Goal: Task Accomplishment & Management: Manage account settings

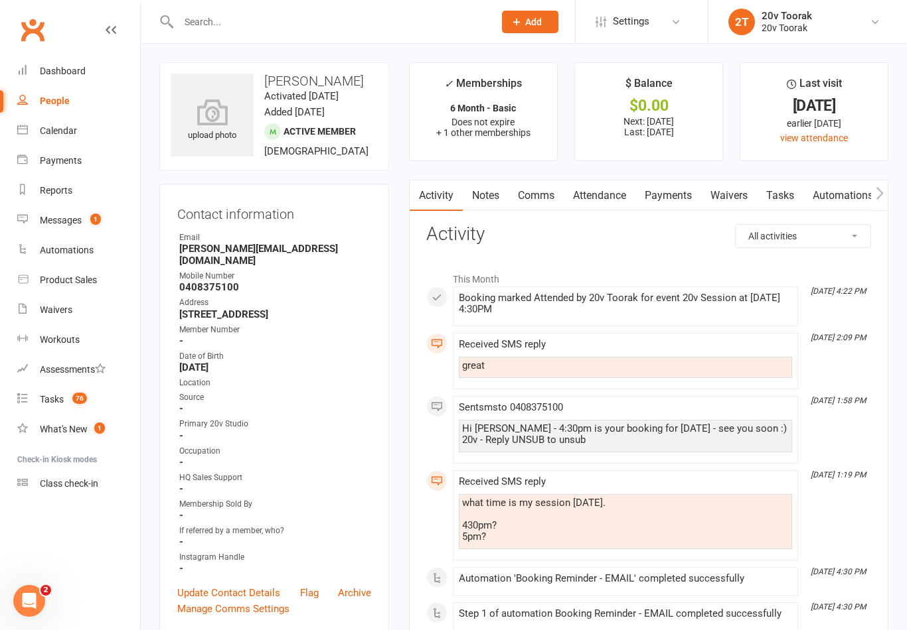
click at [690, 194] on link "Payments" at bounding box center [668, 196] width 66 height 31
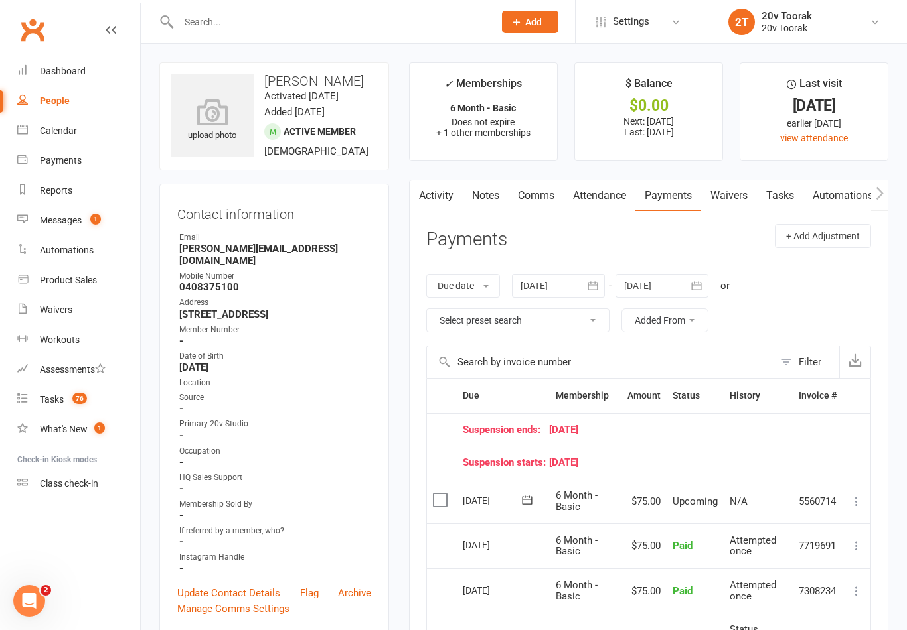
click at [36, 133] on link "Calendar" at bounding box center [78, 131] width 123 height 30
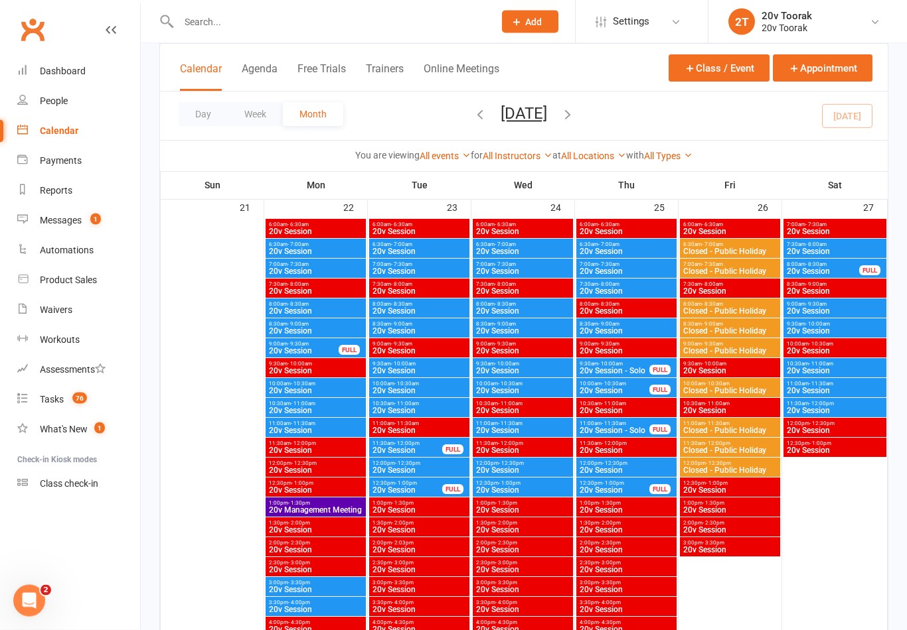
scroll to position [1942, 0]
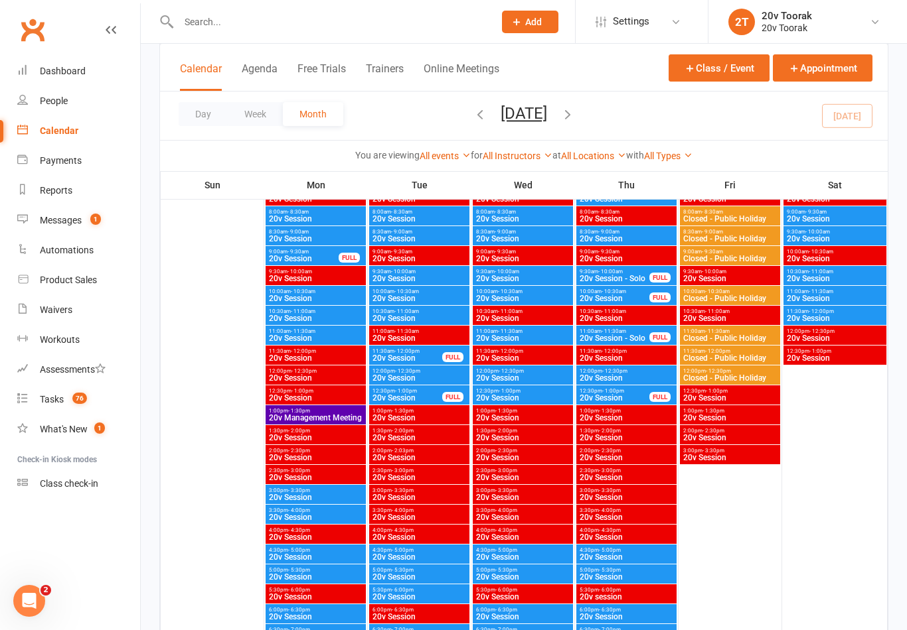
click at [308, 494] on span "20v Session" at bounding box center [315, 498] width 95 height 8
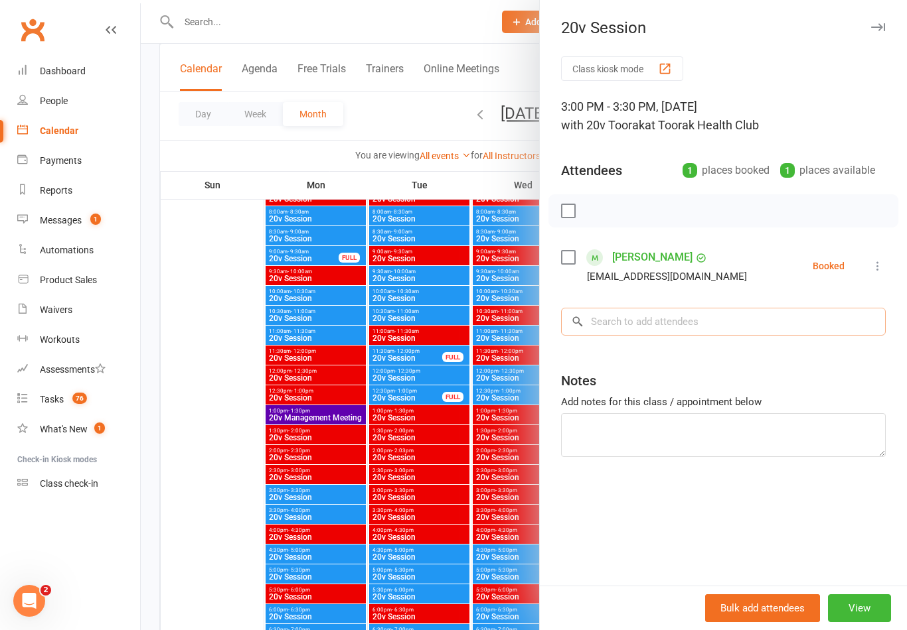
click at [669, 329] on input "search" at bounding box center [723, 322] width 325 height 28
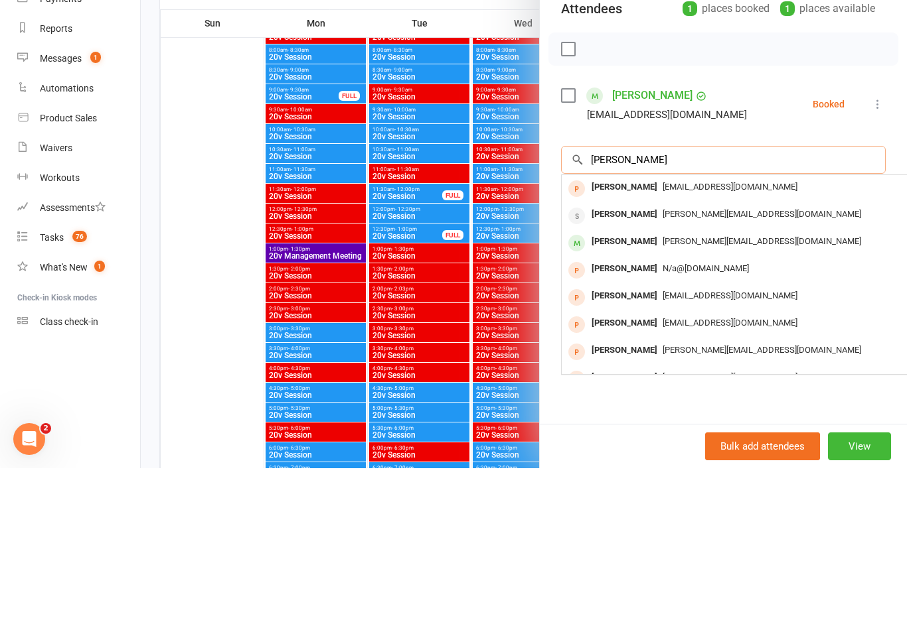
type input "[PERSON_NAME]"
click at [703, 398] on span "[PERSON_NAME][EMAIL_ADDRESS][DOMAIN_NAME]" at bounding box center [761, 403] width 198 height 10
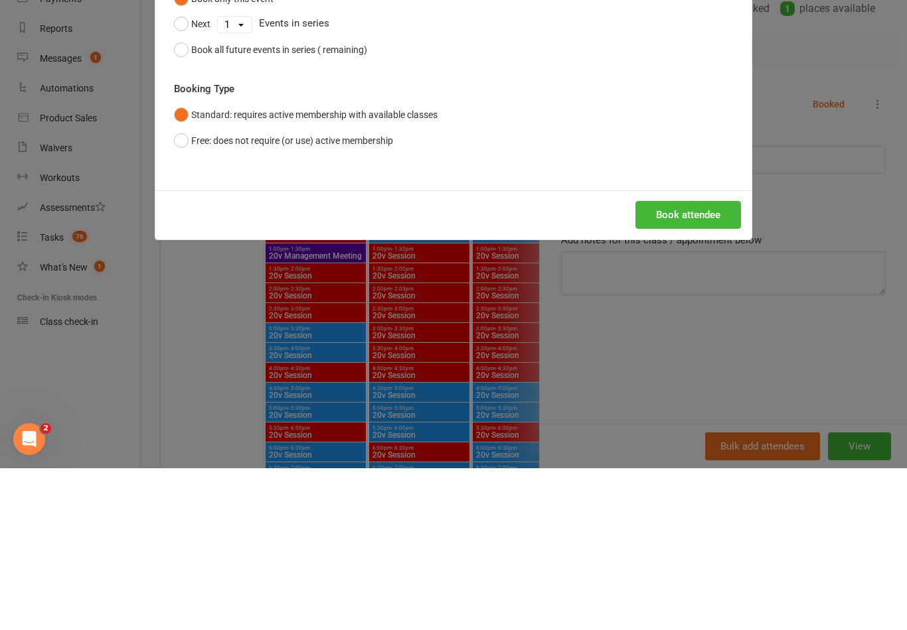
scroll to position [2104, 0]
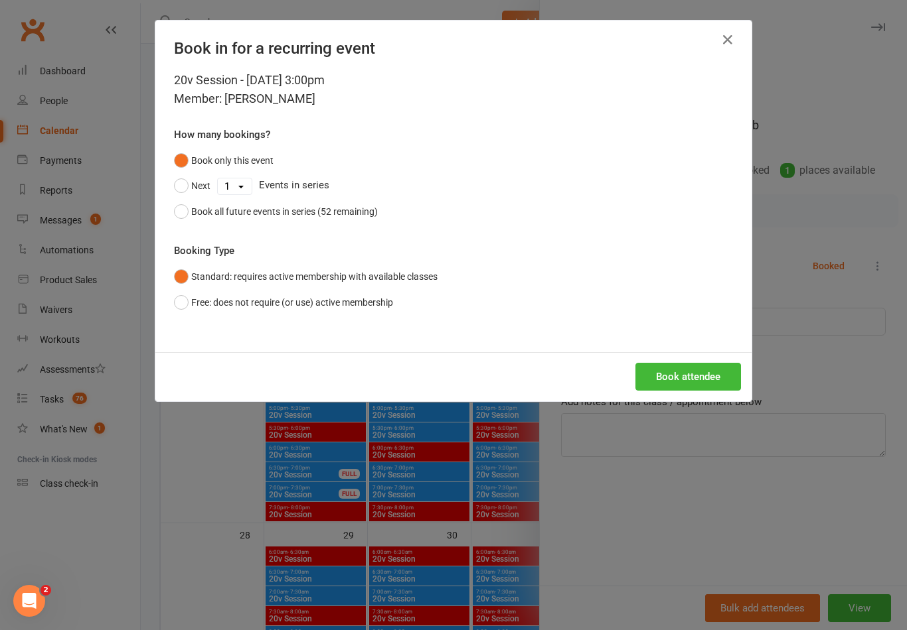
click at [731, 35] on icon "button" at bounding box center [727, 40] width 16 height 16
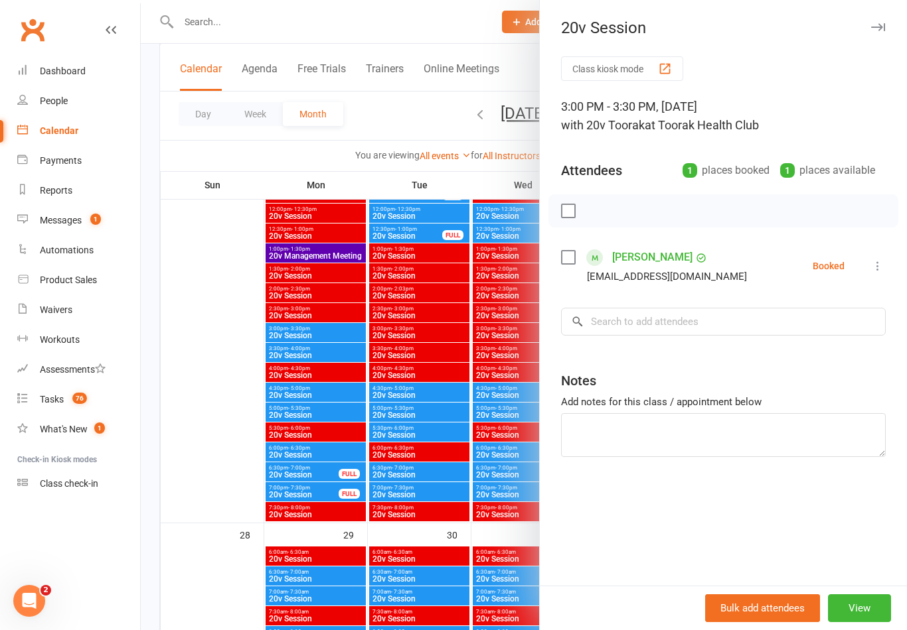
click at [889, 622] on button "View" at bounding box center [859, 609] width 63 height 28
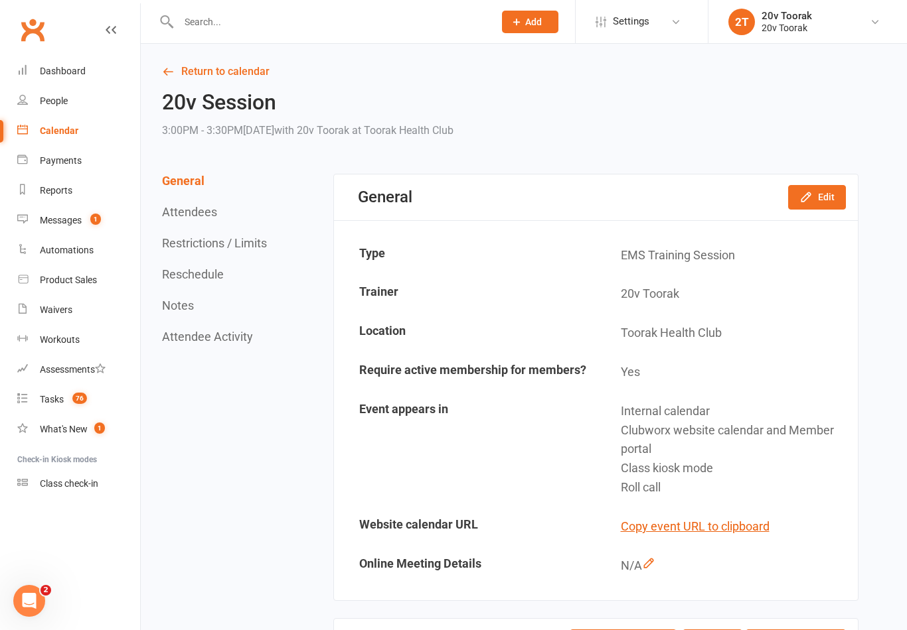
click at [70, 223] on div "Messages" at bounding box center [61, 220] width 42 height 11
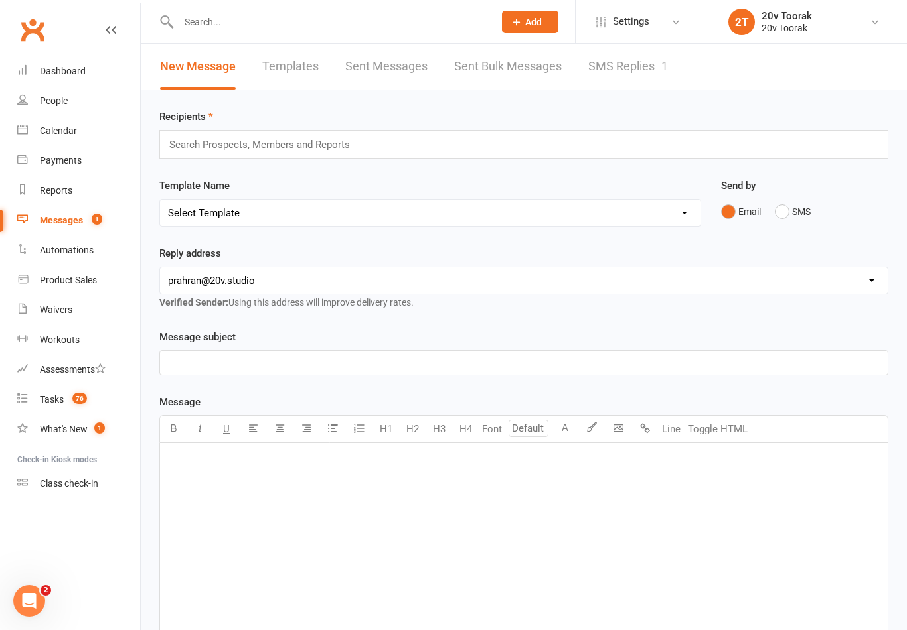
click at [668, 72] on div "1" at bounding box center [664, 66] width 7 height 14
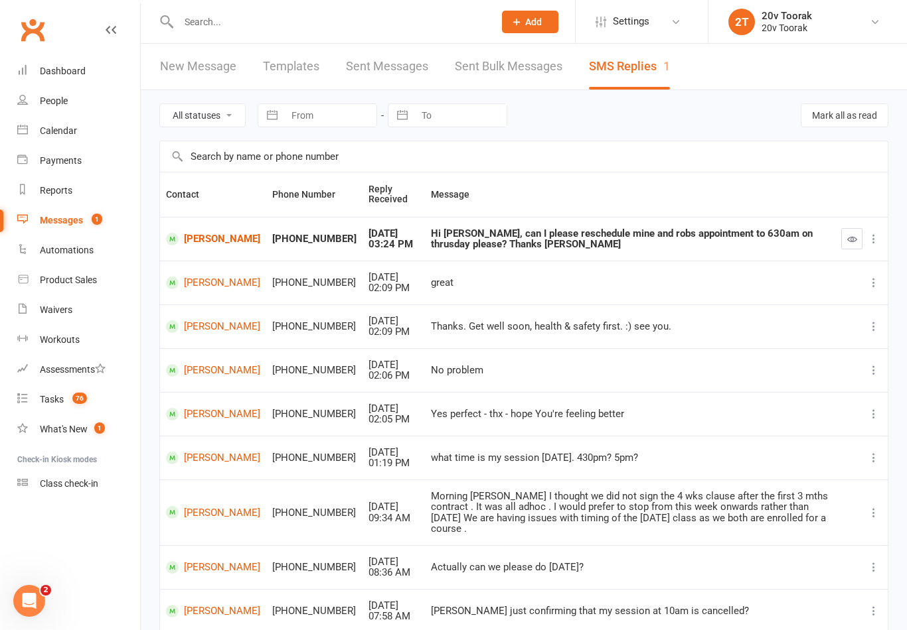
click at [189, 236] on link "[PERSON_NAME]" at bounding box center [213, 239] width 94 height 13
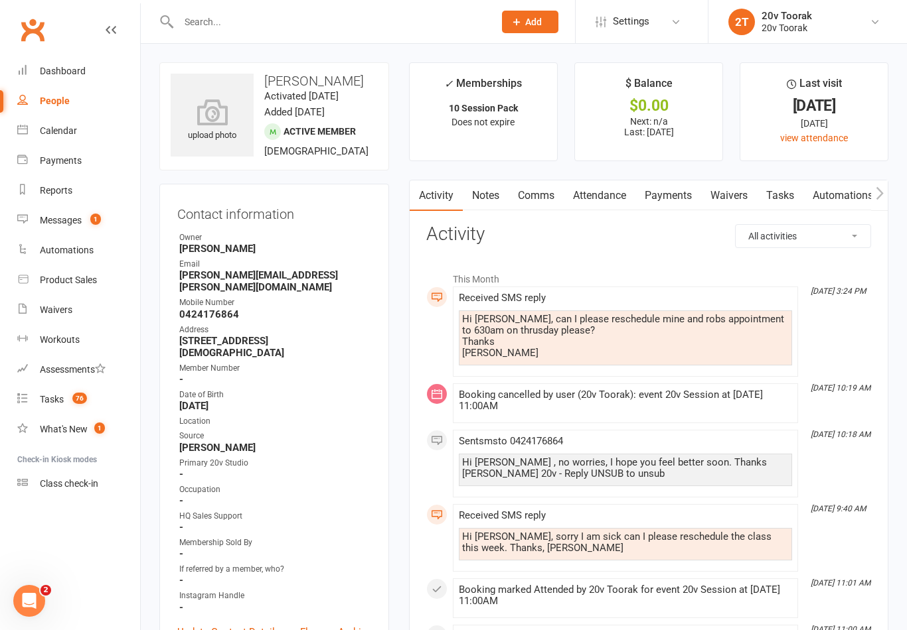
click at [36, 125] on link "Calendar" at bounding box center [78, 131] width 123 height 30
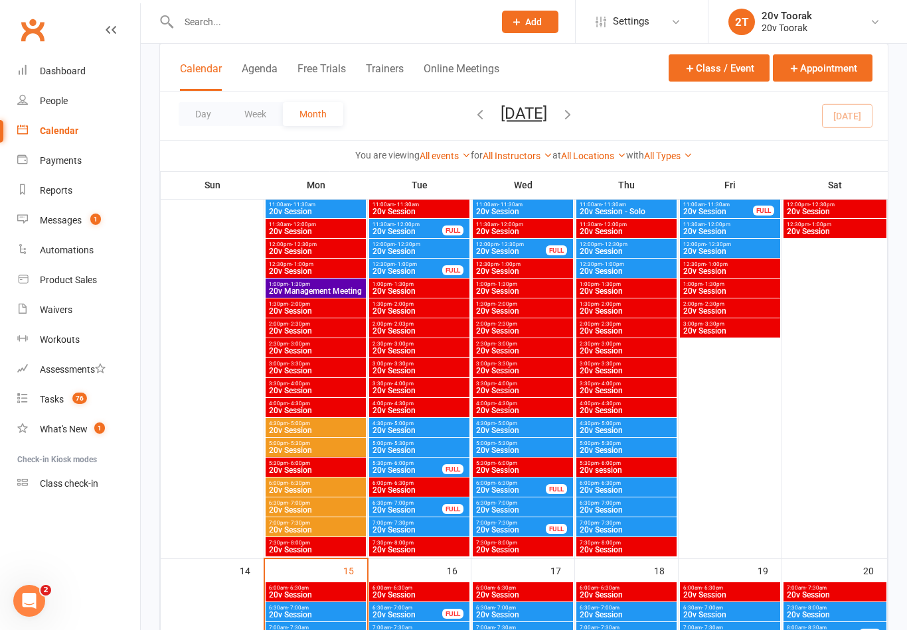
scroll to position [1227, 0]
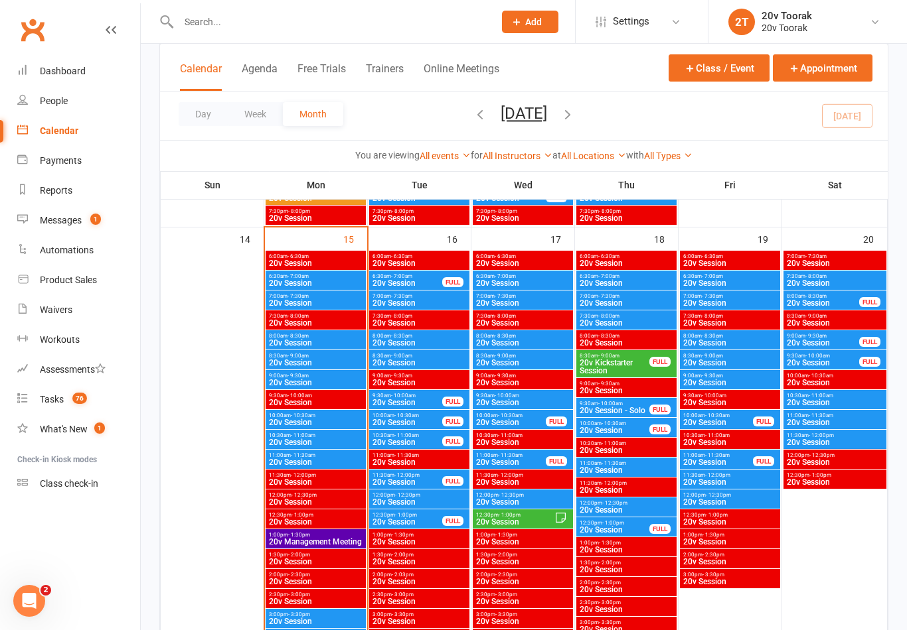
click at [618, 280] on span "20v Session" at bounding box center [626, 283] width 95 height 8
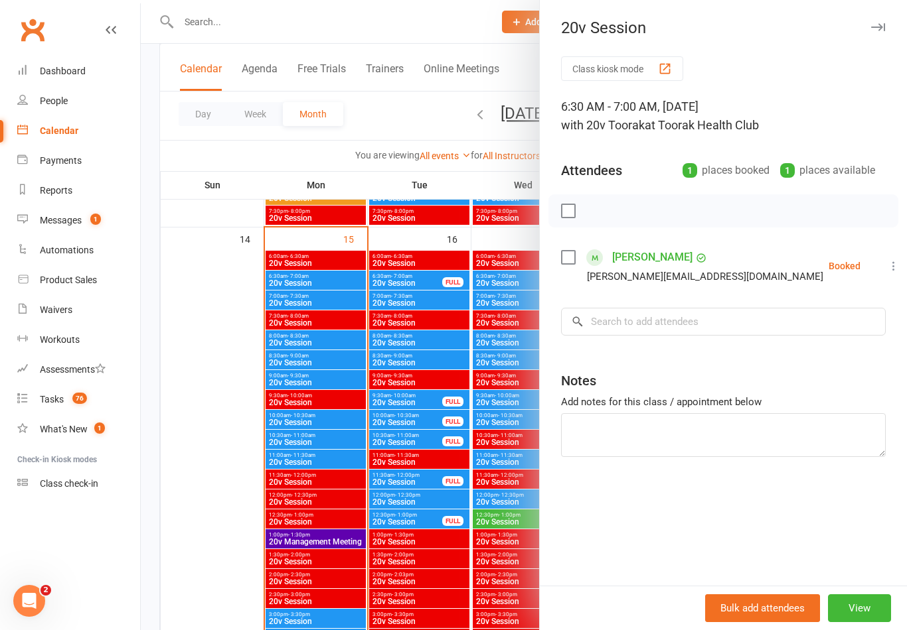
click at [425, 520] on div at bounding box center [524, 315] width 766 height 630
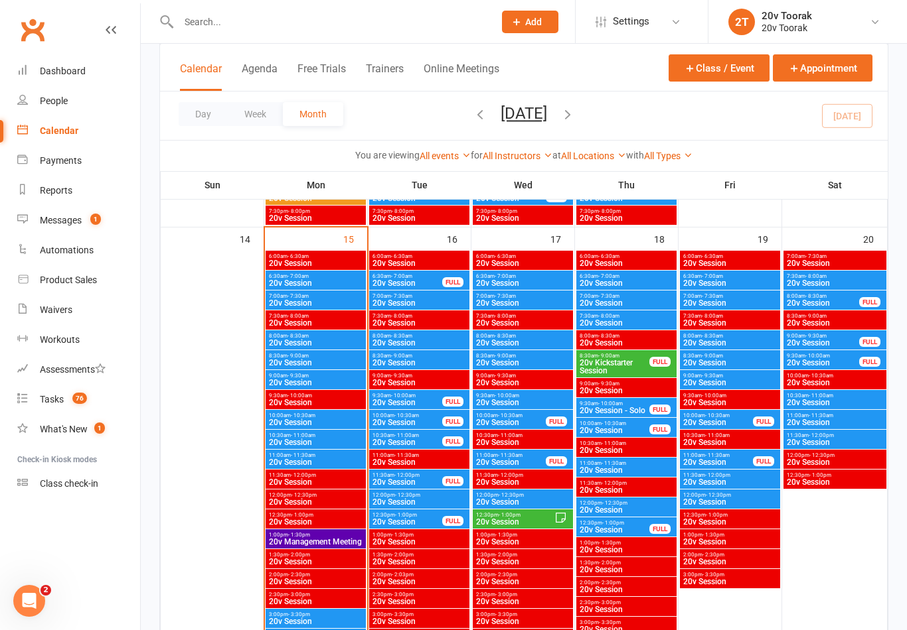
click at [55, 200] on link "Reports" at bounding box center [78, 191] width 123 height 30
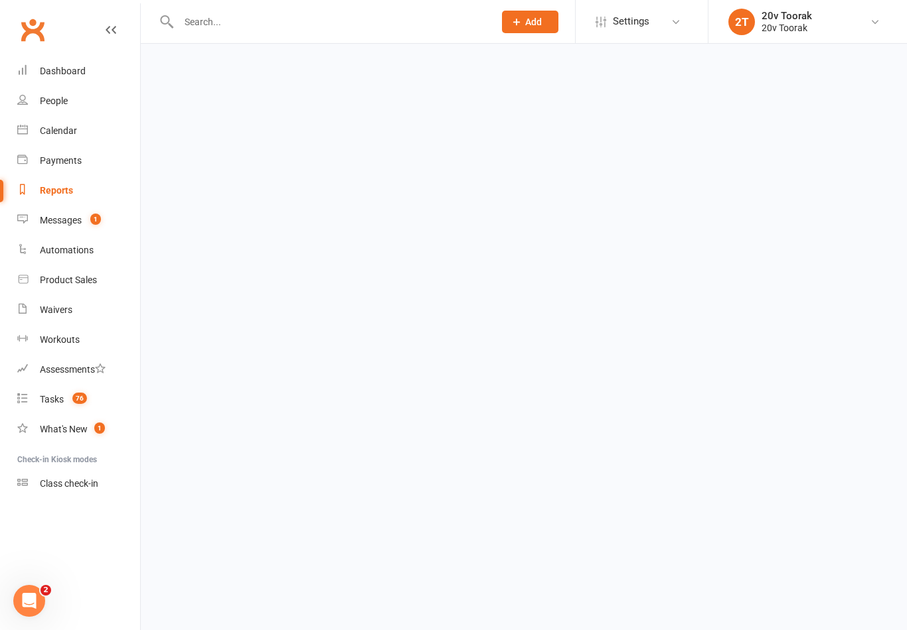
click at [66, 216] on div "Messages" at bounding box center [61, 220] width 42 height 11
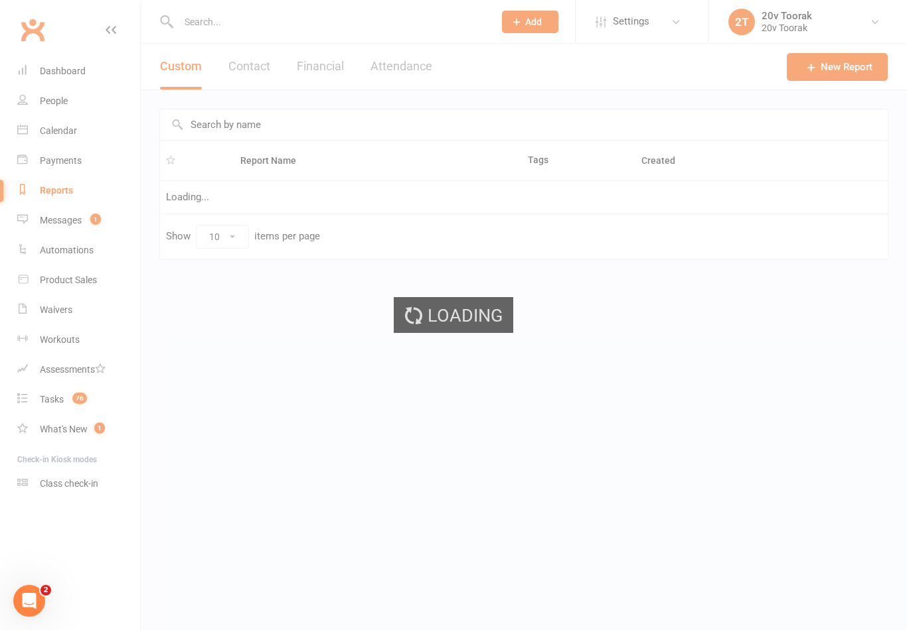
select select "25"
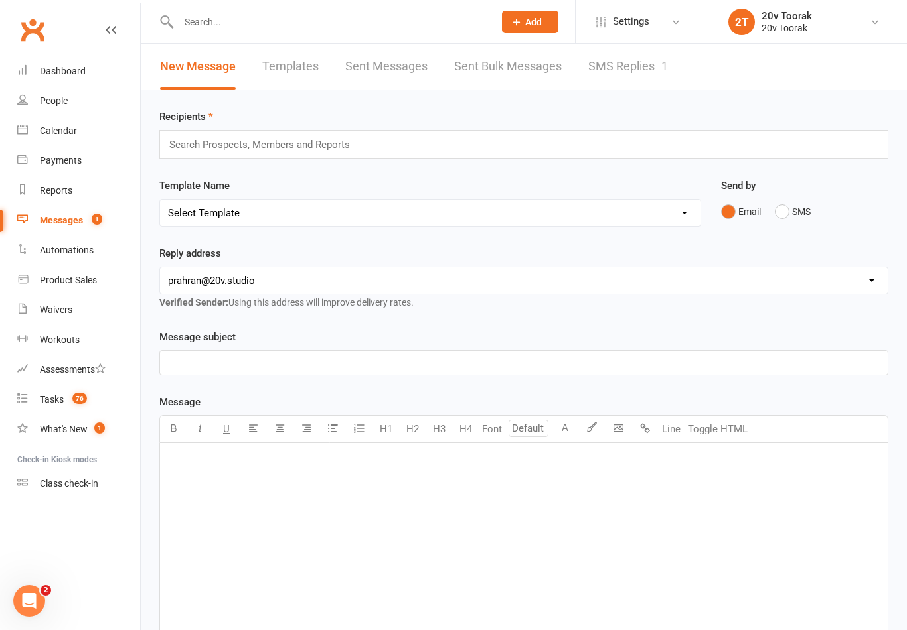
click at [639, 77] on link "SMS Replies 1" at bounding box center [628, 67] width 80 height 46
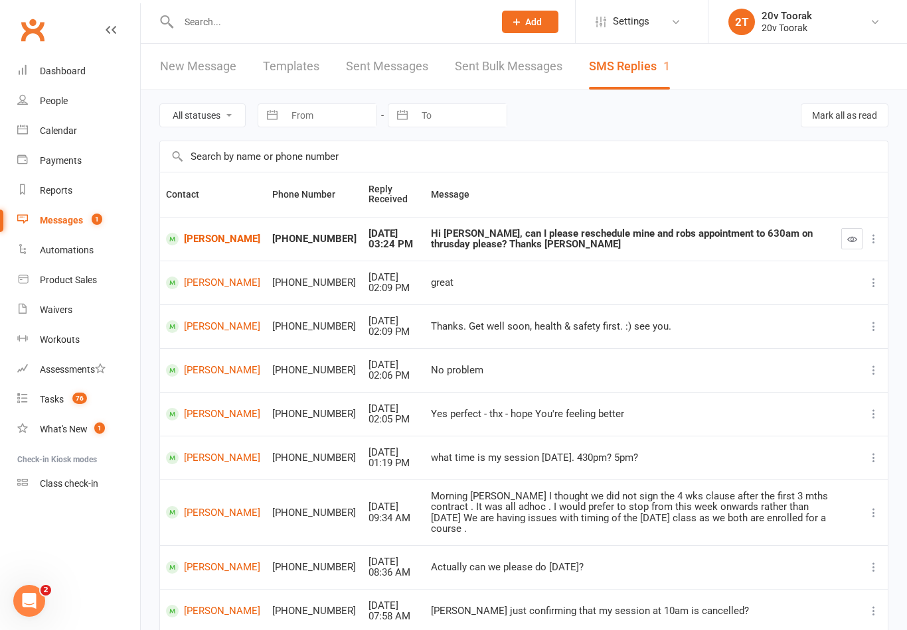
click at [36, 140] on link "Calendar" at bounding box center [78, 131] width 123 height 30
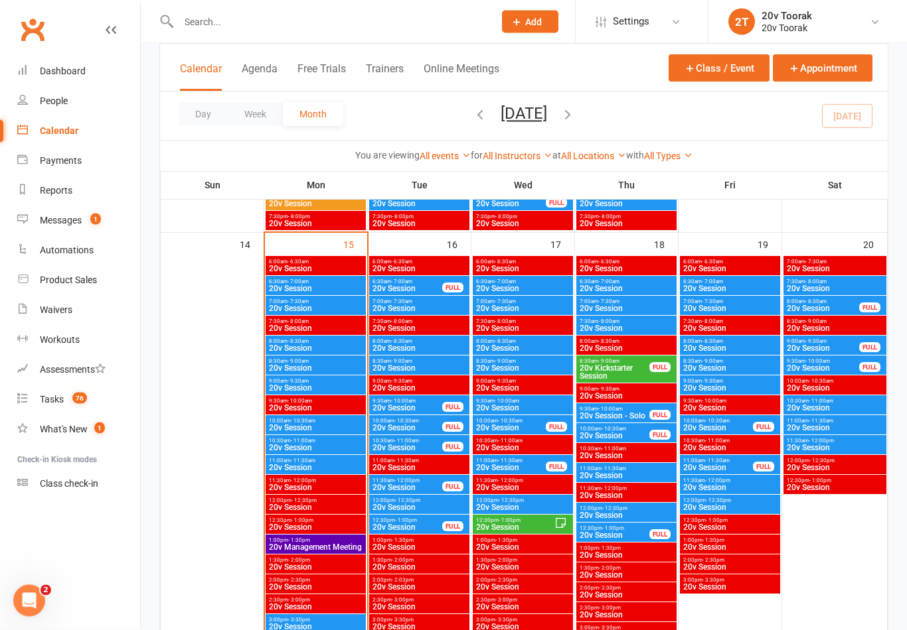
click at [629, 286] on span "20v Session" at bounding box center [626, 289] width 95 height 8
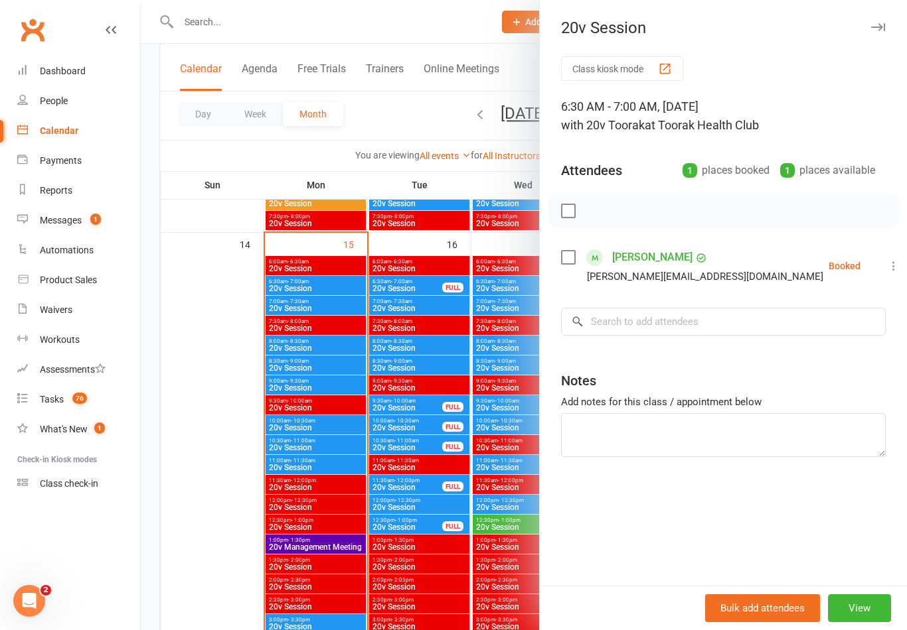
click at [356, 508] on div at bounding box center [524, 315] width 766 height 630
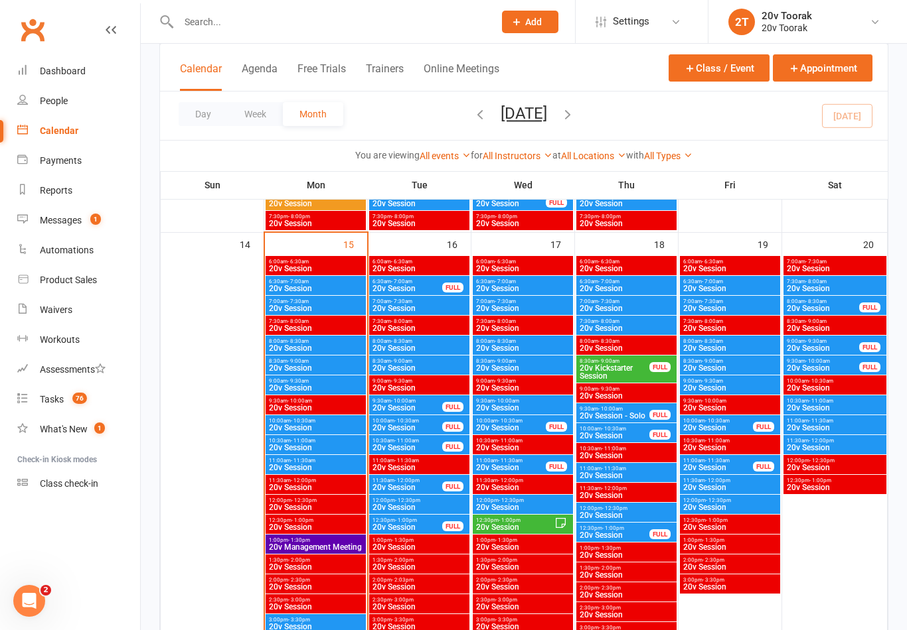
click at [613, 305] on span "20v Session" at bounding box center [626, 309] width 95 height 8
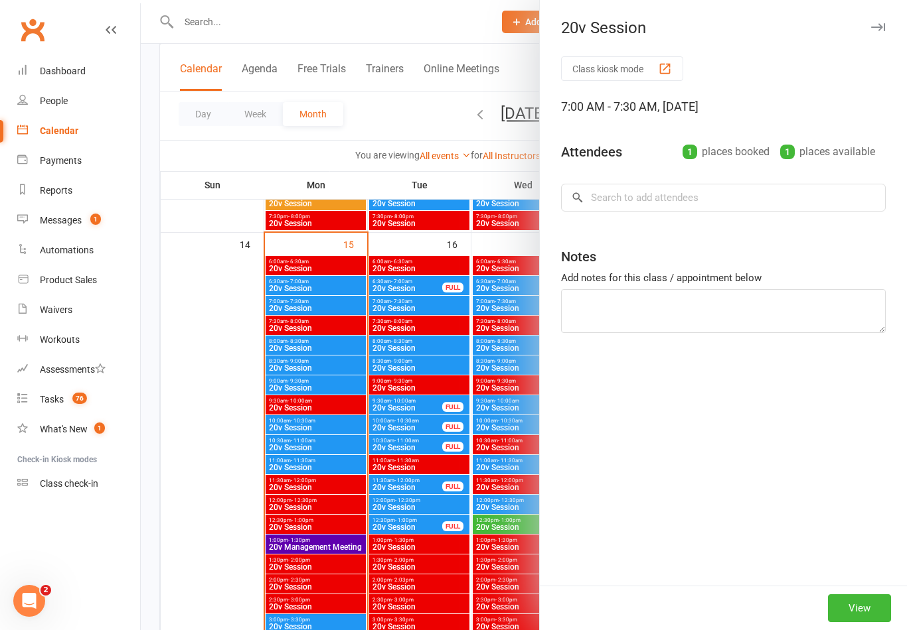
click at [340, 516] on div at bounding box center [524, 315] width 766 height 630
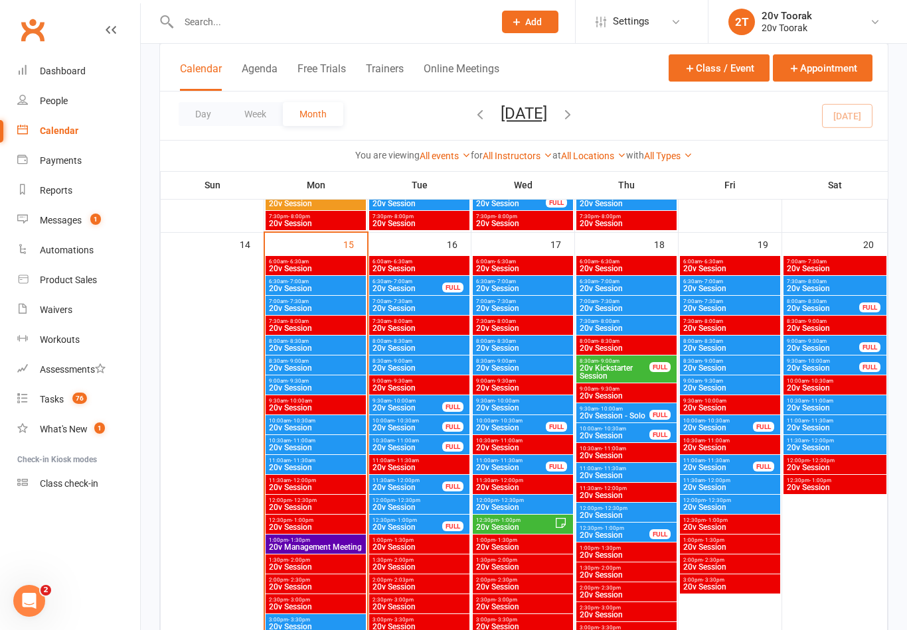
click at [717, 279] on span "- 7:00am" at bounding box center [711, 282] width 21 height 6
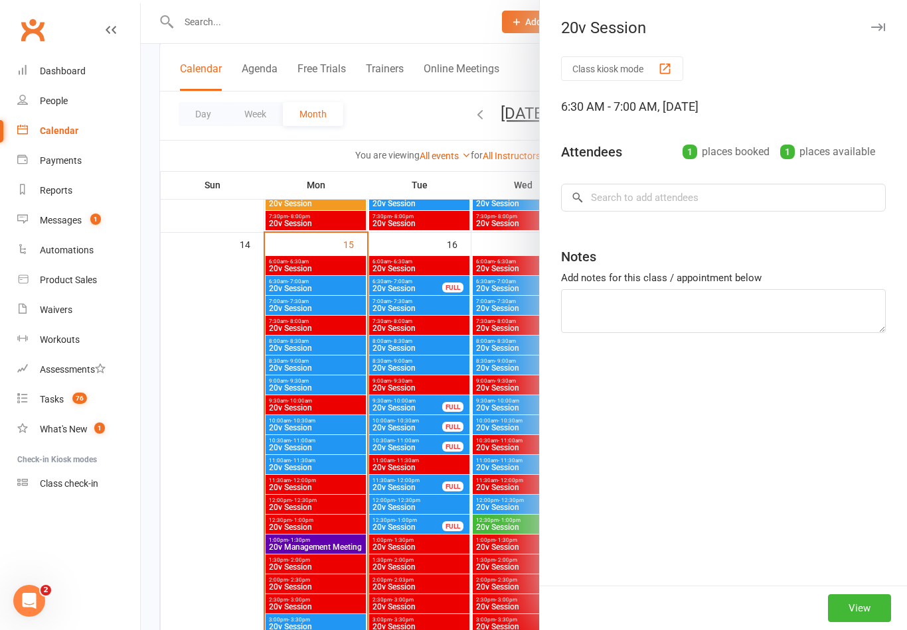
click at [415, 521] on div at bounding box center [524, 315] width 766 height 630
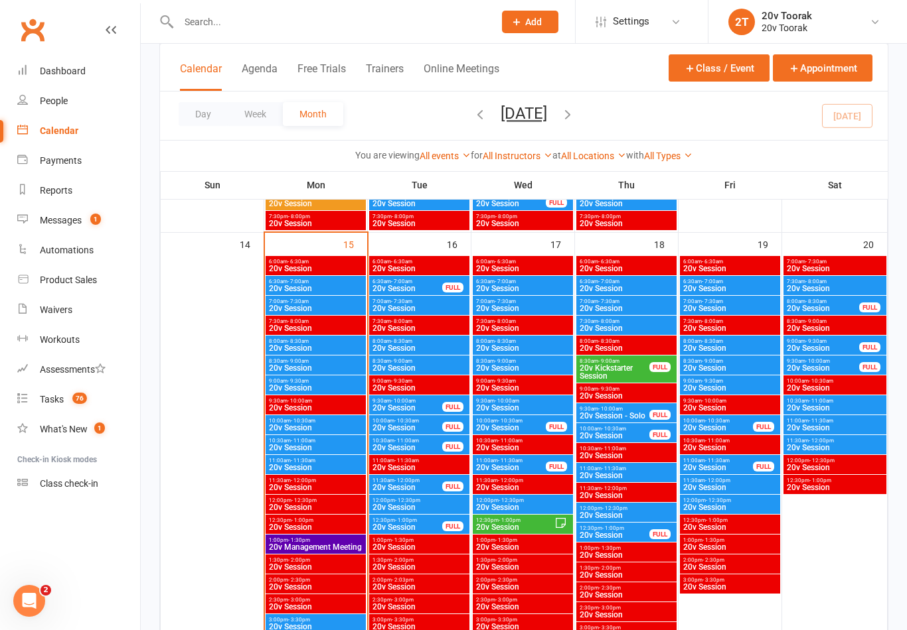
click at [518, 291] on span "20v Session" at bounding box center [522, 289] width 95 height 8
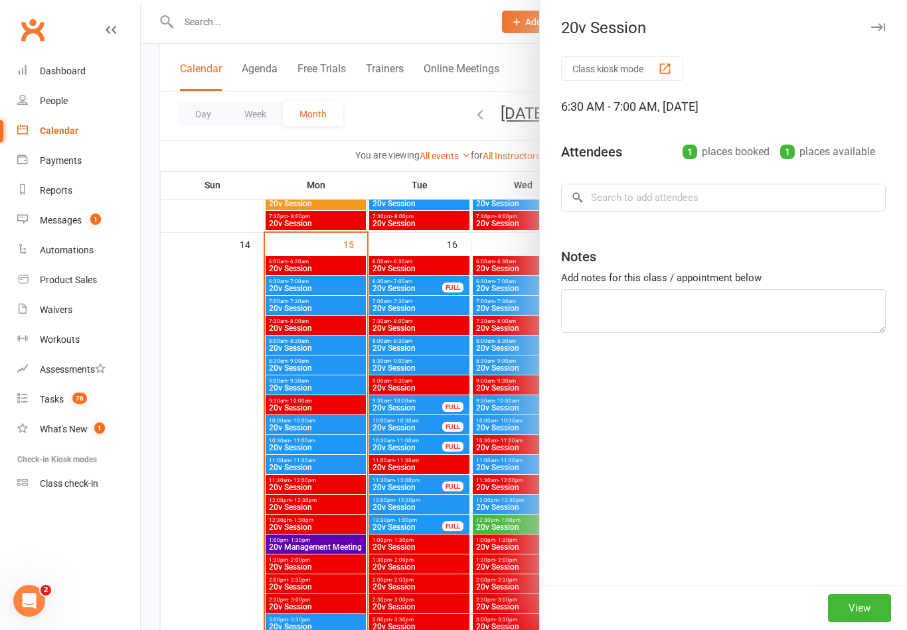
click at [359, 407] on div at bounding box center [524, 315] width 766 height 630
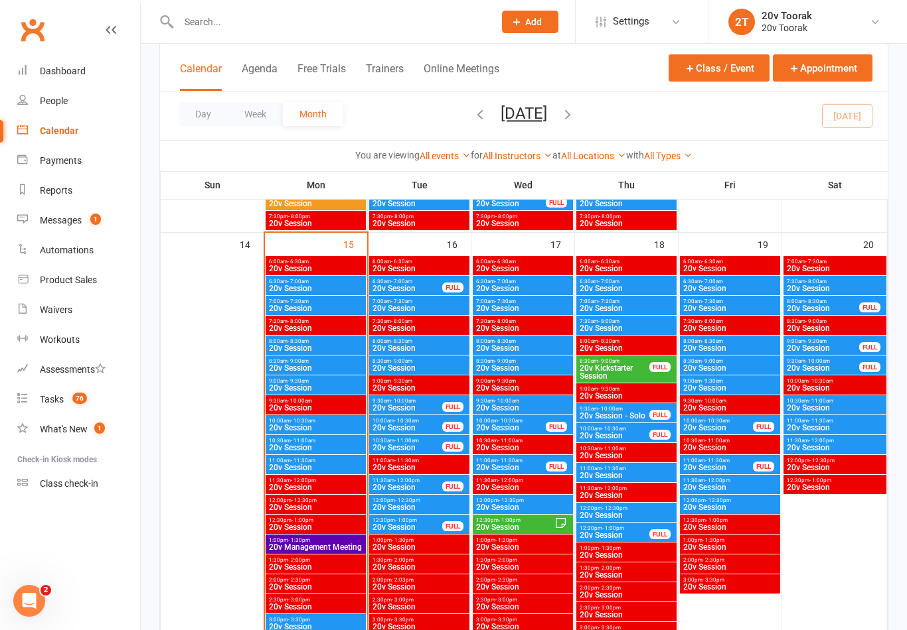
click at [488, 286] on span "20v Session" at bounding box center [522, 289] width 95 height 8
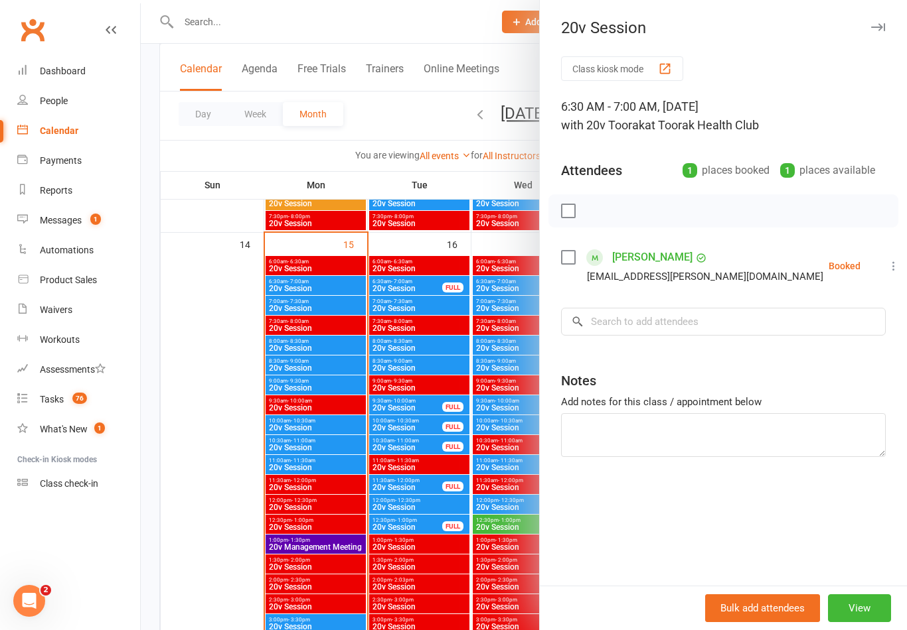
click at [435, 504] on div at bounding box center [524, 315] width 766 height 630
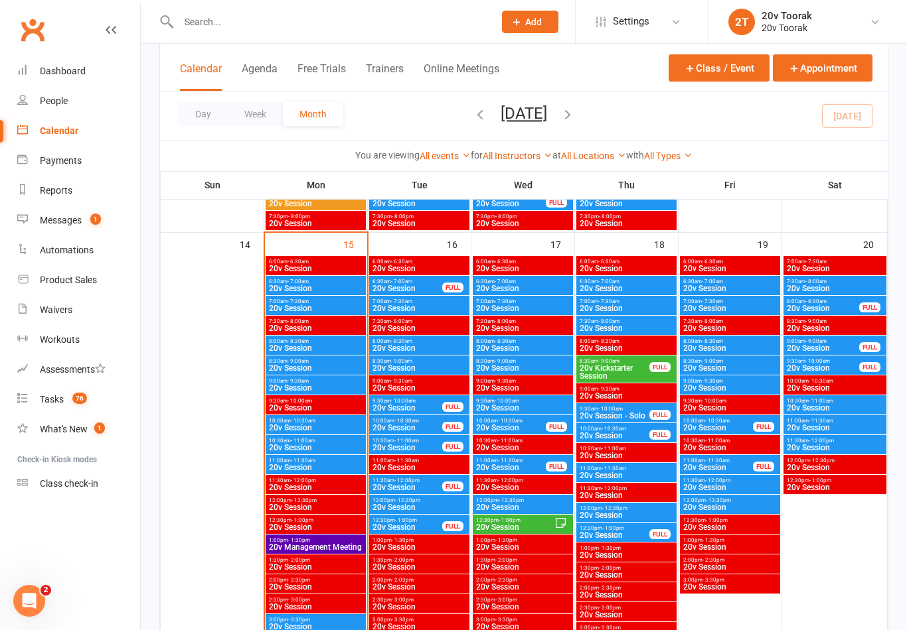
click at [716, 292] on span "20v Session" at bounding box center [729, 289] width 95 height 8
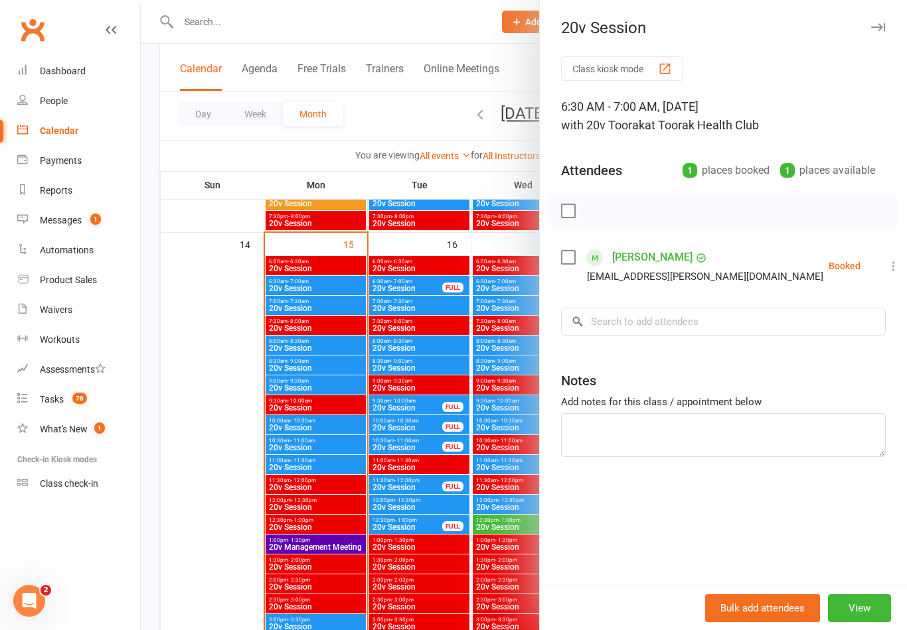
click at [483, 502] on div at bounding box center [524, 315] width 766 height 630
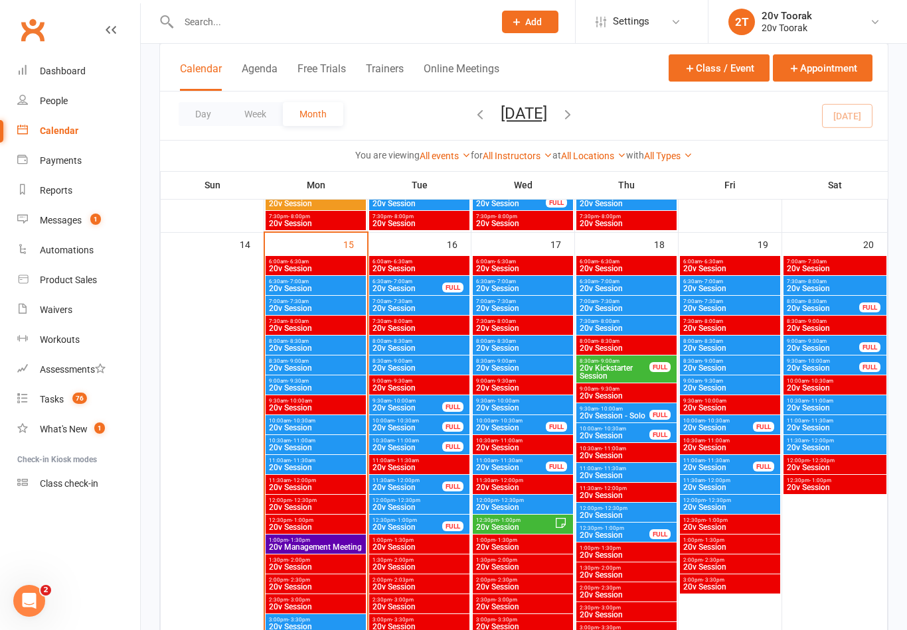
click at [516, 286] on span "20v Session" at bounding box center [522, 289] width 95 height 8
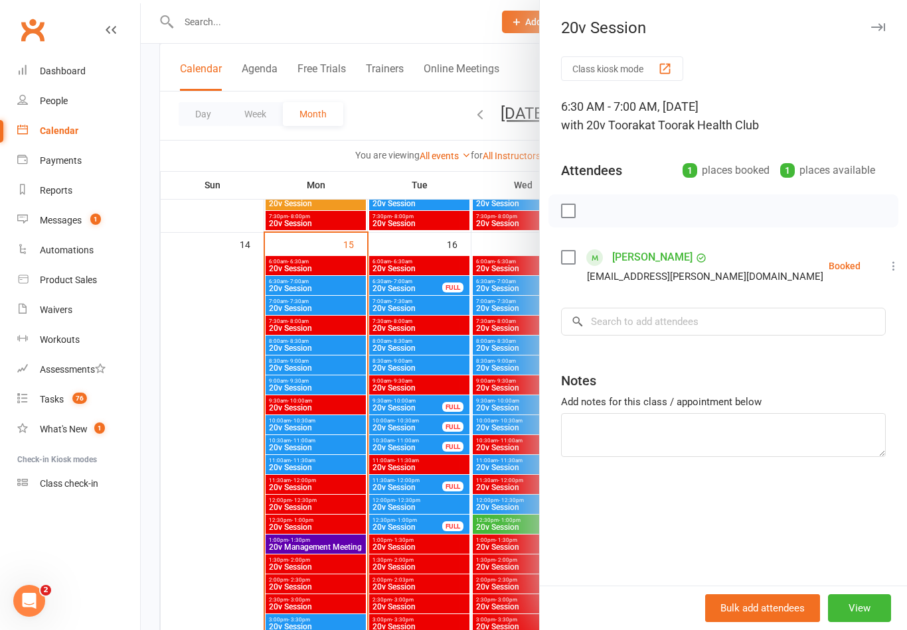
click at [490, 468] on div at bounding box center [524, 315] width 766 height 630
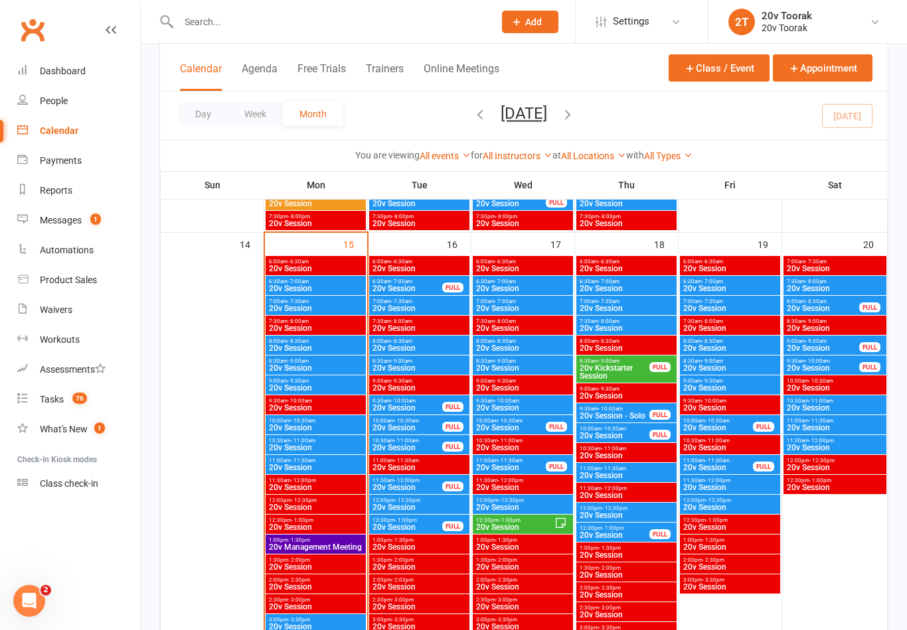
click at [619, 308] on span "20v Session" at bounding box center [626, 309] width 95 height 8
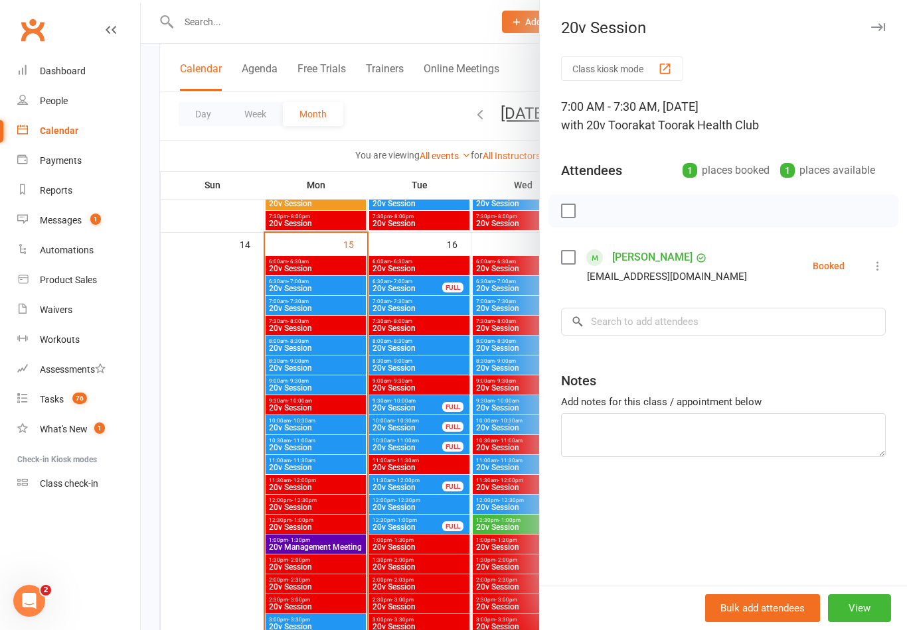
click at [360, 510] on div at bounding box center [524, 315] width 766 height 630
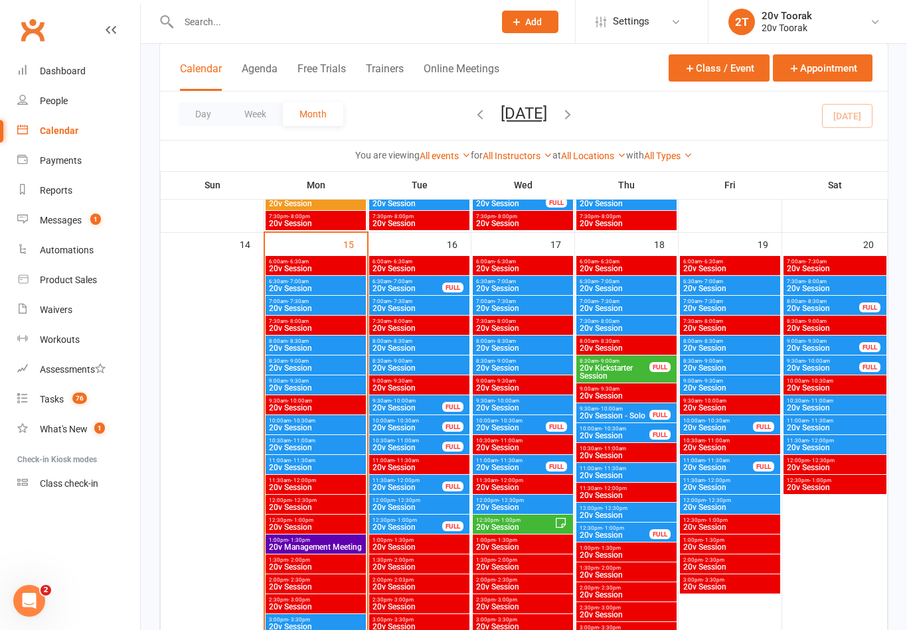
click at [625, 285] on span "20v Session" at bounding box center [626, 289] width 95 height 8
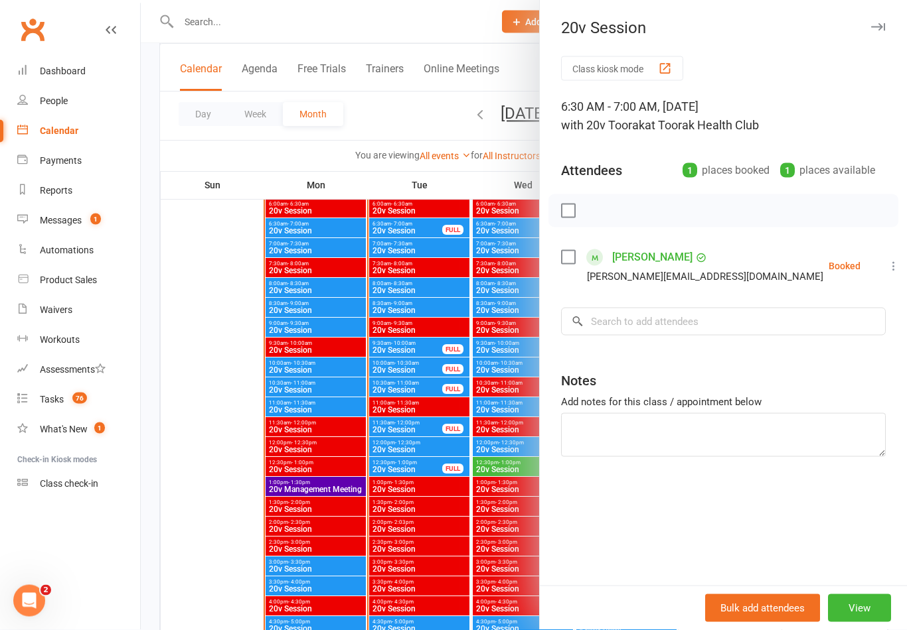
scroll to position [1303, 0]
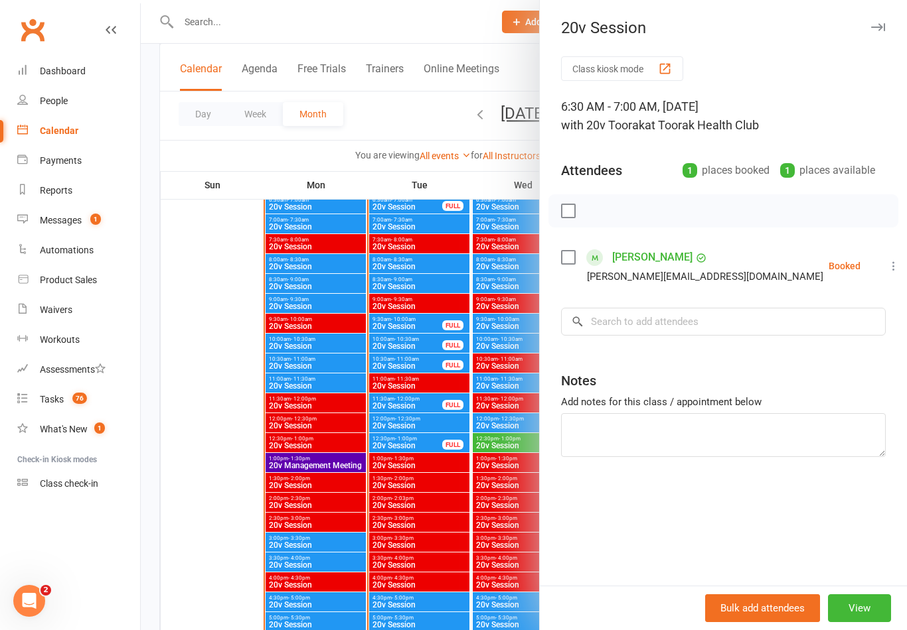
click at [431, 514] on div at bounding box center [524, 315] width 766 height 630
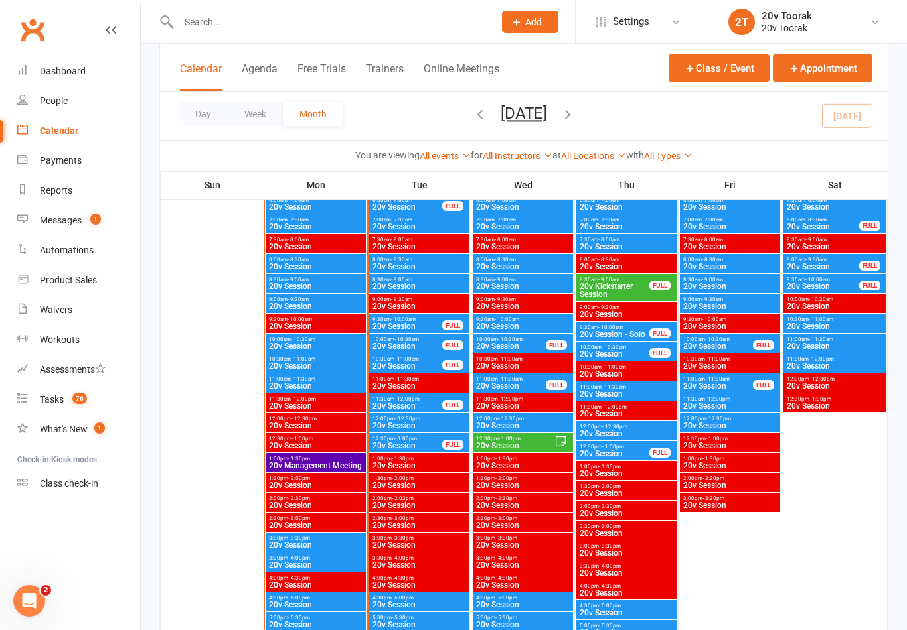
click at [642, 247] on span "20v Session" at bounding box center [626, 247] width 95 height 8
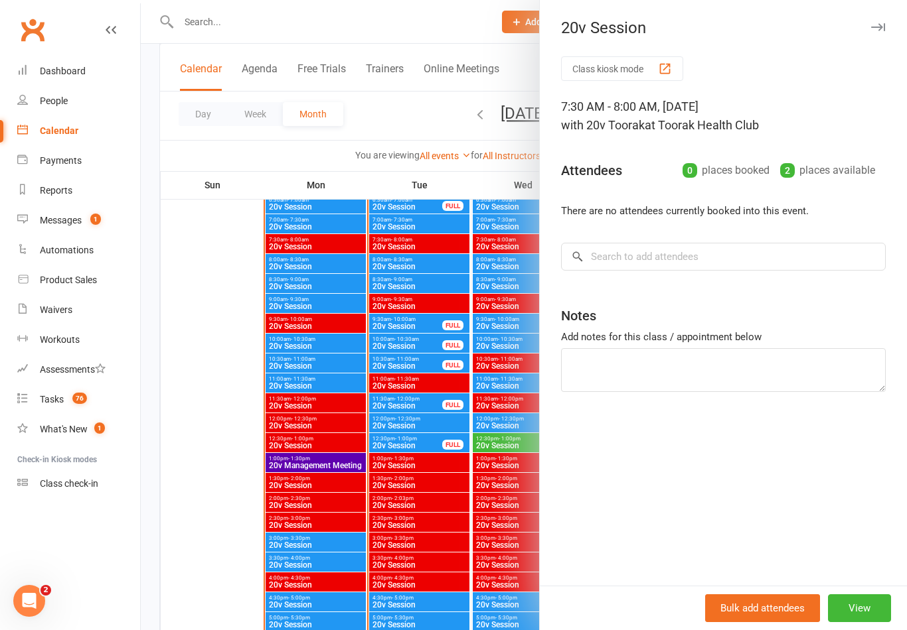
click at [382, 504] on div at bounding box center [524, 315] width 766 height 630
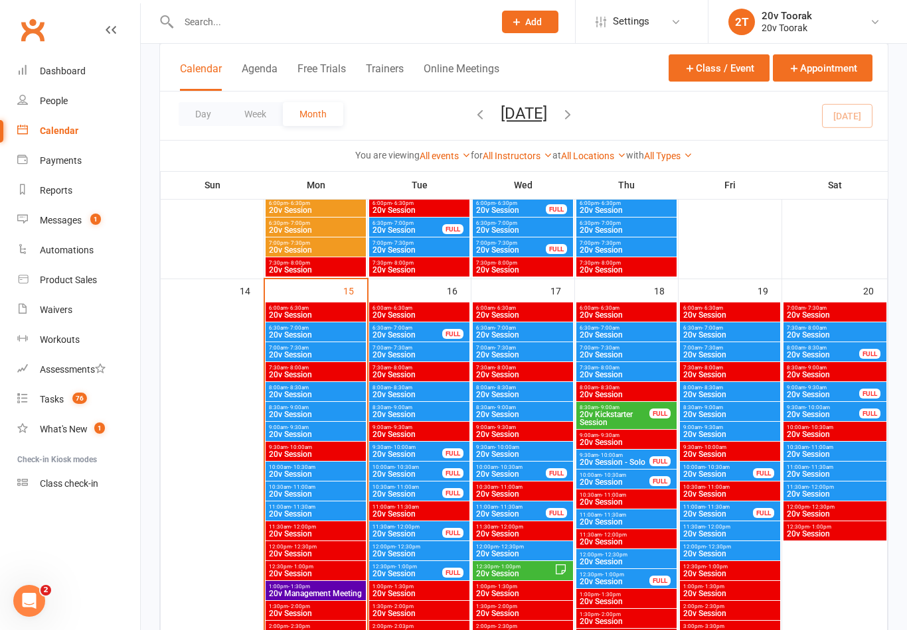
scroll to position [1125, 0]
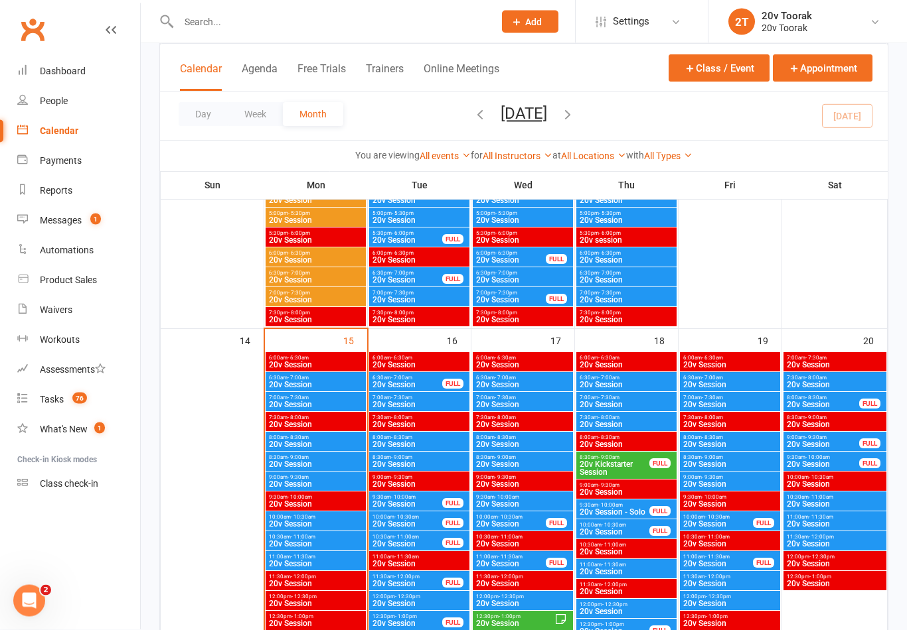
click at [53, 213] on link "Messages 1" at bounding box center [78, 221] width 123 height 30
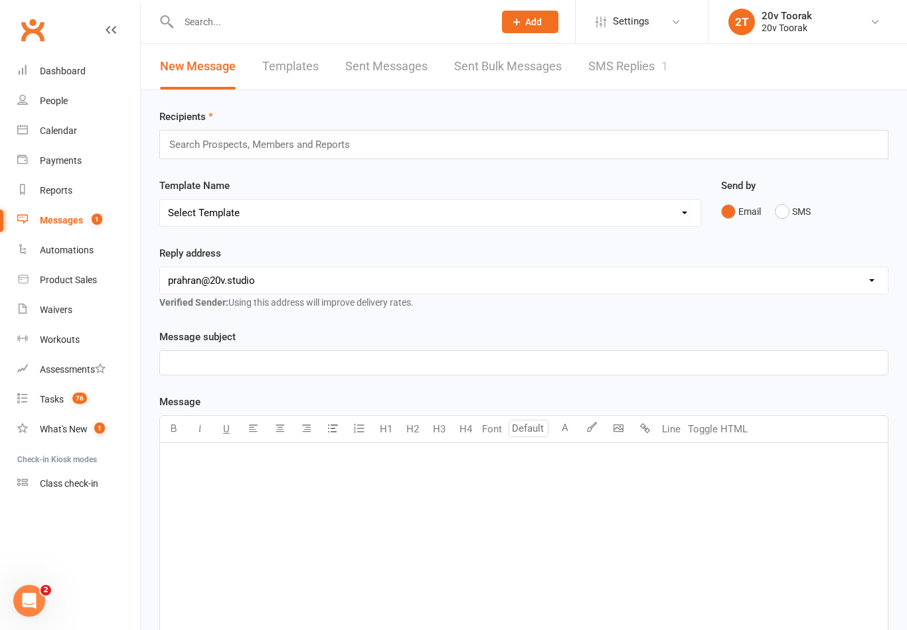
click at [636, 76] on link "SMS Replies 1" at bounding box center [628, 67] width 80 height 46
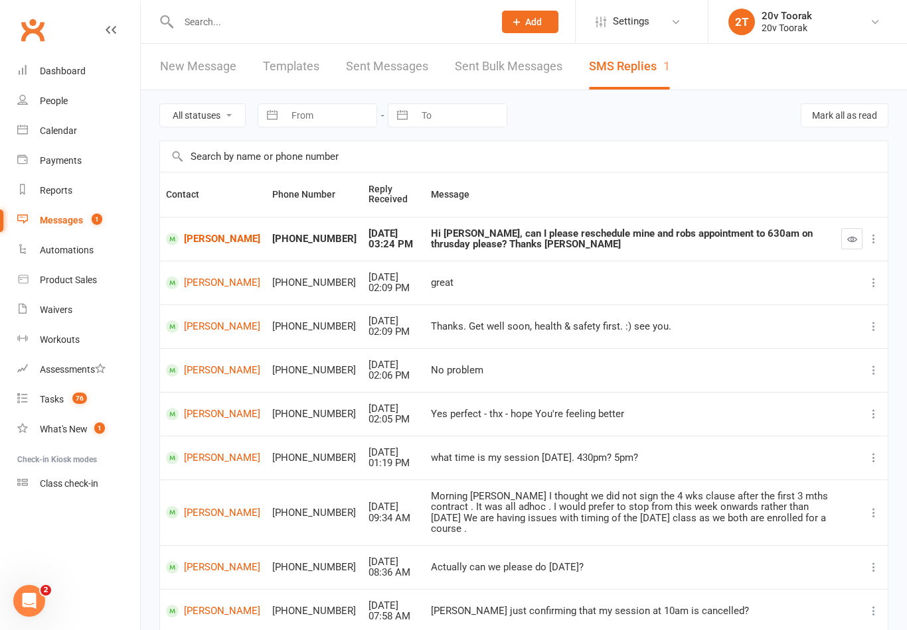
click at [192, 246] on link "[PERSON_NAME]" at bounding box center [213, 239] width 94 height 13
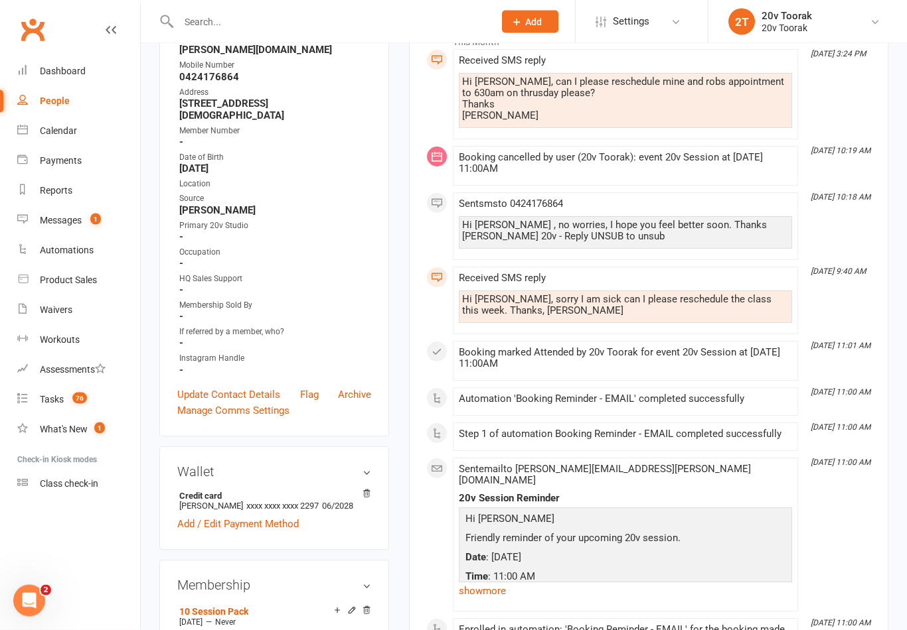
scroll to position [238, 0]
click at [504, 582] on link "show more" at bounding box center [625, 591] width 333 height 19
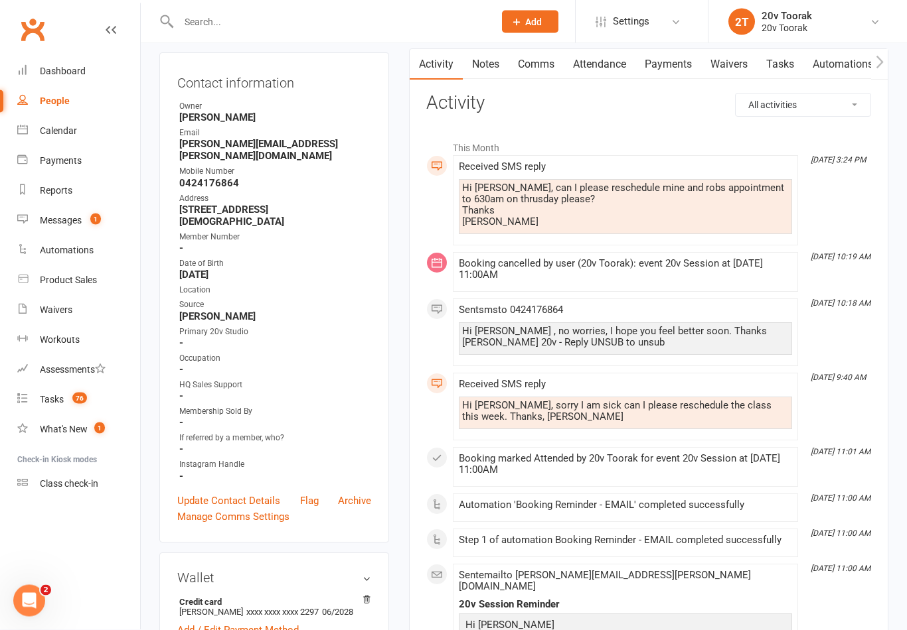
scroll to position [0, 0]
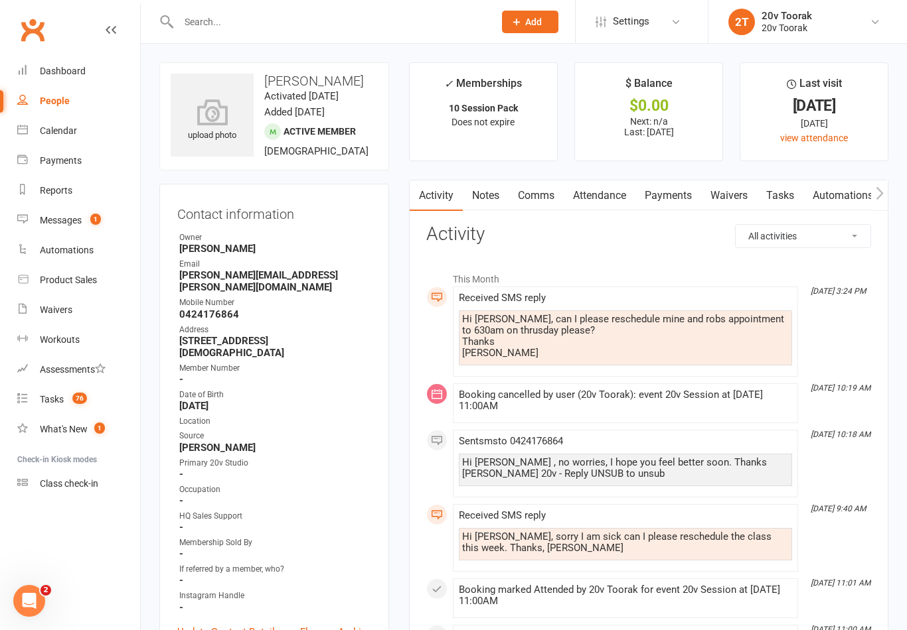
click at [561, 207] on link "Comms" at bounding box center [535, 196] width 55 height 31
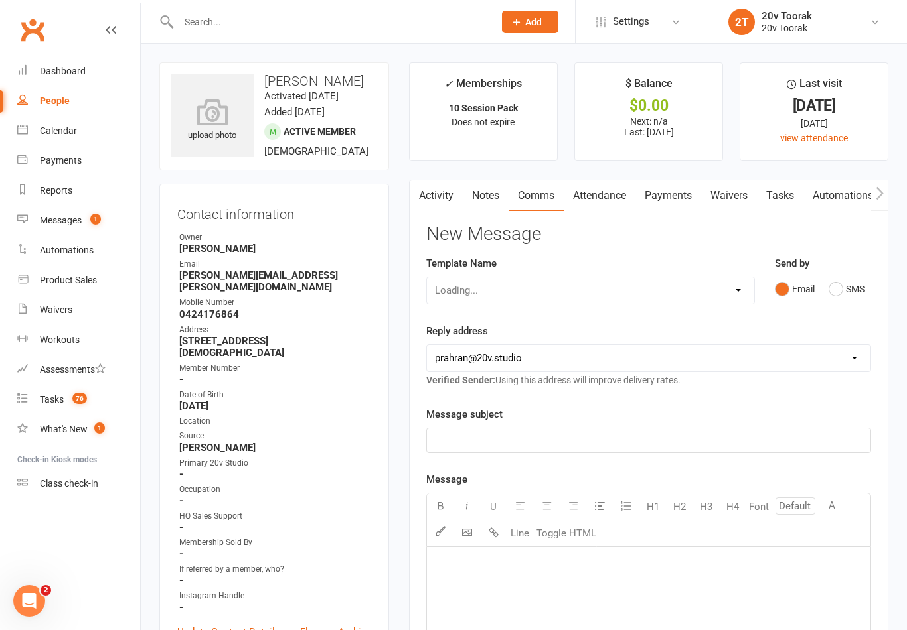
click at [834, 290] on button "SMS" at bounding box center [846, 289] width 36 height 25
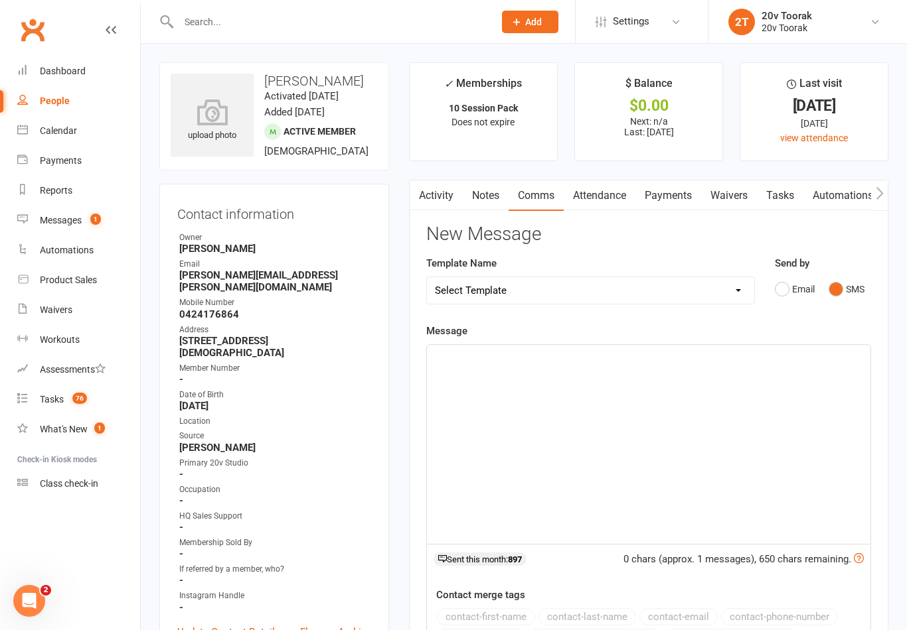
click at [749, 405] on div "﻿" at bounding box center [648, 444] width 443 height 199
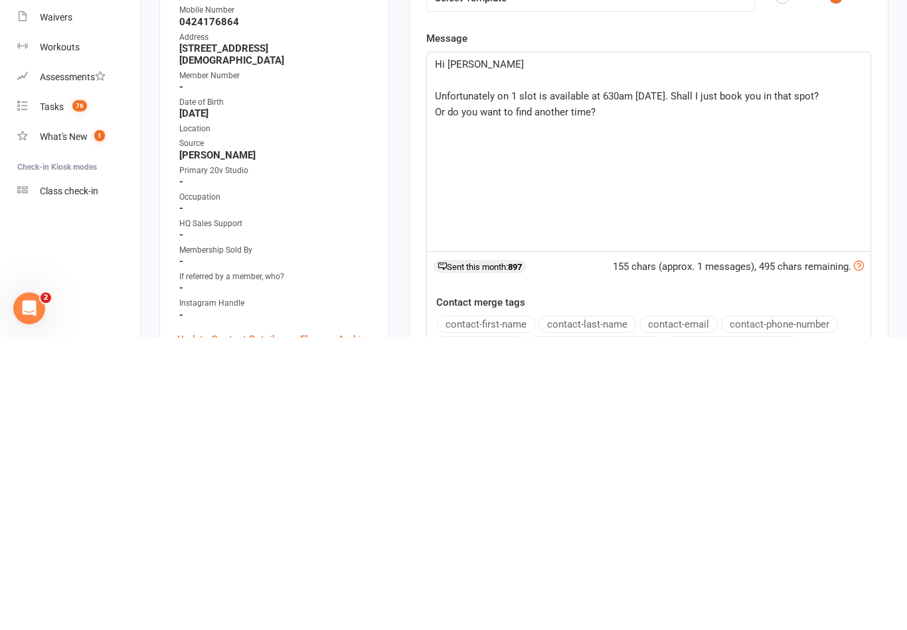
scroll to position [293, 0]
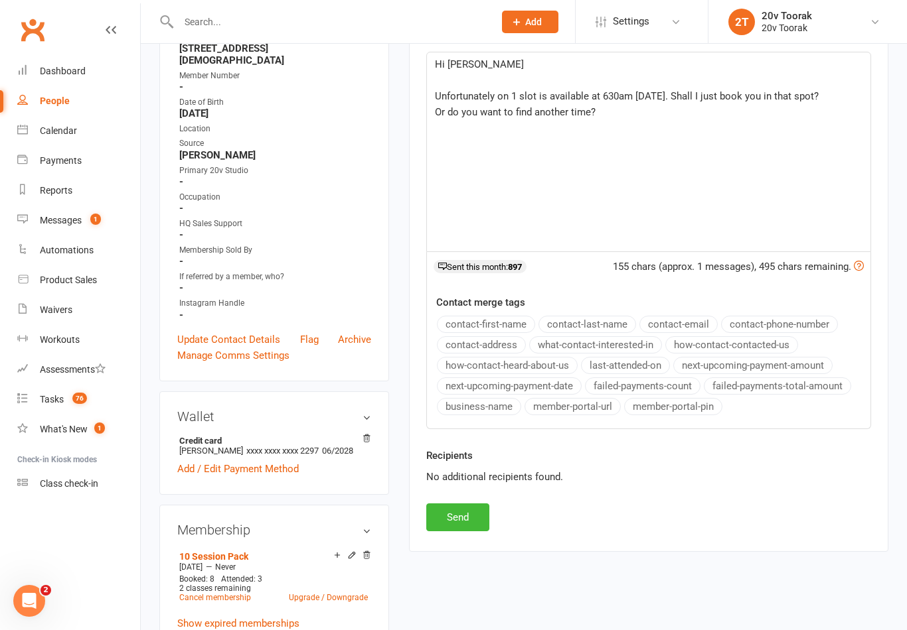
click at [477, 512] on button "Send" at bounding box center [457, 518] width 63 height 28
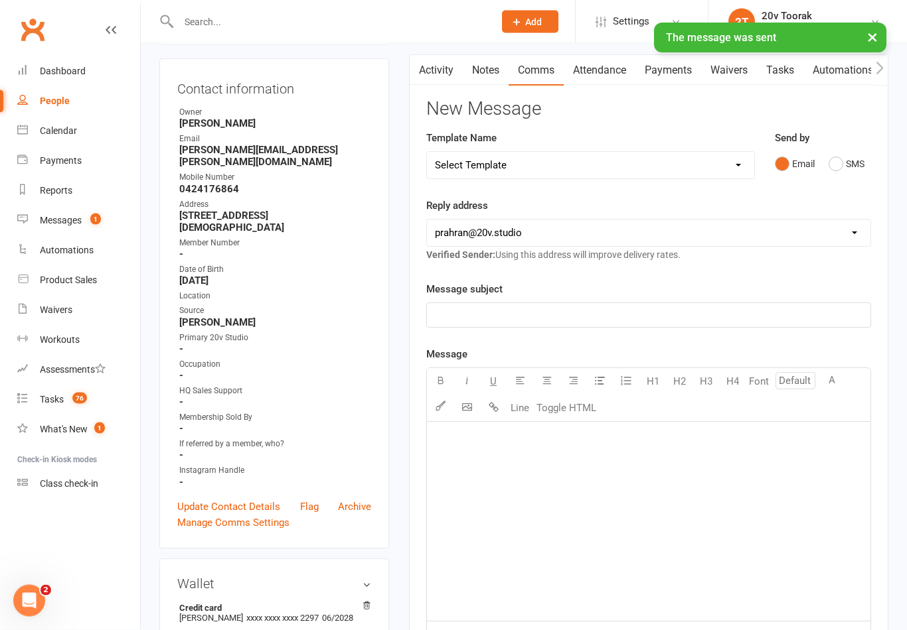
click at [46, 228] on link "Messages 1" at bounding box center [78, 221] width 123 height 30
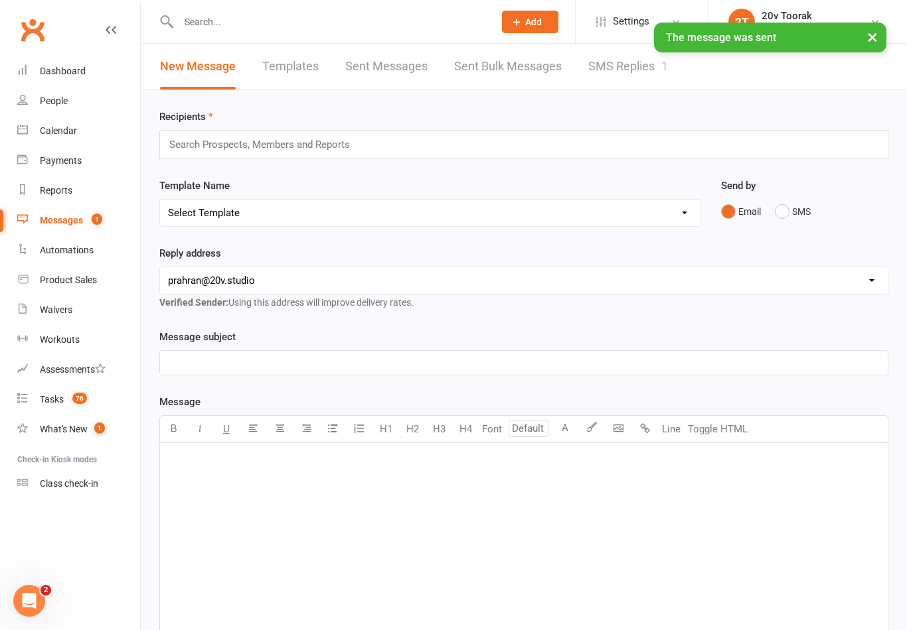
click at [640, 80] on link "SMS Replies 1" at bounding box center [628, 67] width 80 height 46
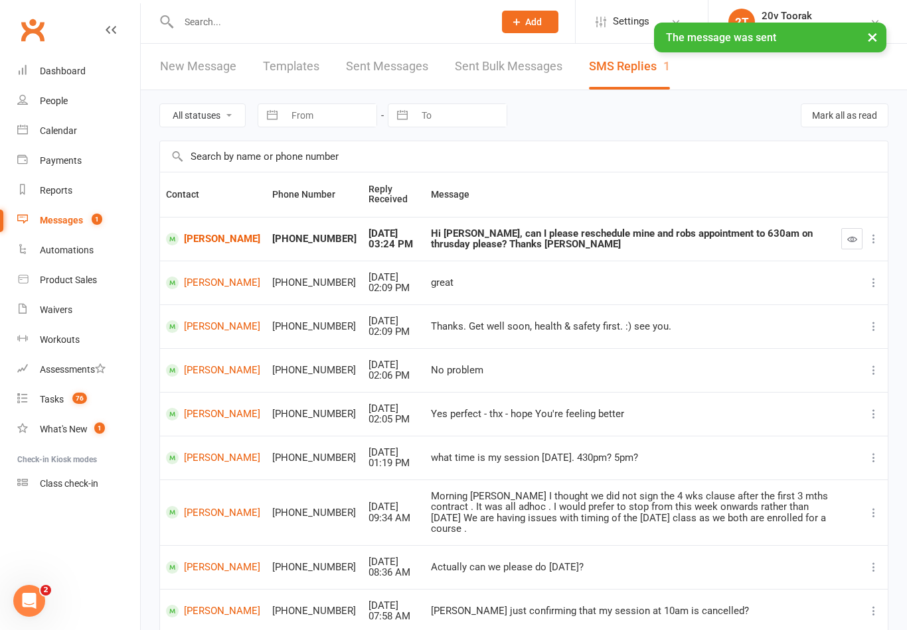
click at [857, 236] on button "button" at bounding box center [851, 238] width 21 height 21
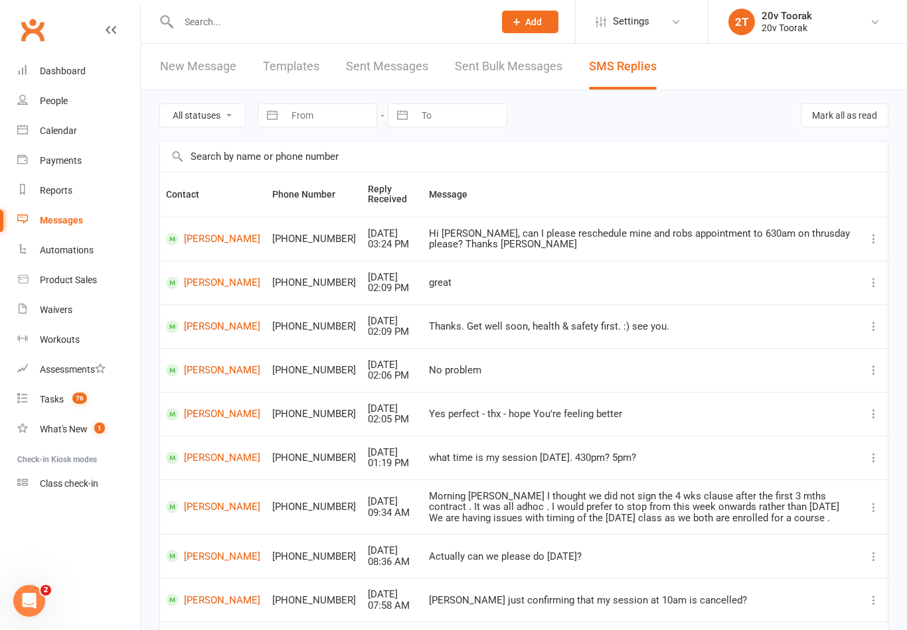
click at [48, 401] on div "Tasks" at bounding box center [52, 399] width 24 height 11
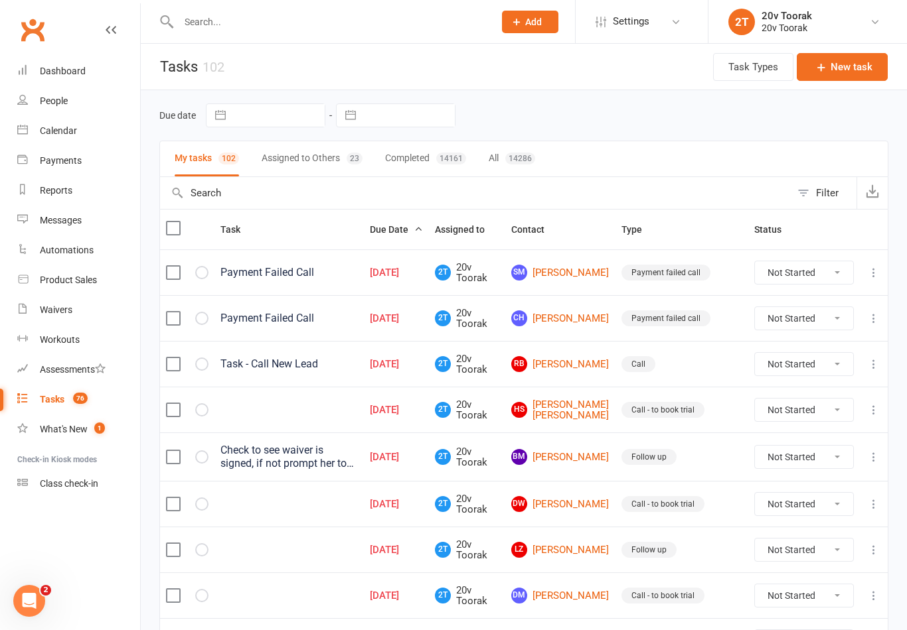
click at [558, 400] on link "[PERSON_NAME]" at bounding box center [560, 410] width 98 height 22
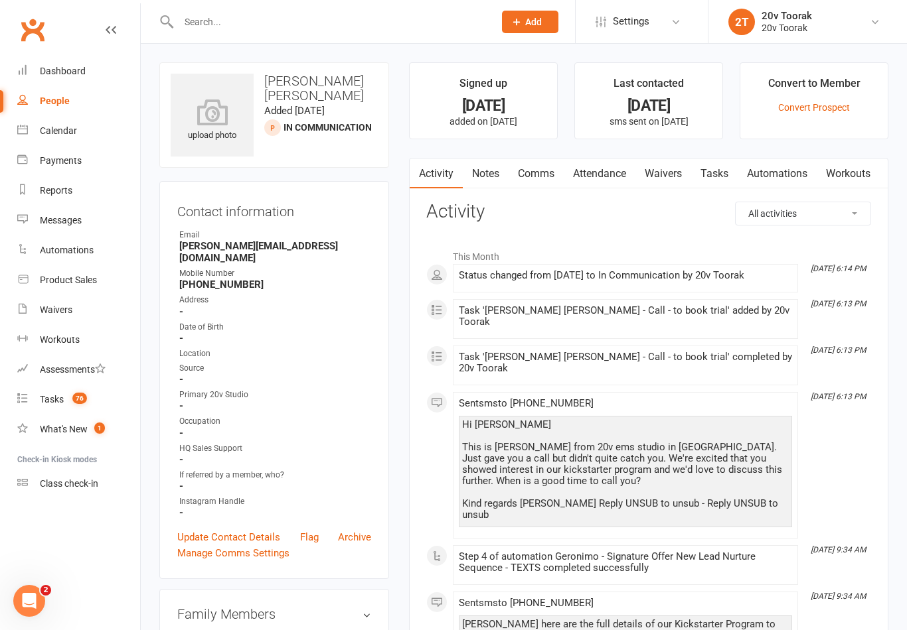
click at [471, 167] on link "Notes" at bounding box center [486, 174] width 46 height 31
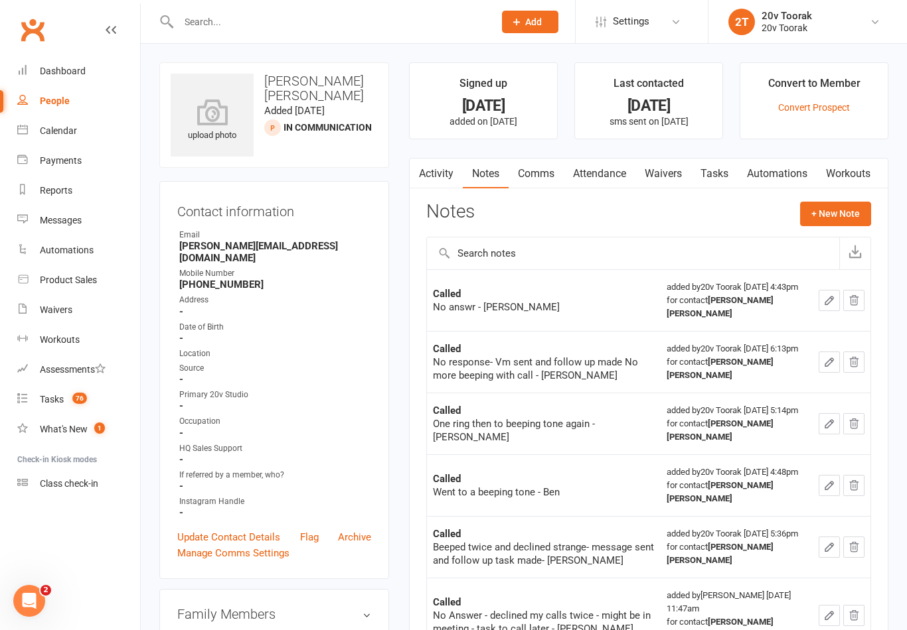
click at [851, 204] on button "+ New Note" at bounding box center [835, 214] width 71 height 24
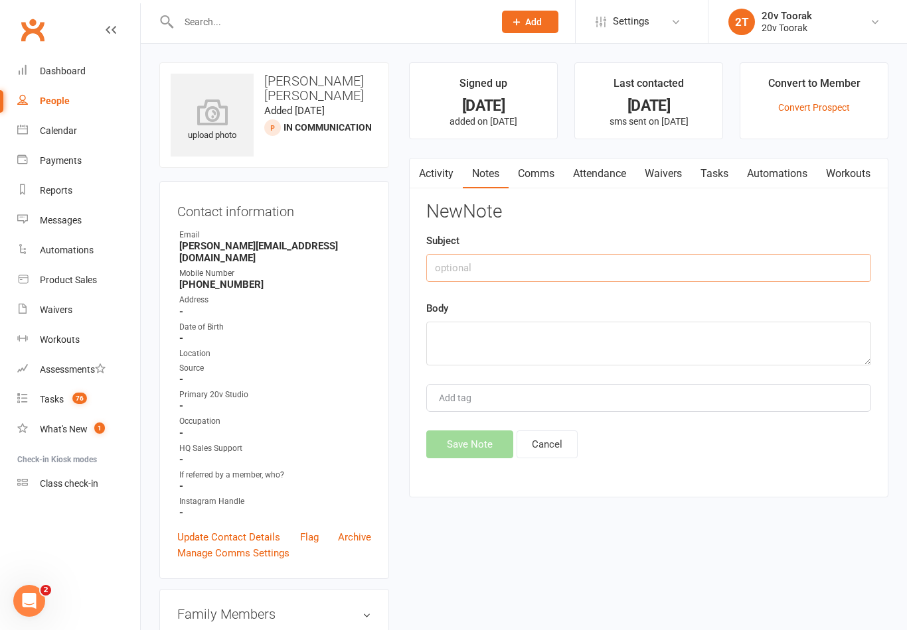
click at [674, 268] on input "text" at bounding box center [648, 268] width 445 height 28
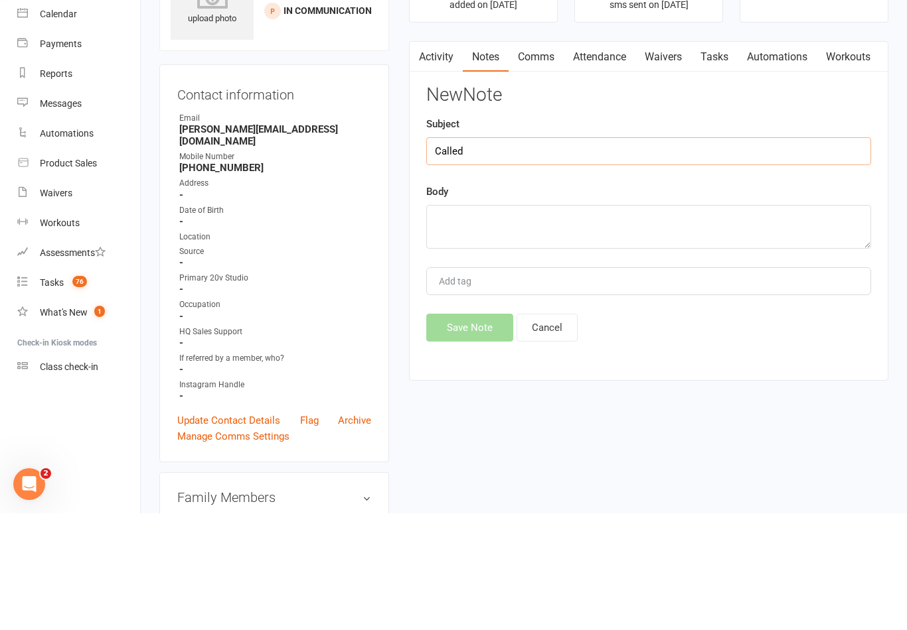
type input "Called"
click at [667, 322] on textarea at bounding box center [648, 344] width 445 height 44
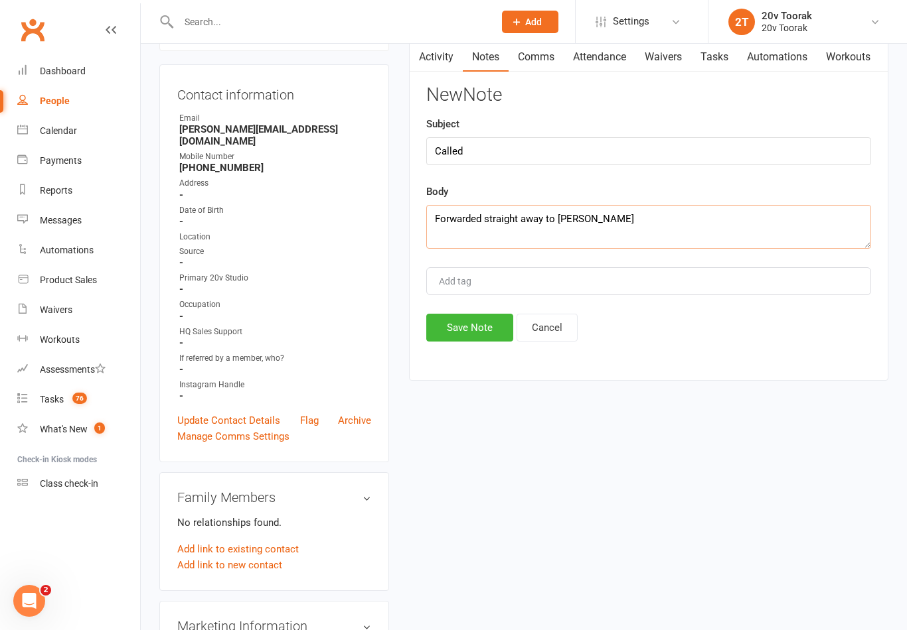
type textarea "Forwarded straight away to [PERSON_NAME]"
click at [478, 342] on button "Save Note" at bounding box center [469, 328] width 87 height 28
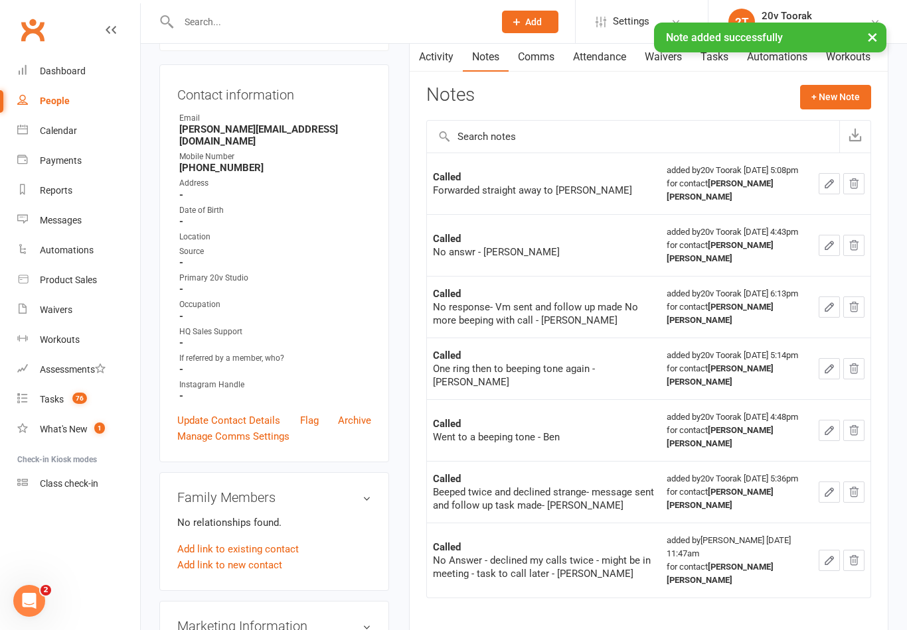
scroll to position [0, 0]
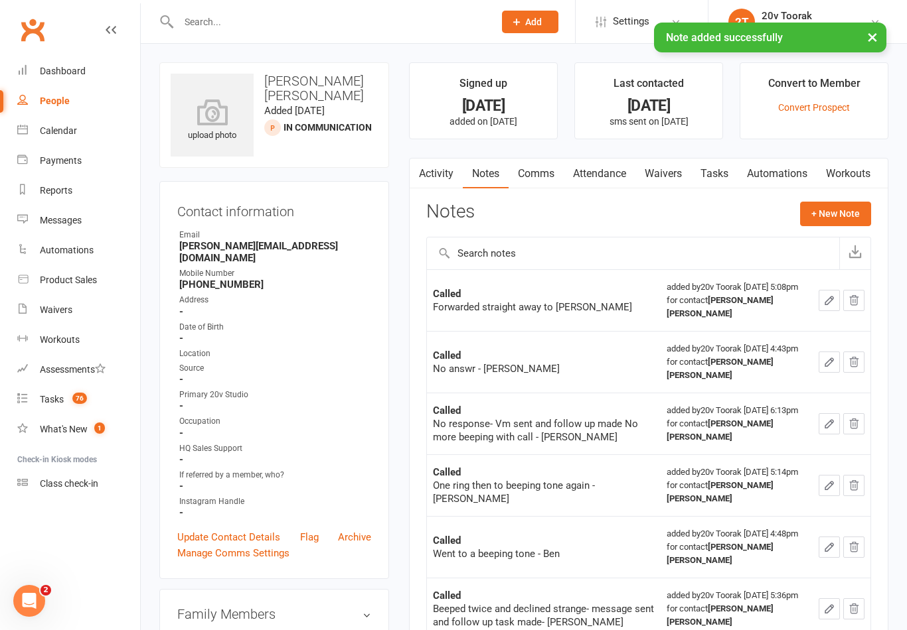
click at [727, 166] on link "Tasks" at bounding box center [714, 174] width 46 height 31
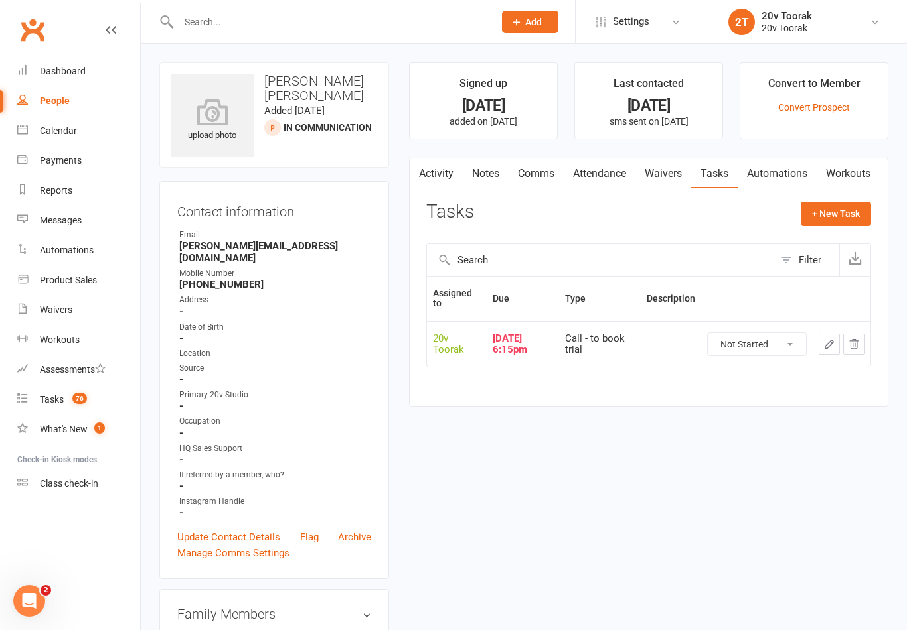
click at [781, 351] on select "Not Started In Progress Waiting Complete" at bounding box center [756, 344] width 98 height 23
select select "unstarted"
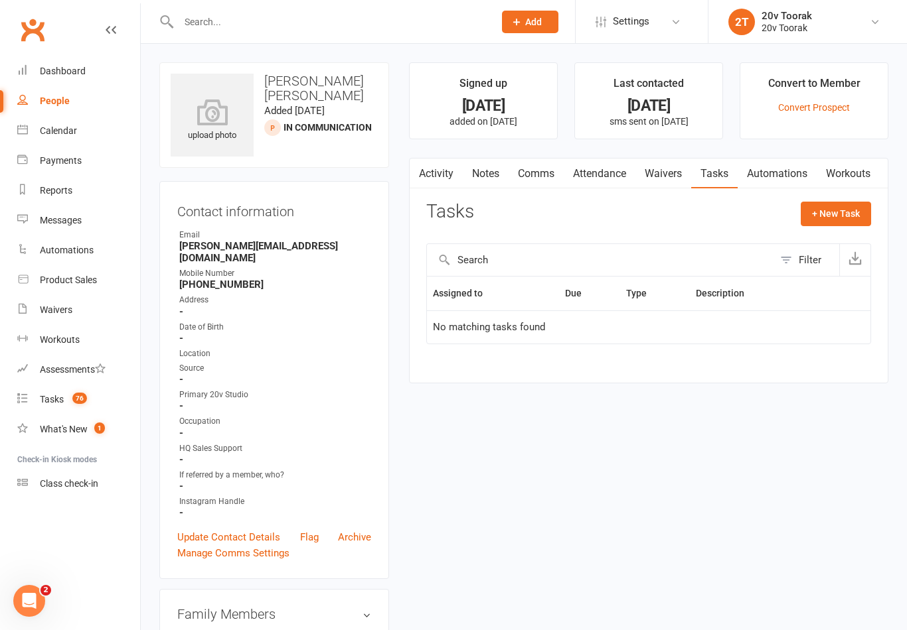
click at [192, 530] on link "Update Contact Details" at bounding box center [228, 538] width 103 height 16
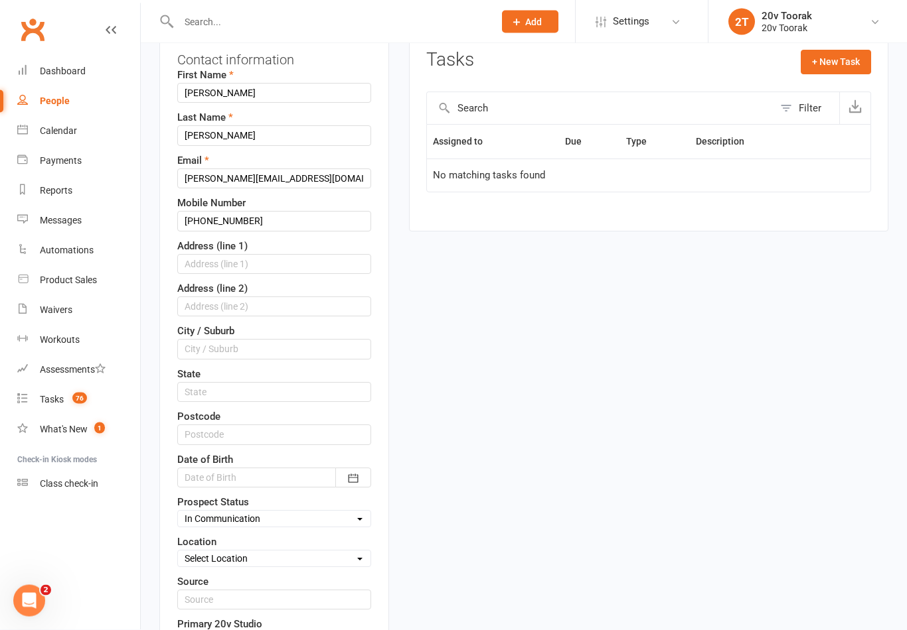
scroll to position [152, 0]
click at [186, 526] on select "Select Parachute Referrals In Communication Call Lter Task Comms [DATE] [DATE] …" at bounding box center [274, 519] width 192 height 15
click at [184, 518] on select "Select Parachute Referrals In Communication Call Lter Task Comms [DATE] [DATE] …" at bounding box center [274, 519] width 192 height 15
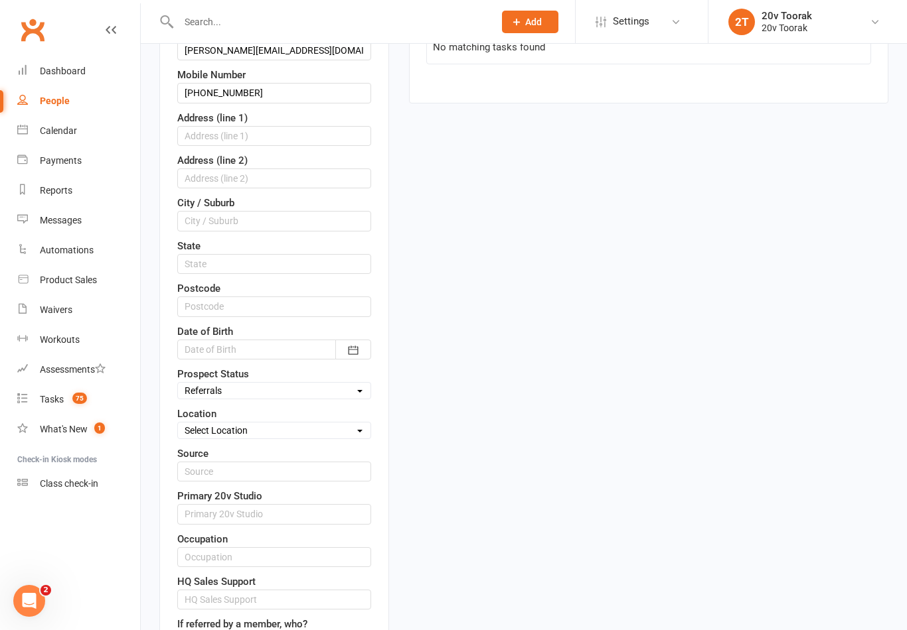
scroll to position [254, 0]
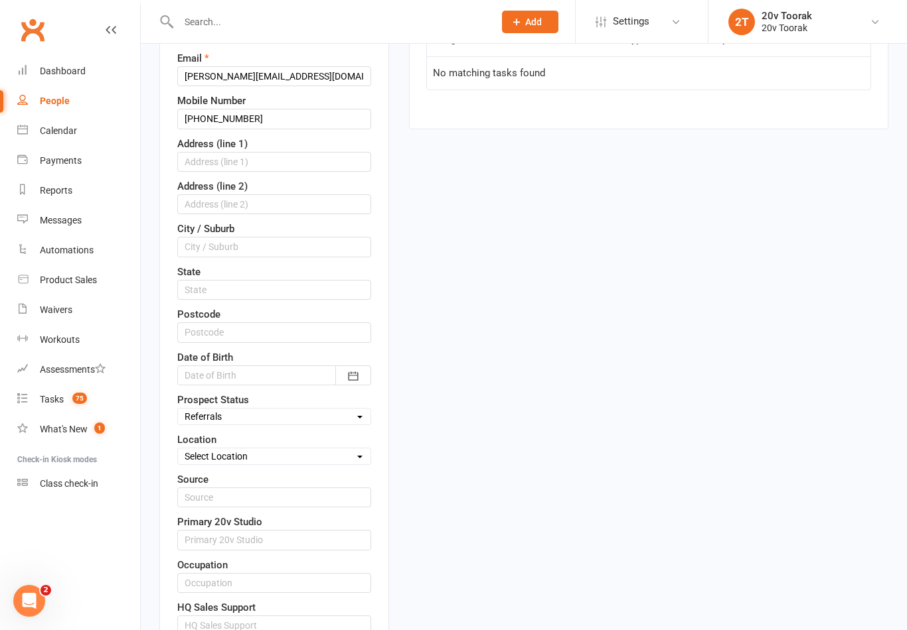
click at [189, 423] on select "Select Parachute Referrals In Communication Call Lter Task Comms [DATE] [DATE] …" at bounding box center [274, 416] width 192 height 15
select select "Parachute"
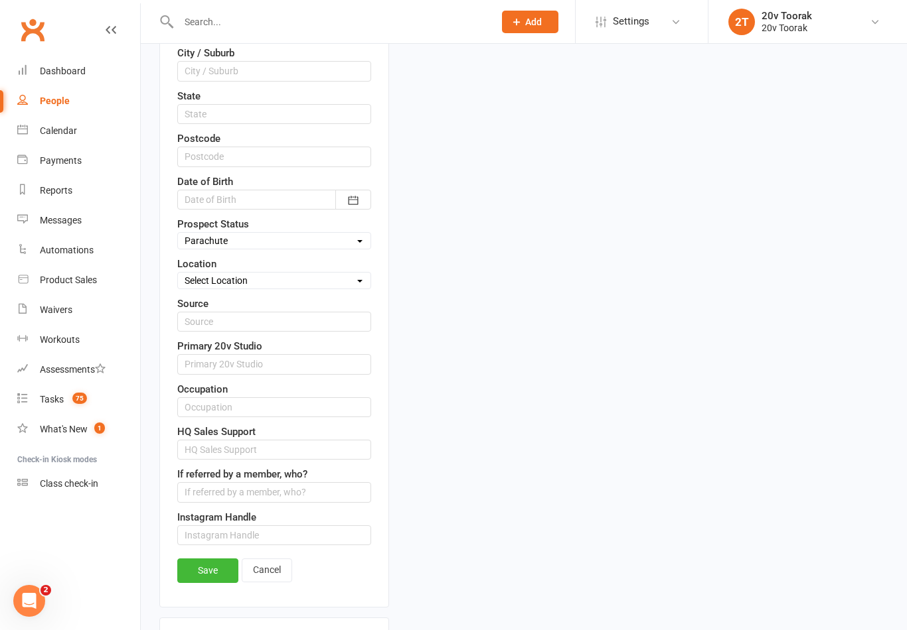
click at [195, 571] on link "Save" at bounding box center [207, 571] width 61 height 24
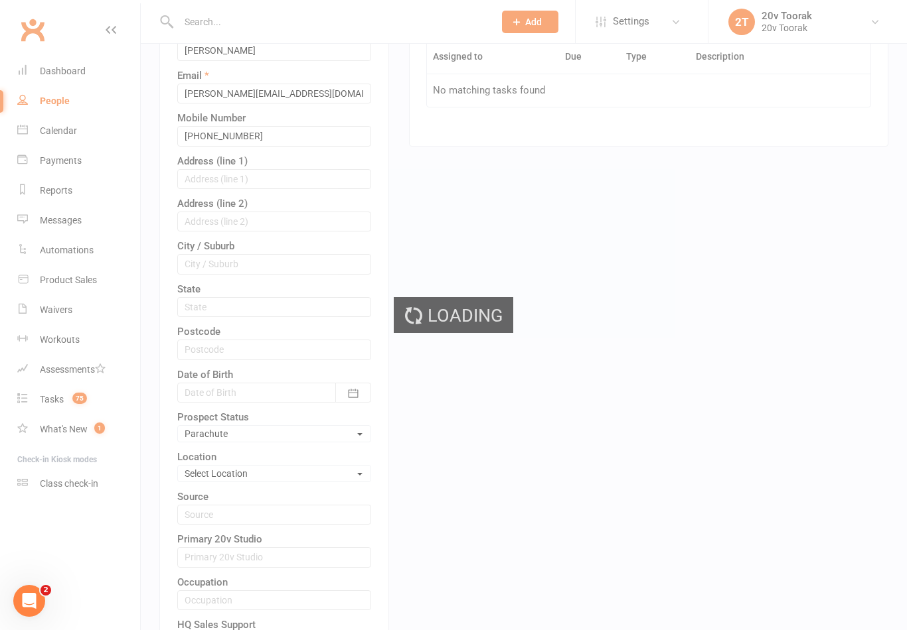
scroll to position [0, 0]
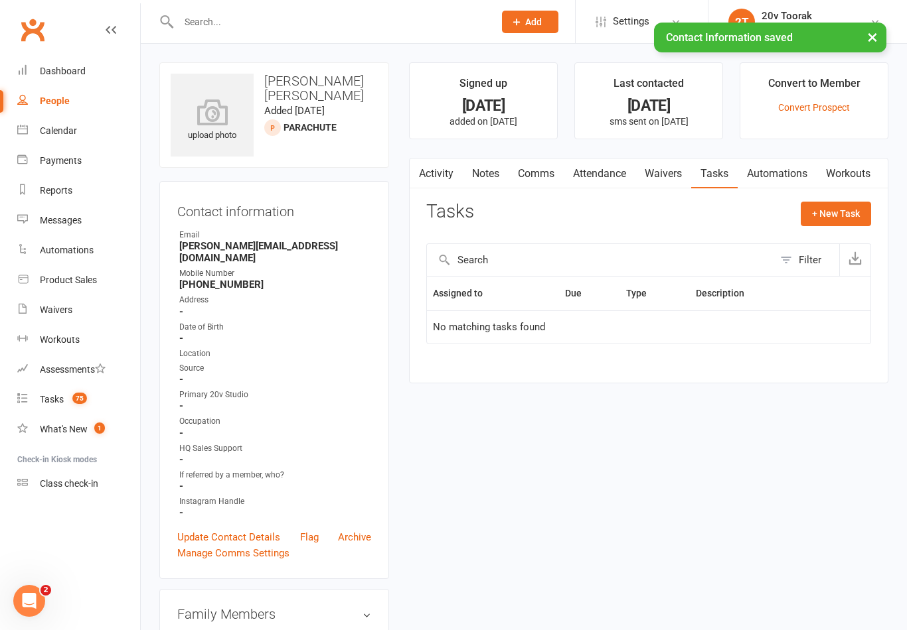
click at [486, 176] on link "Notes" at bounding box center [486, 174] width 46 height 31
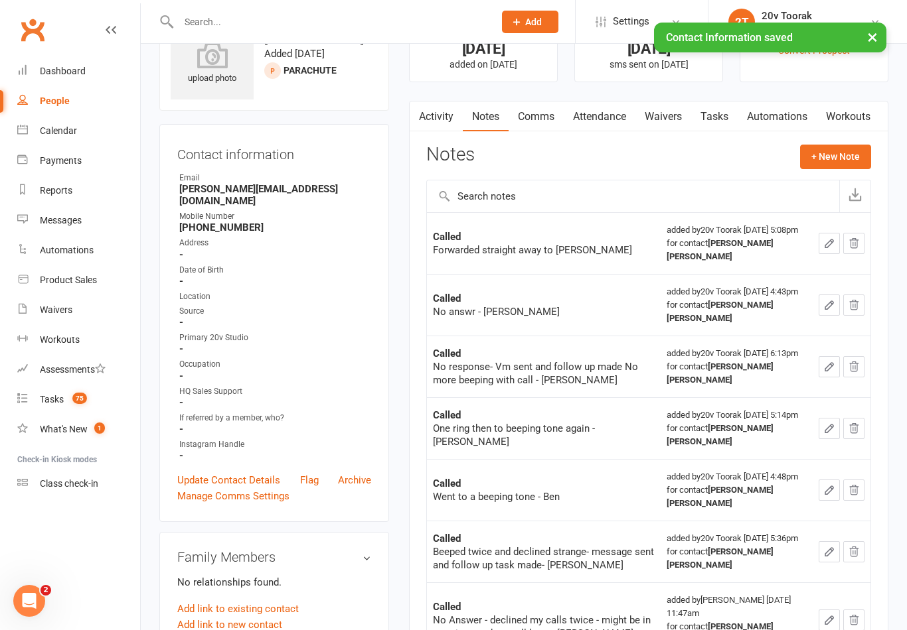
scroll to position [29, 0]
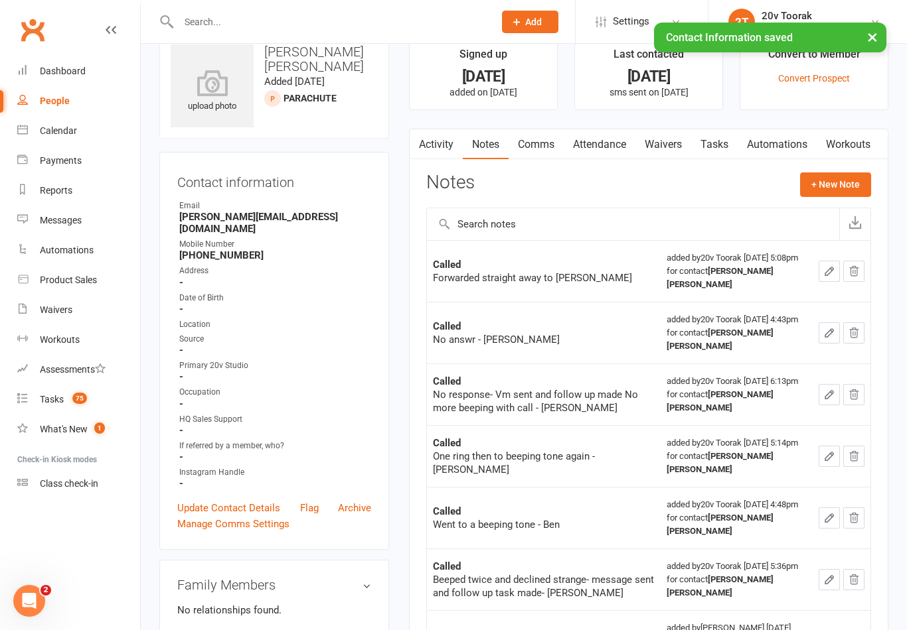
click at [439, 124] on main "Signed up [DATE] added on [DATE] Last contacted [DATE] sms sent on [DATE] Conve…" at bounding box center [648, 385] width 499 height 705
click at [419, 154] on button "button" at bounding box center [417, 144] width 17 height 30
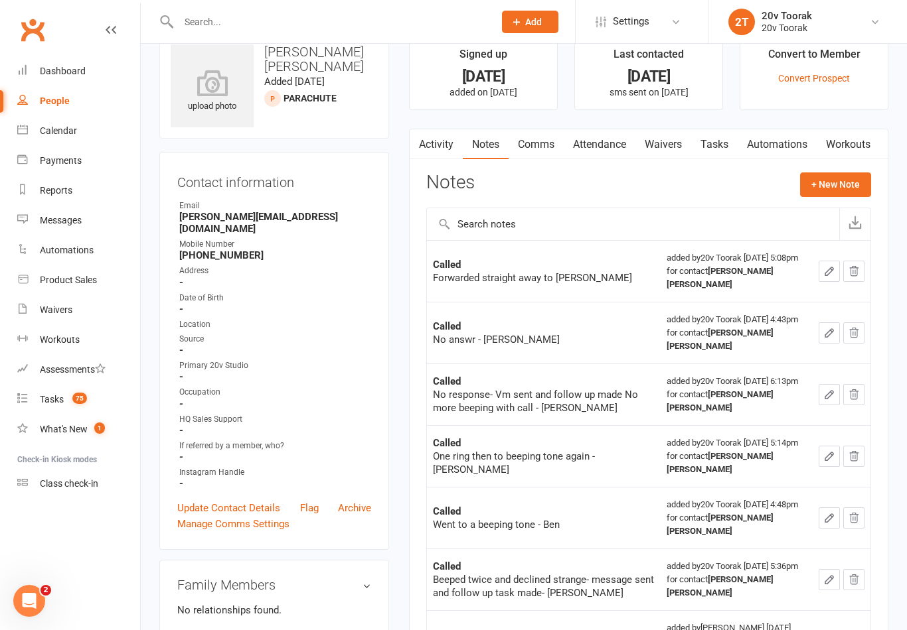
click at [435, 147] on link "Activity" at bounding box center [435, 144] width 53 height 31
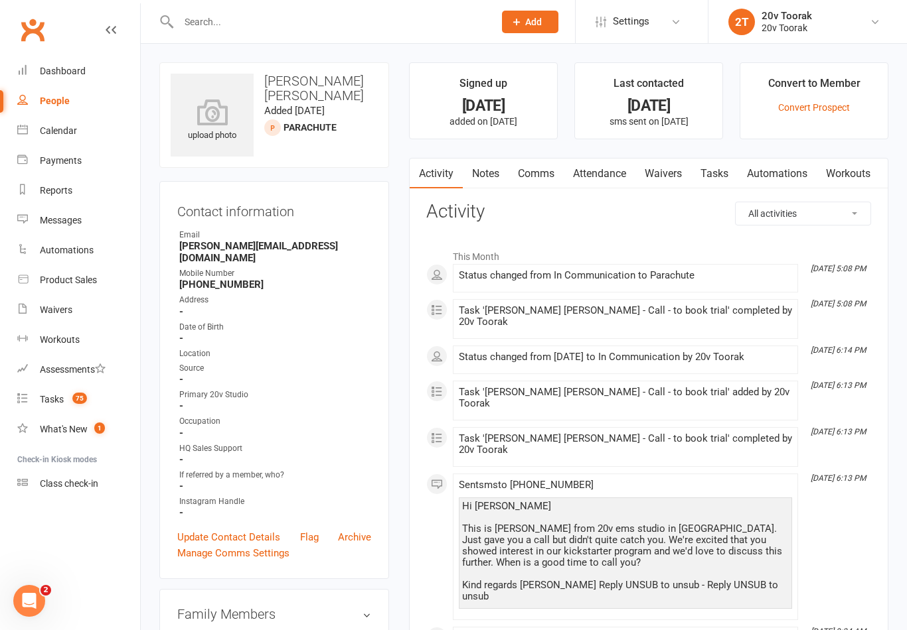
click at [492, 179] on link "Notes" at bounding box center [486, 174] width 46 height 31
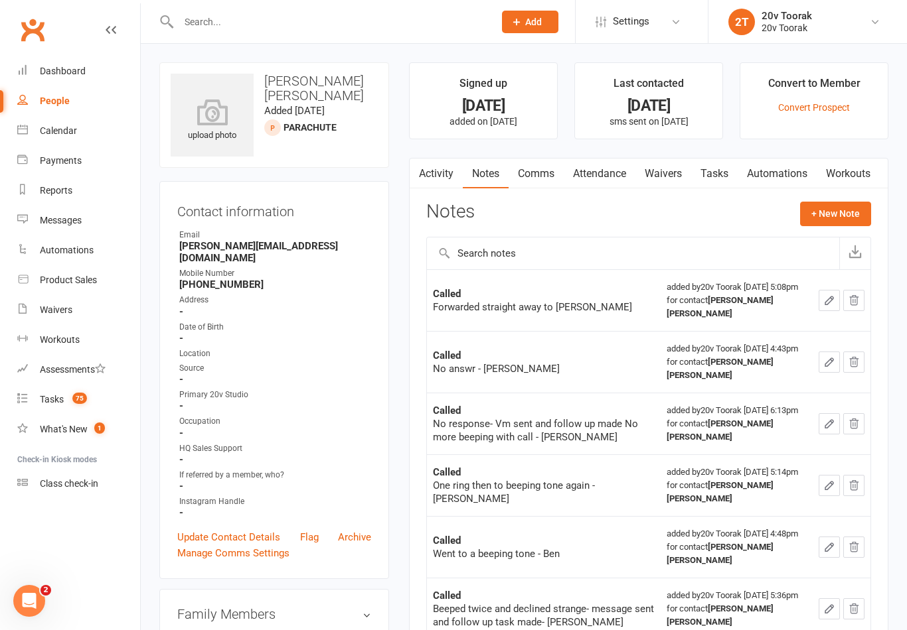
click at [58, 414] on link "Tasks 75" at bounding box center [78, 400] width 123 height 30
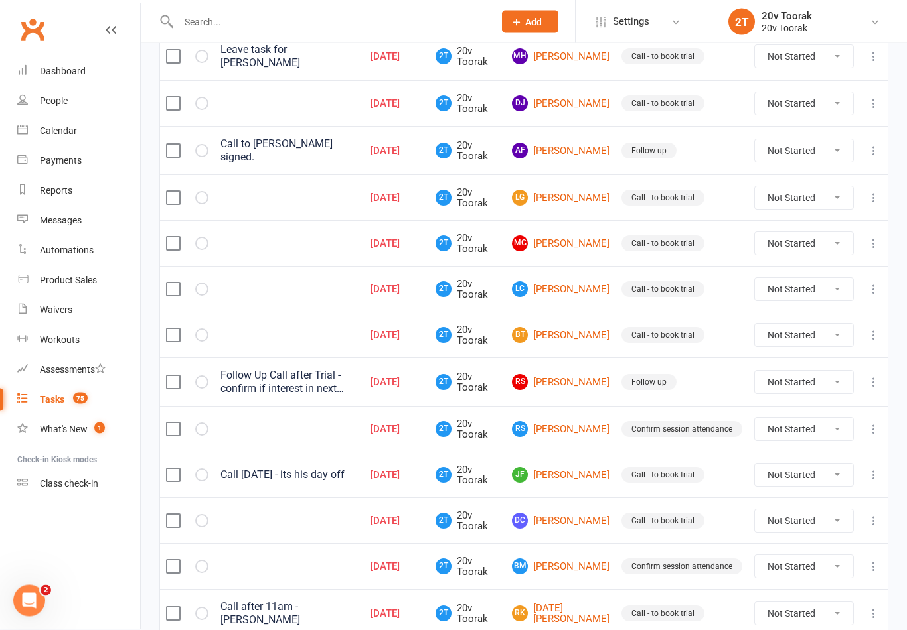
scroll to position [869, 0]
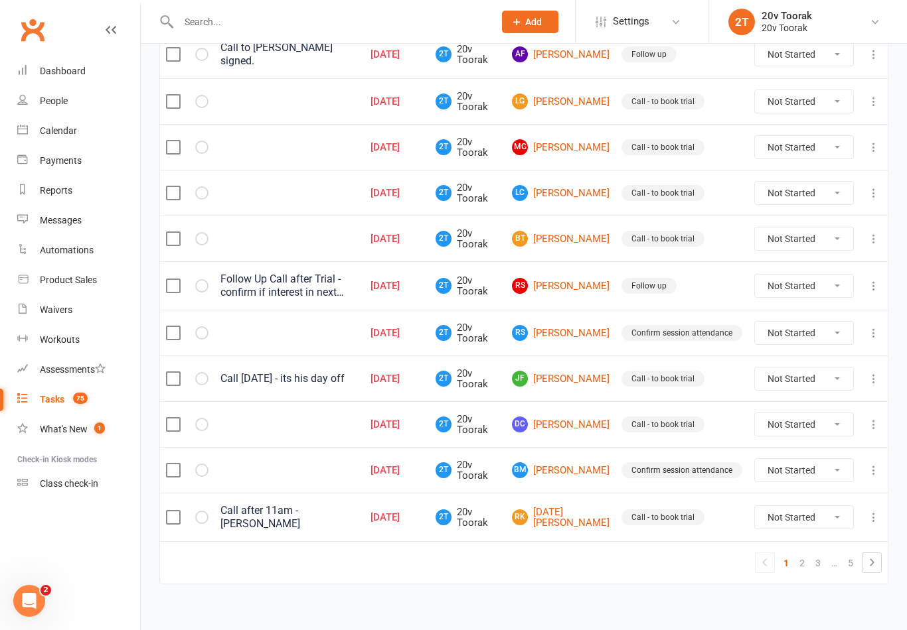
click at [802, 561] on link "2" at bounding box center [802, 563] width 16 height 19
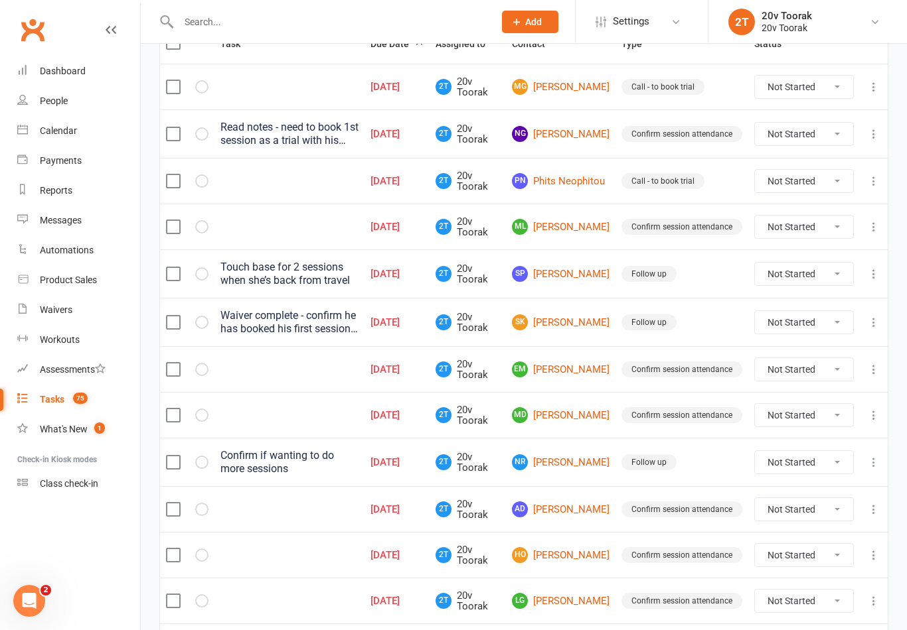
scroll to position [185, 0]
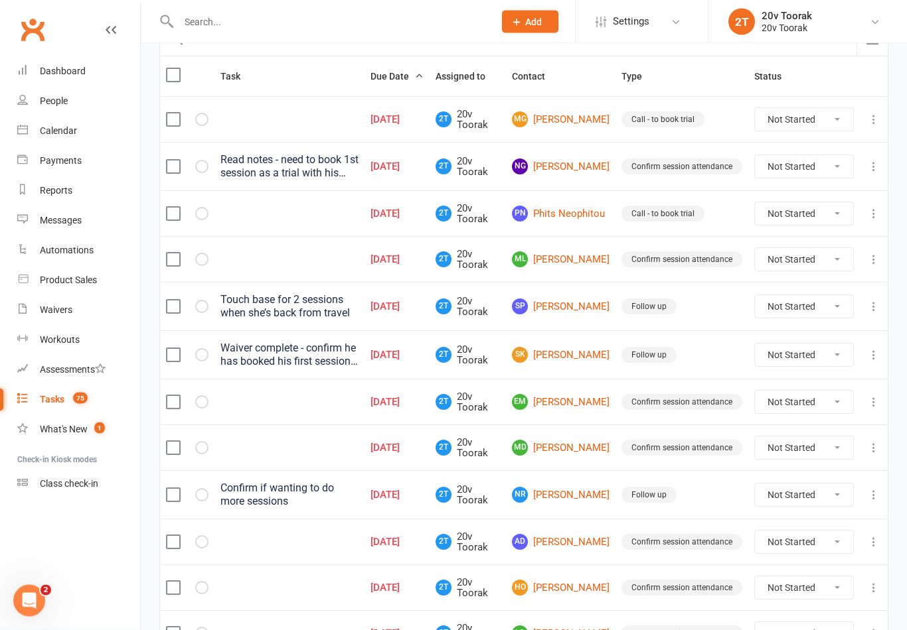
click at [814, 449] on select "Not Started In Progress Waiting Complete" at bounding box center [804, 448] width 98 height 23
select select "unstarted"
click at [596, 449] on link "MD [PERSON_NAME]" at bounding box center [561, 448] width 98 height 16
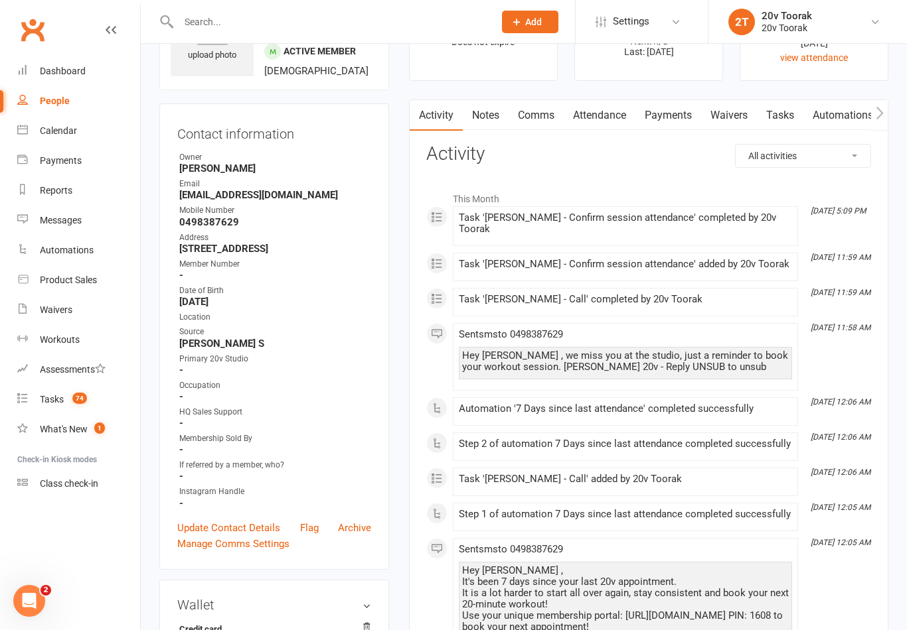
scroll to position [23, 0]
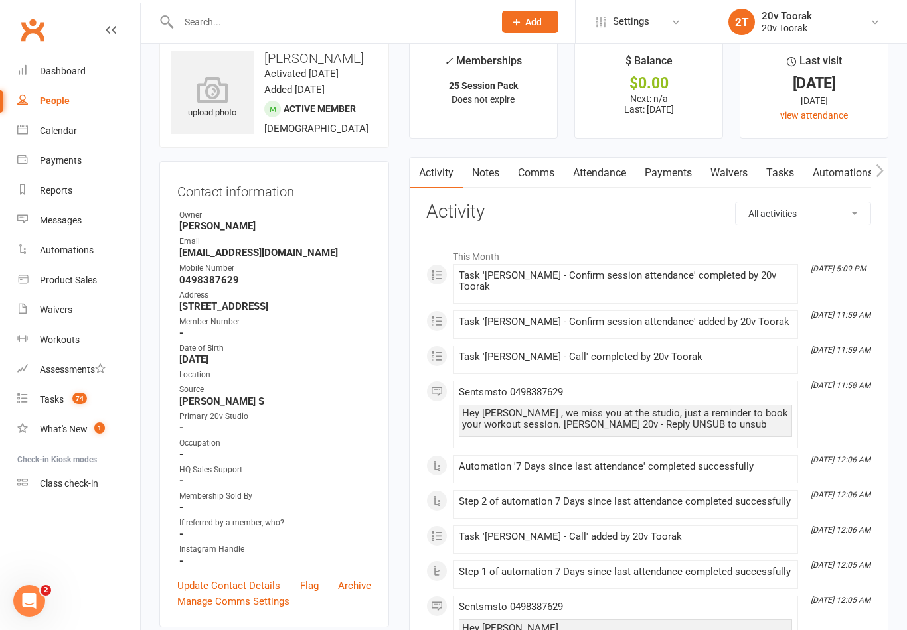
click at [47, 401] on div "Tasks" at bounding box center [52, 399] width 24 height 11
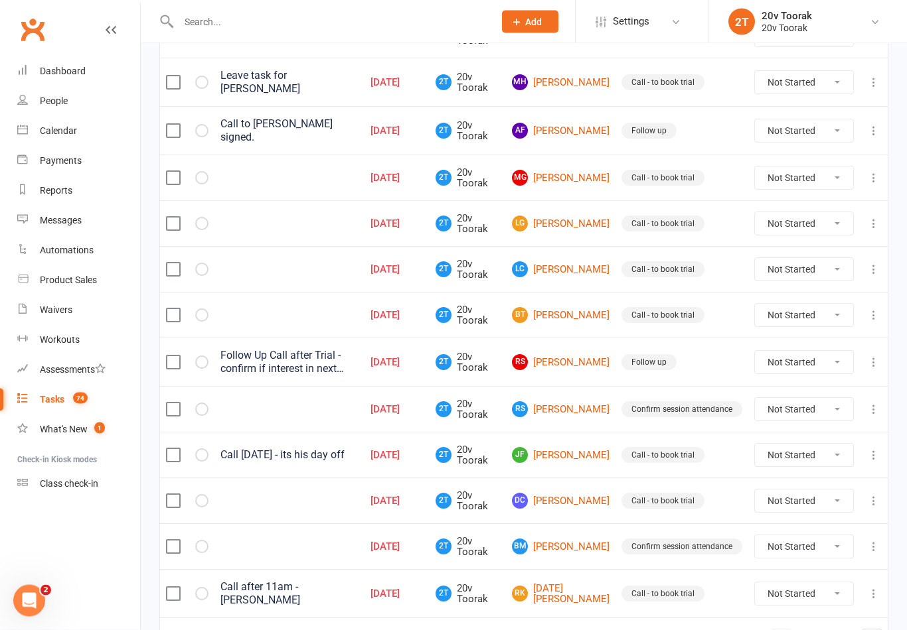
scroll to position [869, 0]
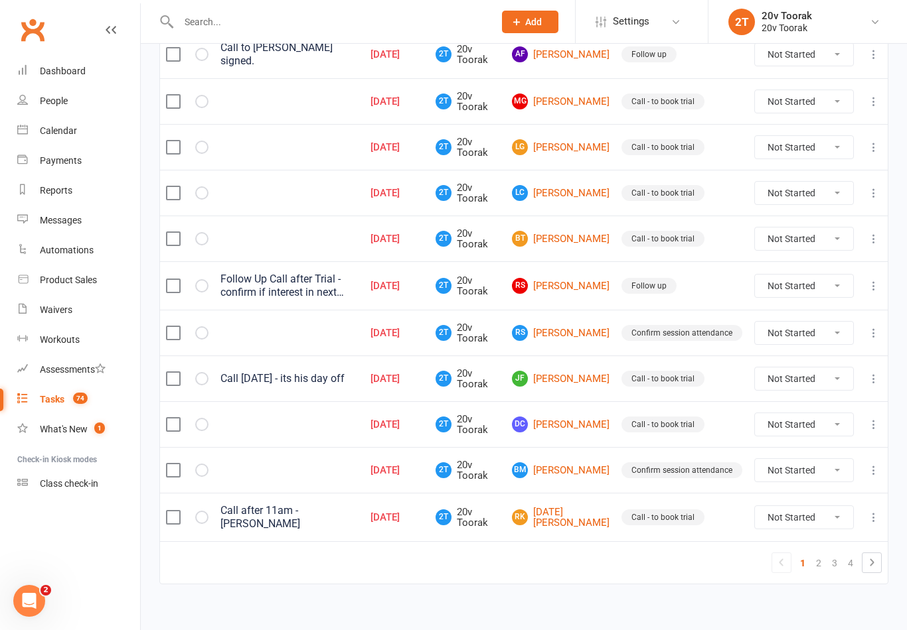
click at [826, 562] on link "3" at bounding box center [834, 563] width 16 height 19
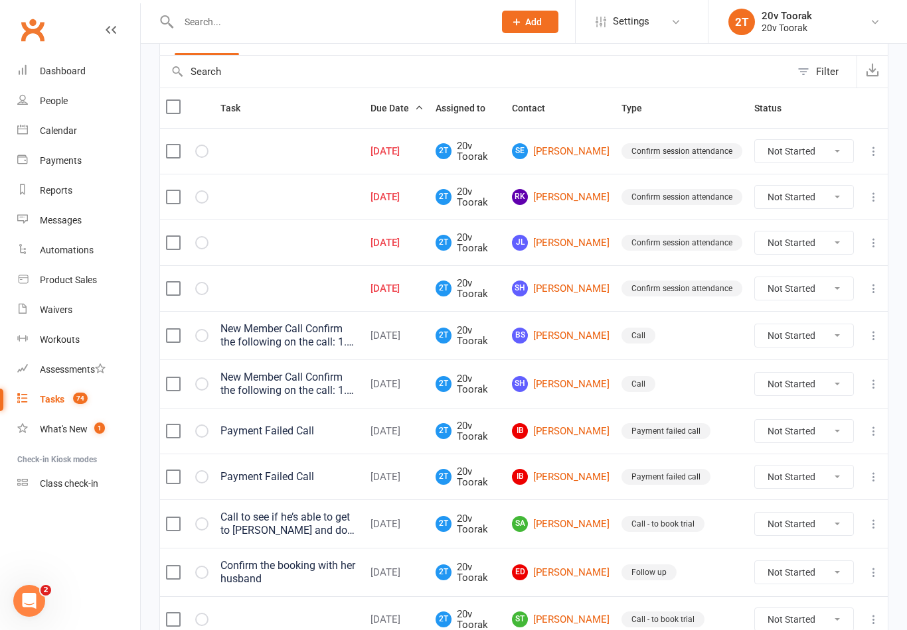
scroll to position [38, 0]
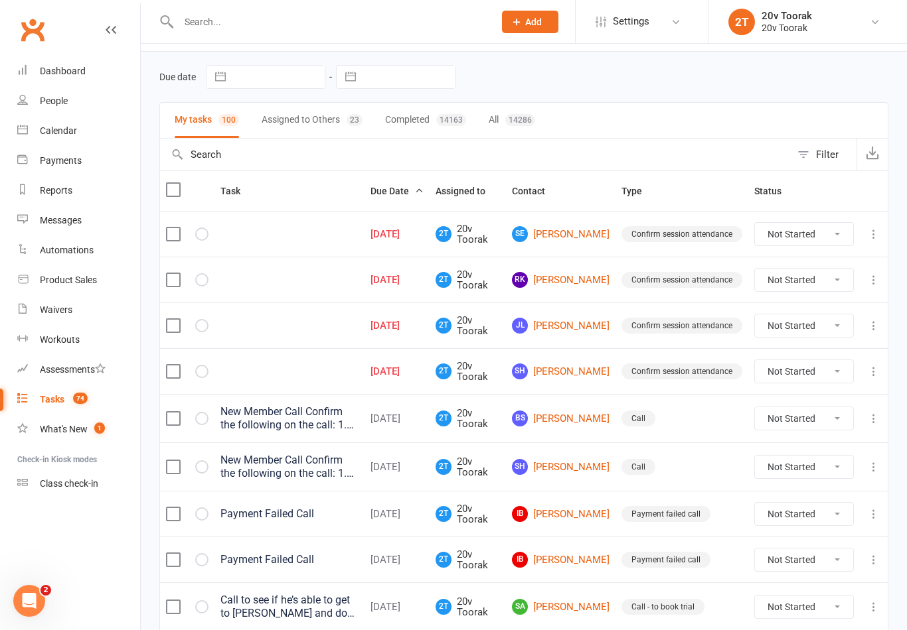
click at [34, 105] on link "People" at bounding box center [78, 101] width 123 height 30
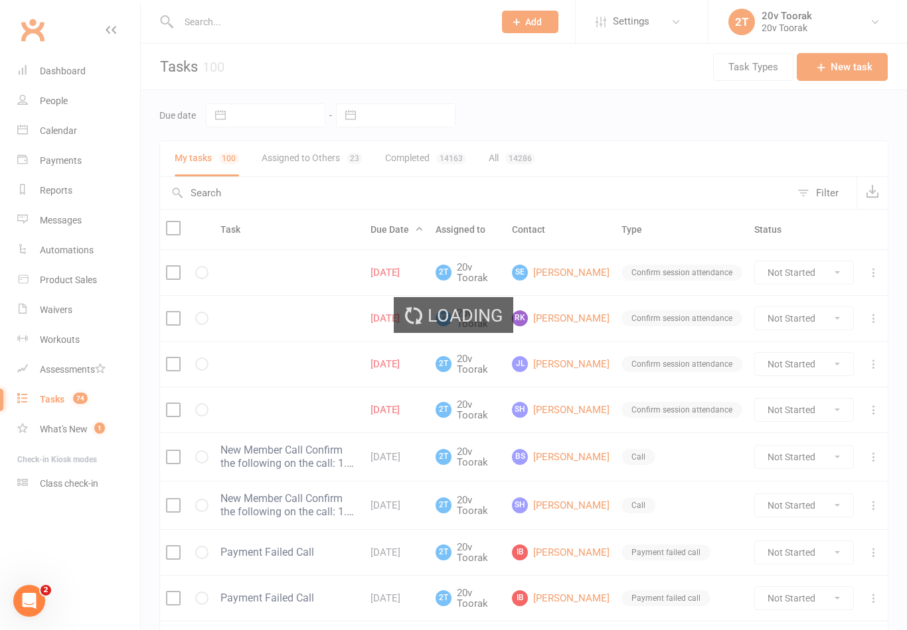
select select "100"
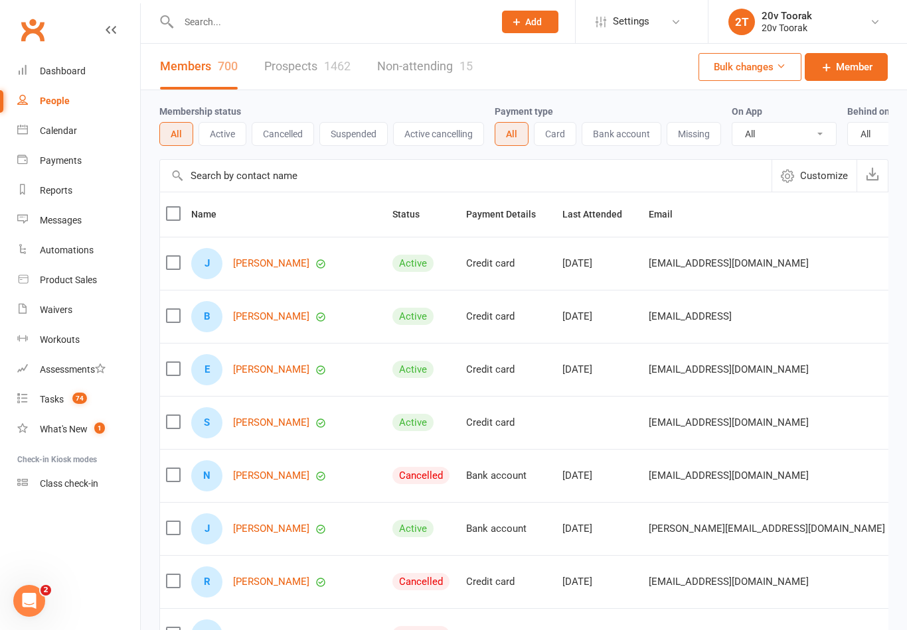
click at [309, 78] on link "Prospects 1462" at bounding box center [307, 67] width 86 height 46
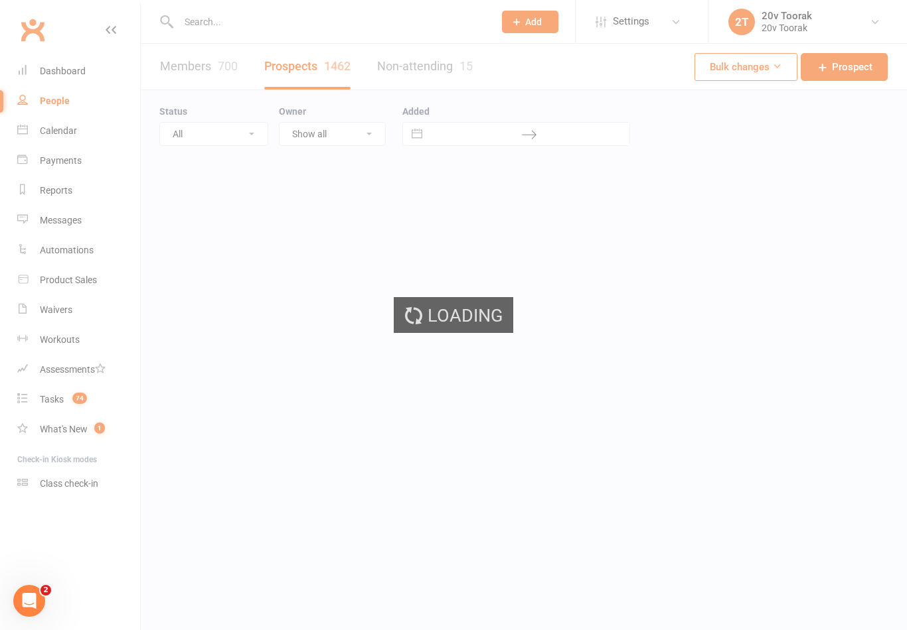
select select "100"
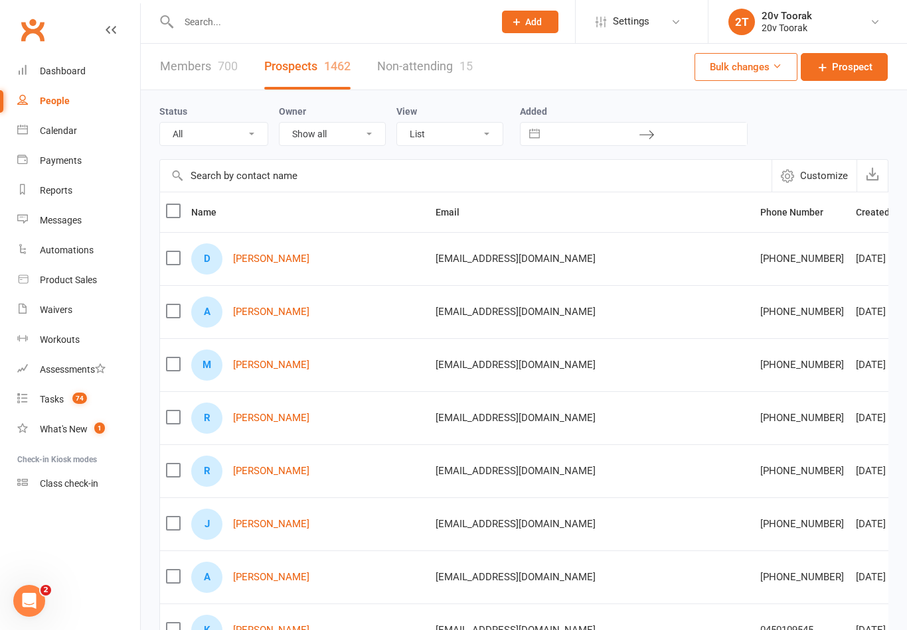
click at [248, 27] on input "text" at bounding box center [330, 22] width 310 height 19
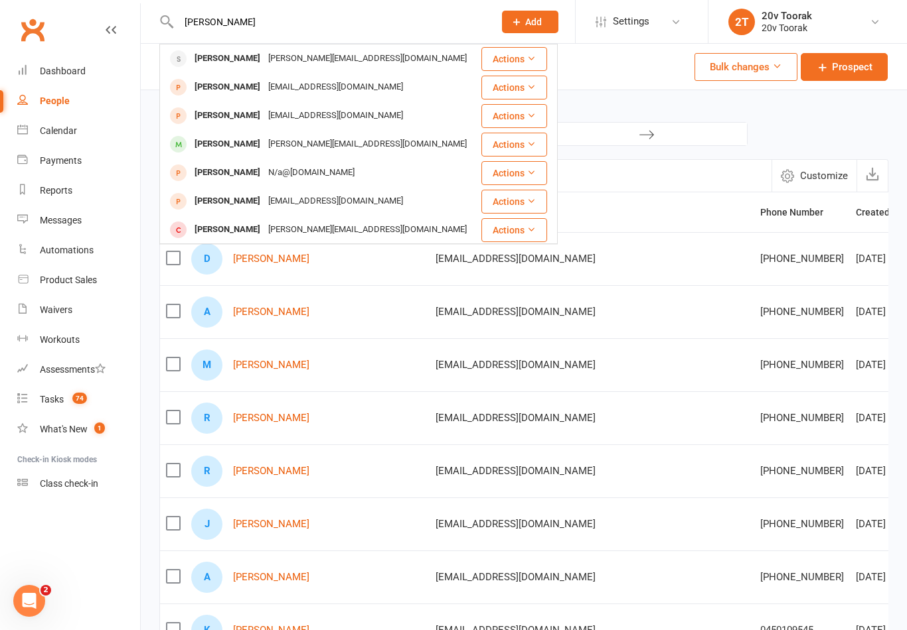
type input "[PERSON_NAME]"
click at [204, 149] on div "[PERSON_NAME]" at bounding box center [227, 144] width 74 height 19
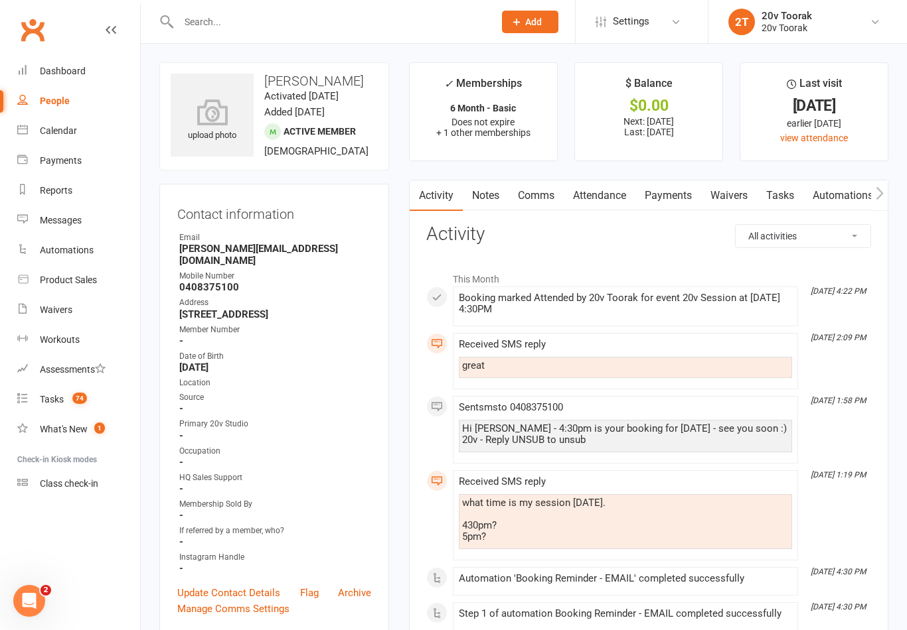
click at [682, 204] on link "Payments" at bounding box center [668, 196] width 66 height 31
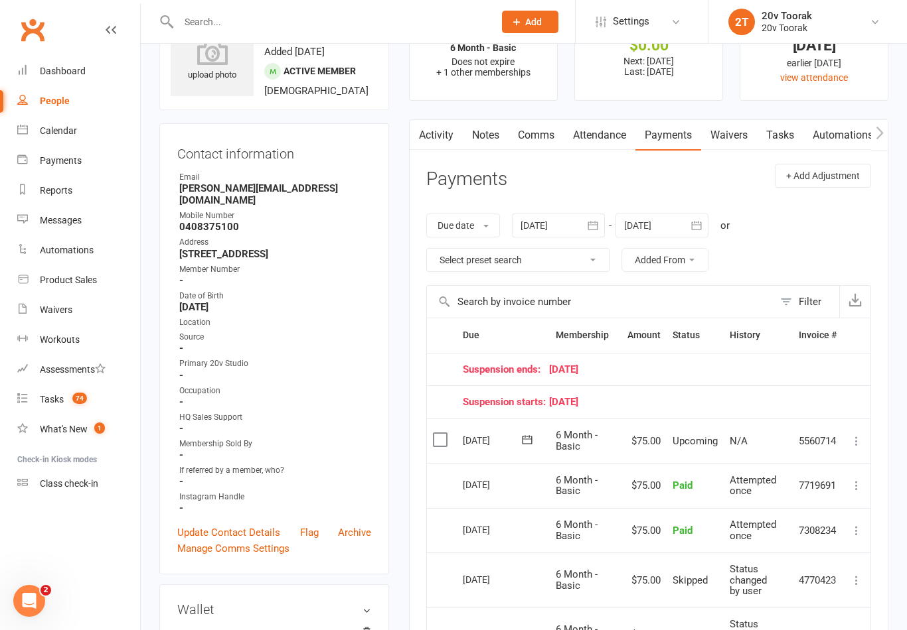
scroll to position [70, 0]
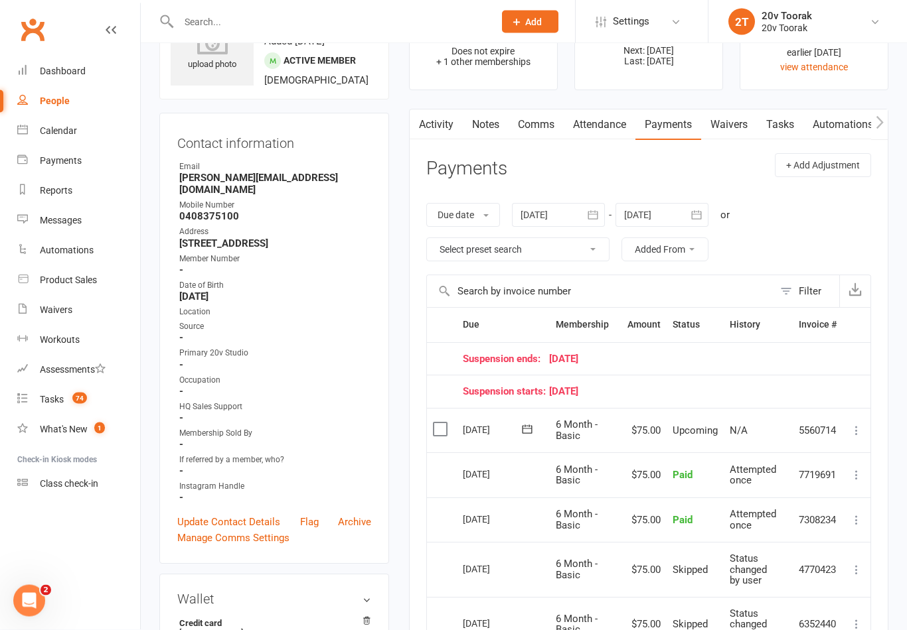
click at [62, 410] on link "Tasks 74" at bounding box center [78, 400] width 123 height 30
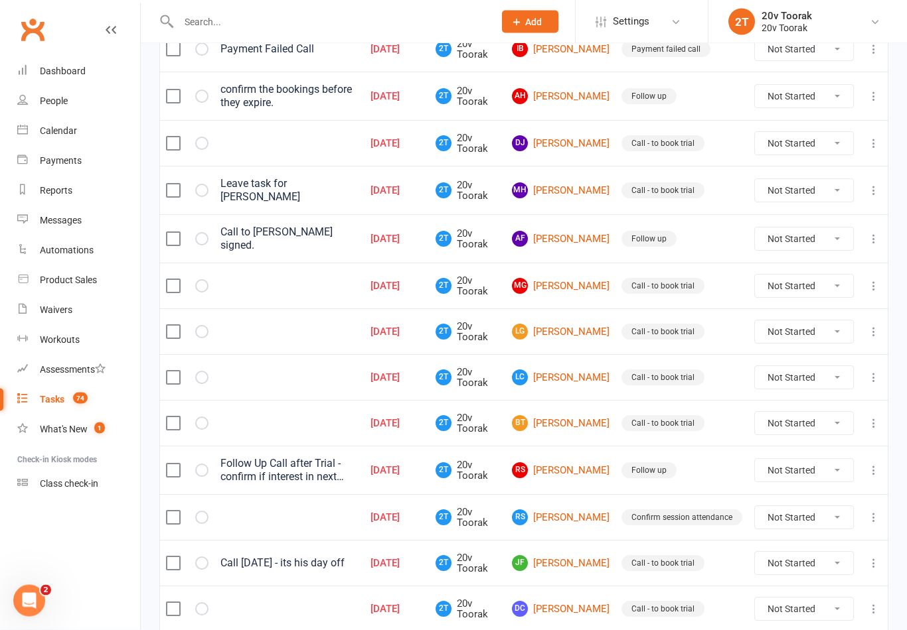
scroll to position [839, 0]
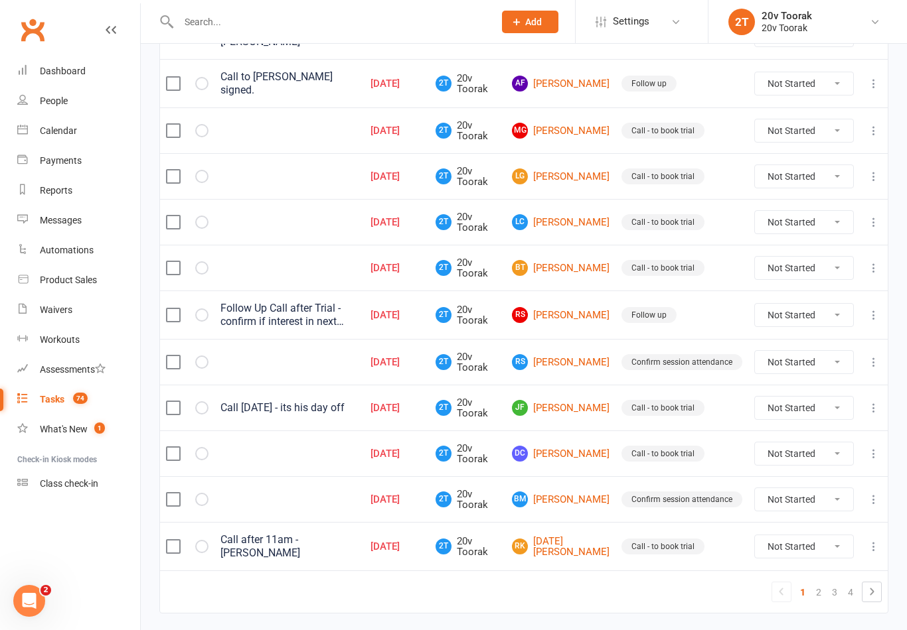
click at [37, 96] on link "People" at bounding box center [78, 101] width 123 height 30
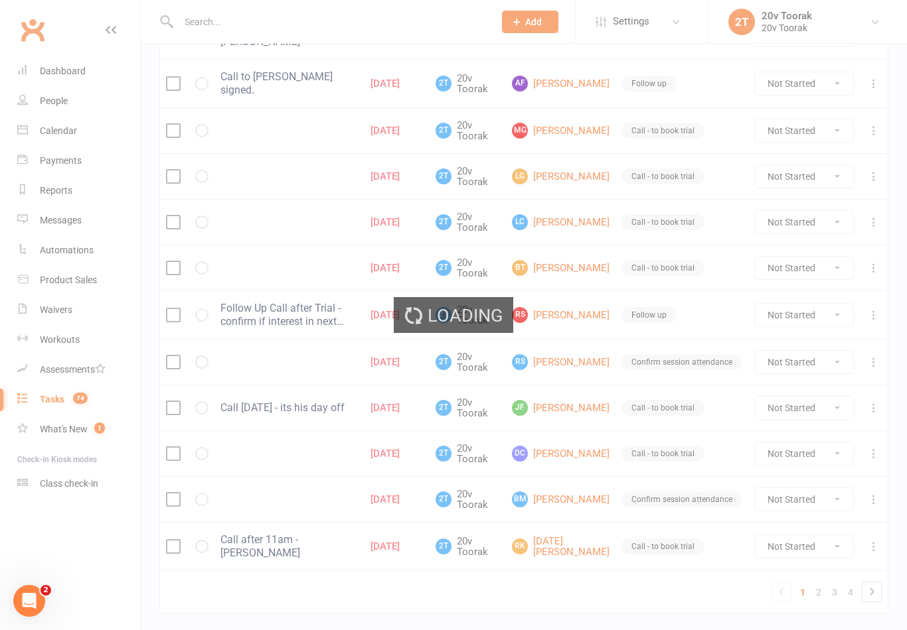
select select "100"
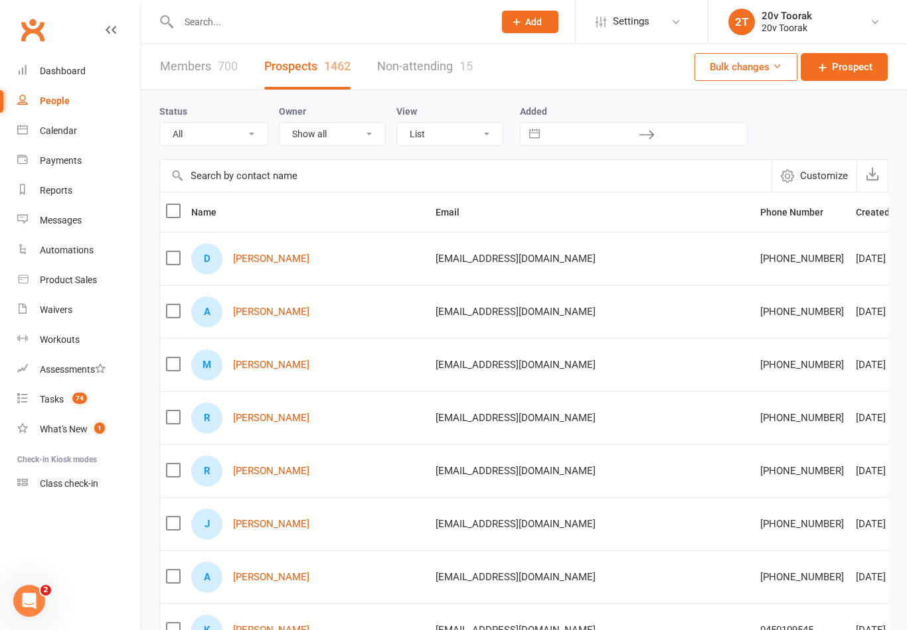
click at [245, 257] on link "[PERSON_NAME]" at bounding box center [271, 259] width 76 height 11
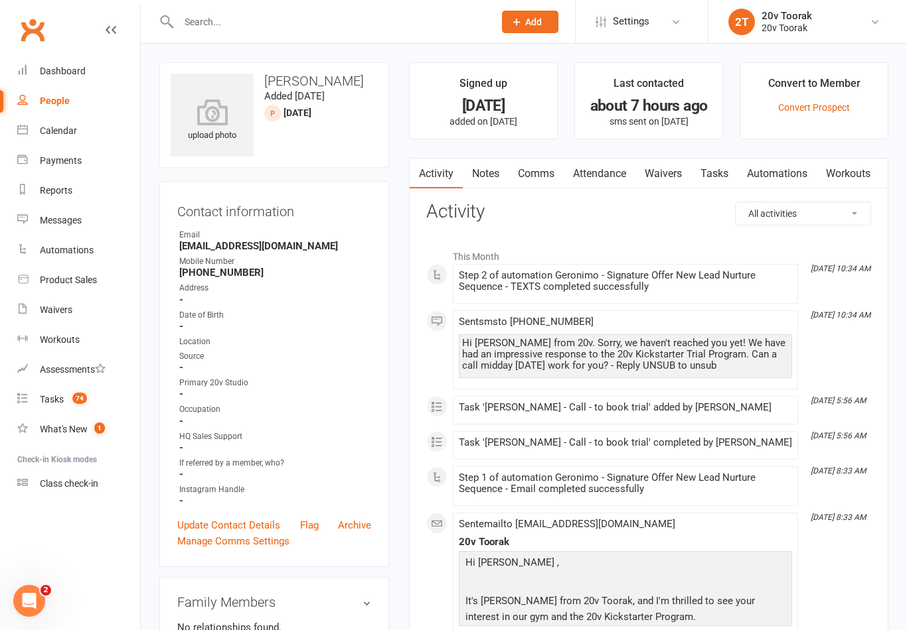
click at [495, 172] on link "Notes" at bounding box center [486, 174] width 46 height 31
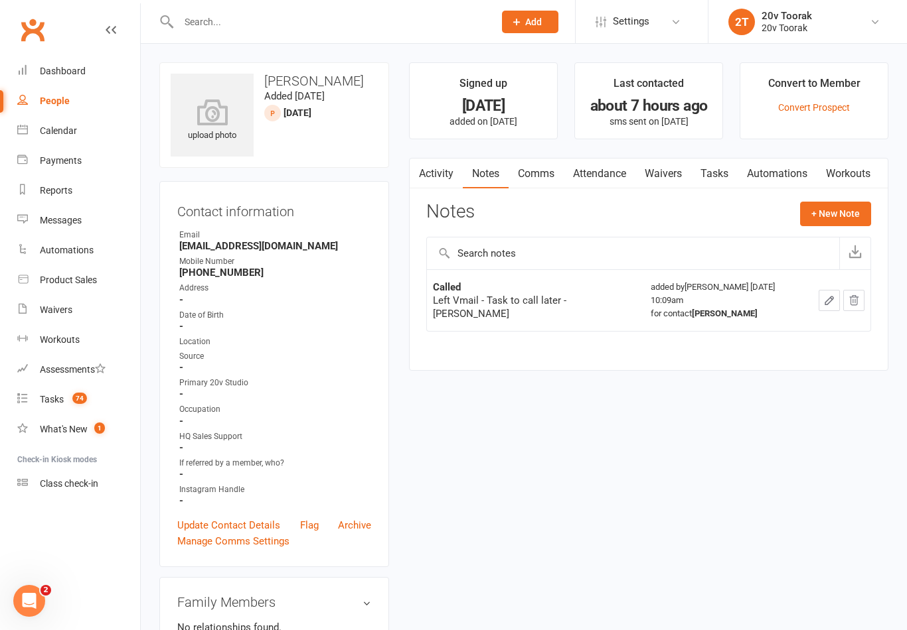
click at [444, 171] on link "Activity" at bounding box center [435, 174] width 53 height 31
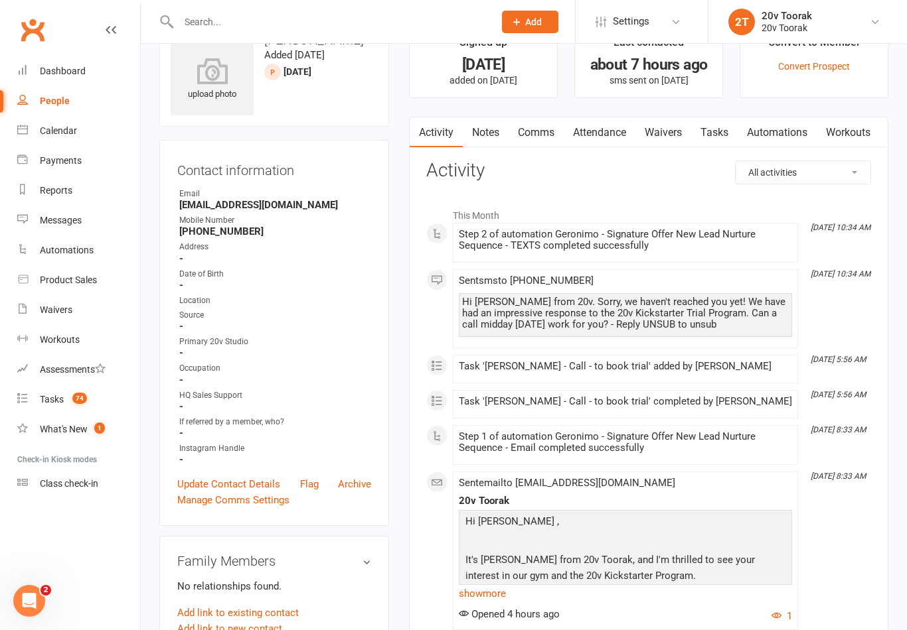
click at [488, 130] on link "Notes" at bounding box center [486, 132] width 46 height 31
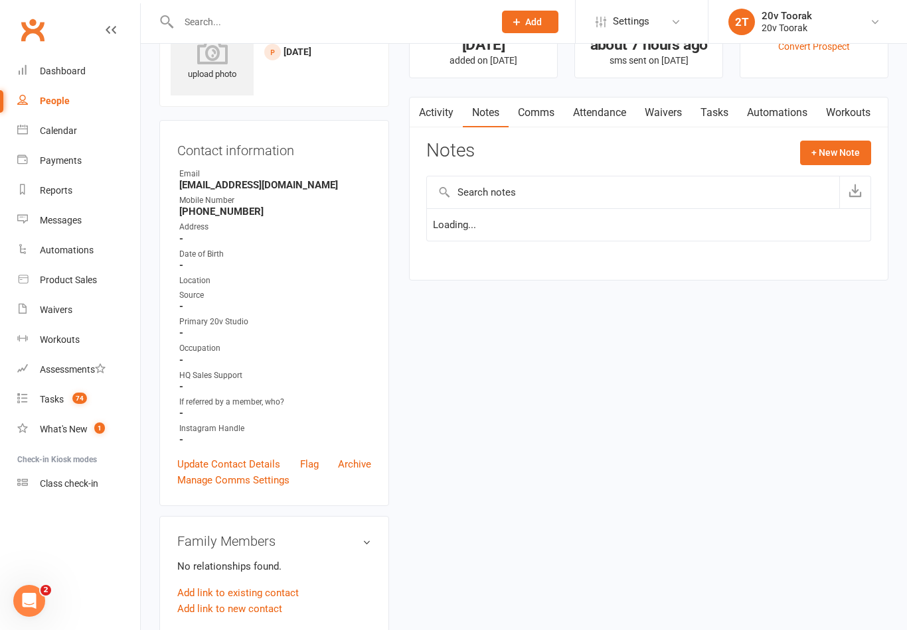
scroll to position [62, 0]
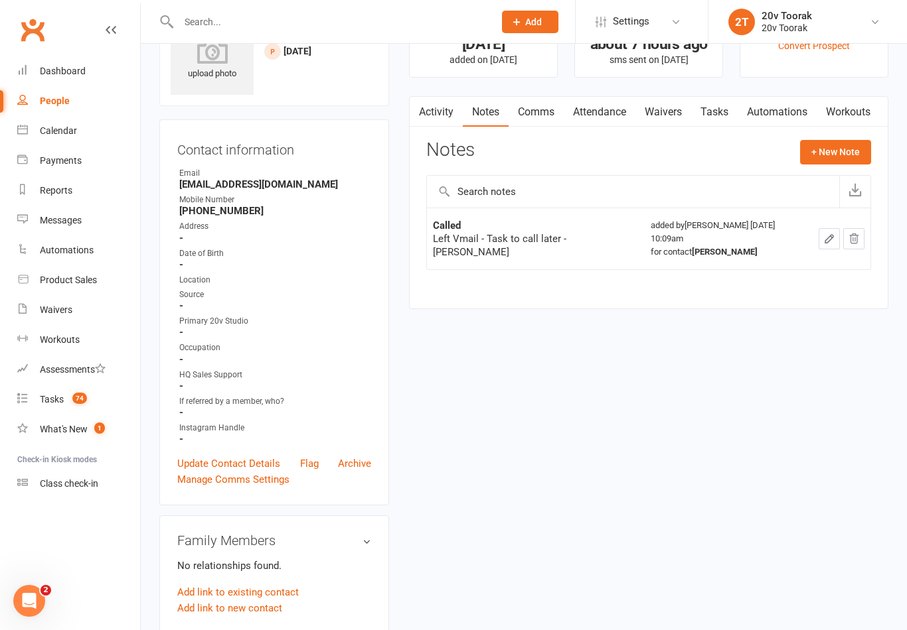
click at [841, 155] on button "+ New Note" at bounding box center [835, 152] width 71 height 24
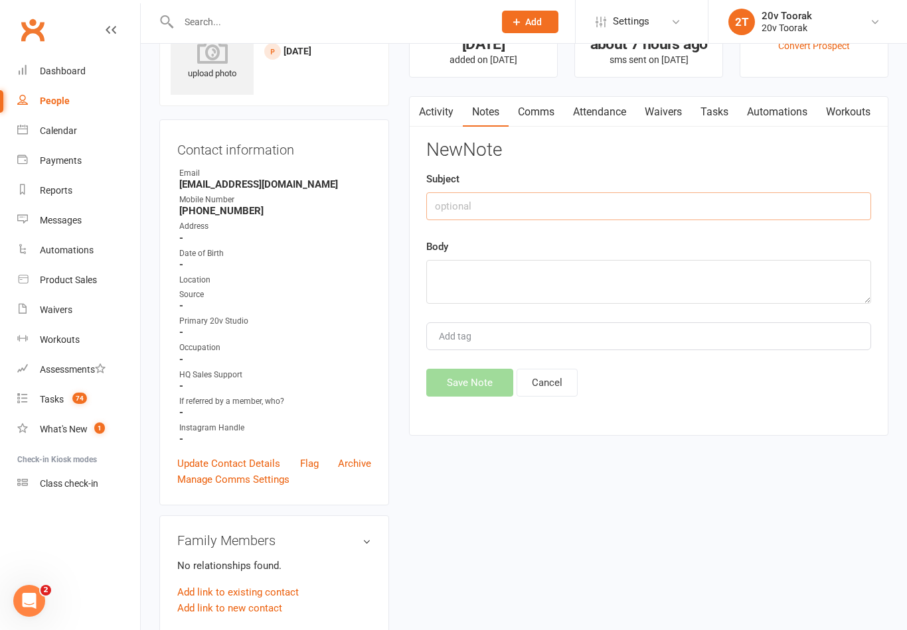
click at [629, 200] on input "text" at bounding box center [648, 206] width 445 height 28
type input "Called"
click at [627, 284] on textarea at bounding box center [648, 282] width 445 height 44
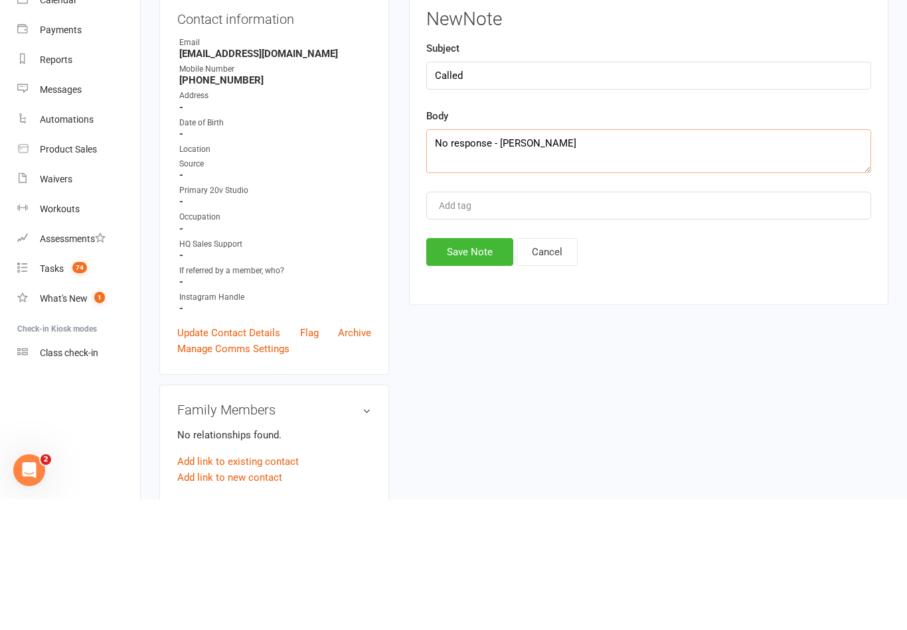
type textarea "No response - [PERSON_NAME]"
click at [444, 369] on button "Save Note" at bounding box center [469, 383] width 87 height 28
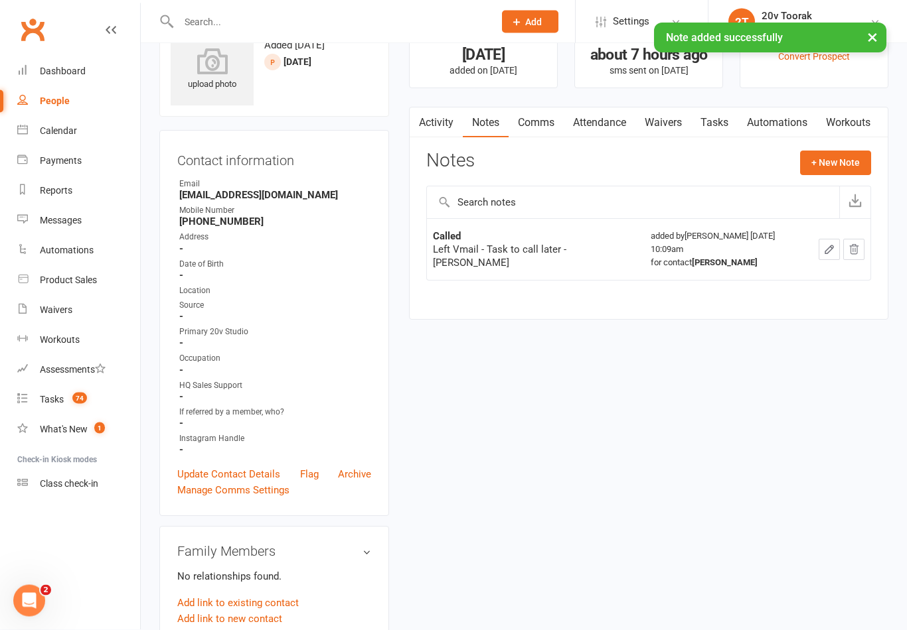
scroll to position [0, 0]
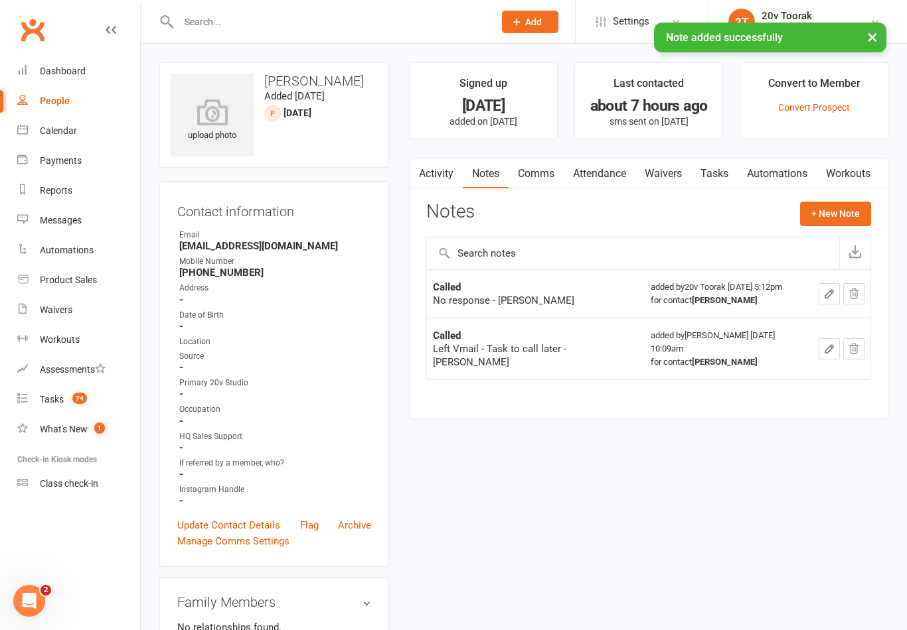
click at [725, 172] on link "Tasks" at bounding box center [714, 174] width 46 height 31
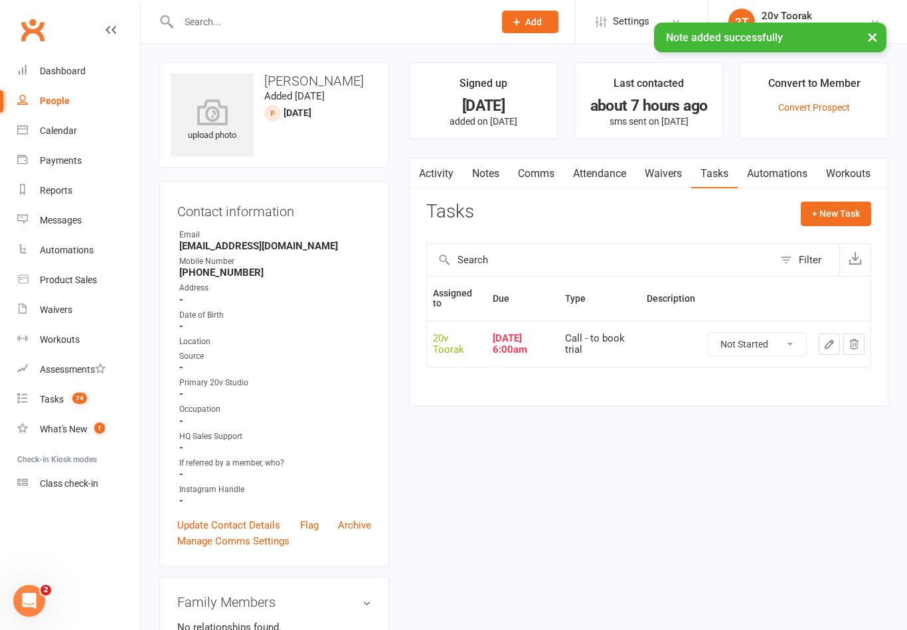
click at [824, 343] on icon "button" at bounding box center [829, 344] width 12 height 12
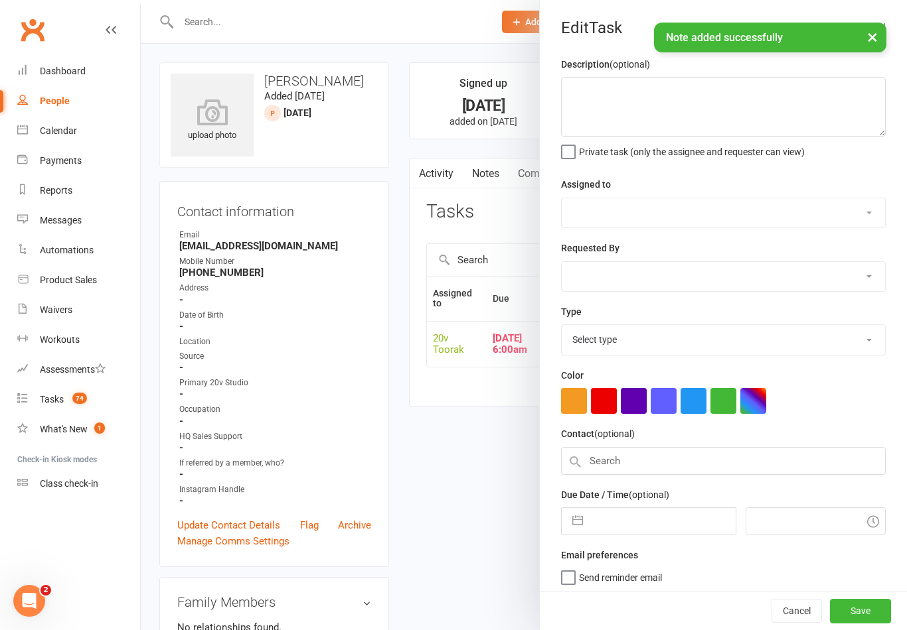
select select "45736"
select select "46005"
type input "[DATE]"
type input "6:00am"
click at [654, 523] on input "[DATE]" at bounding box center [661, 521] width 145 height 27
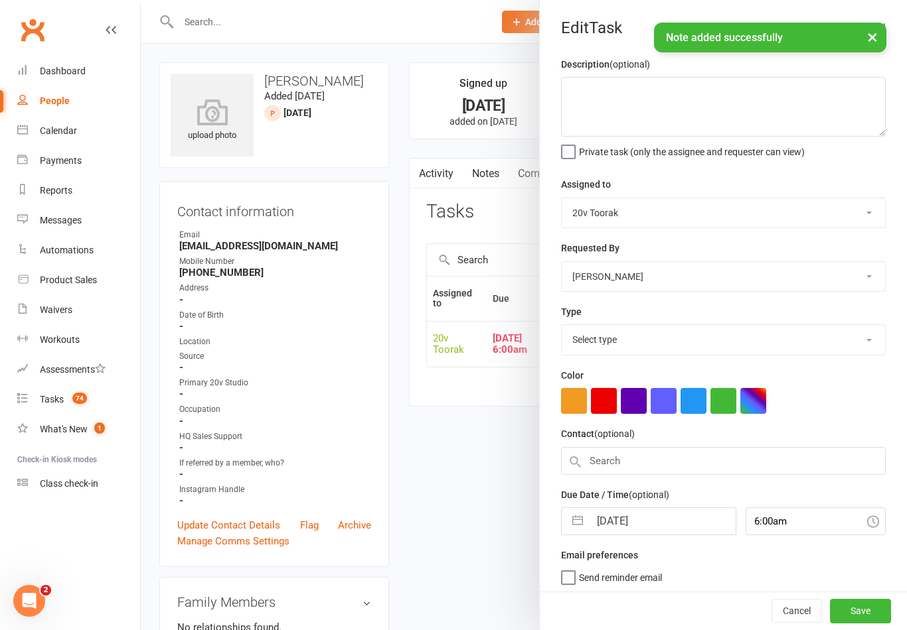
select select "32301"
select select "7"
select select "2025"
select select "8"
select select "2025"
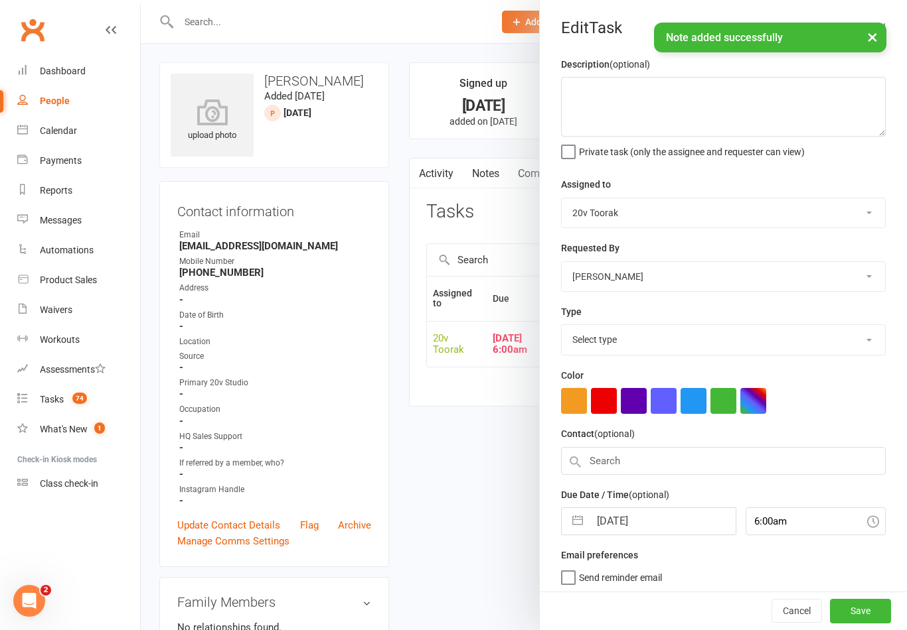
select select "9"
select select "2025"
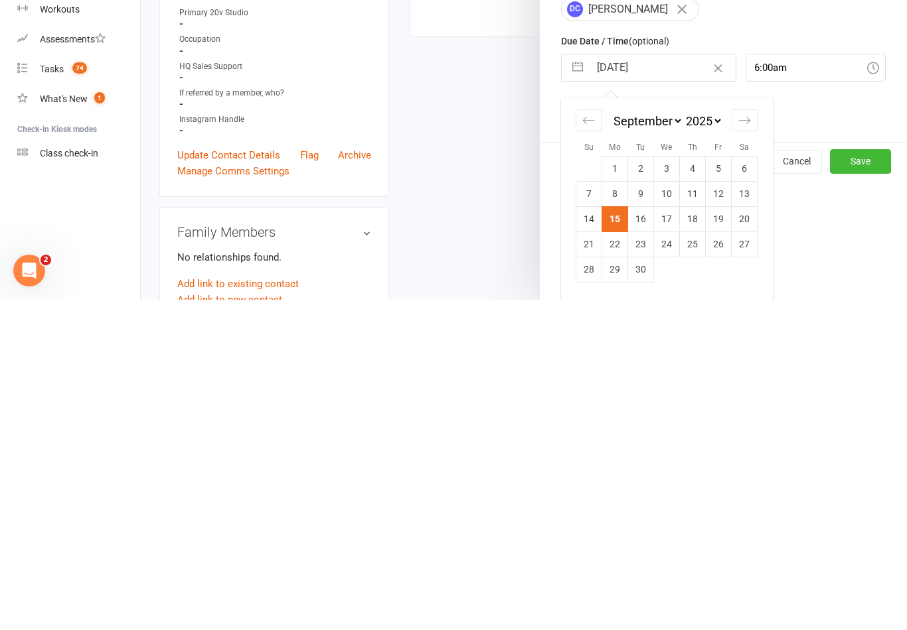
scroll to position [123, 0]
click at [646, 537] on td "16" at bounding box center [641, 549] width 26 height 25
type input "[DATE]"
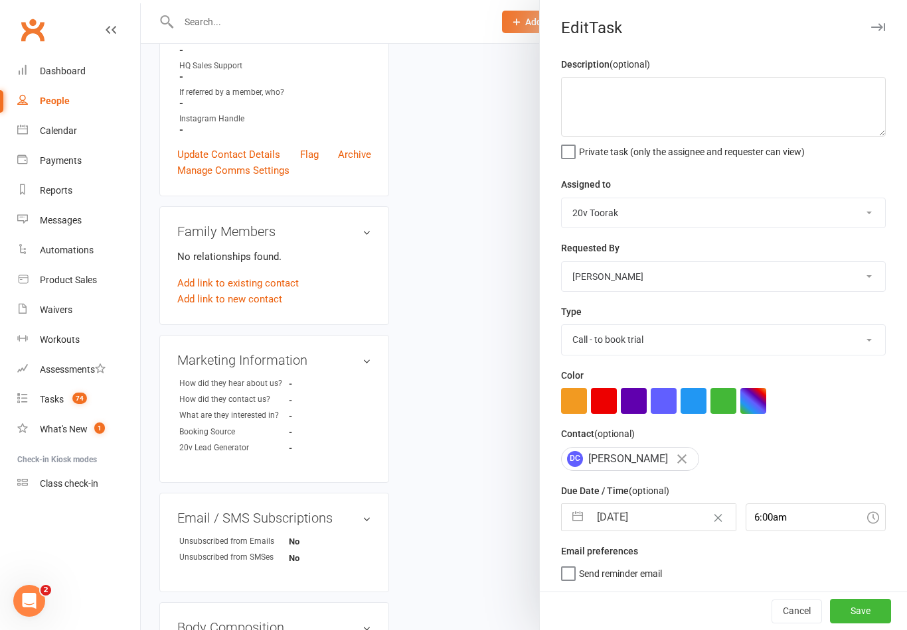
click at [857, 613] on button "Save" at bounding box center [860, 611] width 61 height 24
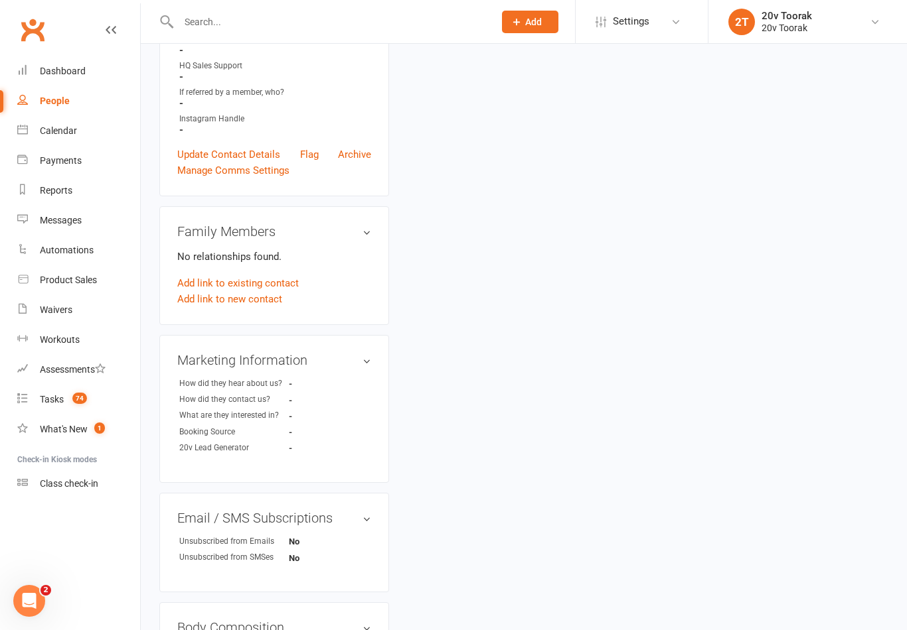
click at [36, 99] on link "People" at bounding box center [78, 101] width 123 height 30
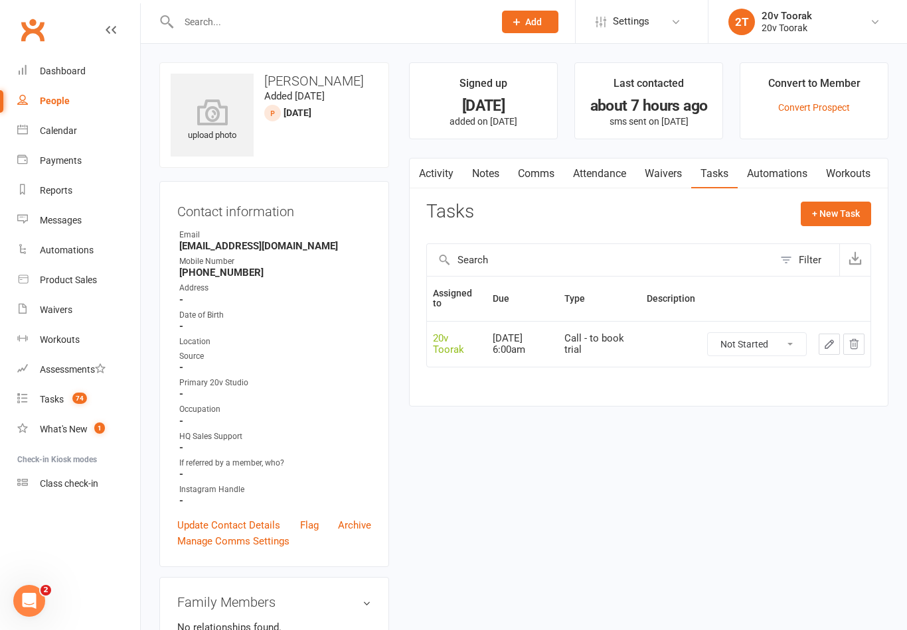
select select "100"
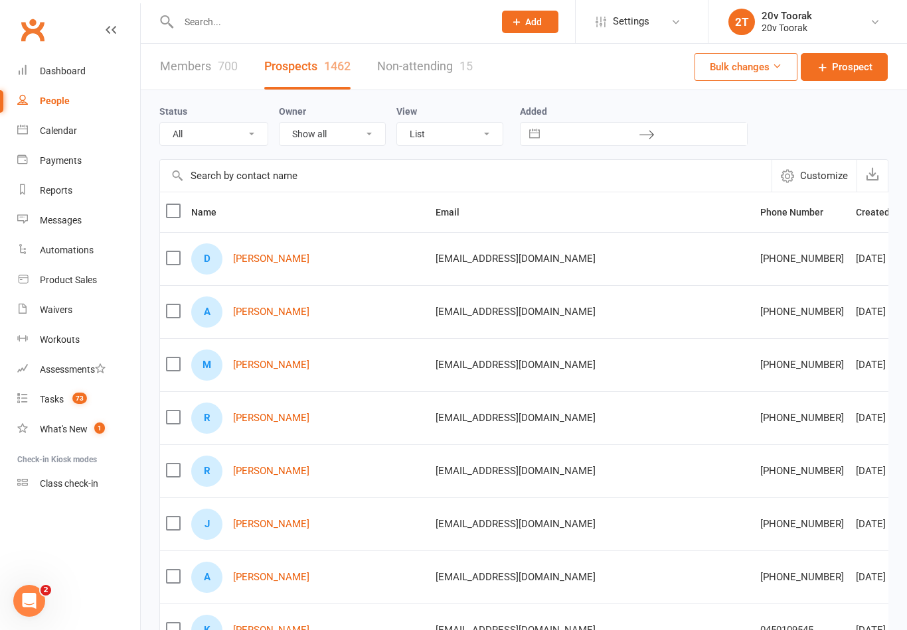
click at [222, 310] on div "A" at bounding box center [206, 312] width 31 height 31
click at [256, 327] on div "A [PERSON_NAME]" at bounding box center [307, 312] width 232 height 31
click at [236, 315] on link "[PERSON_NAME]" at bounding box center [271, 312] width 76 height 11
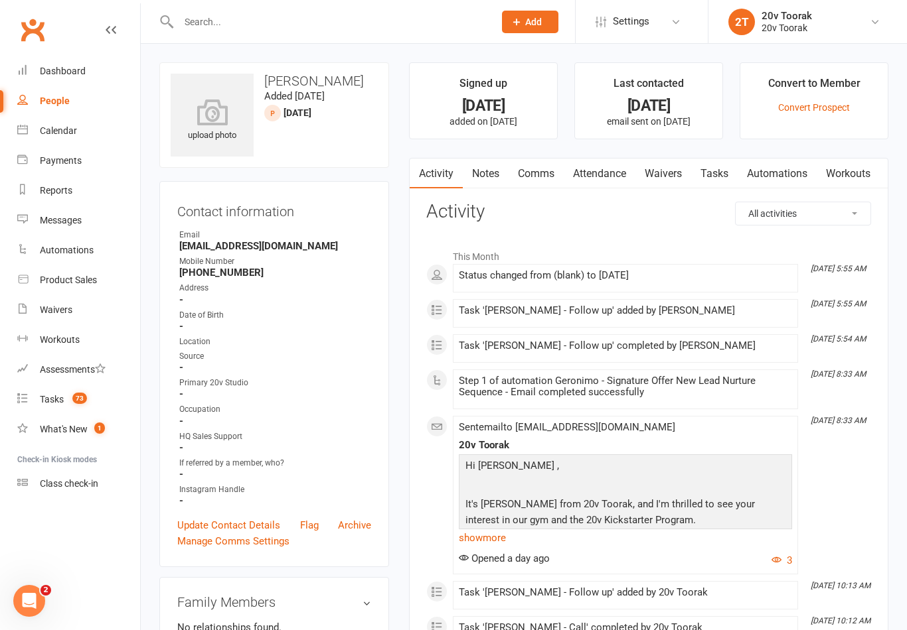
click at [723, 175] on link "Tasks" at bounding box center [714, 174] width 46 height 31
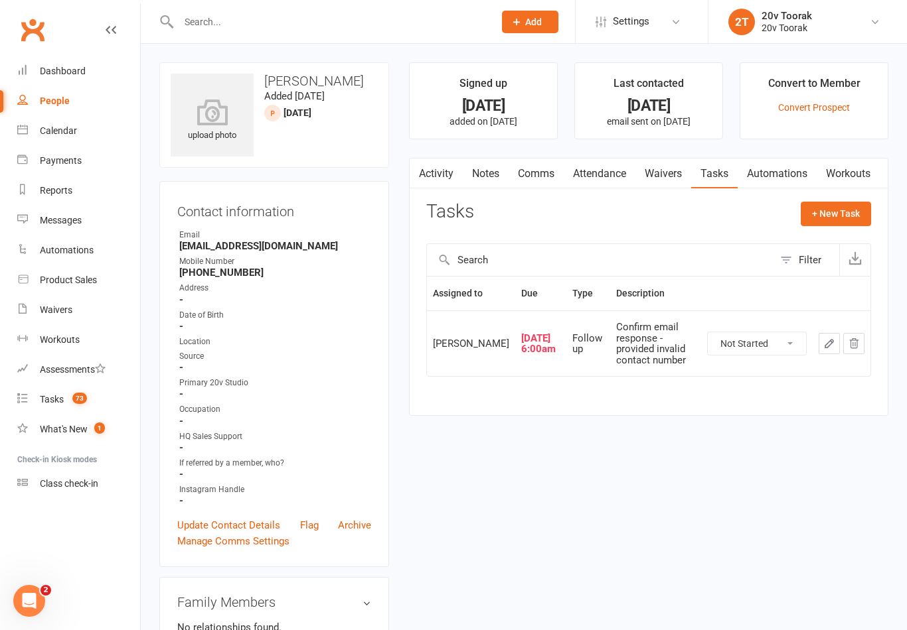
click at [35, 398] on link "Tasks 73" at bounding box center [78, 400] width 123 height 30
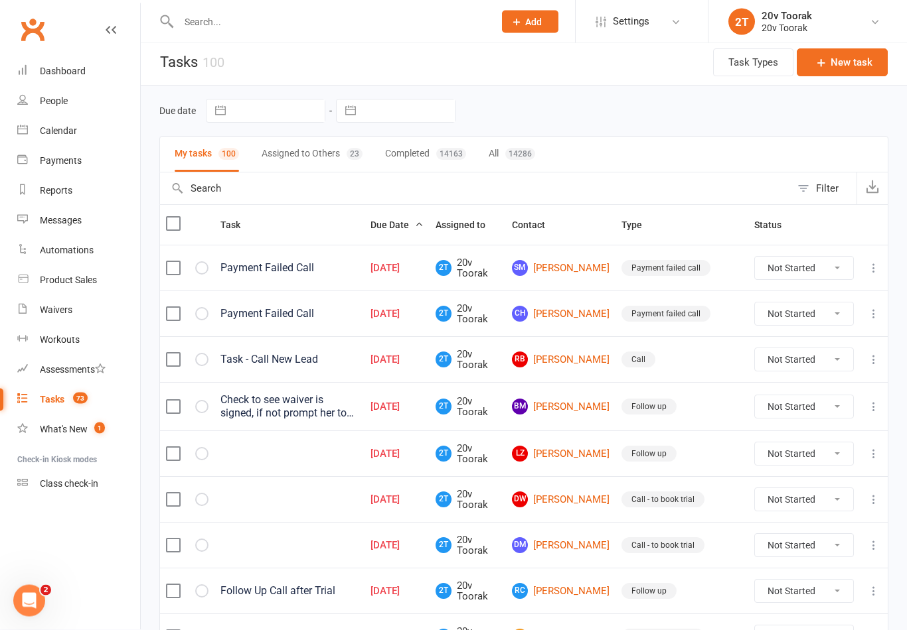
scroll to position [5, 0]
click at [581, 366] on link "RB [PERSON_NAME]" at bounding box center [561, 360] width 98 height 16
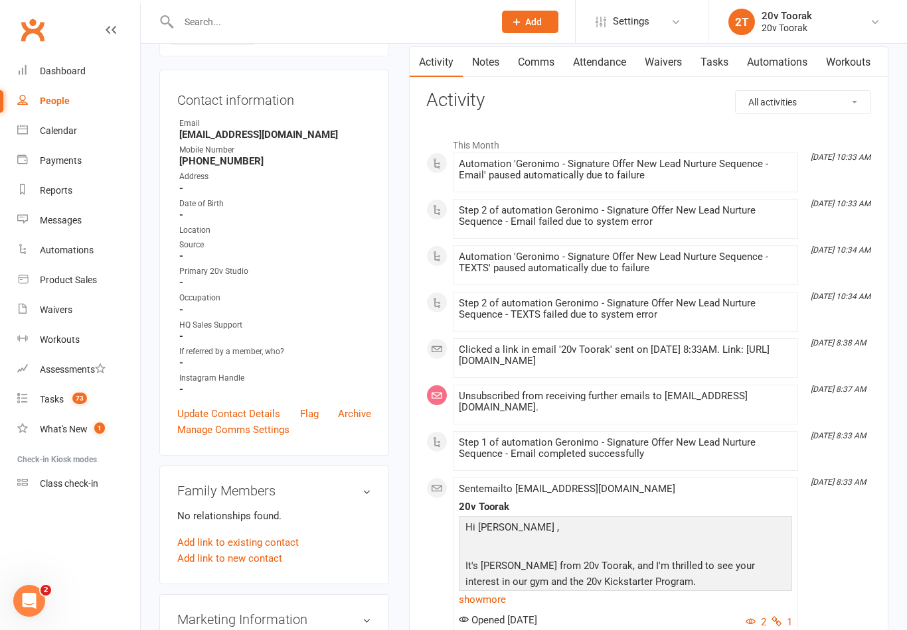
scroll to position [80, 0]
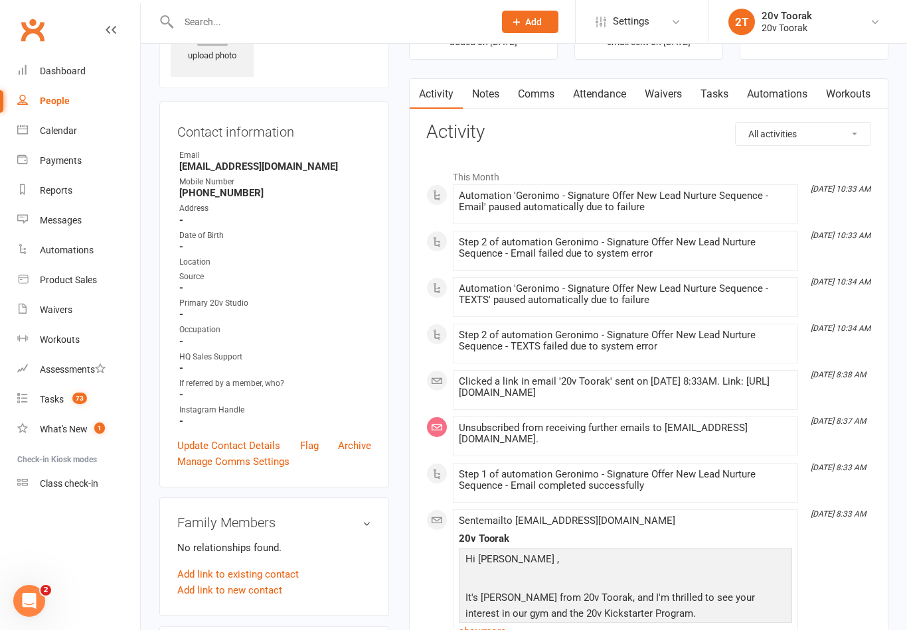
click at [715, 96] on link "Tasks" at bounding box center [714, 94] width 46 height 31
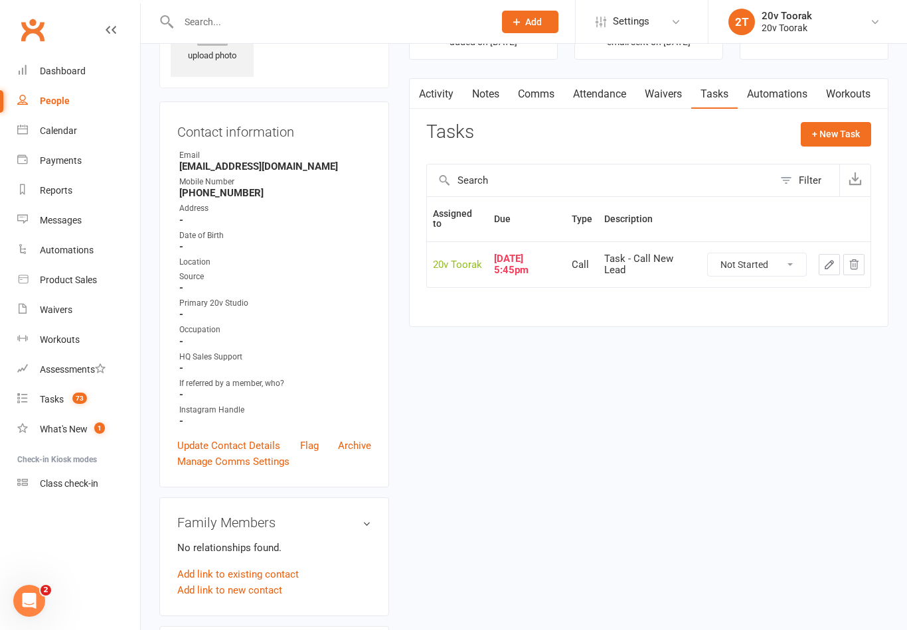
click at [826, 262] on icon "button" at bounding box center [829, 265] width 12 height 12
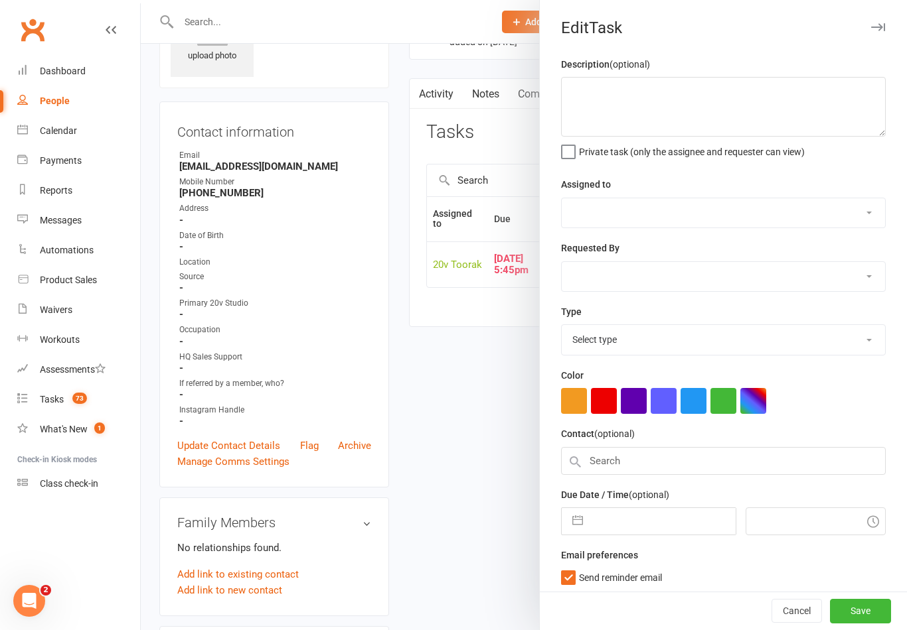
type textarea "Task - Call New Lead"
select select "45736"
type input "[DATE]"
type input "5:45pm"
checkbox input "true"
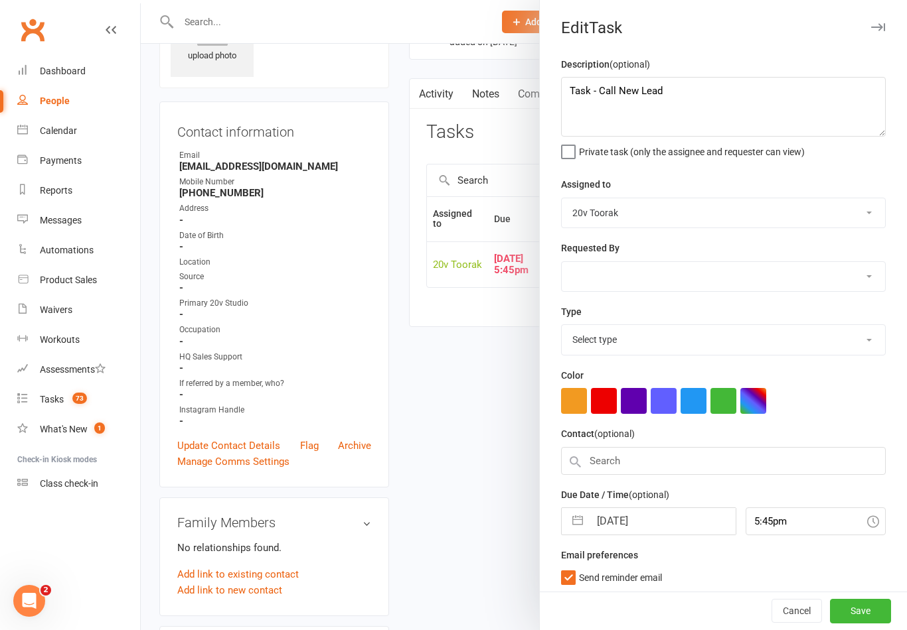
select select "23783"
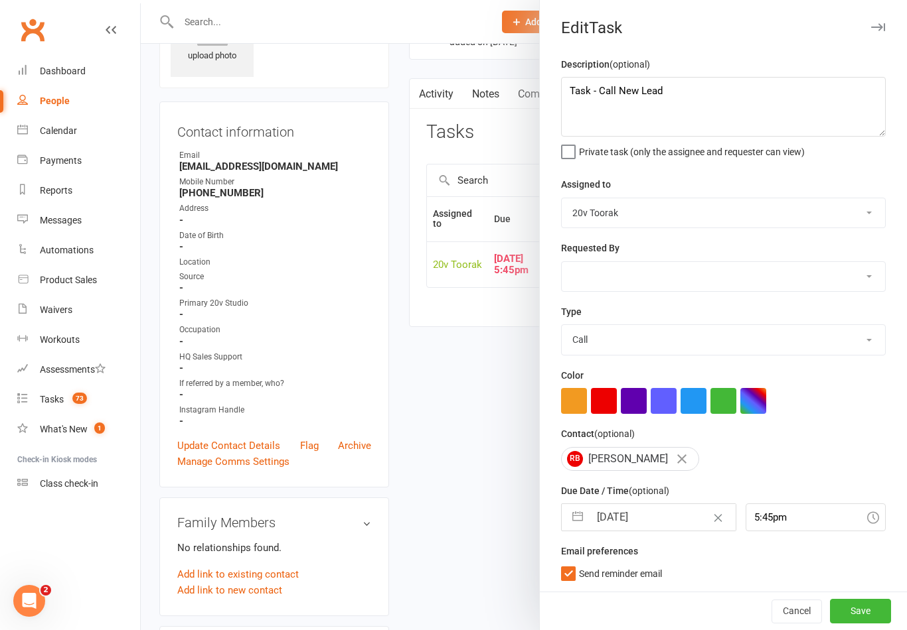
click at [632, 524] on input "[DATE]" at bounding box center [661, 517] width 145 height 27
select select "7"
select select "2025"
select select "8"
select select "2025"
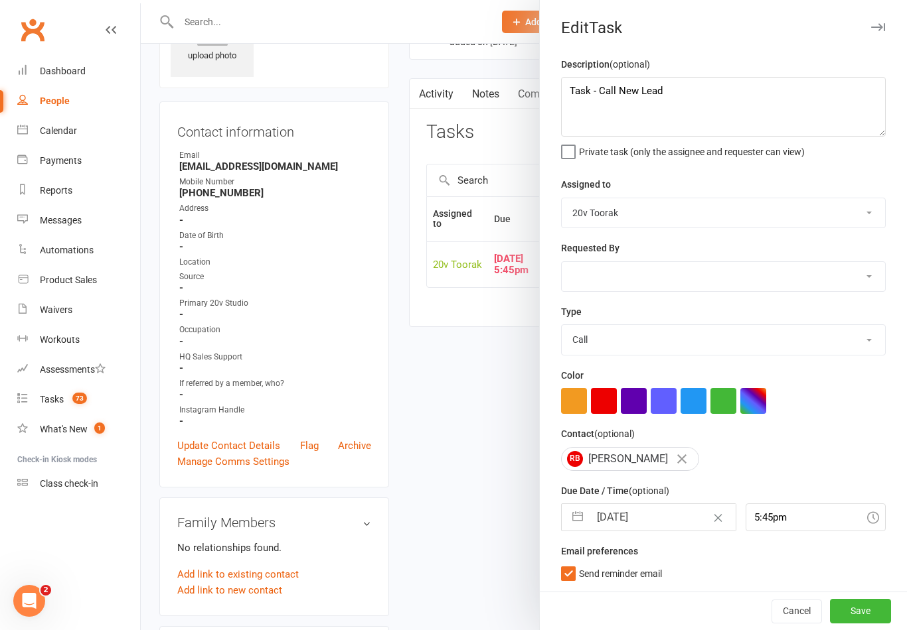
select select "9"
select select "2025"
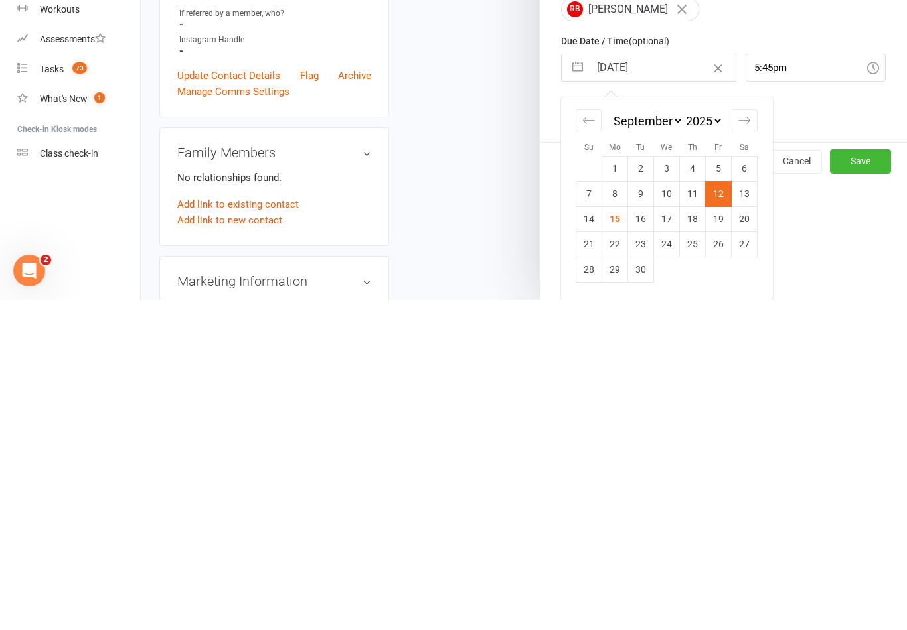
scroll to position [122, 0]
click at [847, 234] on div "Edit Task Description (optional) Task - Call New Lead Private task (only the as…" at bounding box center [723, 315] width 368 height 630
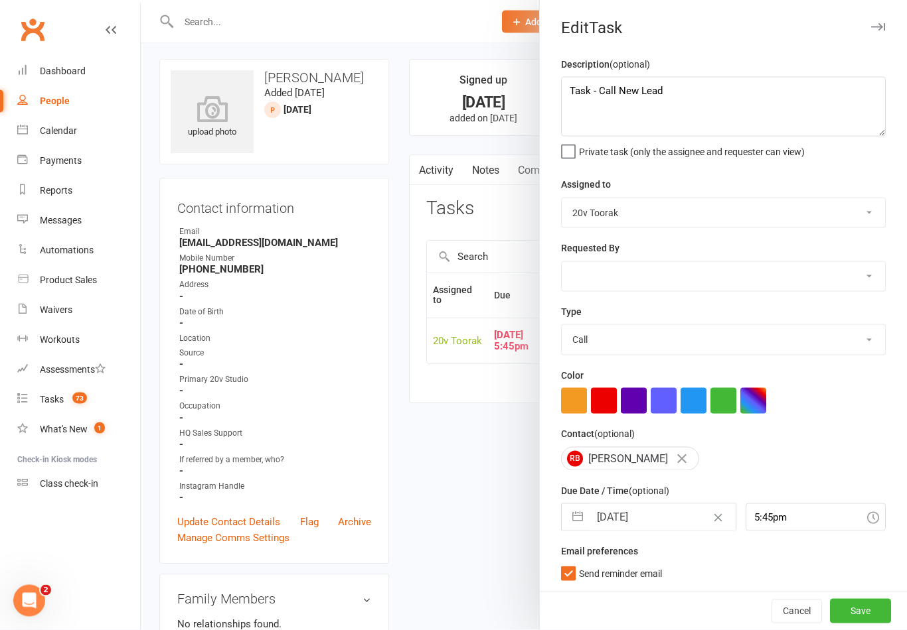
scroll to position [0, 0]
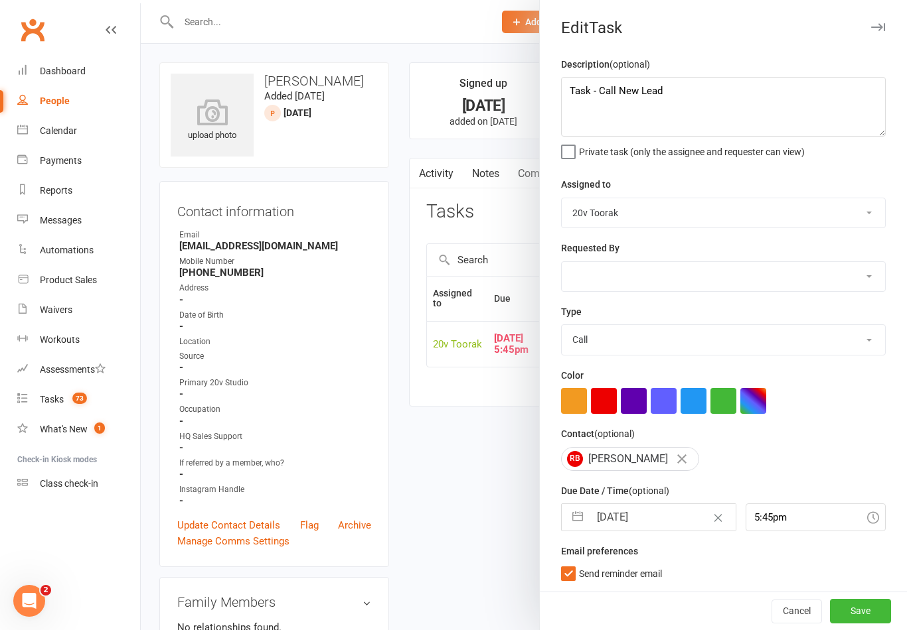
click at [796, 619] on button "Cancel" at bounding box center [796, 612] width 50 height 24
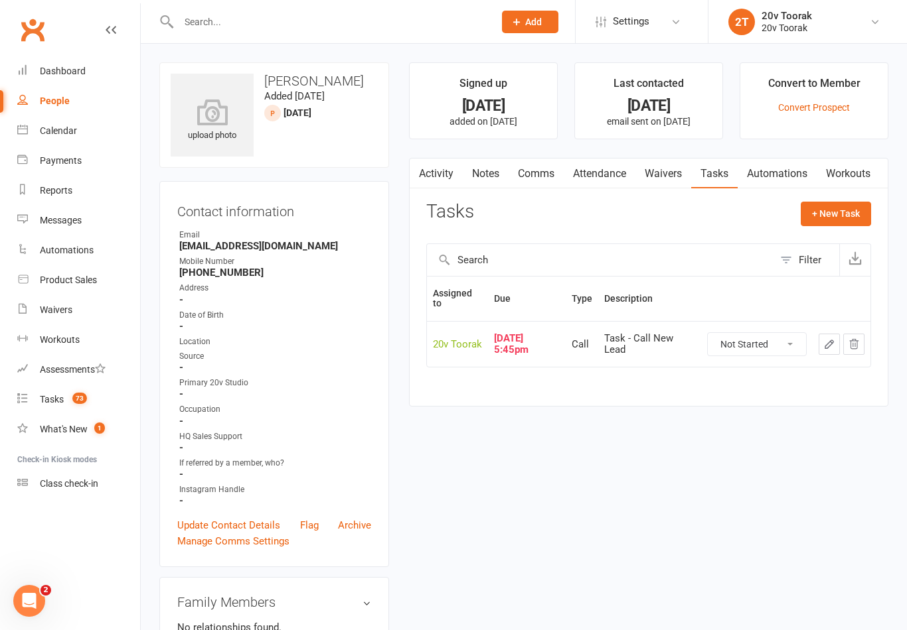
click at [496, 166] on link "Notes" at bounding box center [486, 174] width 46 height 31
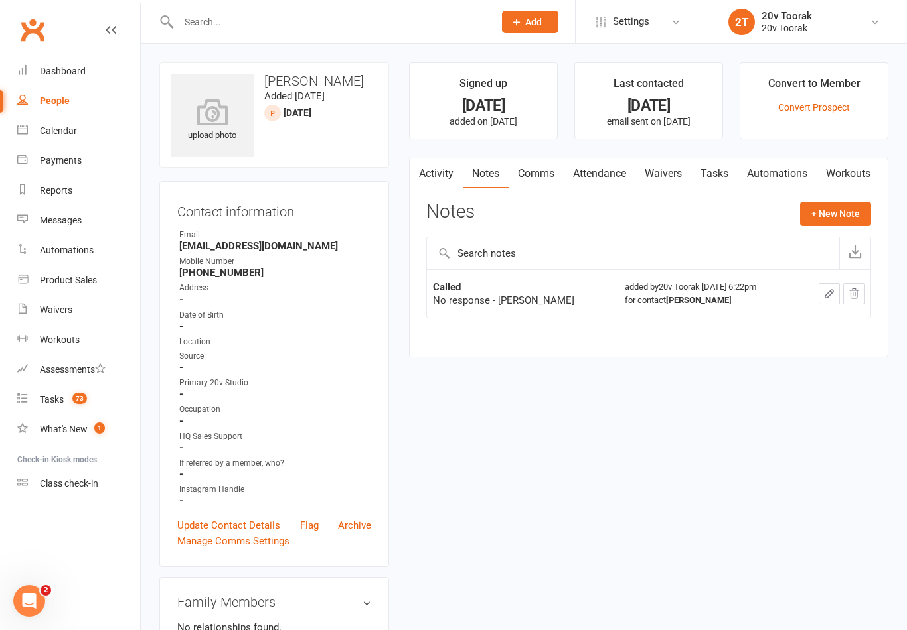
click at [854, 214] on button "+ New Note" at bounding box center [835, 214] width 71 height 24
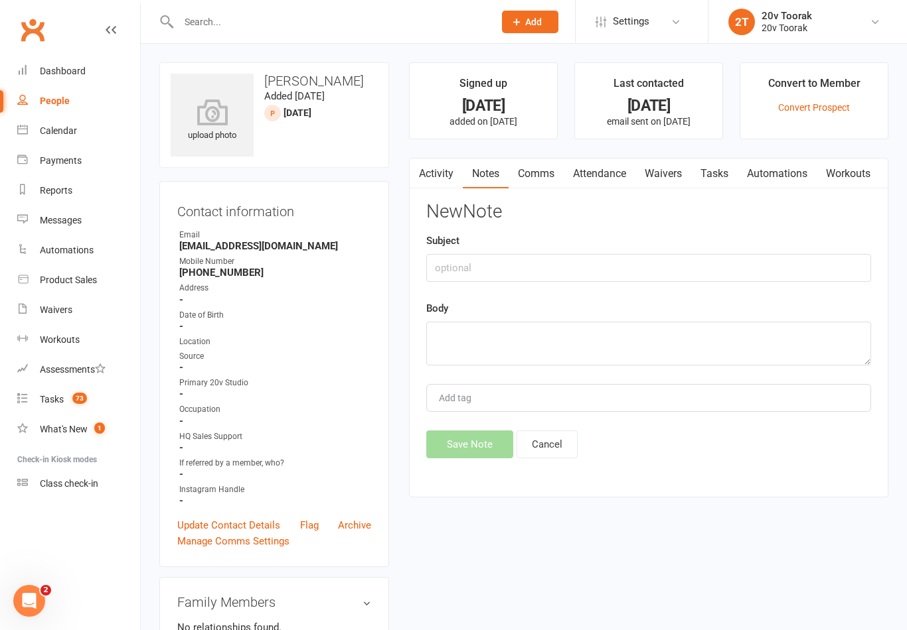
click at [603, 245] on div "Subject" at bounding box center [648, 257] width 445 height 49
click at [669, 279] on input "text" at bounding box center [648, 268] width 445 height 28
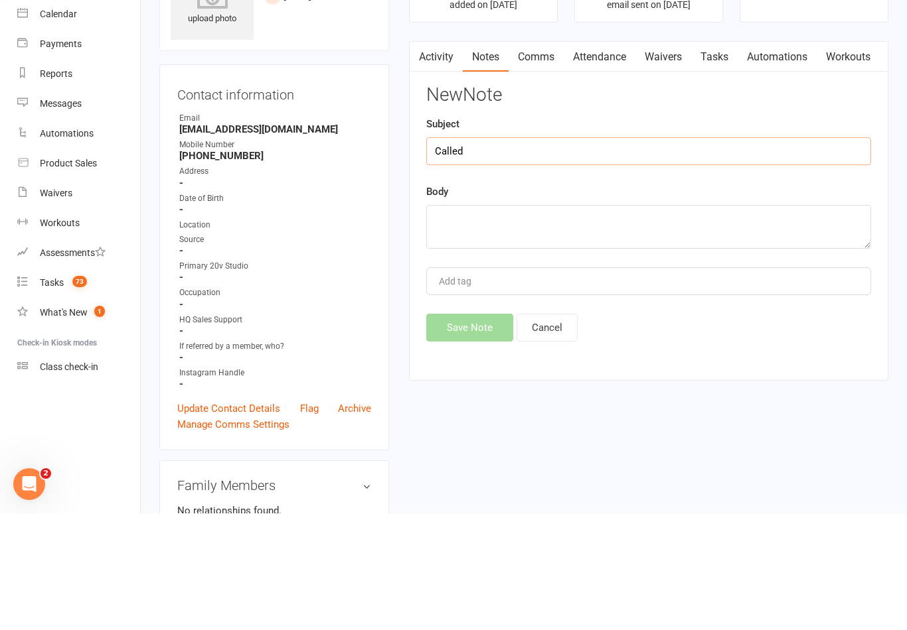
type input "Called"
click at [654, 322] on textarea at bounding box center [648, 344] width 445 height 44
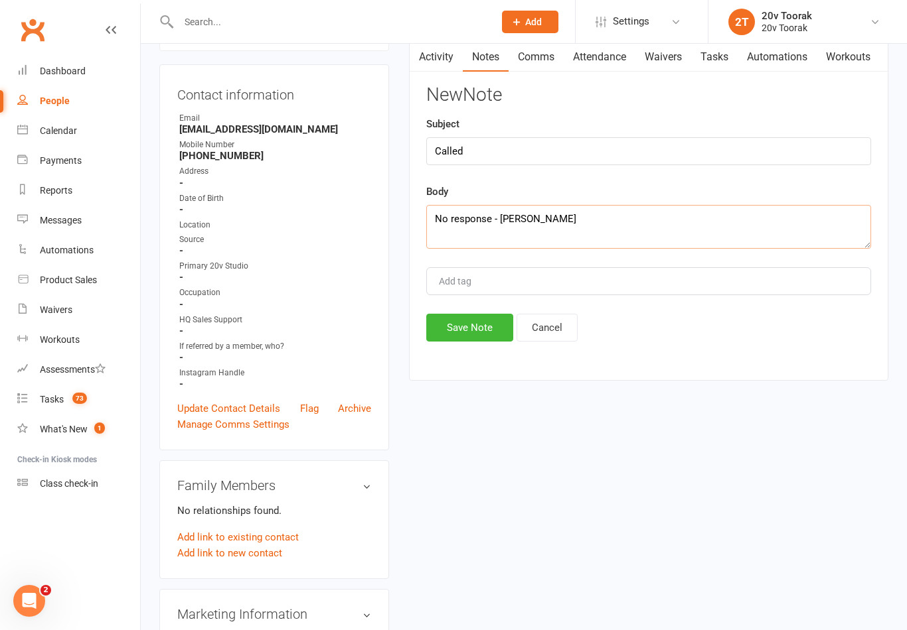
type textarea "No response - [PERSON_NAME]"
click at [449, 342] on button "Save Note" at bounding box center [469, 328] width 87 height 28
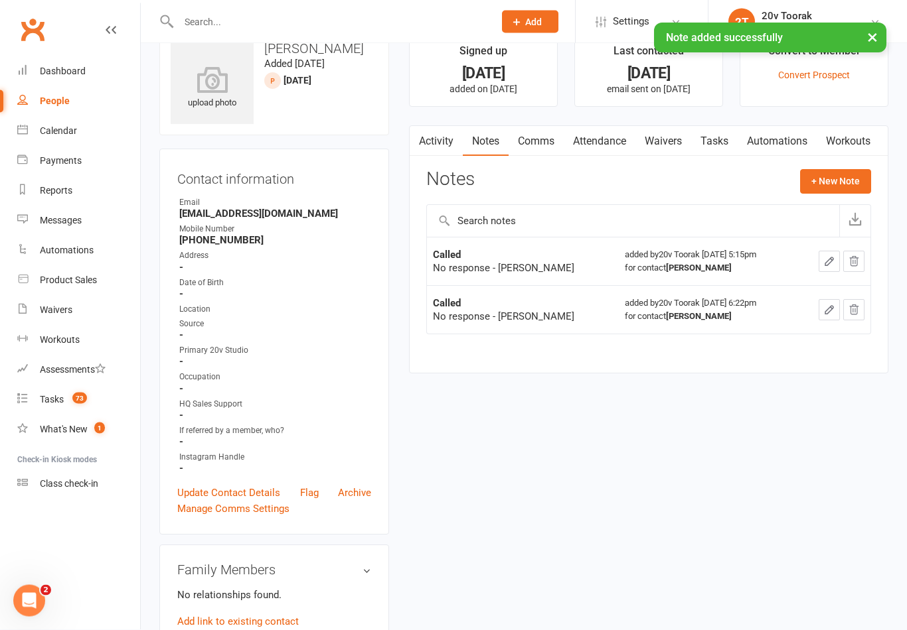
scroll to position [0, 0]
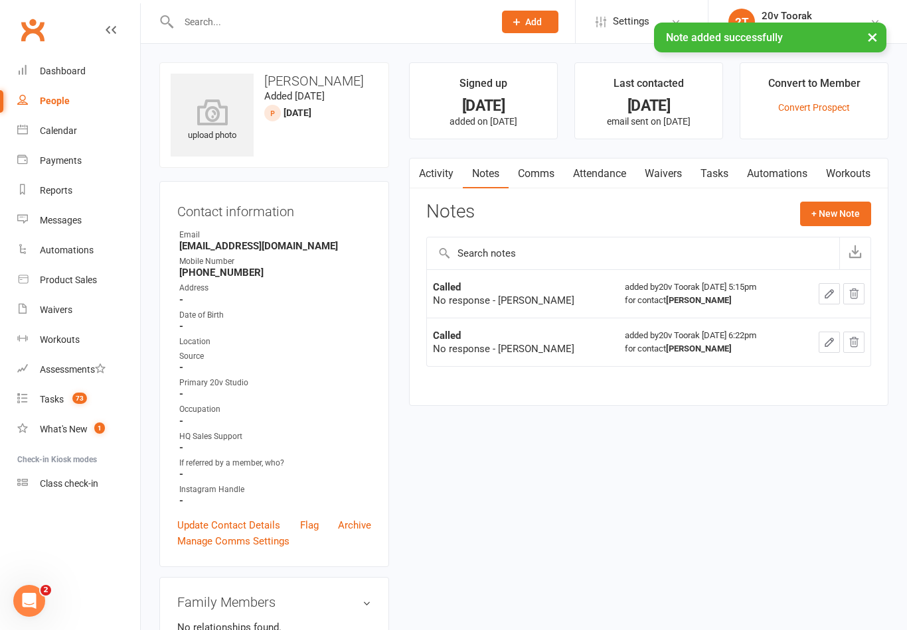
click at [714, 177] on link "Tasks" at bounding box center [714, 174] width 46 height 31
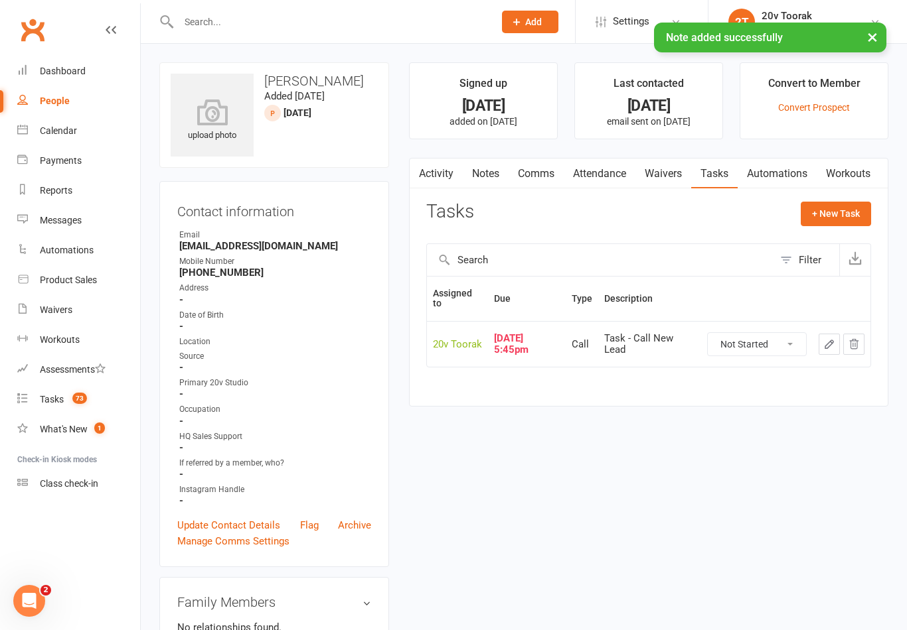
click at [828, 343] on icon "button" at bounding box center [829, 344] width 12 height 12
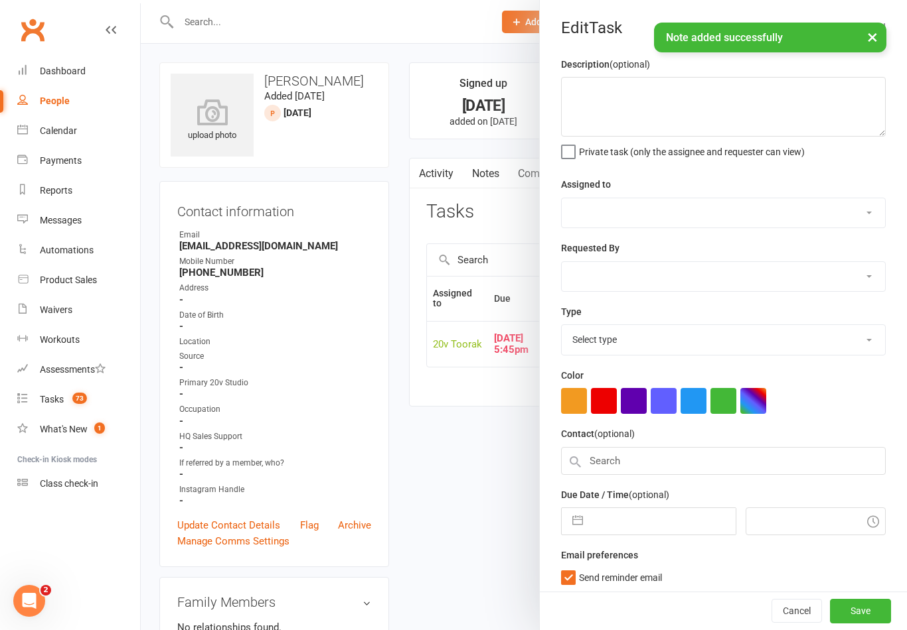
type textarea "Task - Call New Lead"
select select "45736"
type input "[DATE]"
type input "5:45pm"
checkbox input "true"
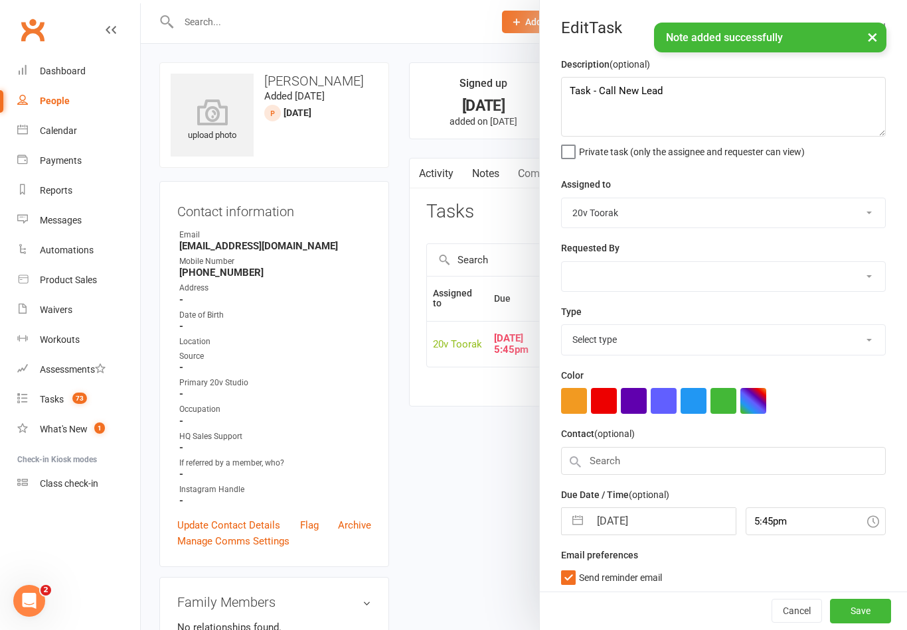
select select "23783"
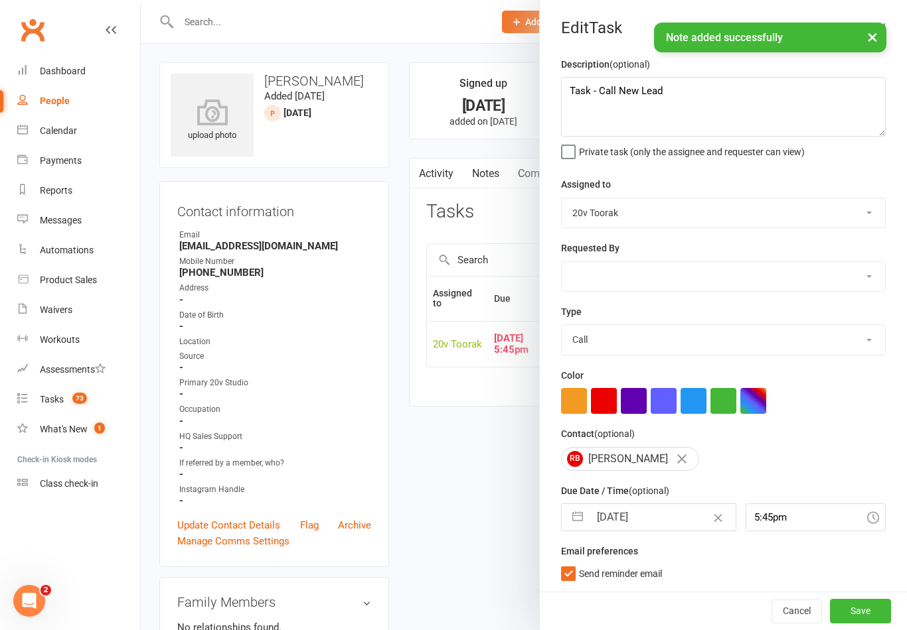
click at [628, 524] on input "[DATE]" at bounding box center [661, 517] width 145 height 27
select select "7"
select select "2025"
select select "8"
select select "2025"
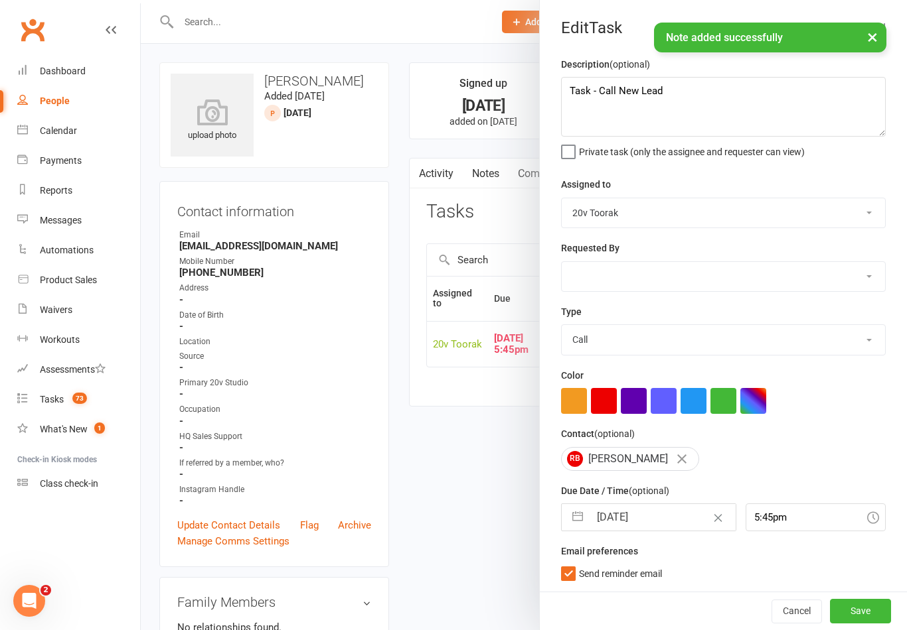
select select "9"
select select "2025"
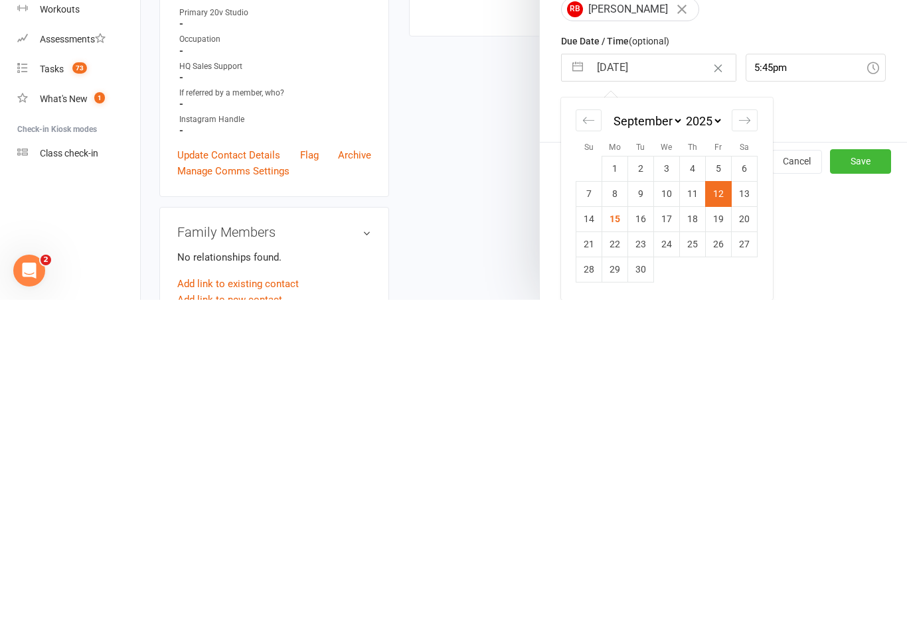
click at [646, 537] on td "16" at bounding box center [641, 549] width 26 height 25
type input "[DATE]"
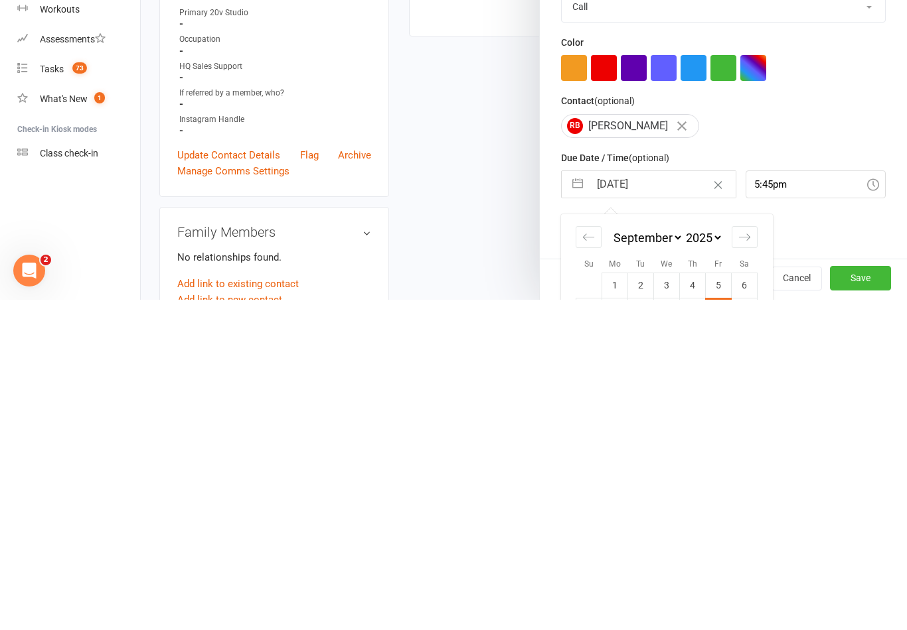
scroll to position [371, 0]
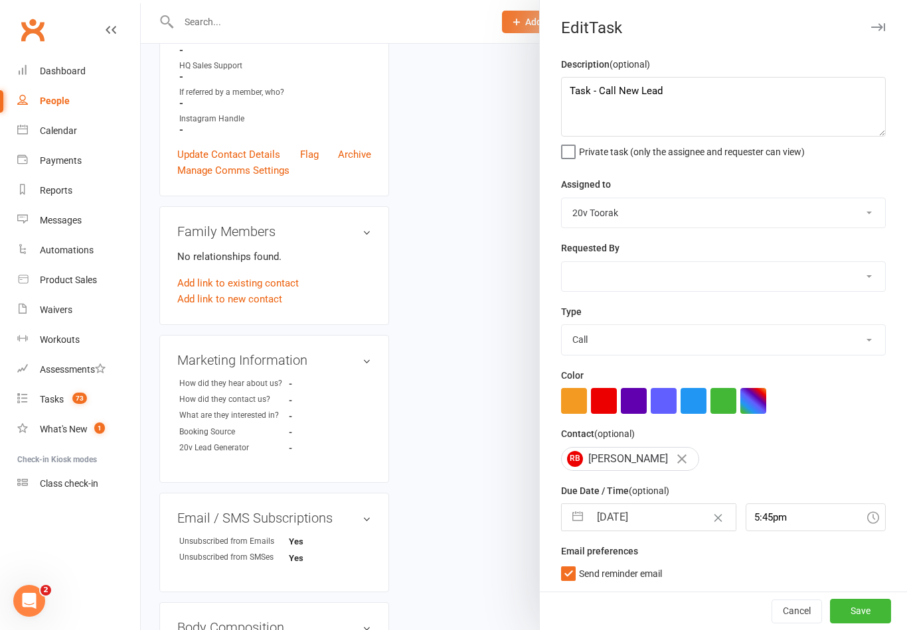
click at [861, 614] on button "Save" at bounding box center [860, 611] width 61 height 24
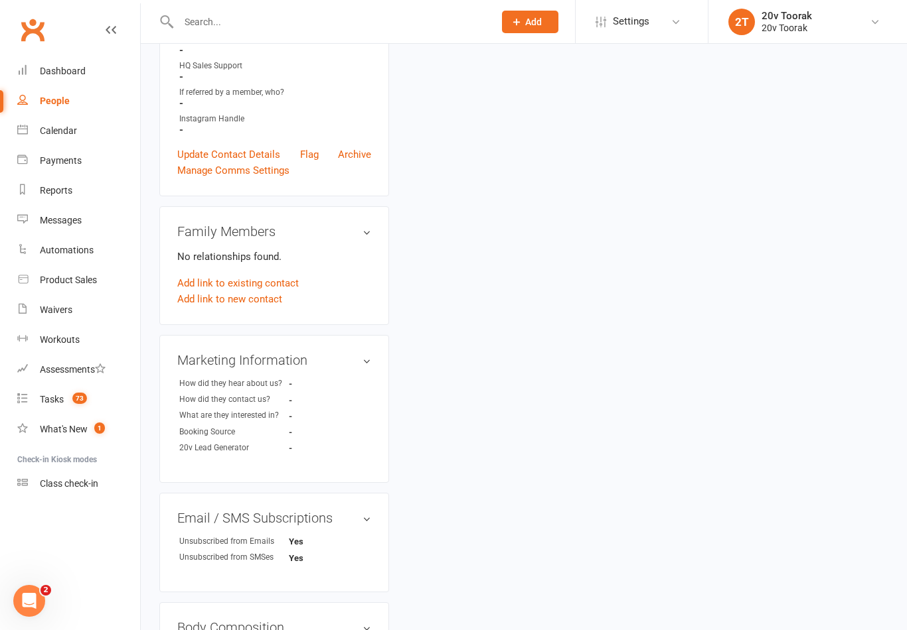
click at [37, 399] on link "Tasks 73" at bounding box center [78, 400] width 123 height 30
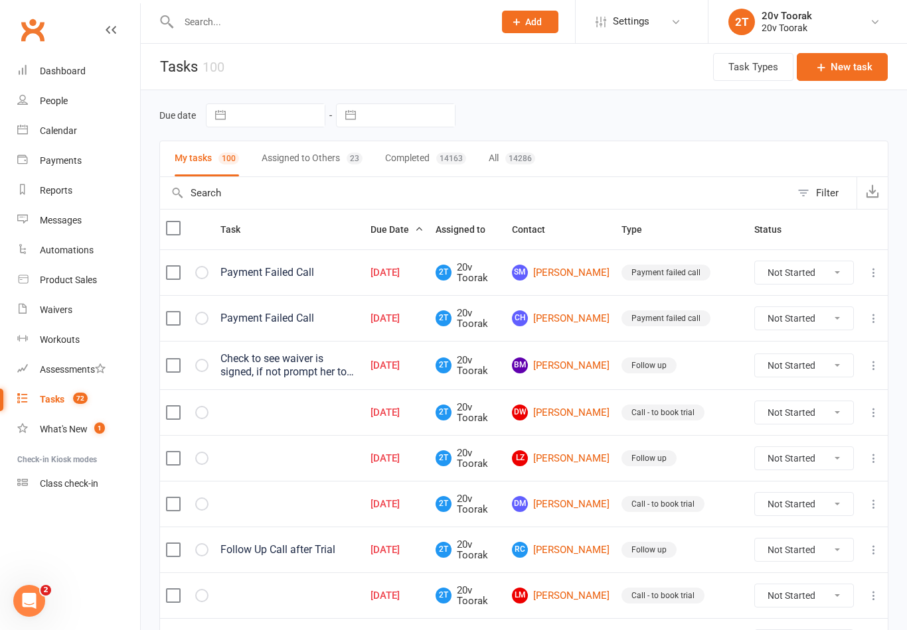
click at [574, 409] on link "DW [PERSON_NAME]" at bounding box center [561, 413] width 98 height 16
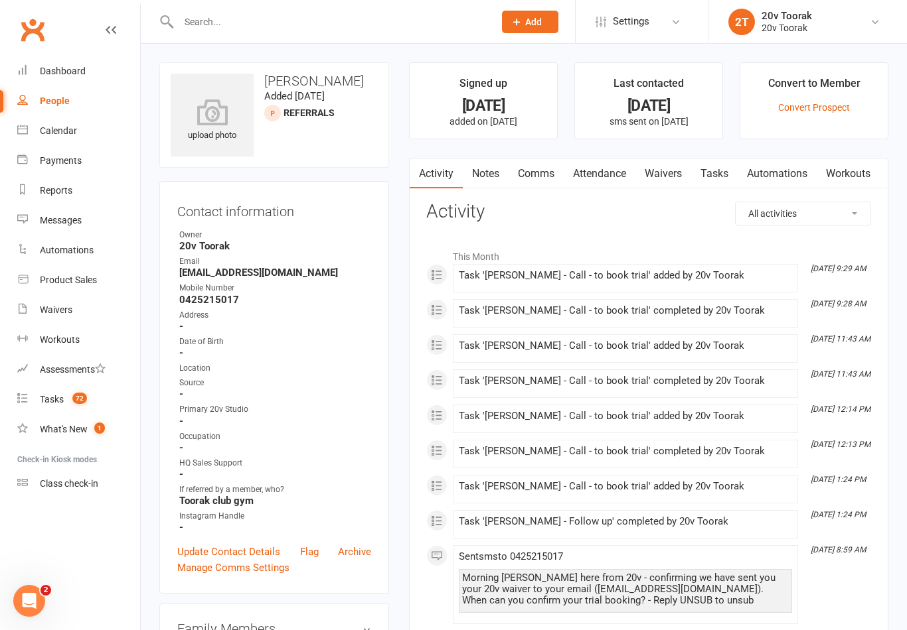
click at [480, 173] on link "Notes" at bounding box center [486, 174] width 46 height 31
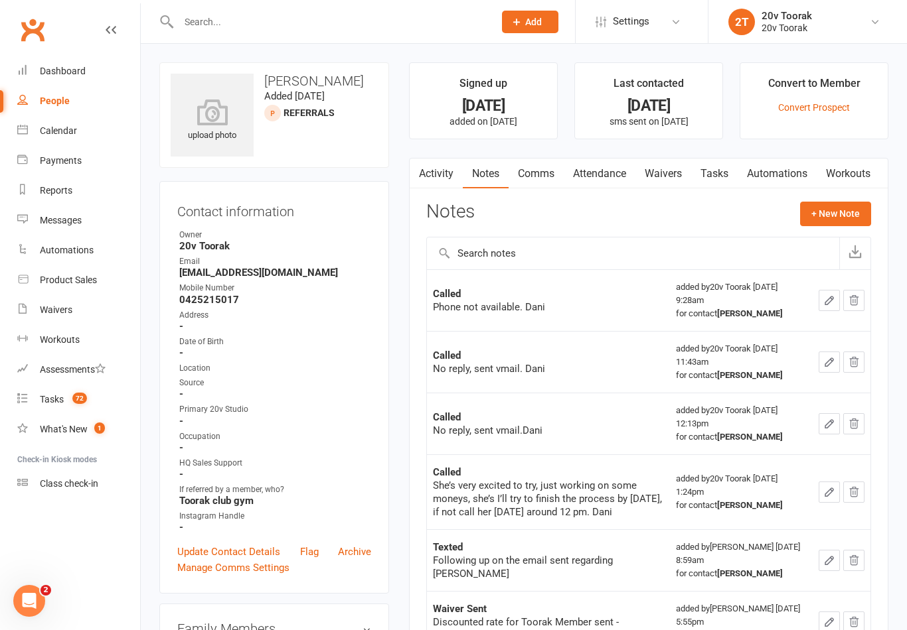
click at [46, 393] on link "Tasks 72" at bounding box center [78, 400] width 123 height 30
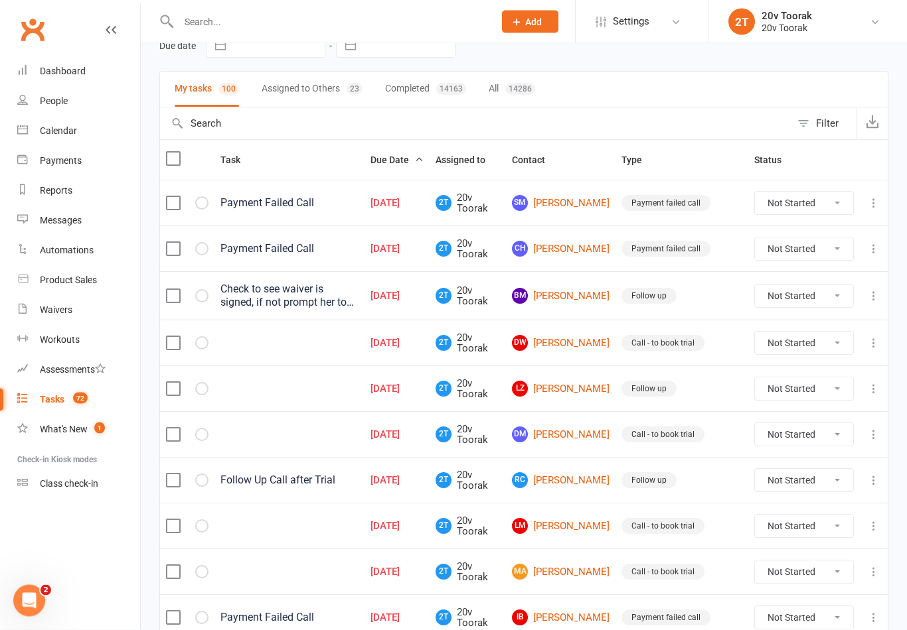
scroll to position [70, 0]
click at [575, 441] on link "DM [PERSON_NAME]" at bounding box center [561, 435] width 98 height 16
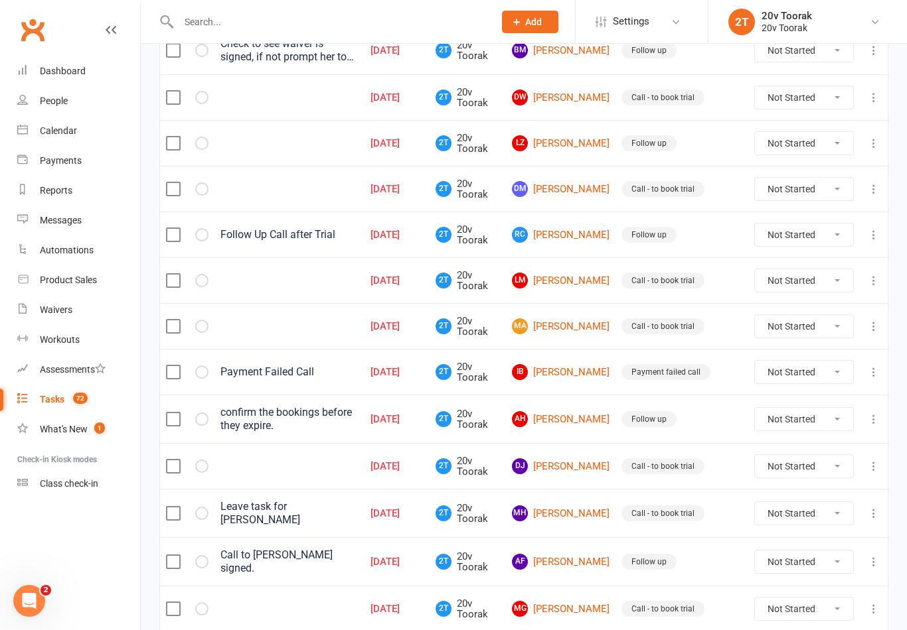
scroll to position [326, 0]
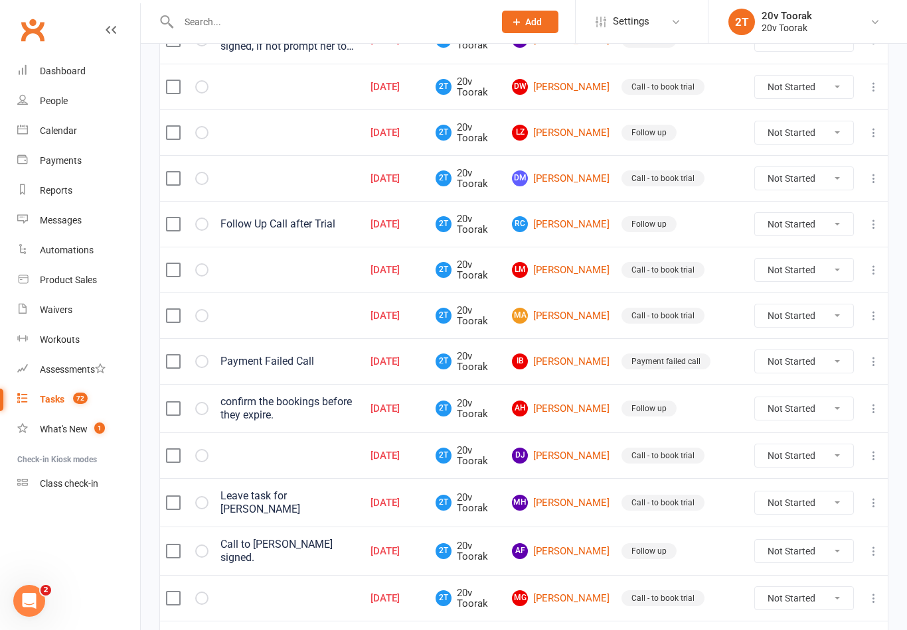
click at [605, 320] on link "MA [PERSON_NAME]" at bounding box center [561, 316] width 98 height 16
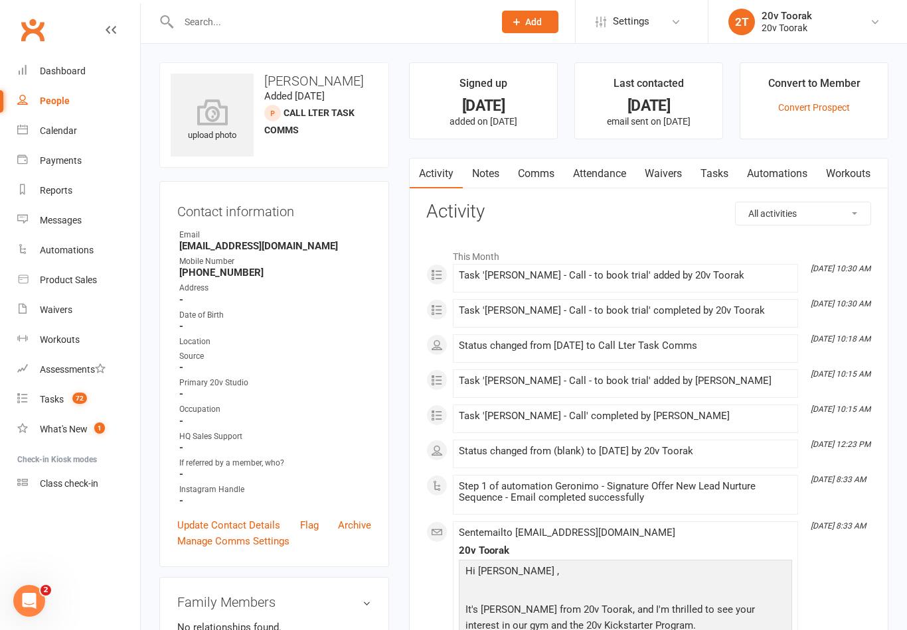
click at [491, 167] on link "Notes" at bounding box center [486, 174] width 46 height 31
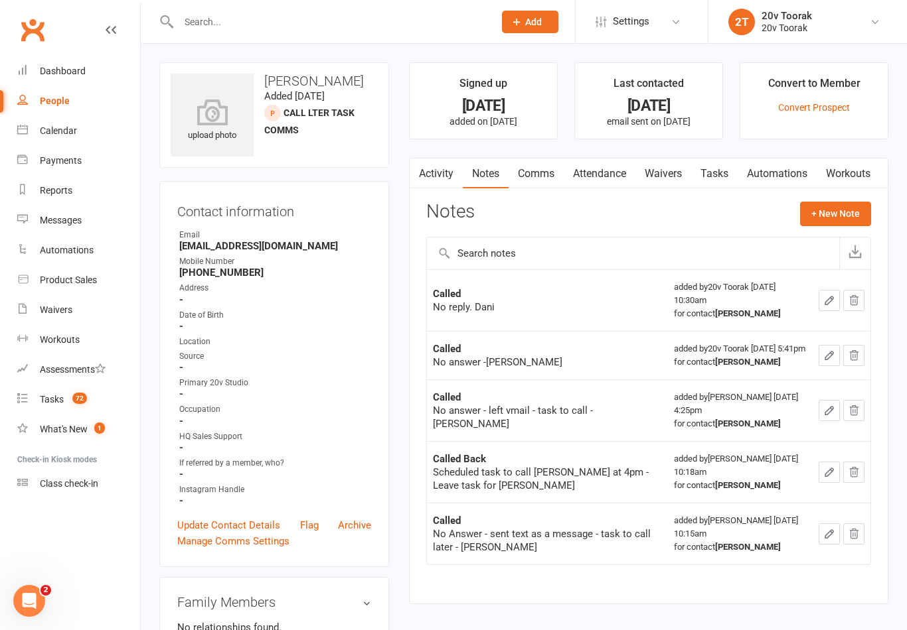
click at [447, 174] on link "Activity" at bounding box center [435, 174] width 53 height 31
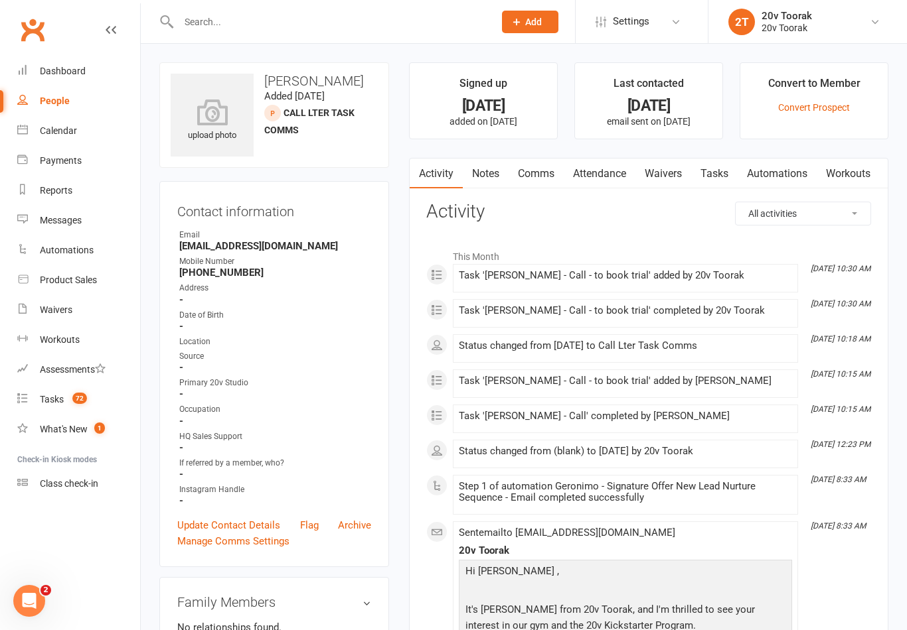
click at [482, 174] on link "Notes" at bounding box center [486, 174] width 46 height 31
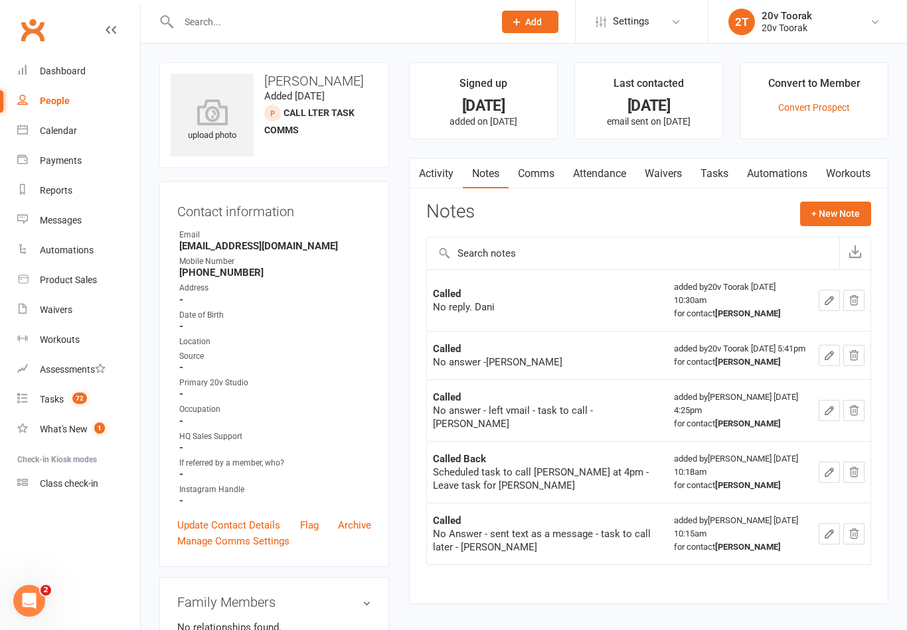
click at [825, 217] on button "+ New Note" at bounding box center [835, 214] width 71 height 24
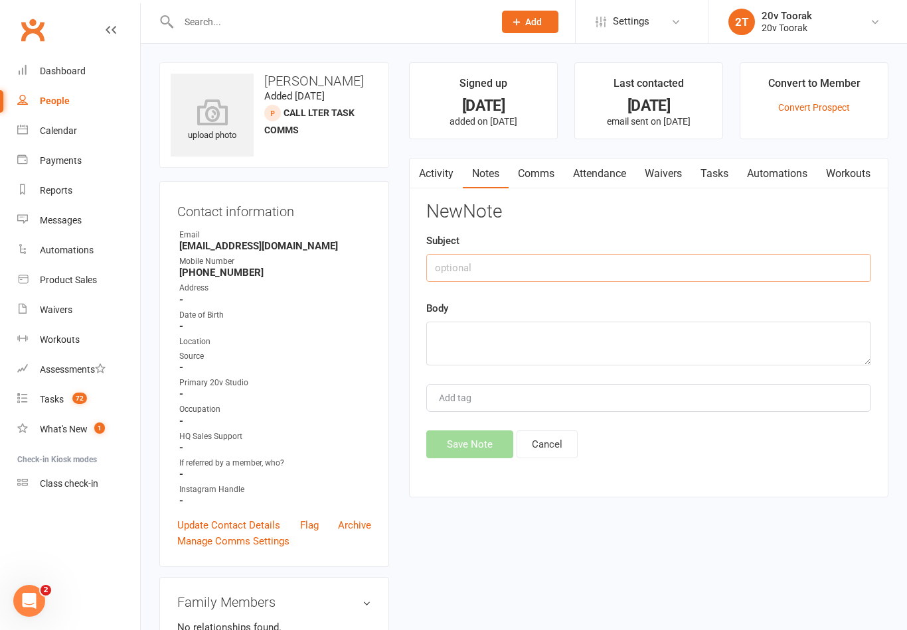
click at [711, 259] on input "text" at bounding box center [648, 268] width 445 height 28
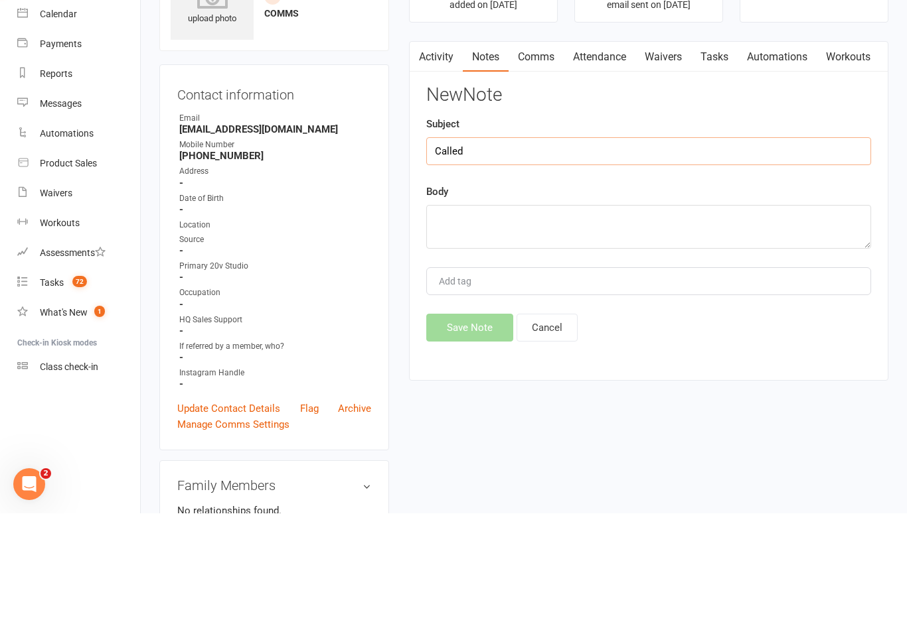
type input "Called"
click at [646, 322] on textarea at bounding box center [648, 344] width 445 height 44
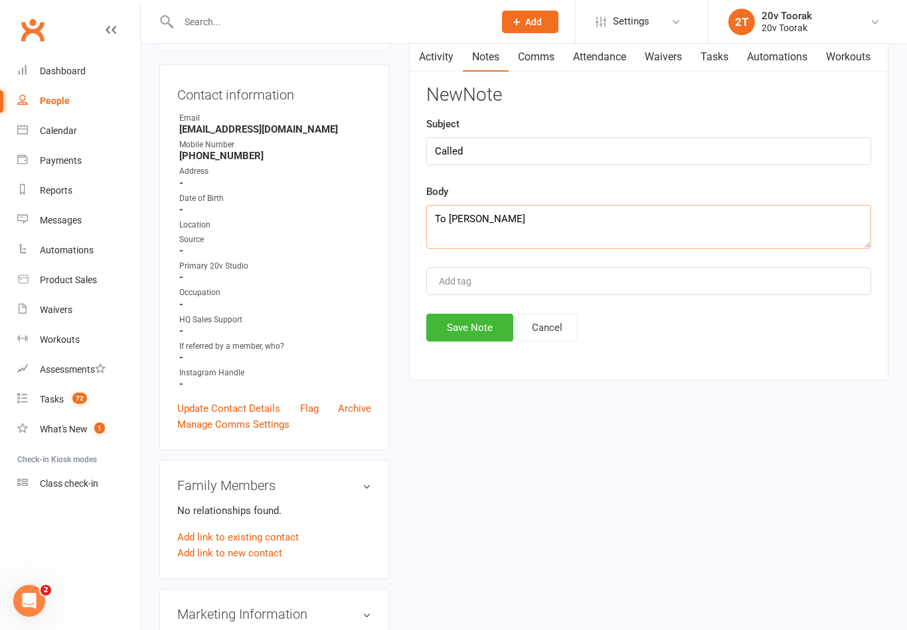
type textarea "To [PERSON_NAME]"
click at [488, 342] on button "Save Note" at bounding box center [469, 328] width 87 height 28
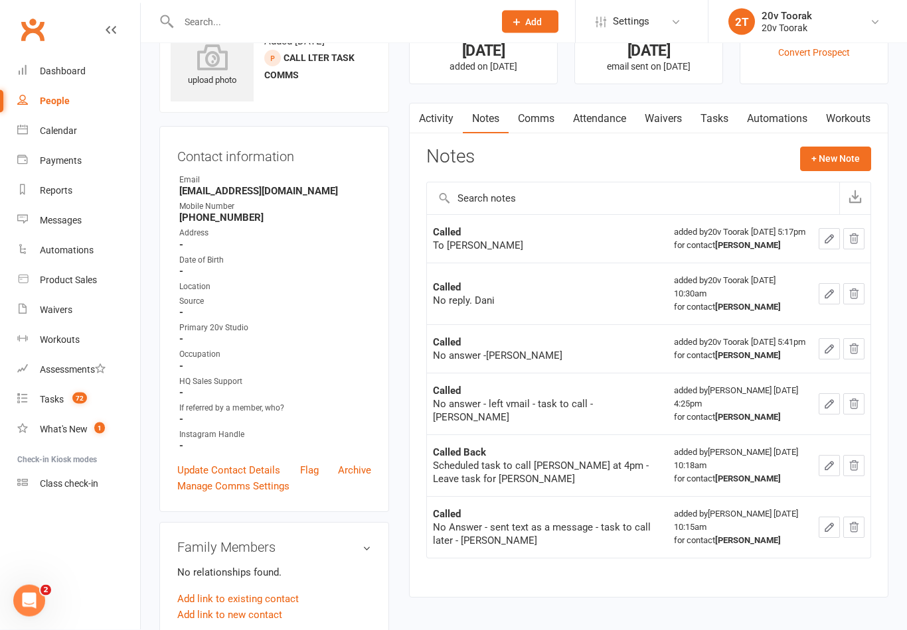
scroll to position [0, 0]
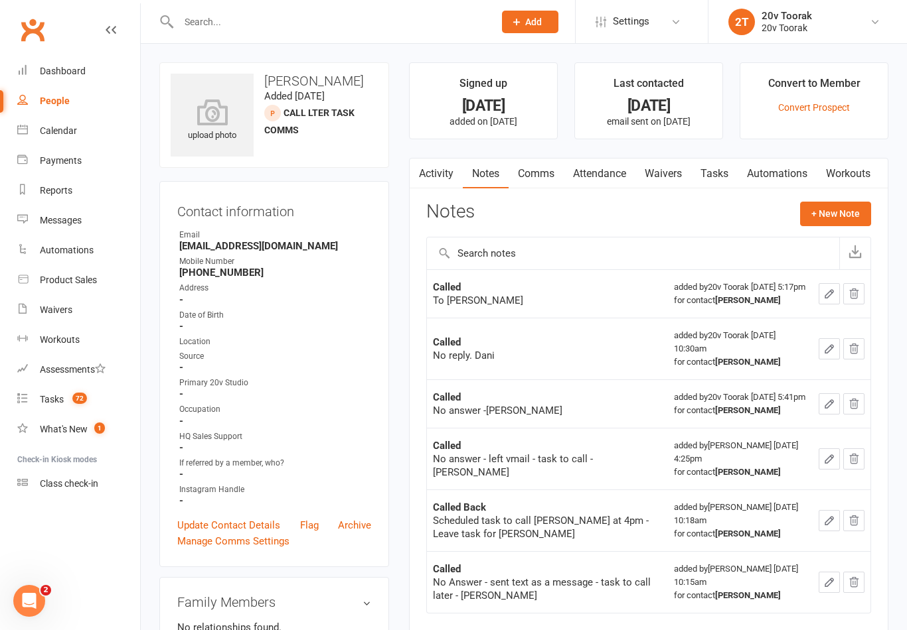
click at [542, 177] on link "Comms" at bounding box center [535, 174] width 55 height 31
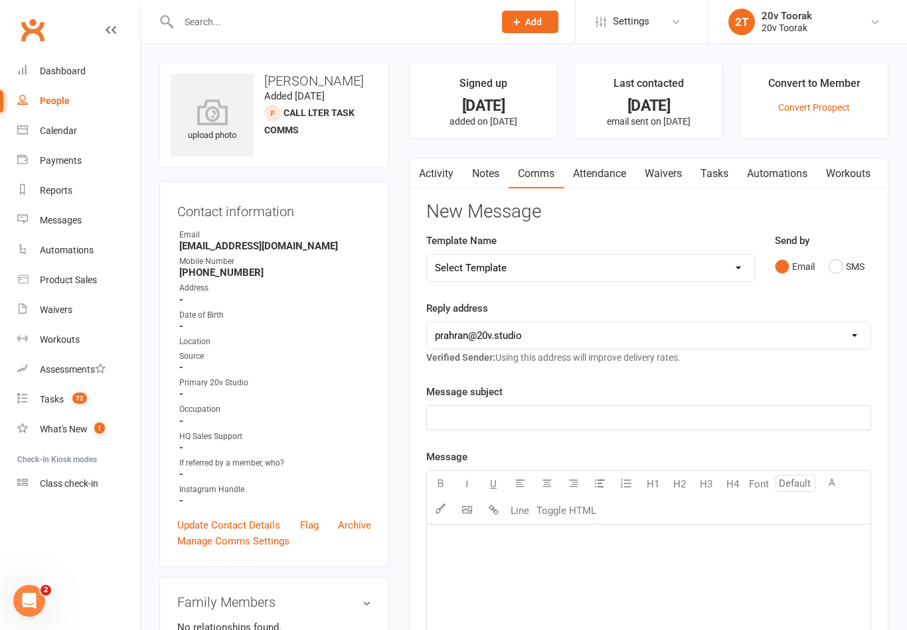
click at [437, 186] on link "Activity" at bounding box center [435, 174] width 53 height 31
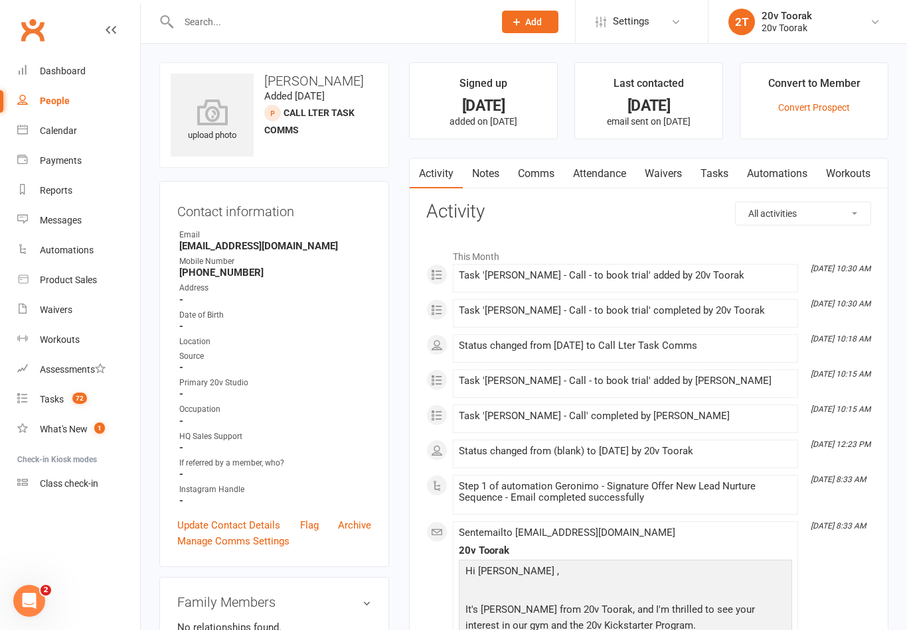
click at [528, 161] on link "Comms" at bounding box center [535, 174] width 55 height 31
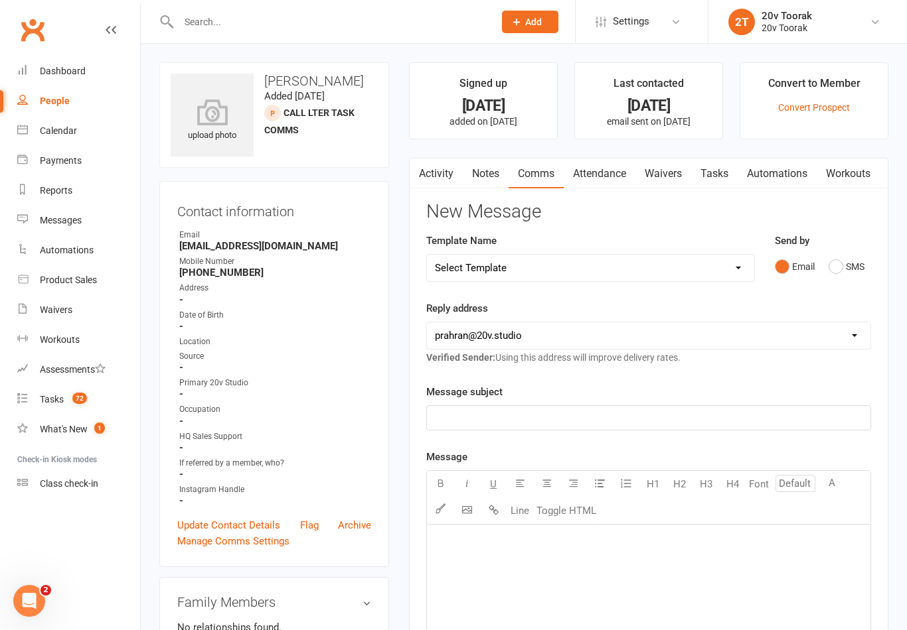
click at [841, 265] on button "SMS" at bounding box center [846, 266] width 36 height 25
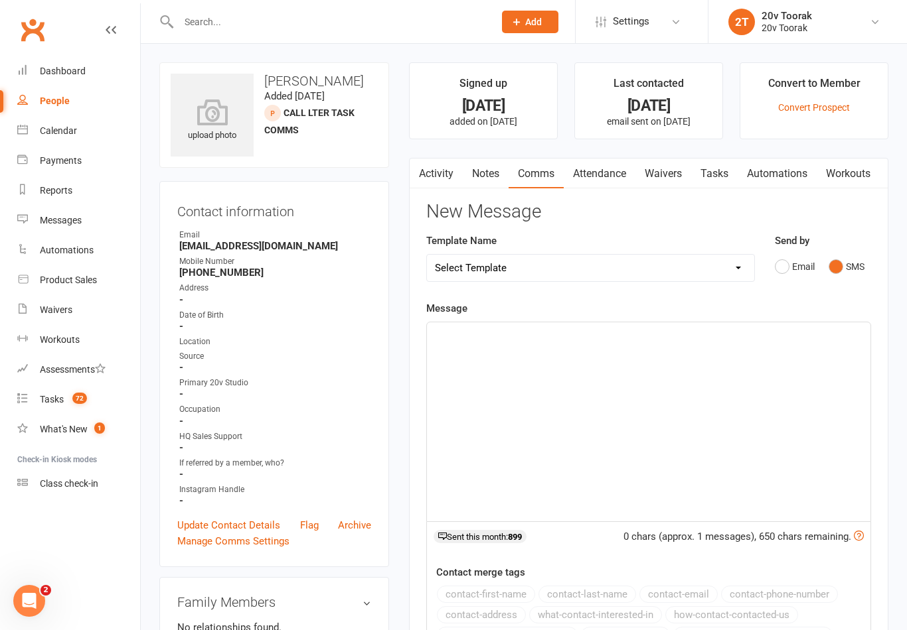
click at [753, 379] on div "﻿" at bounding box center [648, 422] width 443 height 199
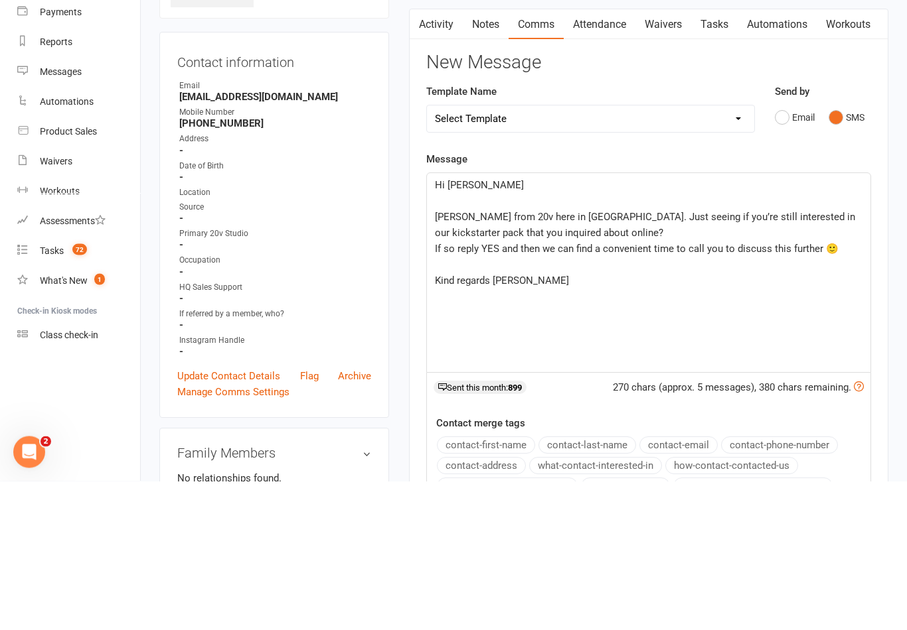
scroll to position [149, 0]
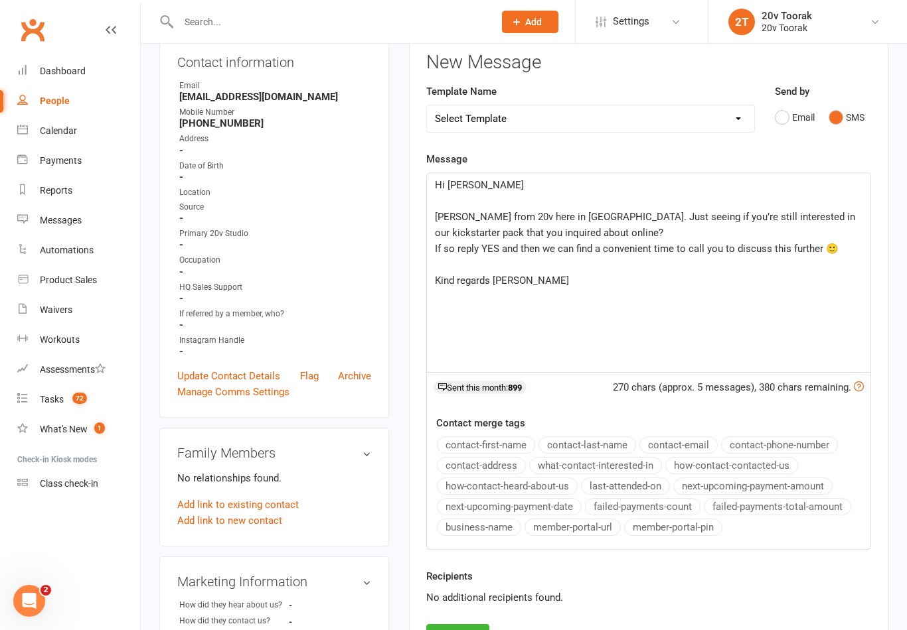
click at [642, 281] on p "Kind regards [PERSON_NAME]" at bounding box center [648, 281] width 427 height 16
click at [616, 289] on div "Hi [PERSON_NAME] ﻿ [PERSON_NAME] from 20v here in [GEOGRAPHIC_DATA]. Just seein…" at bounding box center [648, 273] width 443 height 199
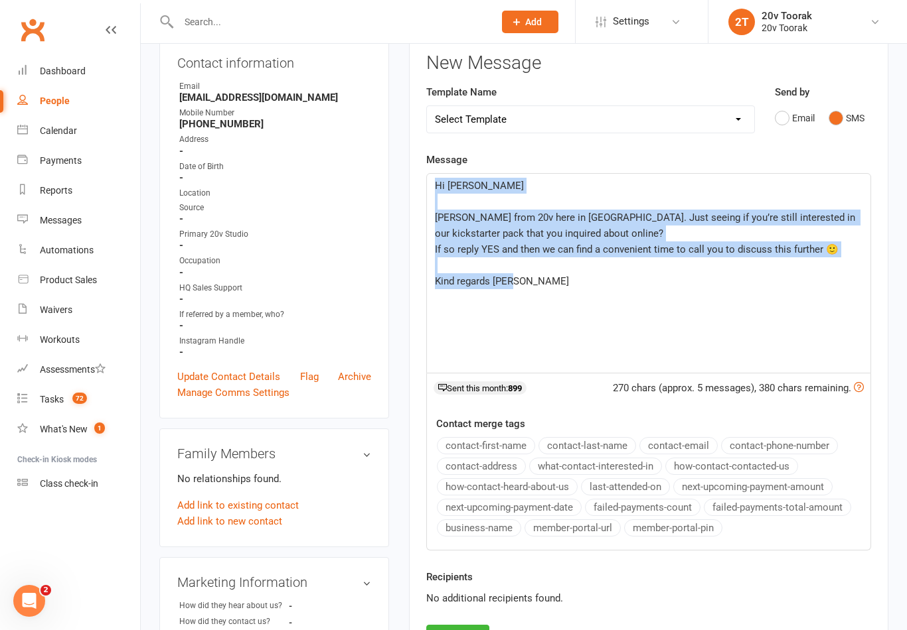
copy div "Hi [PERSON_NAME] ﻿ [PERSON_NAME] from 20v here in [GEOGRAPHIC_DATA]. Just seein…"
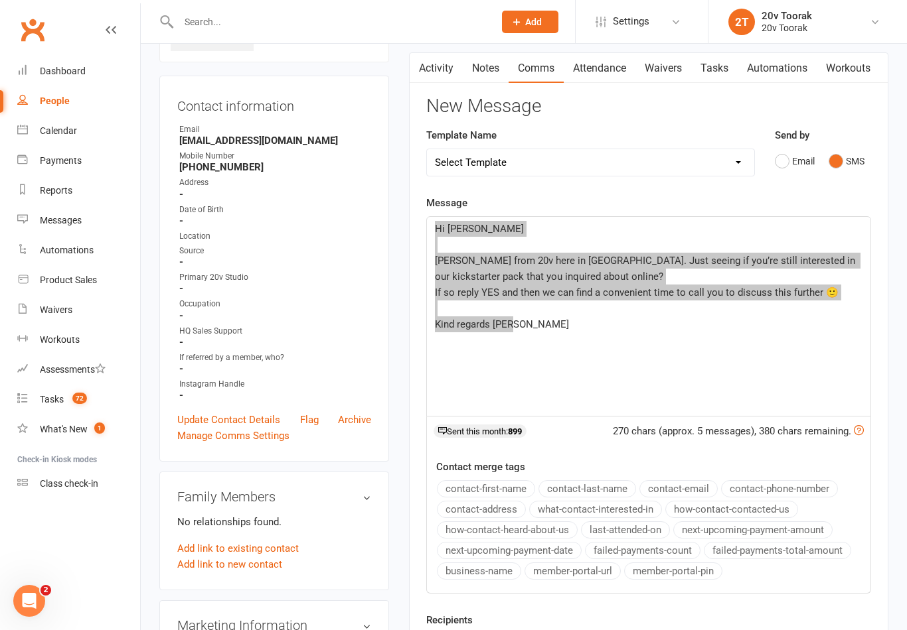
scroll to position [216, 0]
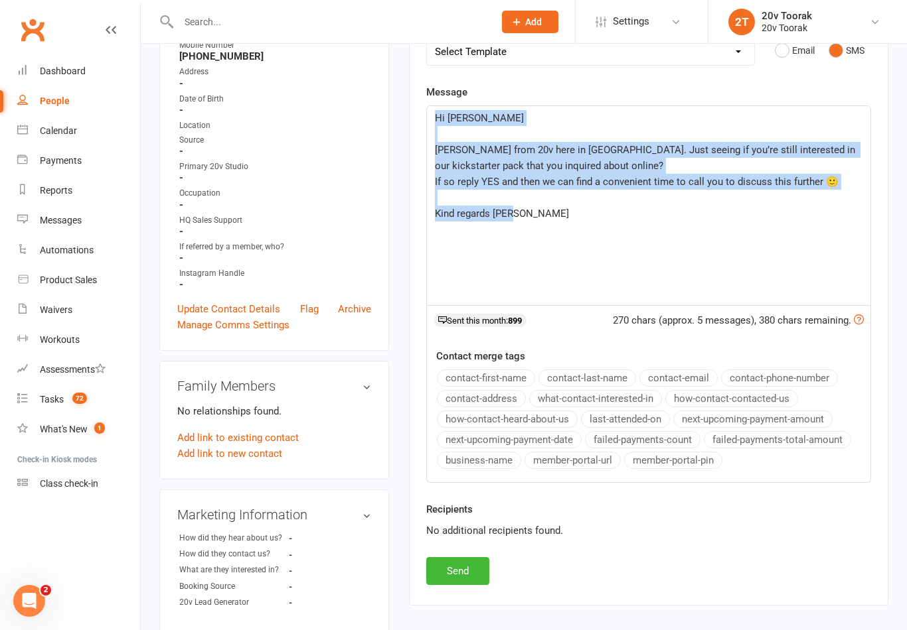
click at [461, 580] on button "Send" at bounding box center [457, 571] width 63 height 28
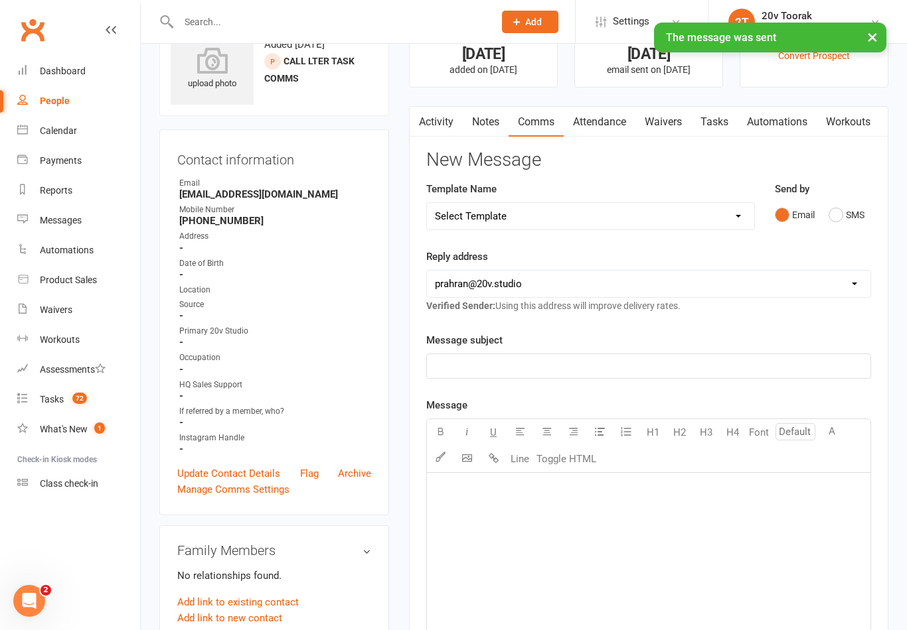
scroll to position [0, 0]
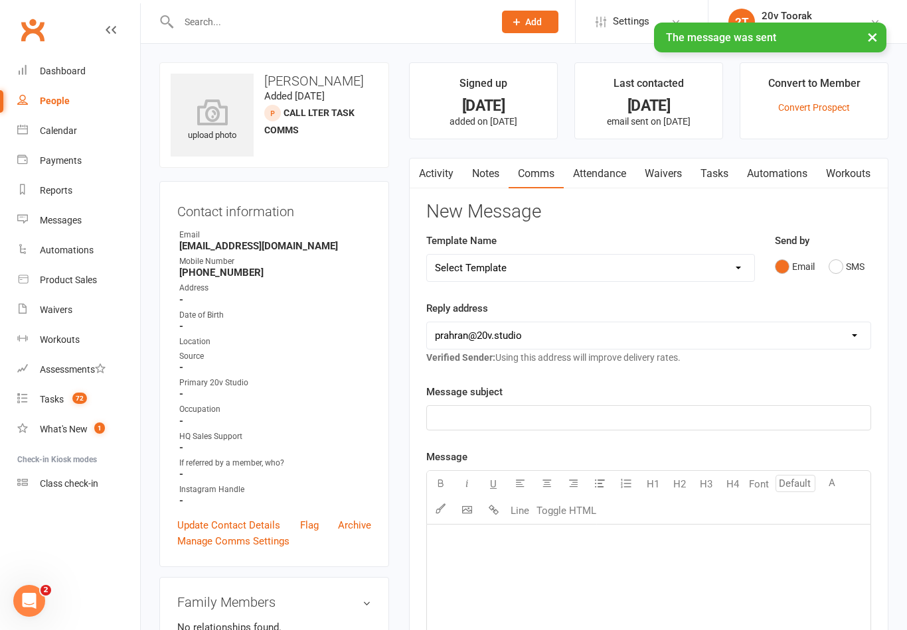
click at [711, 168] on link "Tasks" at bounding box center [714, 174] width 46 height 31
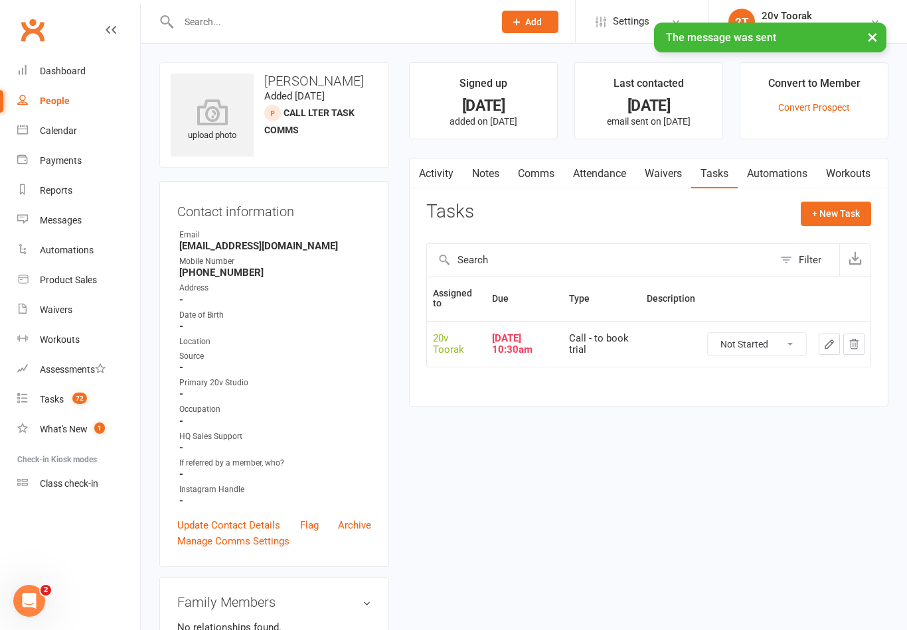
click at [833, 343] on icon "button" at bounding box center [829, 344] width 12 height 12
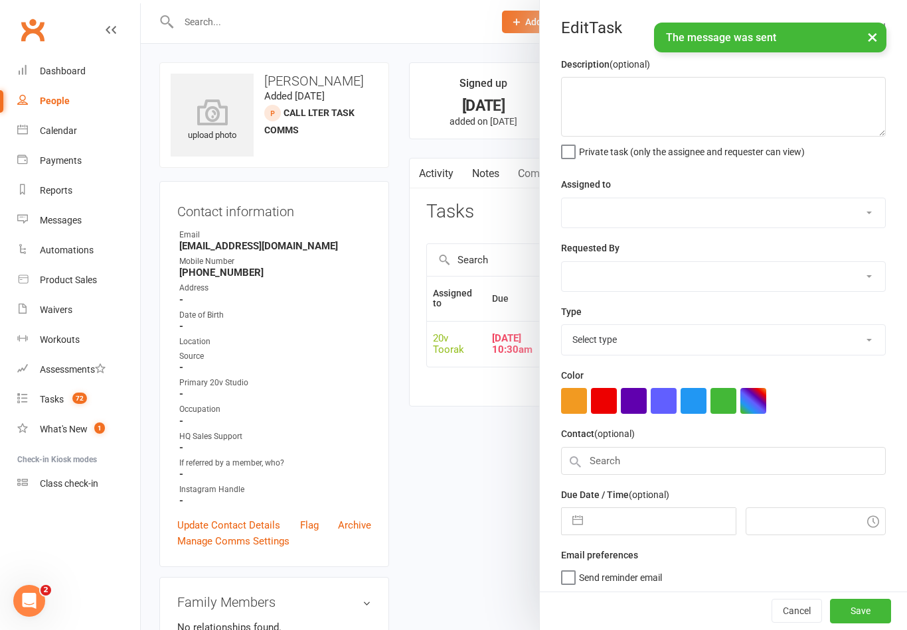
select select "45736"
type input "[DATE]"
type input "10:30am"
select select "32301"
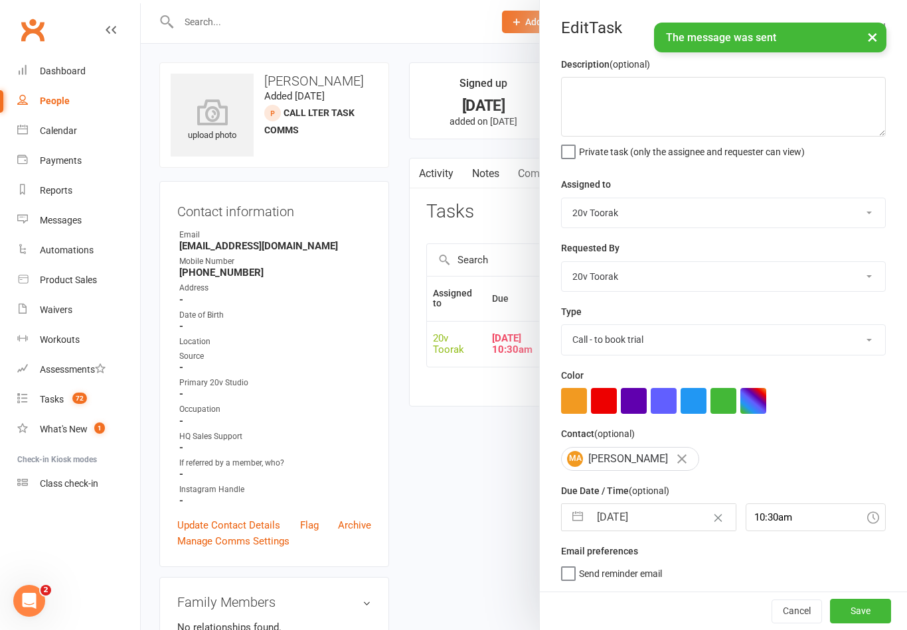
click at [638, 514] on input "[DATE]" at bounding box center [661, 517] width 145 height 27
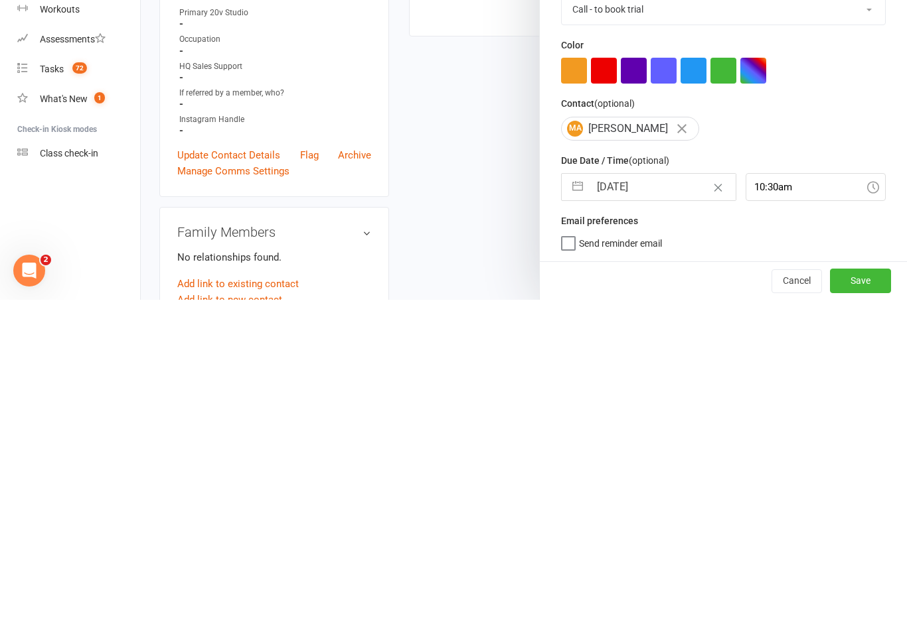
select select "7"
select select "2025"
select select "8"
select select "2025"
select select "9"
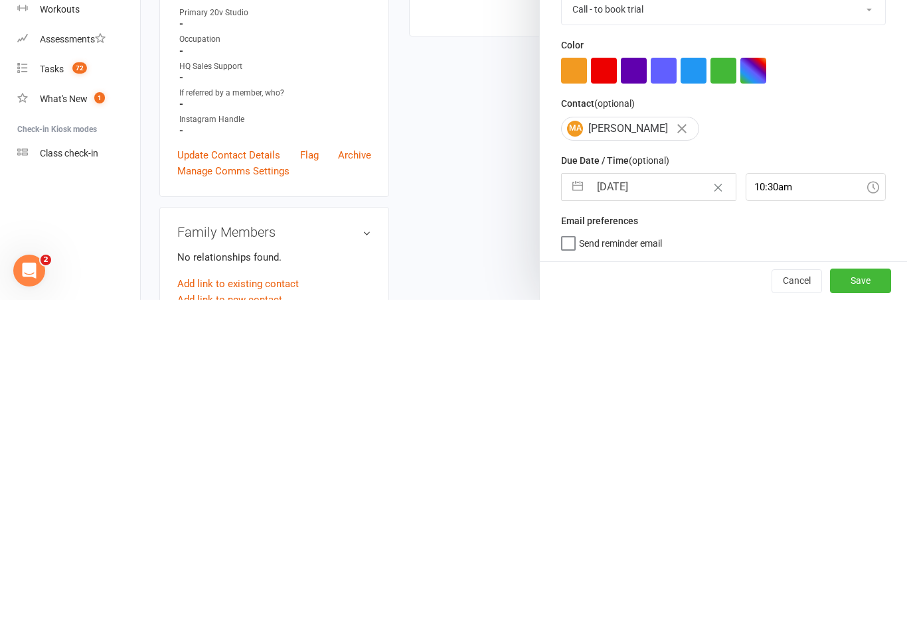
select select "2025"
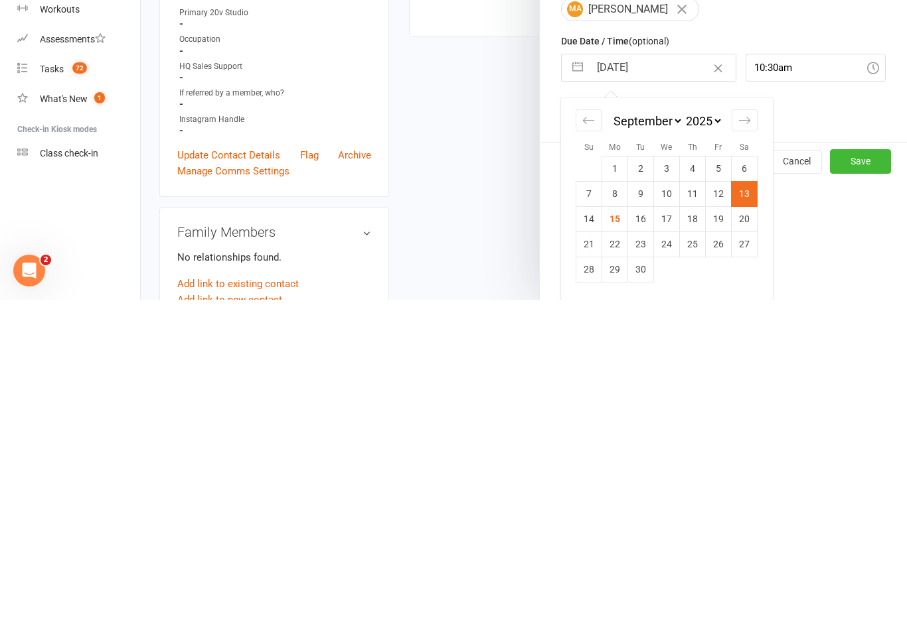
click at [642, 537] on td "16" at bounding box center [641, 549] width 26 height 25
type input "[DATE]"
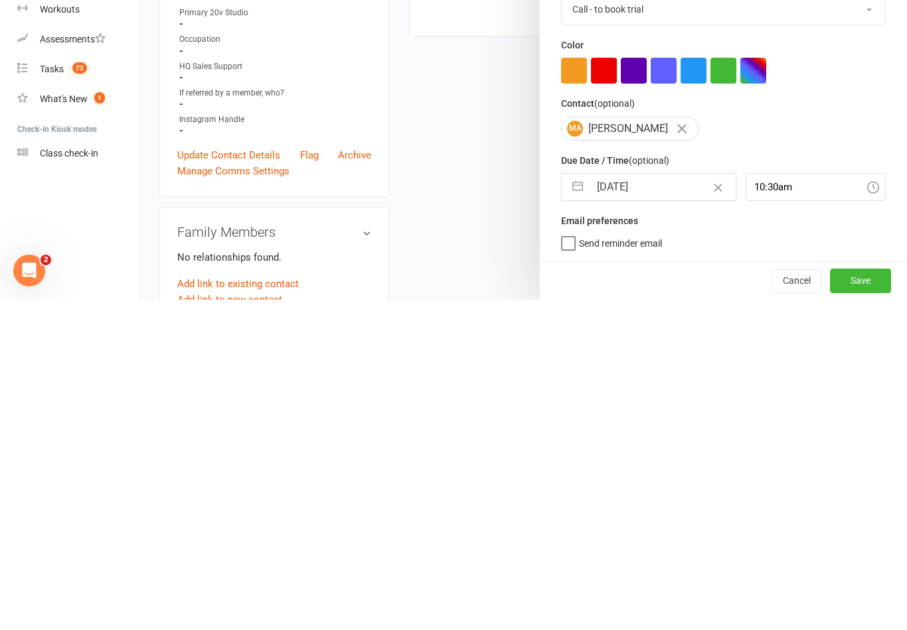
scroll to position [371, 0]
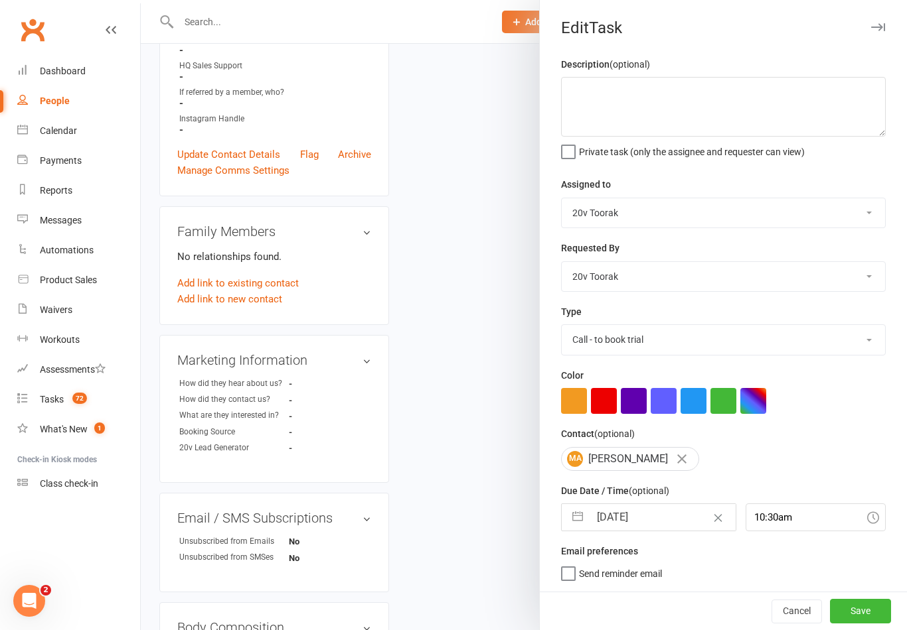
click at [865, 609] on button "Save" at bounding box center [860, 611] width 61 height 24
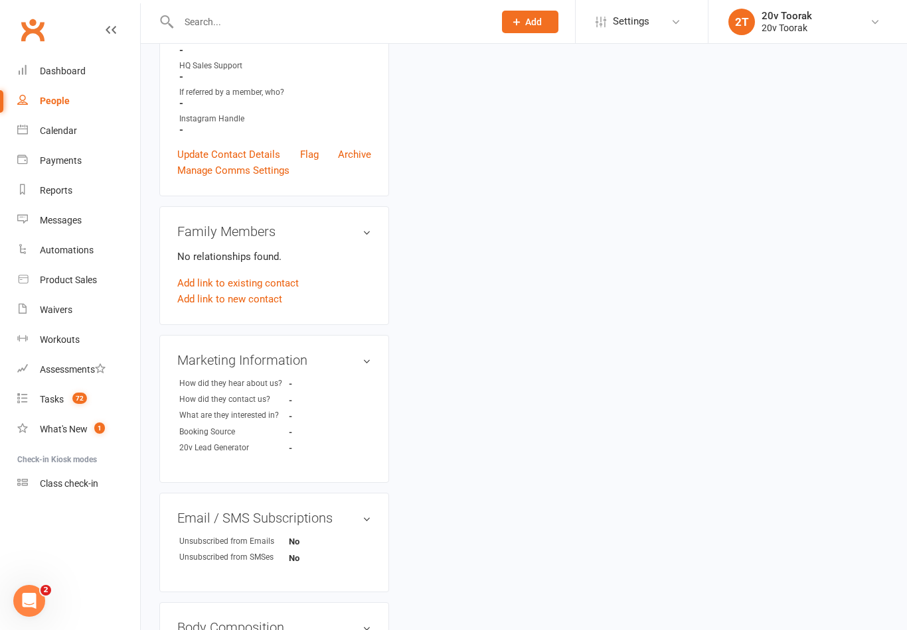
click at [45, 403] on div "Tasks" at bounding box center [52, 399] width 24 height 11
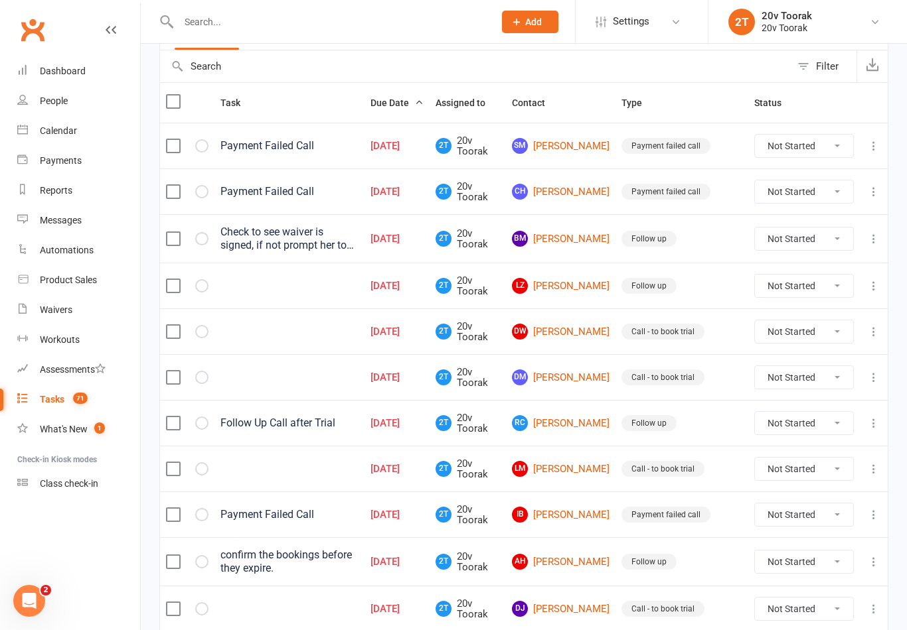
scroll to position [293, 0]
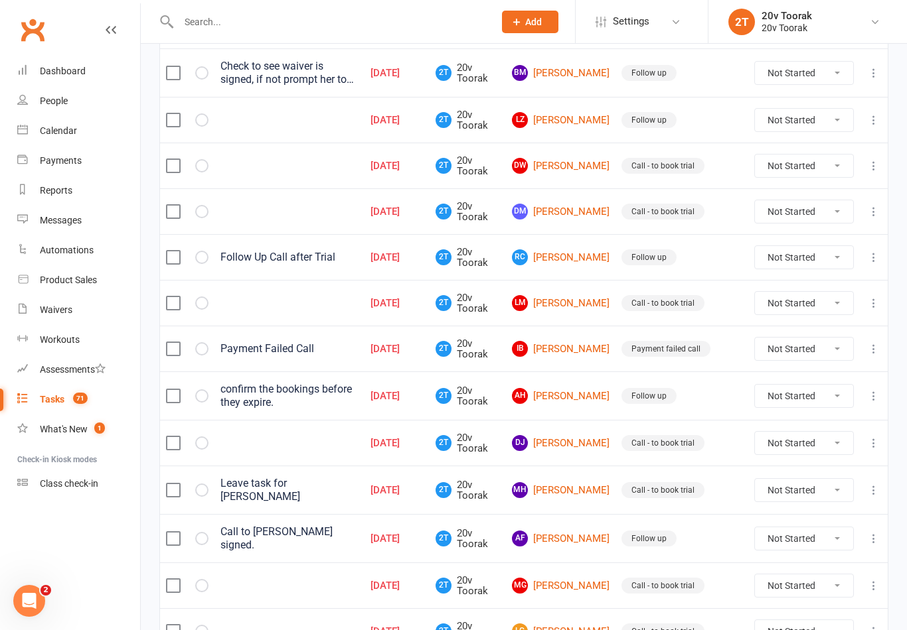
click at [569, 494] on link "MH [PERSON_NAME]" at bounding box center [561, 490] width 98 height 16
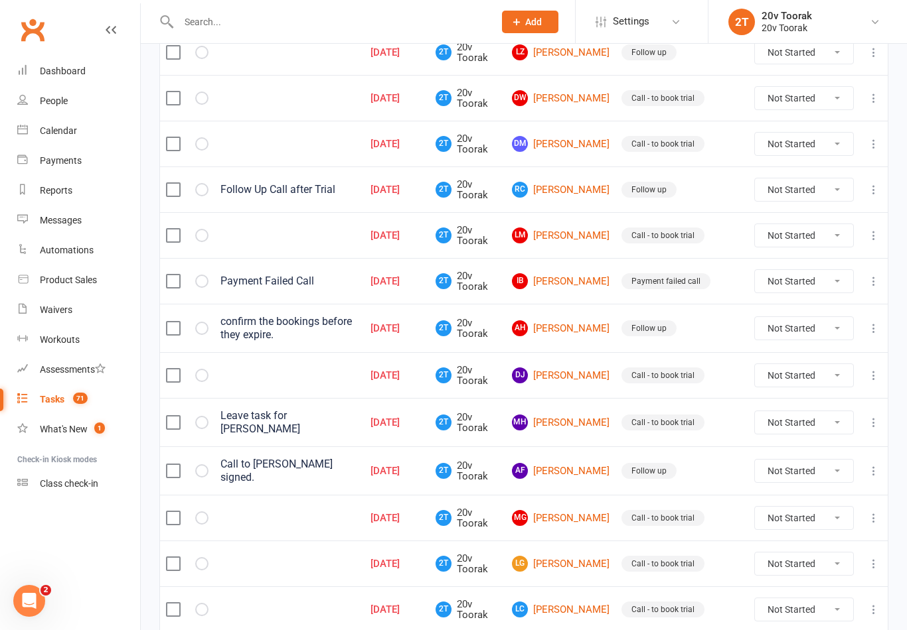
scroll to position [368, 0]
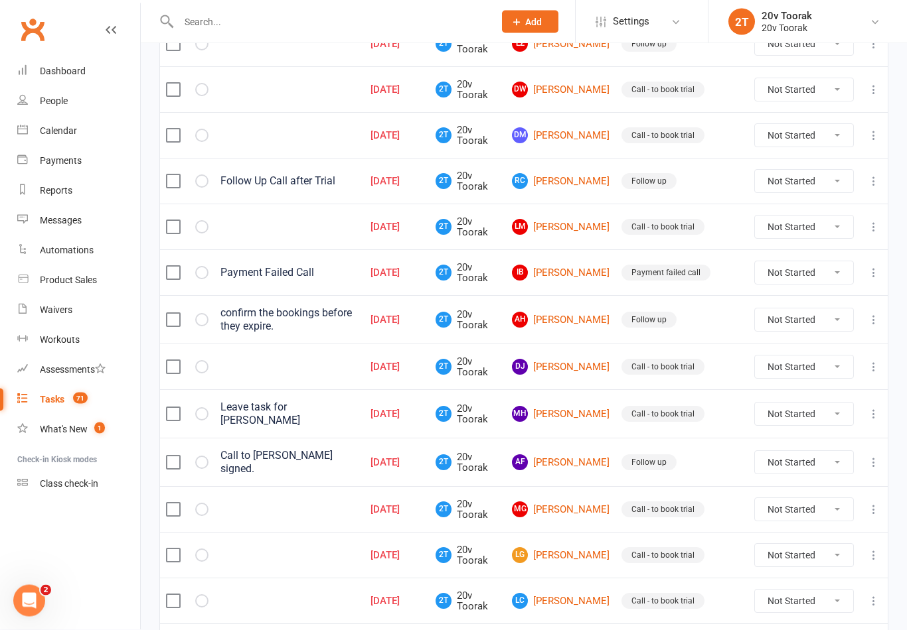
click at [581, 360] on link "DJ [PERSON_NAME]" at bounding box center [561, 368] width 98 height 16
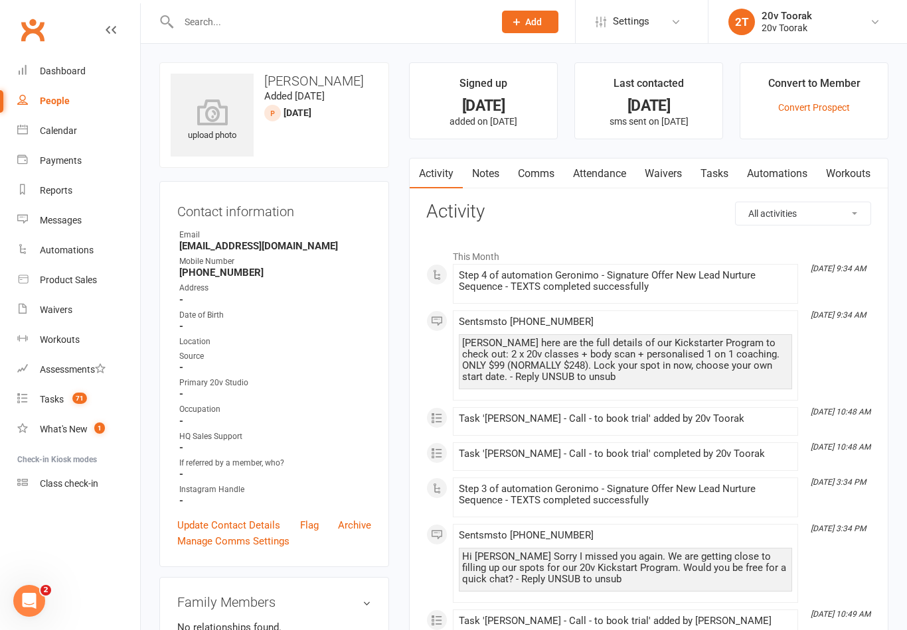
click at [512, 165] on link "Comms" at bounding box center [535, 174] width 55 height 31
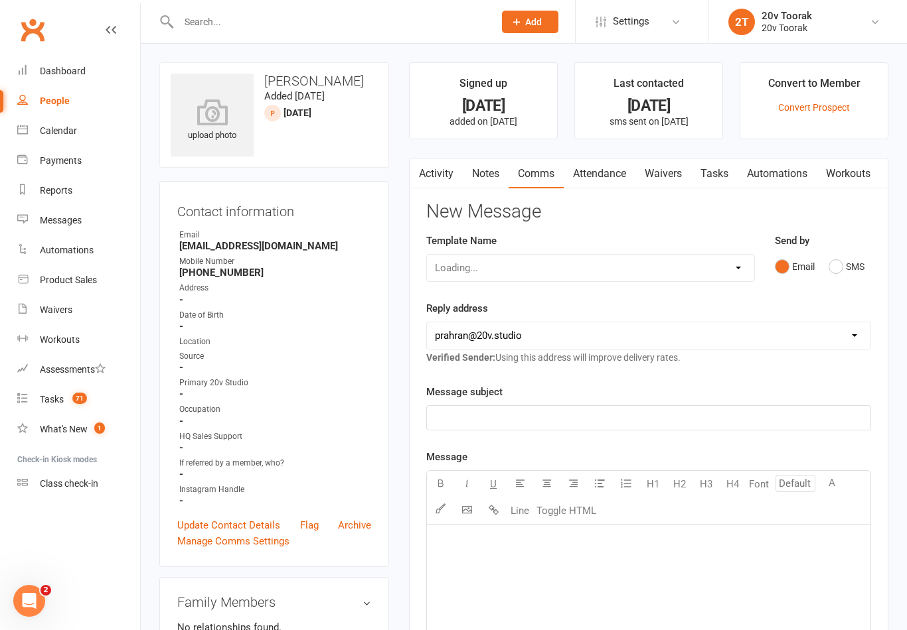
click at [490, 186] on link "Notes" at bounding box center [486, 174] width 46 height 31
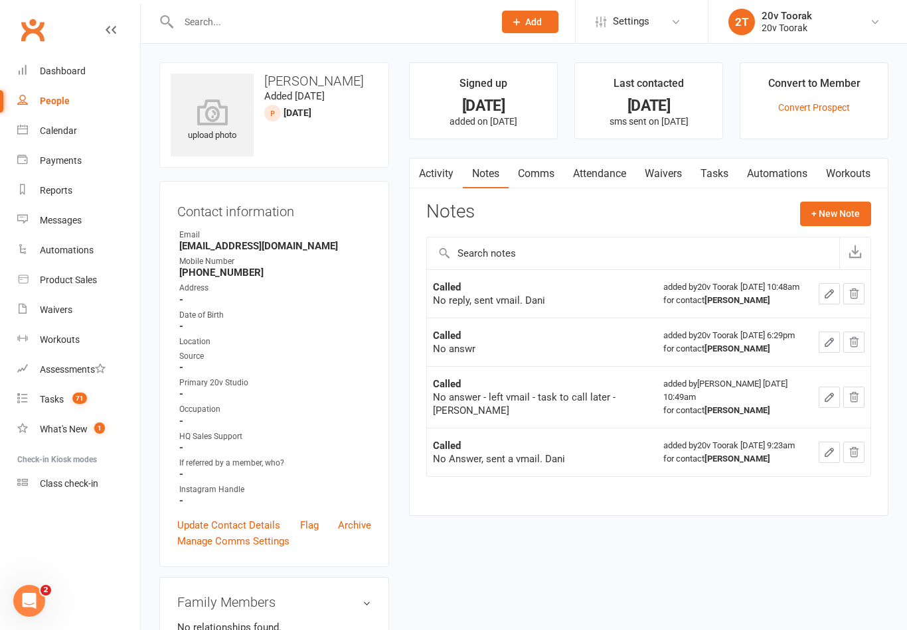
click at [839, 205] on button "+ New Note" at bounding box center [835, 214] width 71 height 24
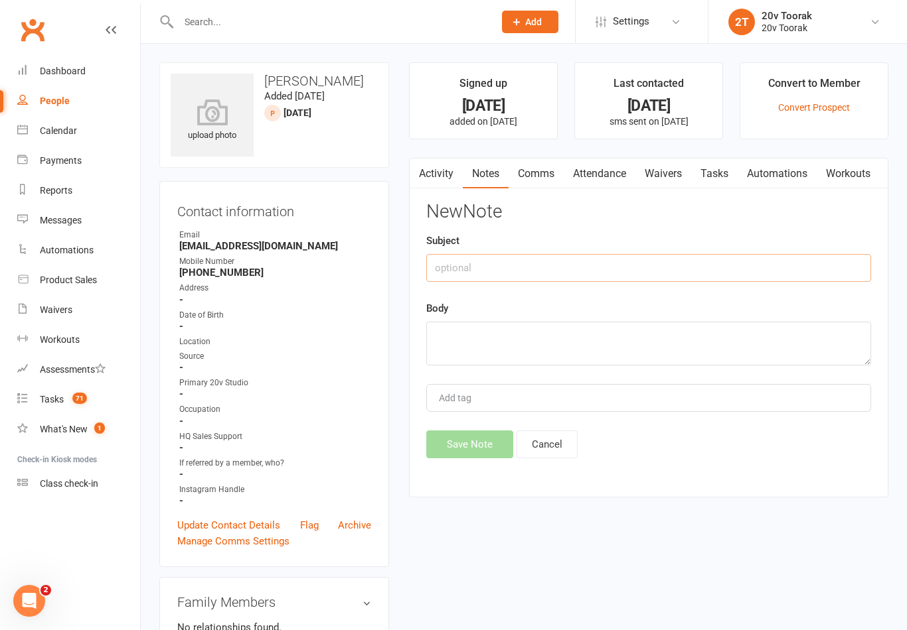
click at [605, 266] on input "text" at bounding box center [648, 268] width 445 height 28
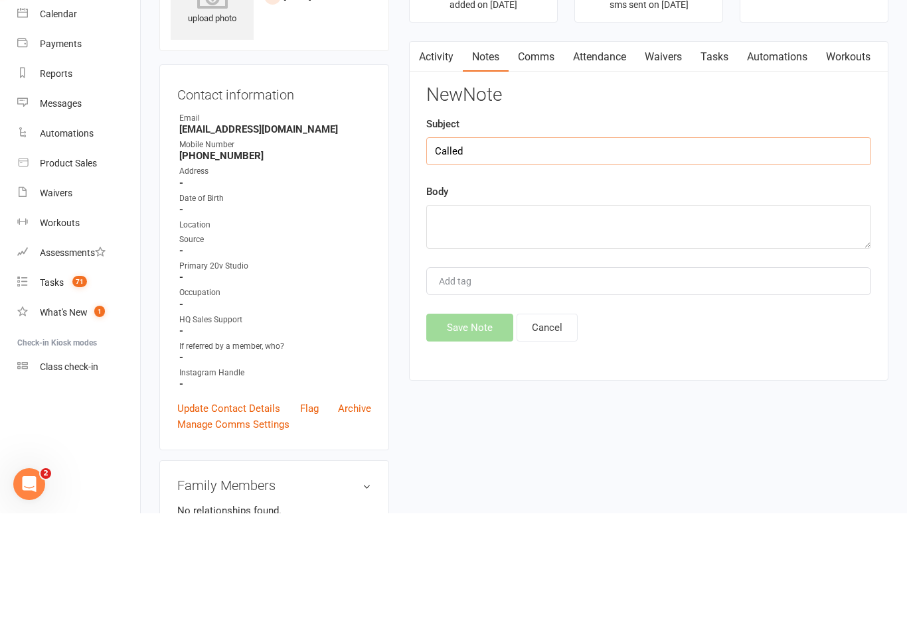
type input "Called"
click at [656, 322] on textarea at bounding box center [648, 344] width 445 height 44
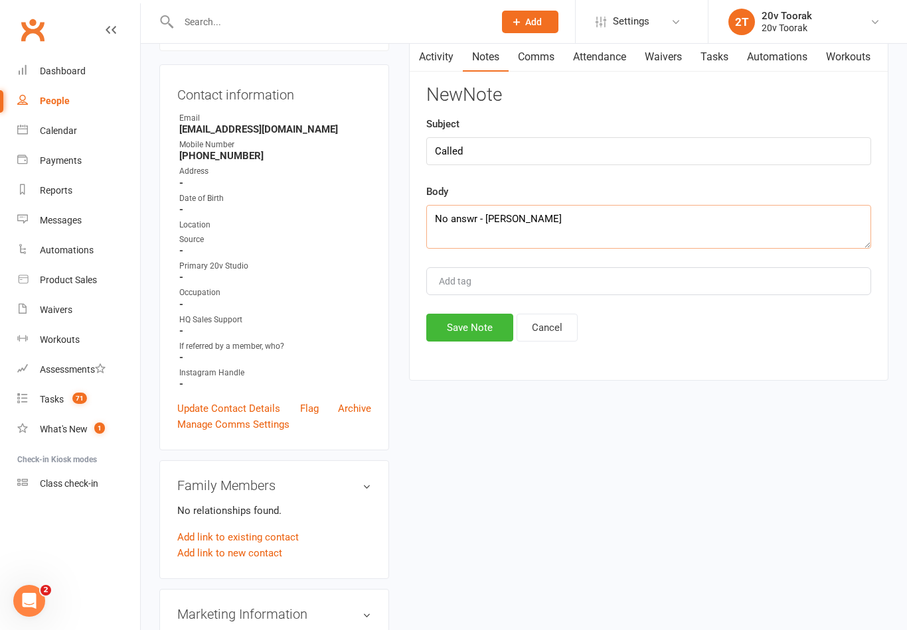
type textarea "No answr - [PERSON_NAME]"
click at [478, 329] on button "Save Note" at bounding box center [469, 328] width 87 height 28
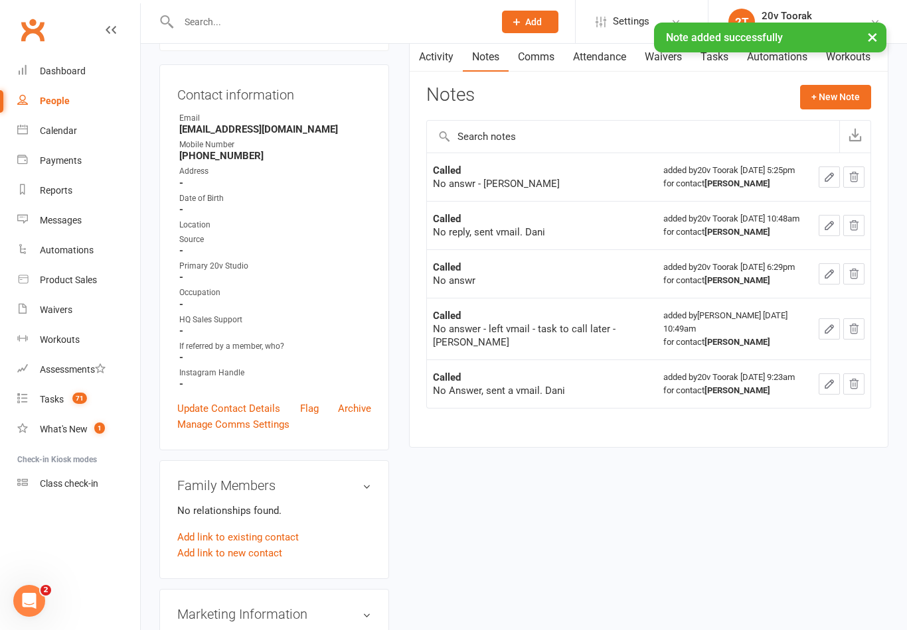
click at [542, 70] on link "Comms" at bounding box center [535, 57] width 55 height 31
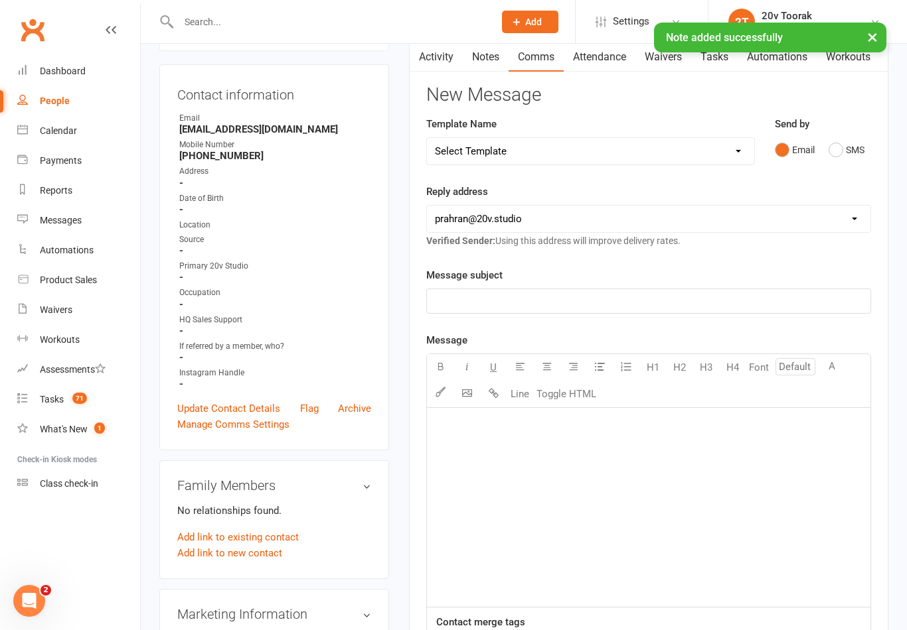
click at [830, 150] on button "SMS" at bounding box center [846, 149] width 36 height 25
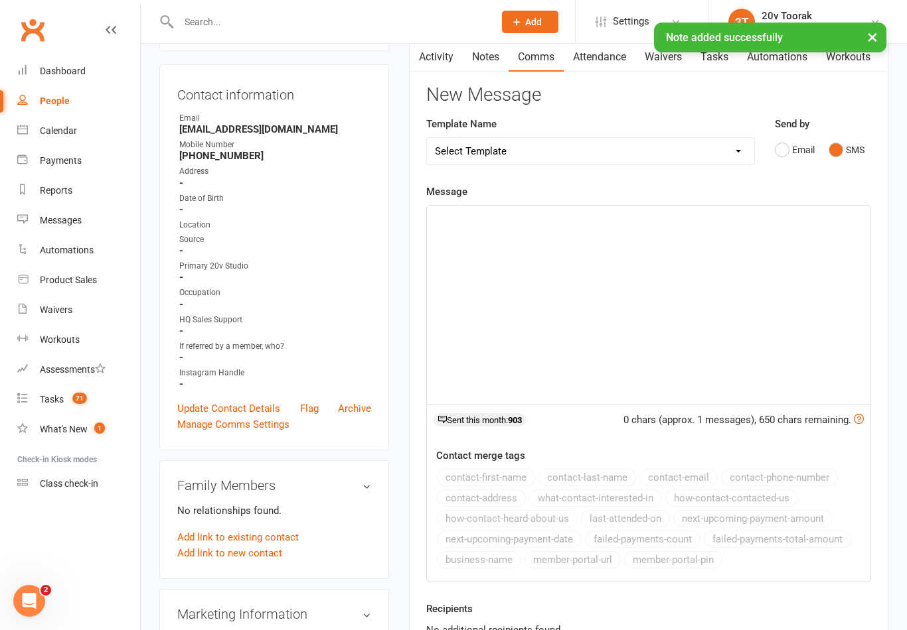
click at [634, 338] on div "﻿" at bounding box center [648, 305] width 443 height 199
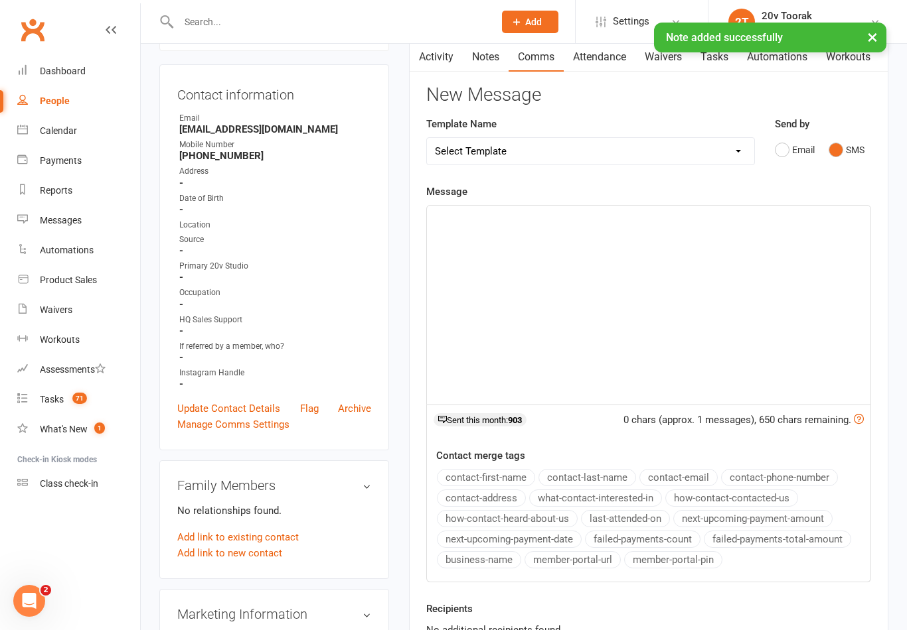
click at [572, 226] on div "﻿" at bounding box center [648, 305] width 443 height 199
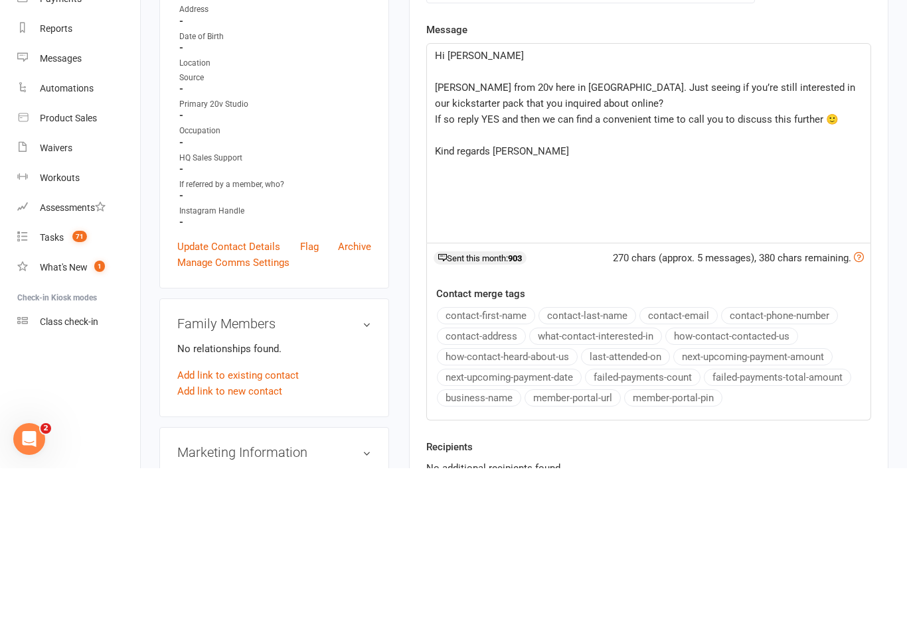
click at [498, 210] on p "Hi [PERSON_NAME]" at bounding box center [648, 218] width 427 height 16
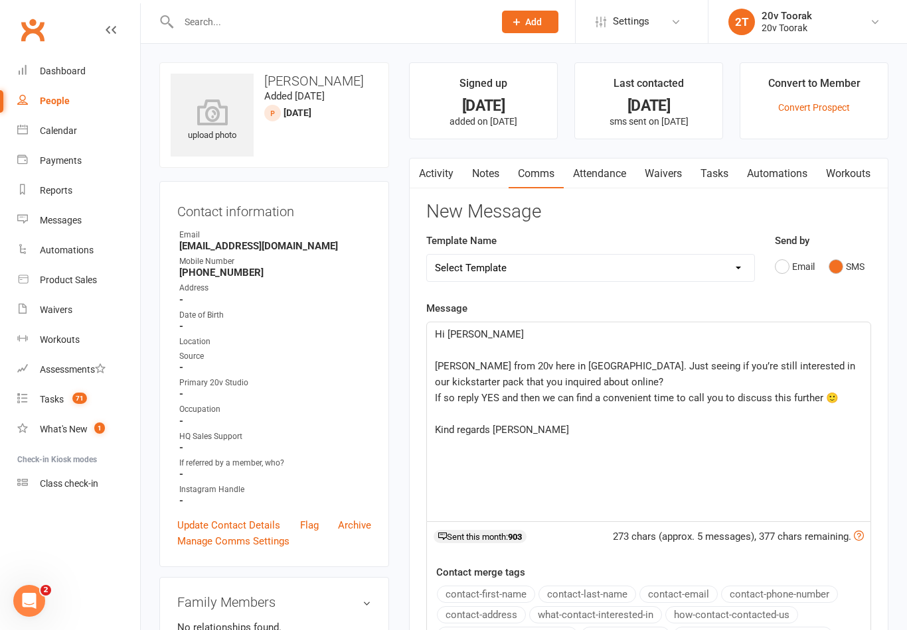
scroll to position [299, 0]
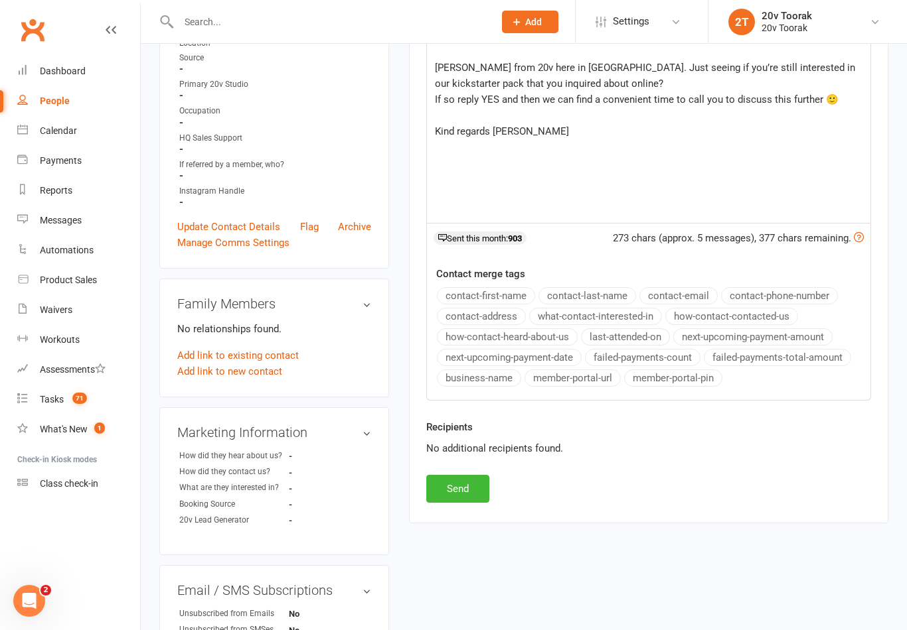
click at [471, 500] on button "Send" at bounding box center [457, 489] width 63 height 28
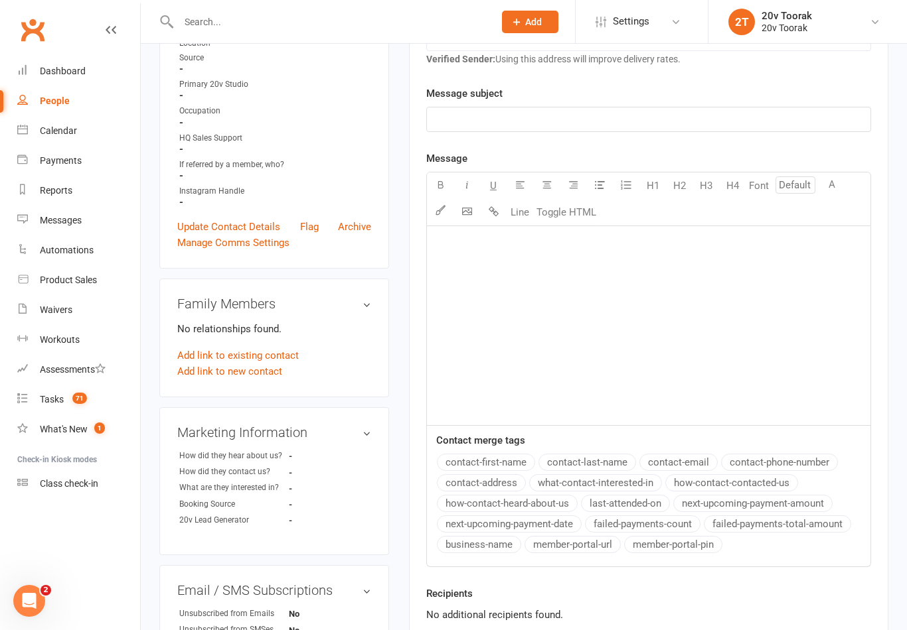
click at [54, 399] on div "Tasks" at bounding box center [52, 399] width 24 height 11
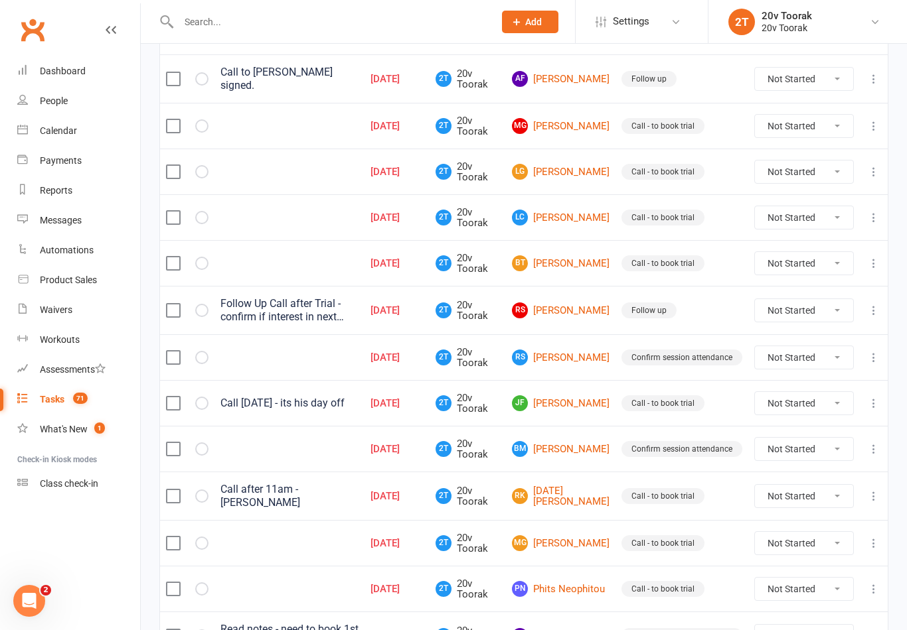
scroll to position [752, 0]
click at [569, 545] on link "MG [PERSON_NAME]" at bounding box center [561, 544] width 98 height 16
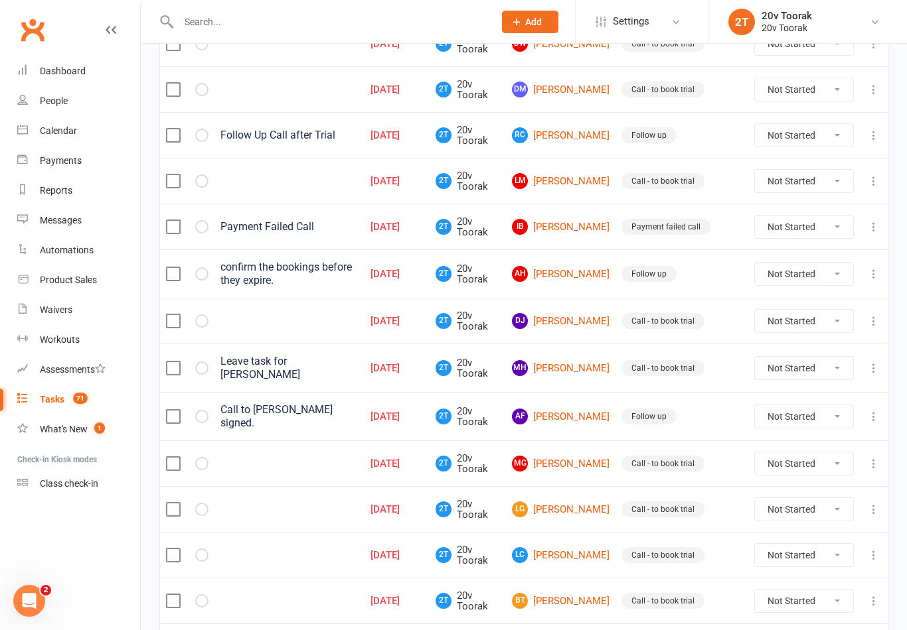
scroll to position [451, 0]
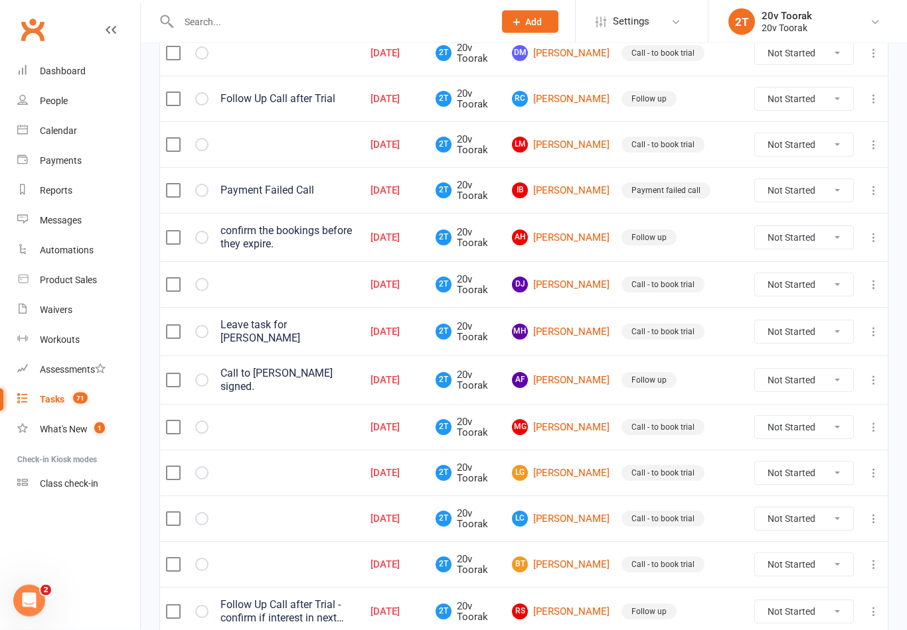
click at [558, 292] on link "DJ [PERSON_NAME]" at bounding box center [561, 285] width 98 height 16
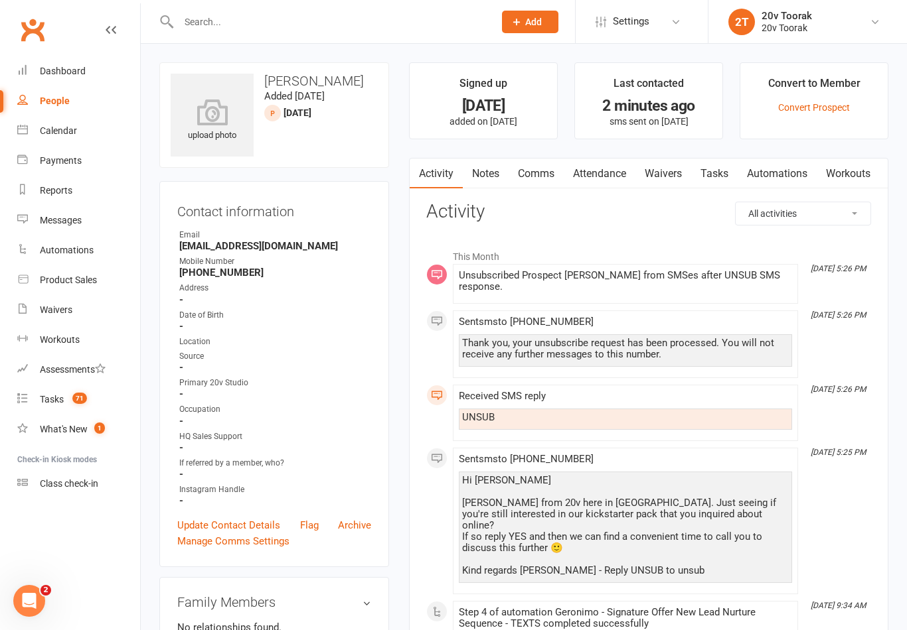
click at [723, 170] on link "Tasks" at bounding box center [714, 174] width 46 height 31
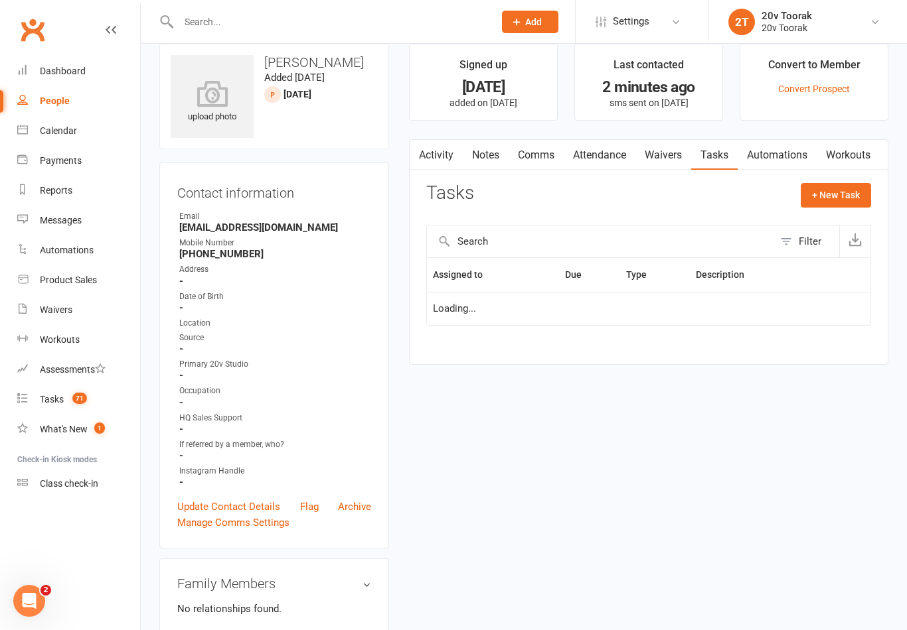
scroll to position [21, 0]
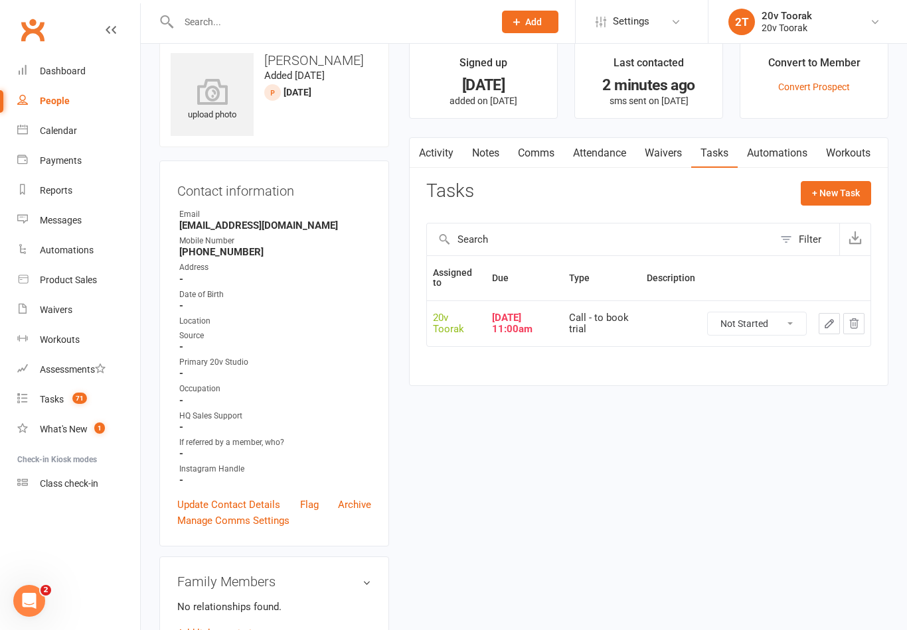
click at [828, 318] on icon "button" at bounding box center [829, 324] width 12 height 12
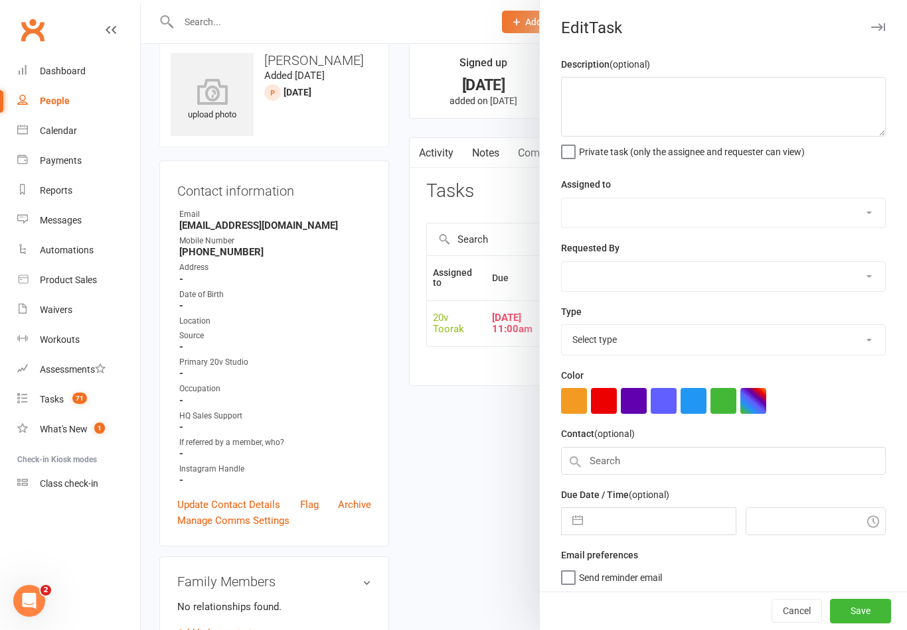
select select "45736"
type input "[DATE]"
type input "11:00am"
select select "32301"
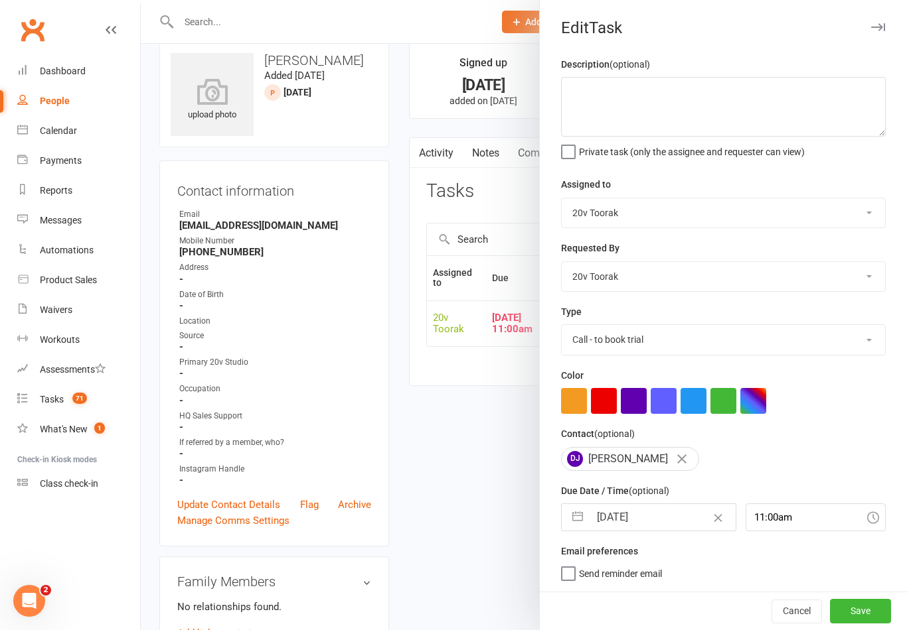
click at [638, 521] on input "[DATE]" at bounding box center [661, 517] width 145 height 27
select select "7"
select select "2025"
select select "8"
select select "2025"
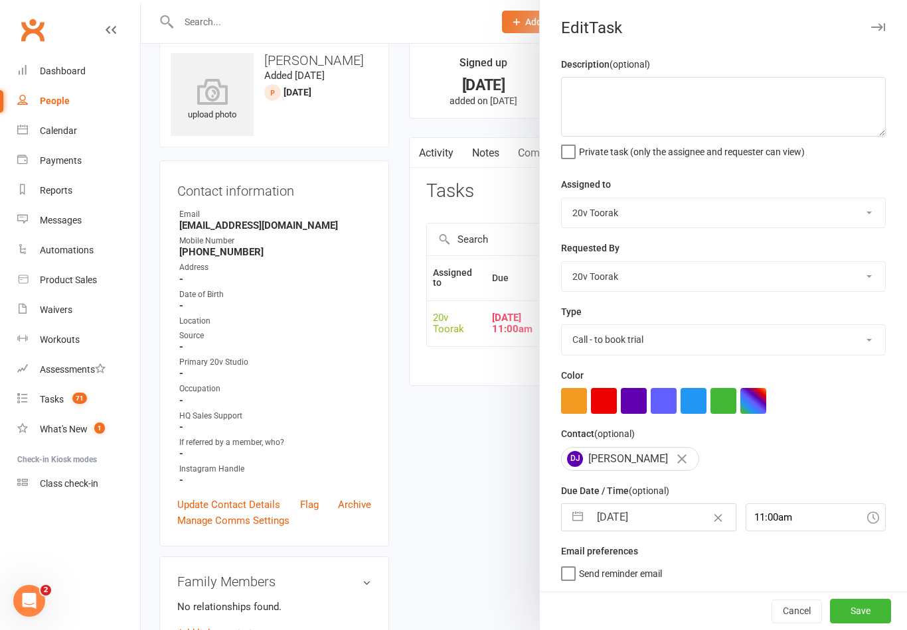
select select "9"
select select "2025"
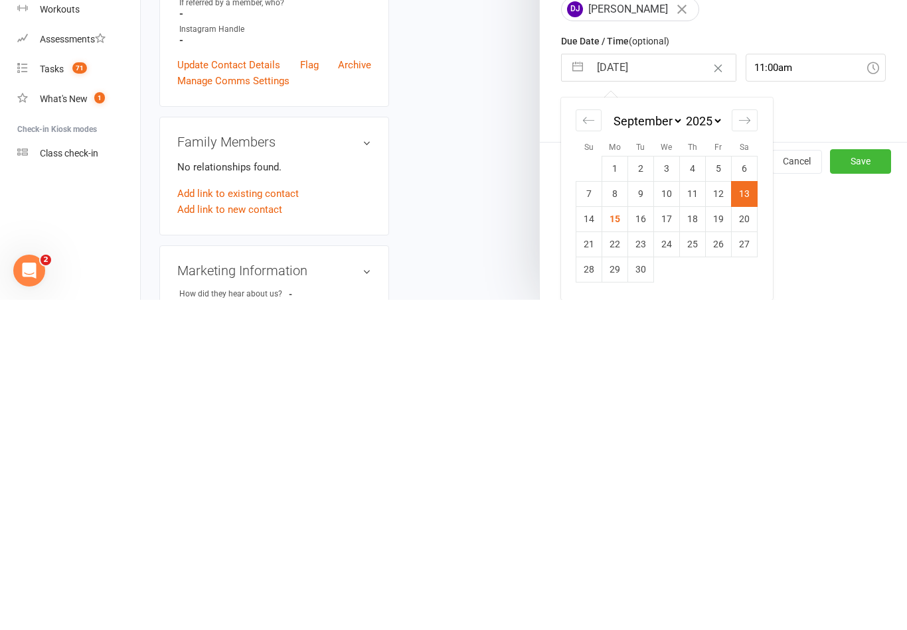
scroll to position [135, 0]
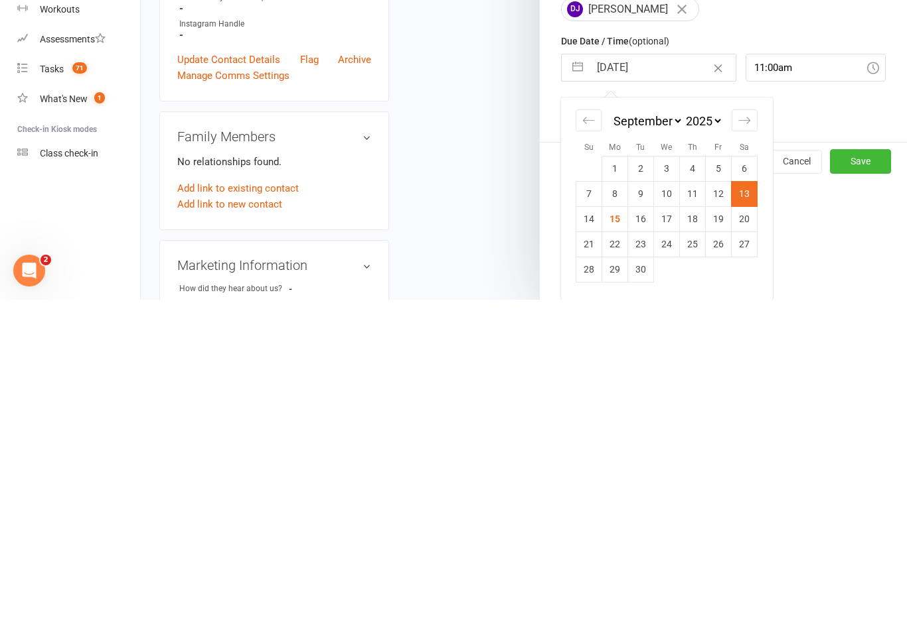
click at [644, 537] on td "16" at bounding box center [641, 549] width 26 height 25
type input "[DATE]"
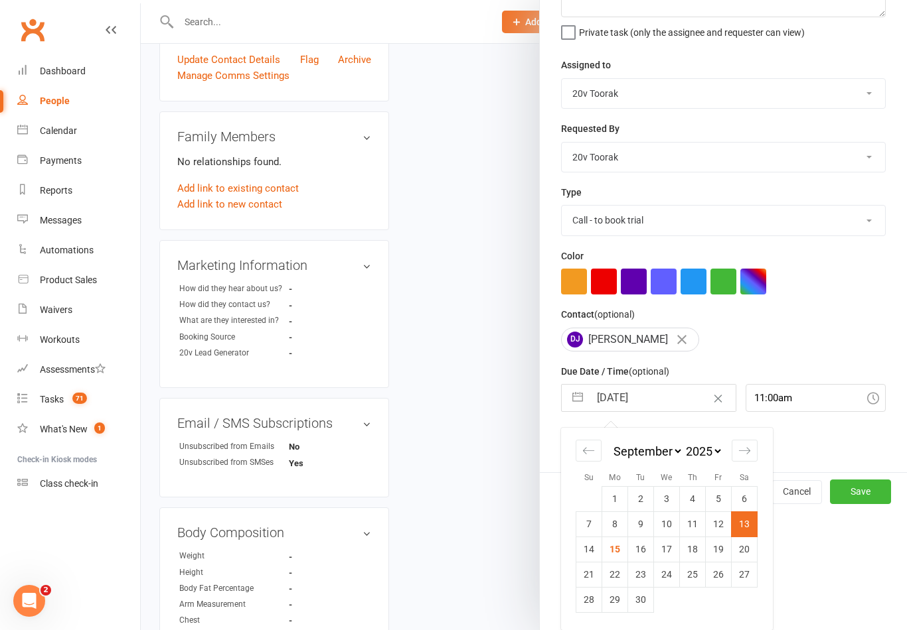
scroll to position [3, 0]
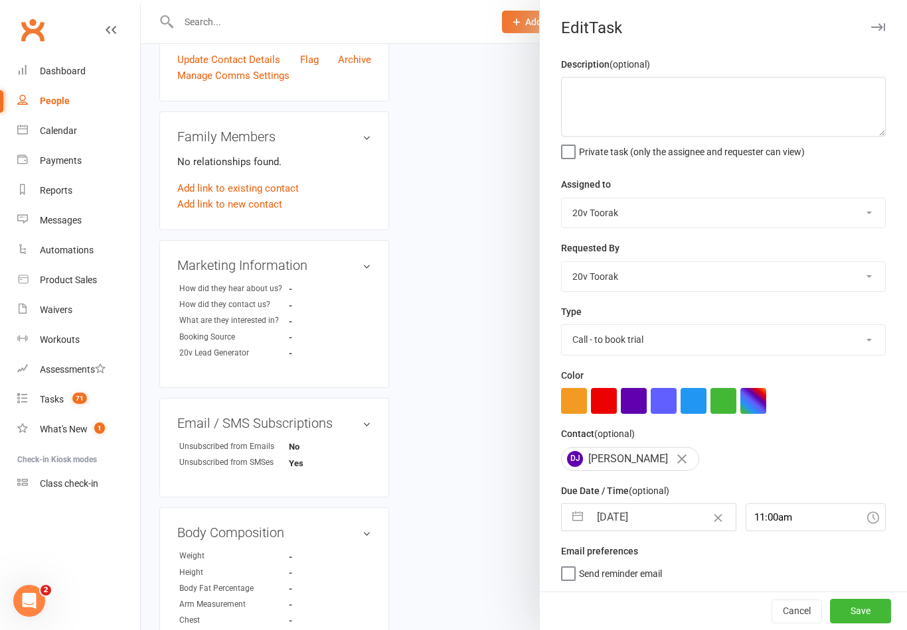
click at [861, 620] on button "Save" at bounding box center [860, 611] width 61 height 24
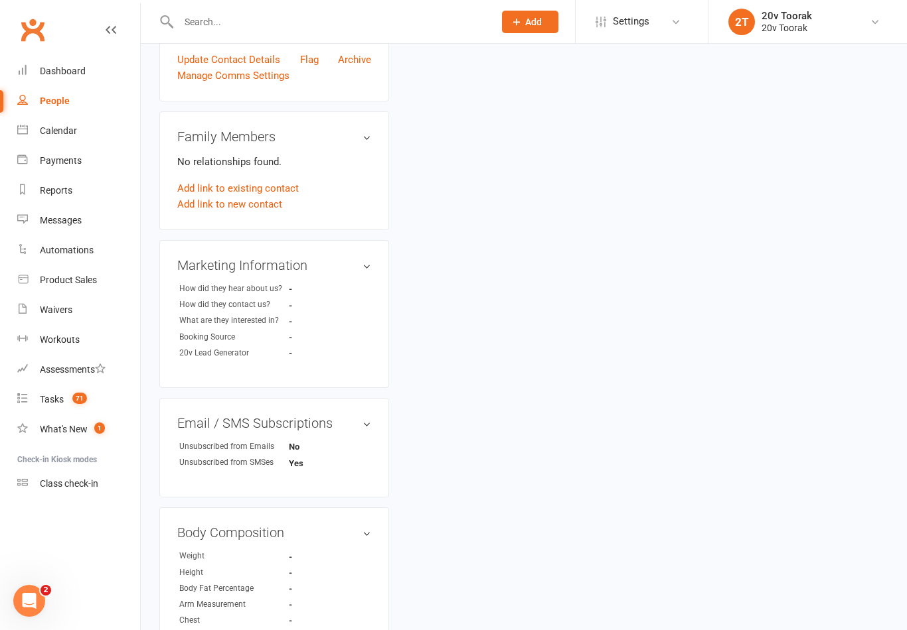
click at [46, 399] on div "Tasks" at bounding box center [52, 399] width 24 height 11
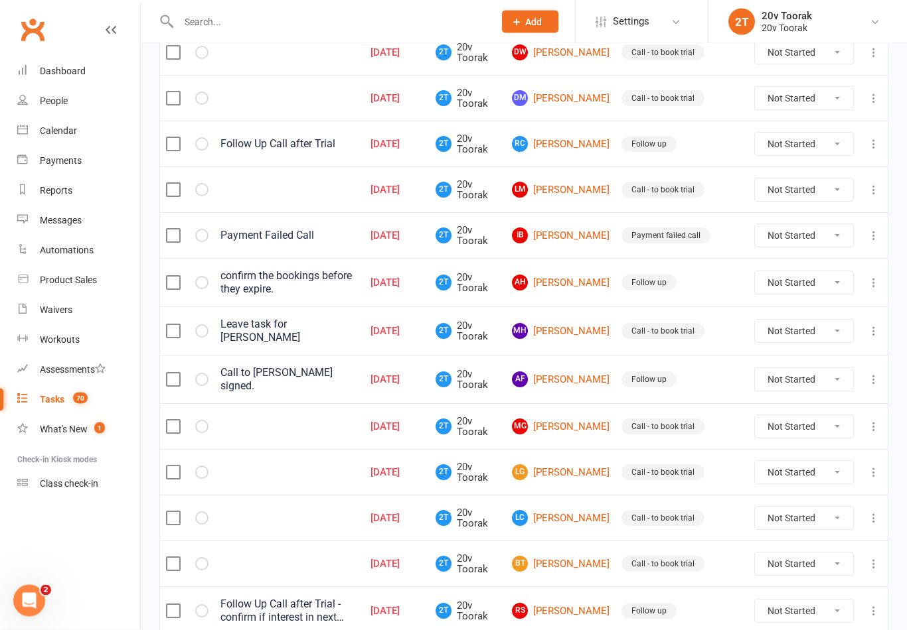
scroll to position [406, 0]
click at [578, 375] on link "AF [PERSON_NAME]" at bounding box center [561, 380] width 98 height 16
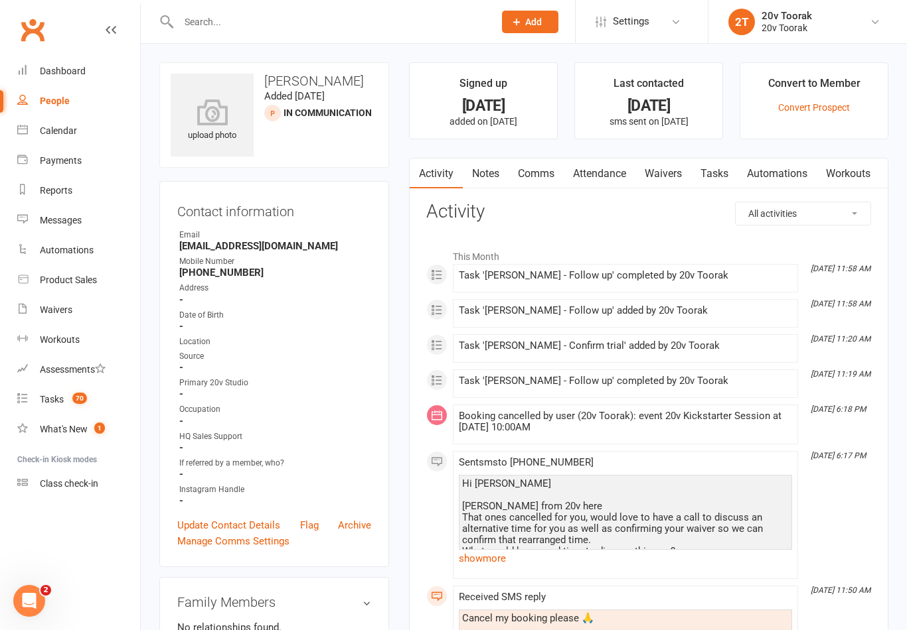
click at [44, 404] on div "Tasks" at bounding box center [52, 399] width 24 height 11
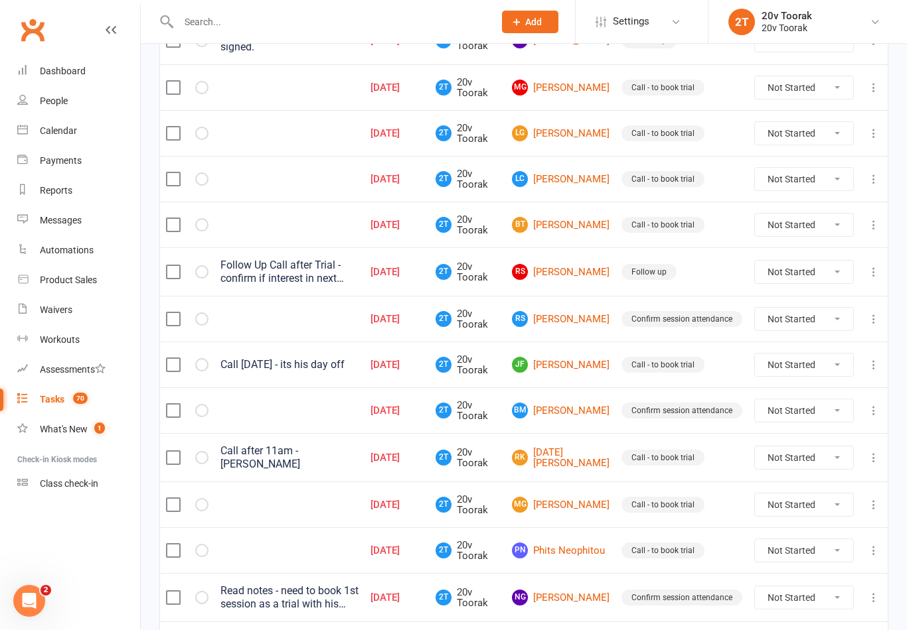
scroll to position [861, 0]
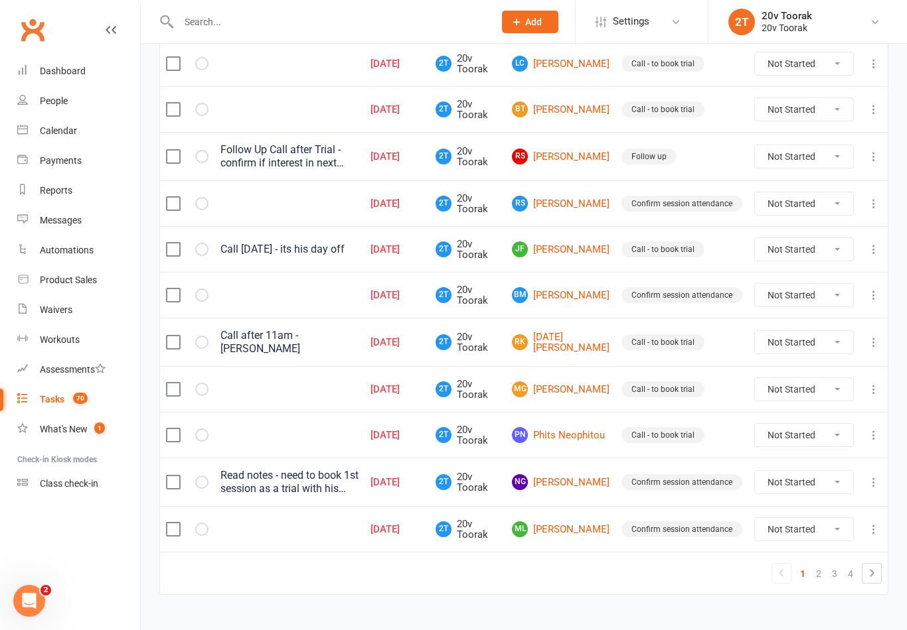
click at [581, 433] on link "PN Phits Neophitou" at bounding box center [561, 435] width 98 height 16
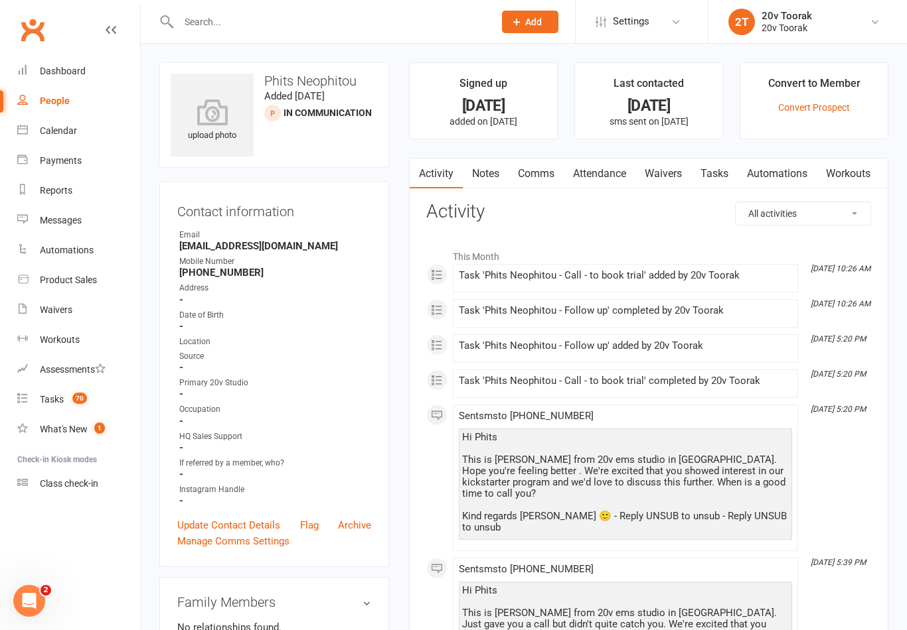
click at [492, 183] on link "Notes" at bounding box center [486, 174] width 46 height 31
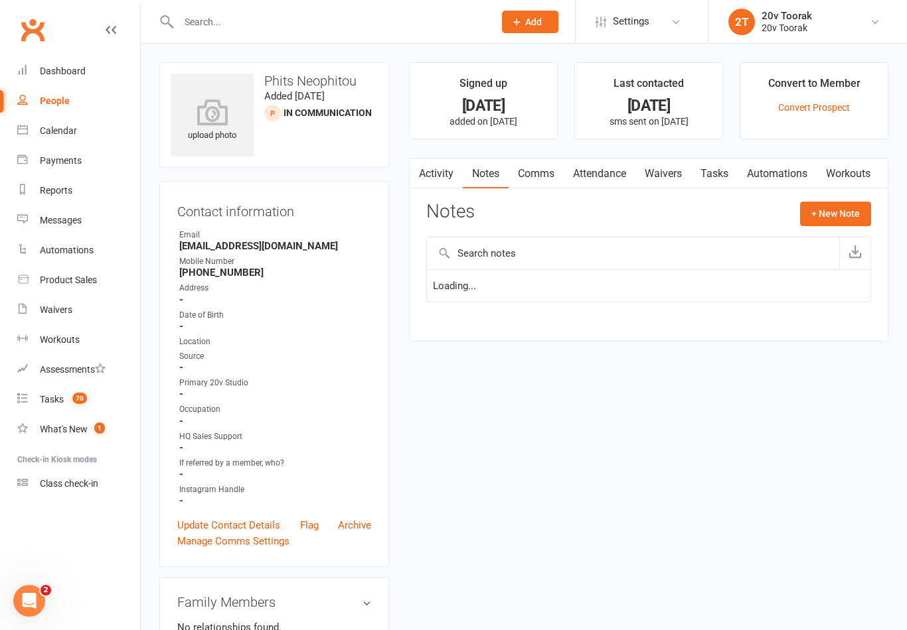
scroll to position [21, 0]
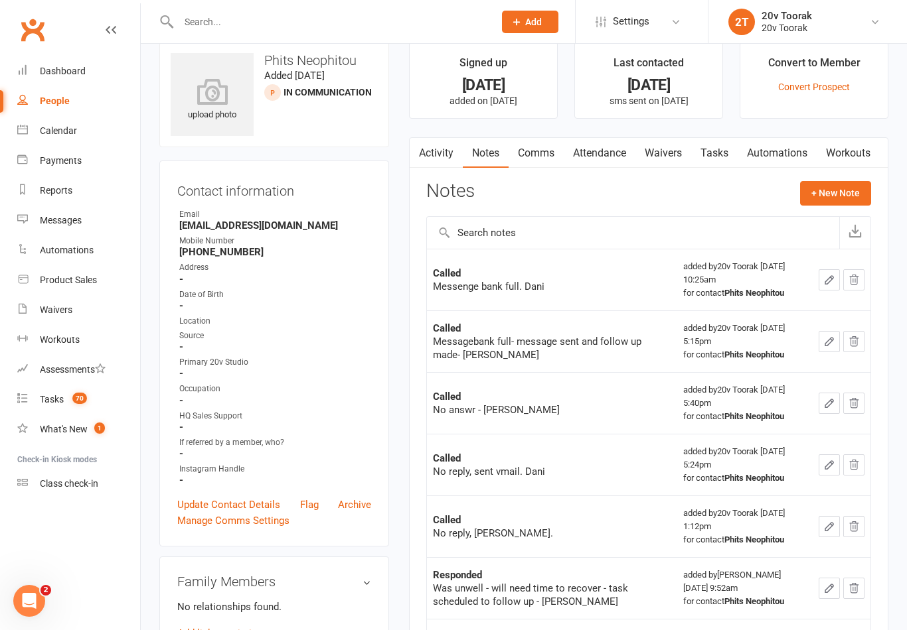
click at [37, 394] on link "Tasks 70" at bounding box center [78, 400] width 123 height 30
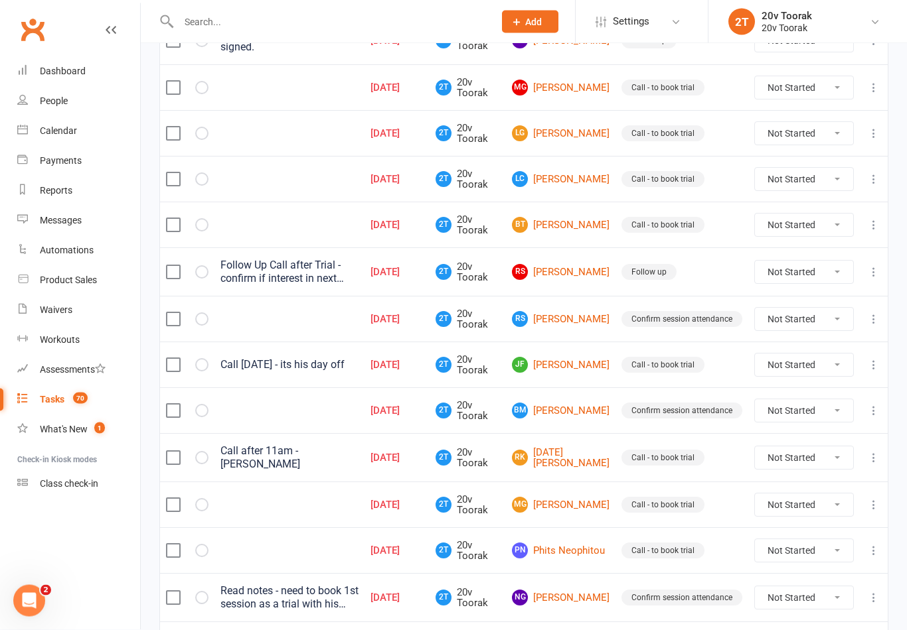
scroll to position [871, 0]
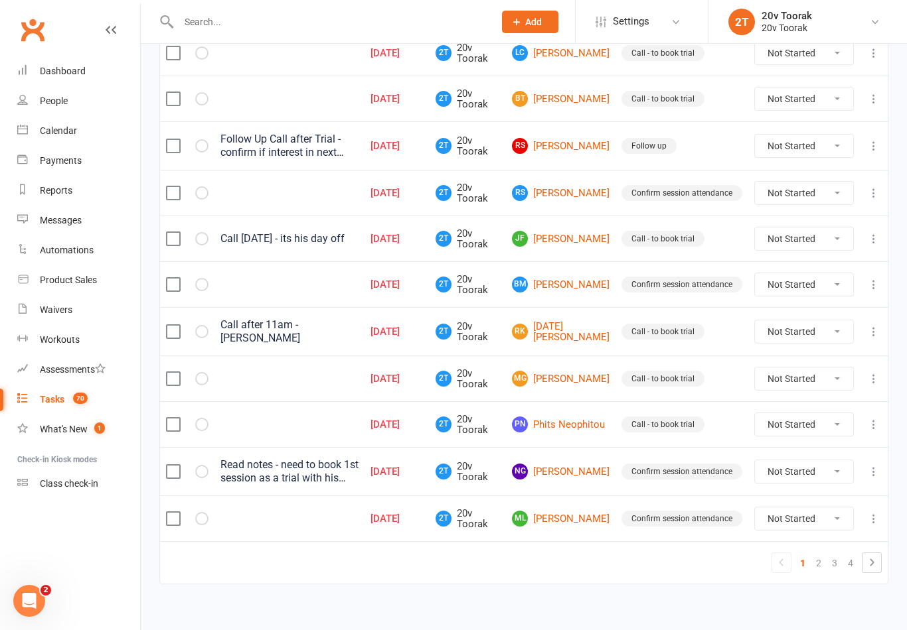
click at [821, 563] on link "2" at bounding box center [818, 563] width 16 height 19
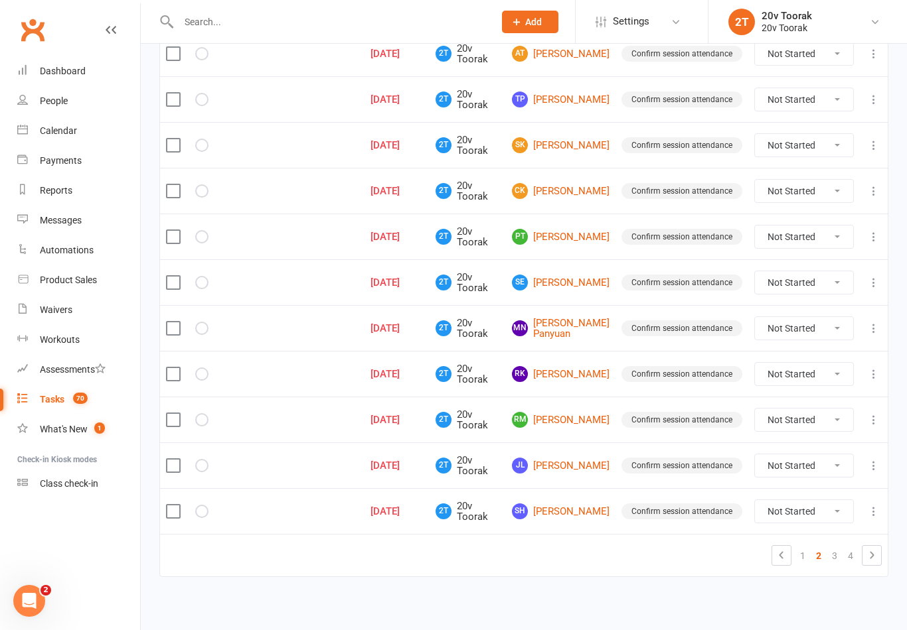
scroll to position [866, 0]
click at [800, 556] on link "1" at bounding box center [802, 555] width 16 height 19
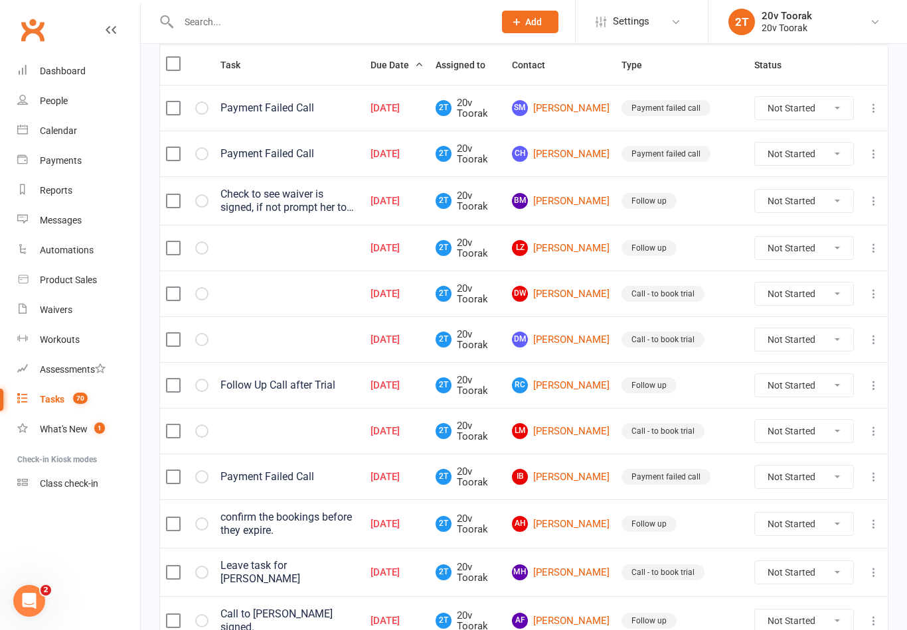
scroll to position [165, 0]
click at [586, 388] on link "RC [PERSON_NAME]" at bounding box center [561, 385] width 98 height 16
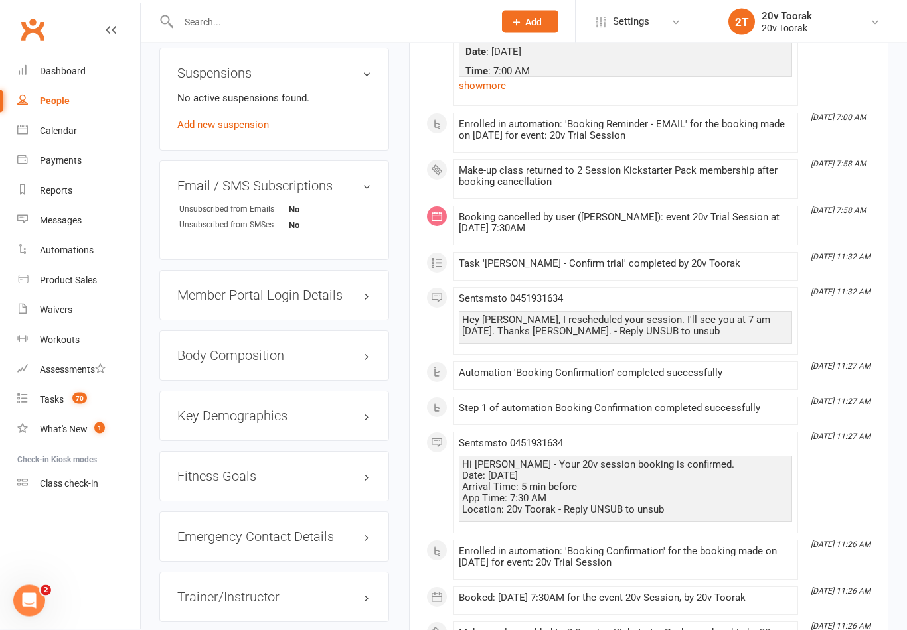
scroll to position [1248, 0]
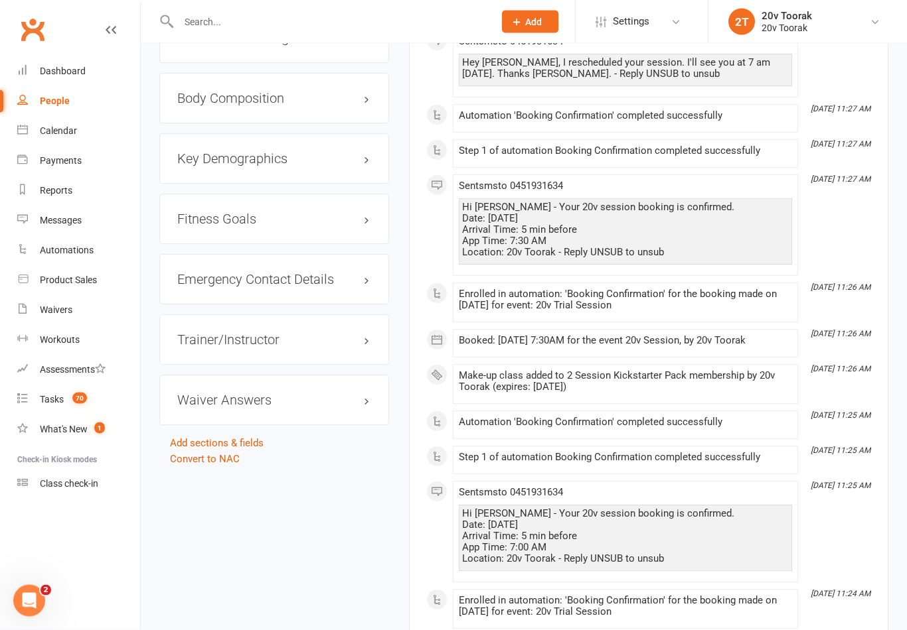
click at [40, 403] on div "Tasks" at bounding box center [52, 399] width 24 height 11
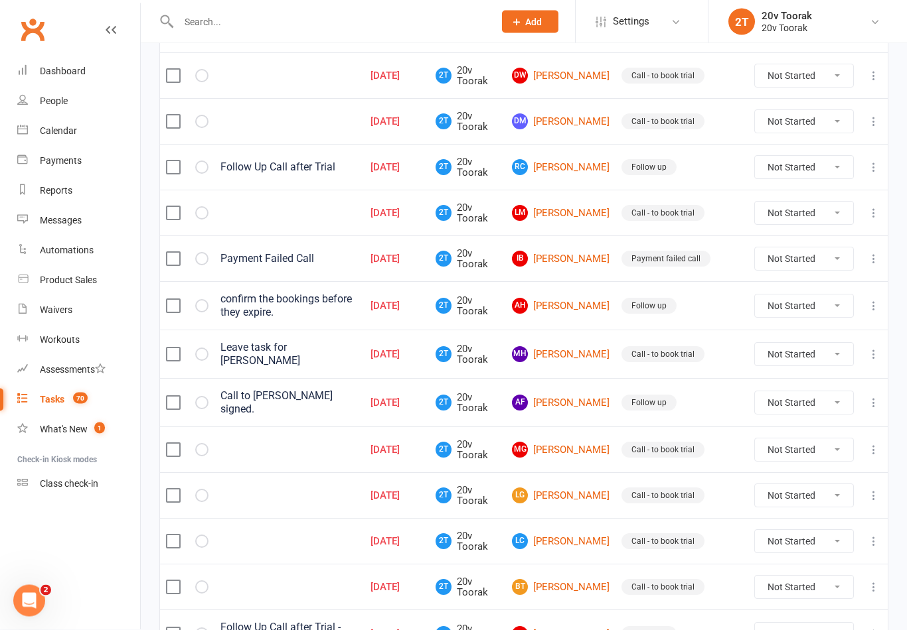
click at [576, 540] on link "LC [PERSON_NAME]" at bounding box center [561, 542] width 98 height 16
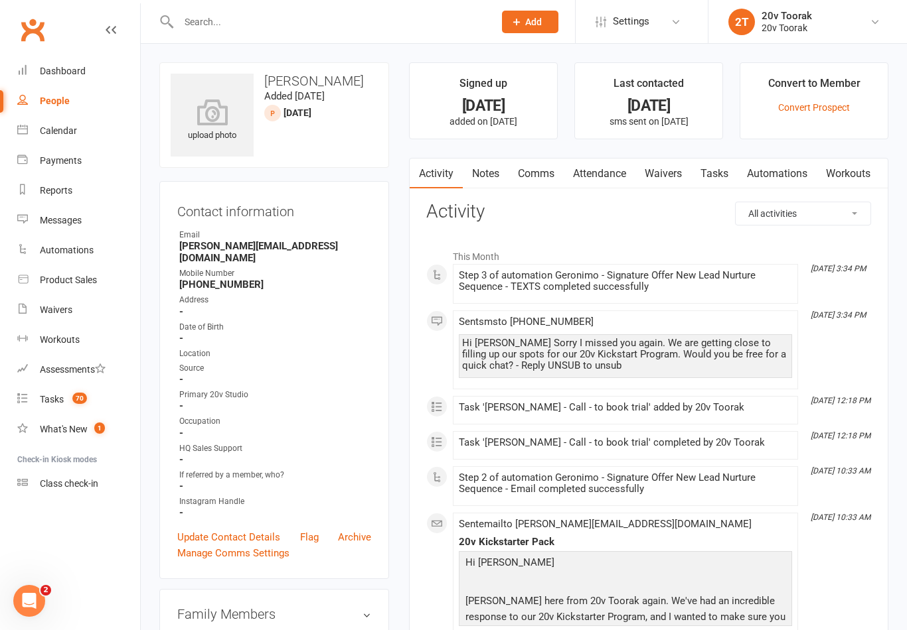
click at [472, 176] on link "Notes" at bounding box center [486, 174] width 46 height 31
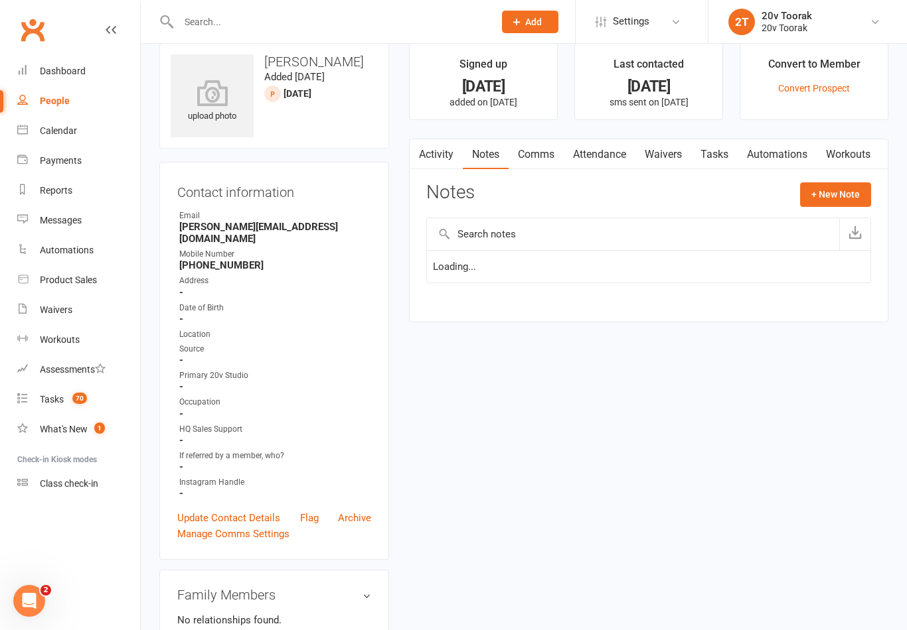
scroll to position [21, 0]
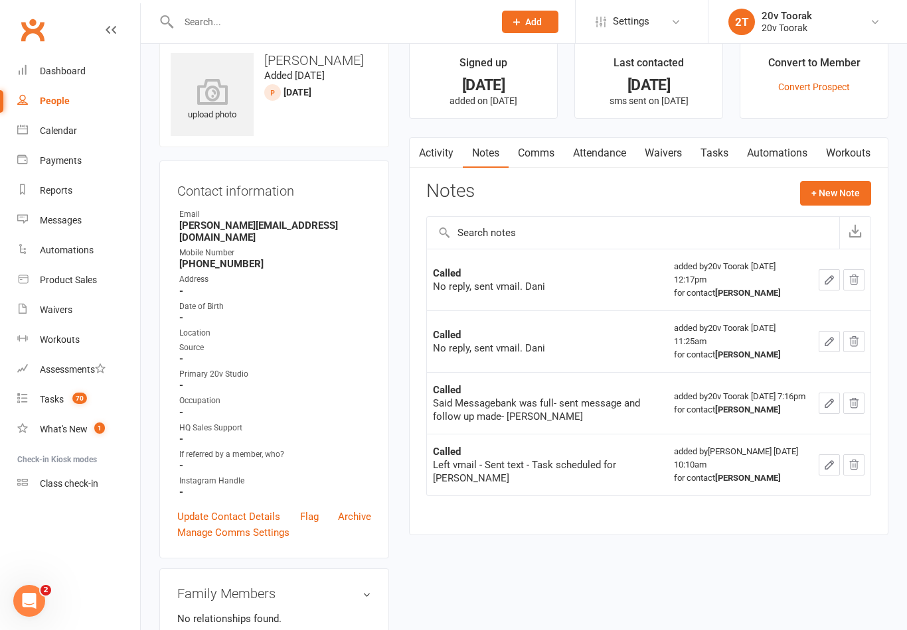
click at [822, 203] on button "+ New Note" at bounding box center [835, 193] width 71 height 24
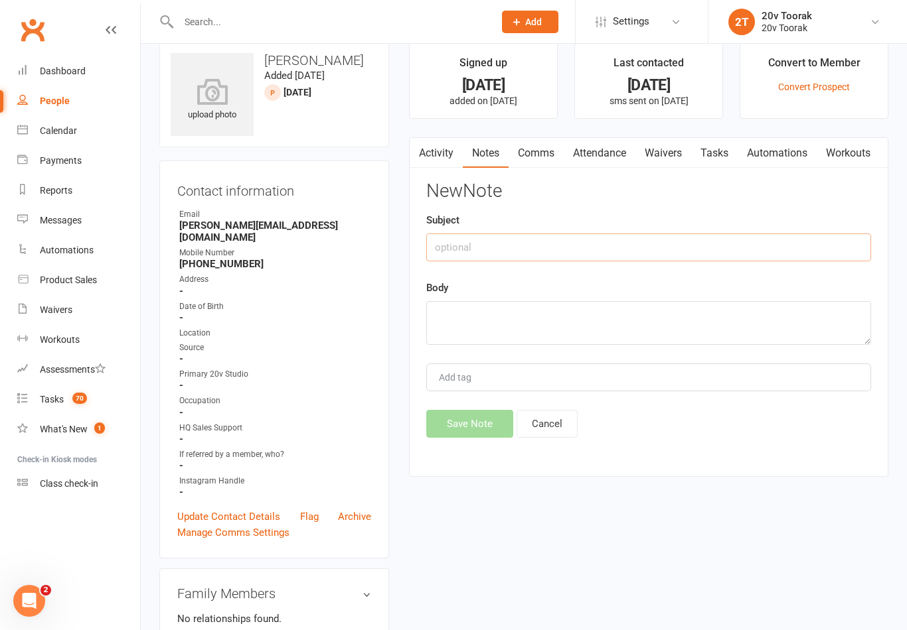
click at [611, 259] on input "text" at bounding box center [648, 248] width 445 height 28
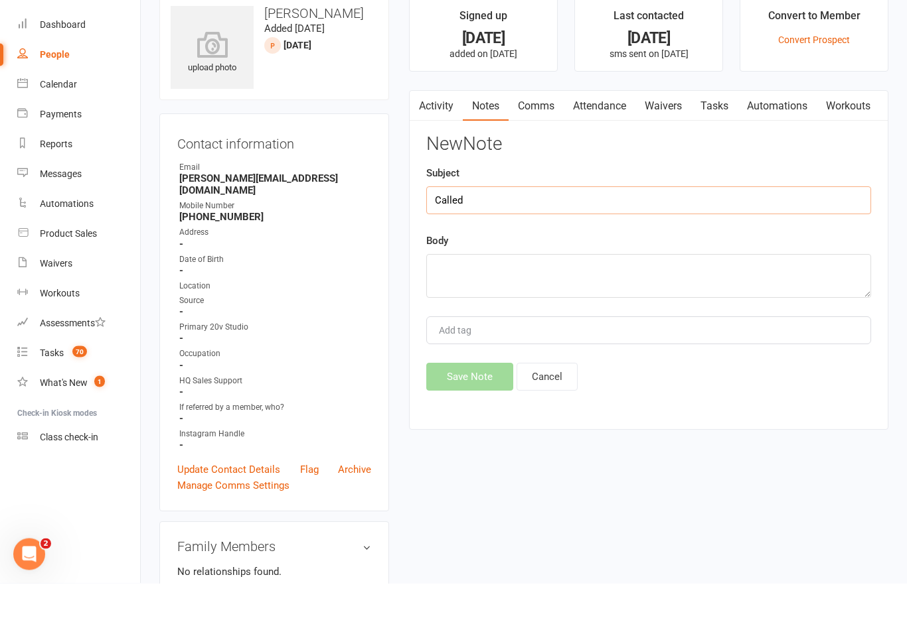
type input "Called"
click at [626, 301] on textarea at bounding box center [648, 323] width 445 height 44
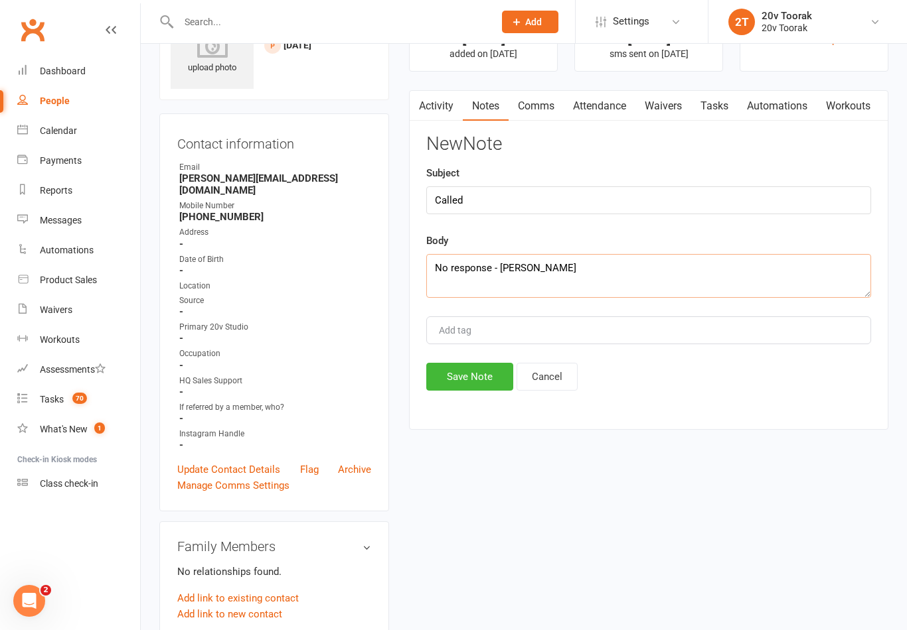
type textarea "No response - [PERSON_NAME]"
click at [492, 388] on button "Save Note" at bounding box center [469, 377] width 87 height 28
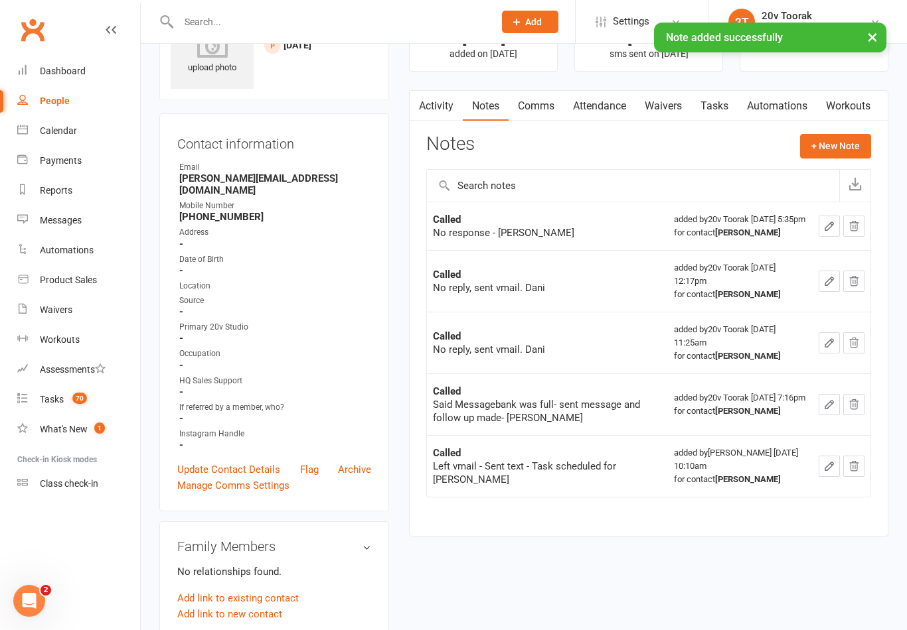
click at [435, 127] on div "Activity Notes Comms Attendance Waivers Tasks Automations Workouts Notes + New …" at bounding box center [648, 313] width 479 height 447
click at [428, 107] on link "Activity" at bounding box center [435, 106] width 53 height 31
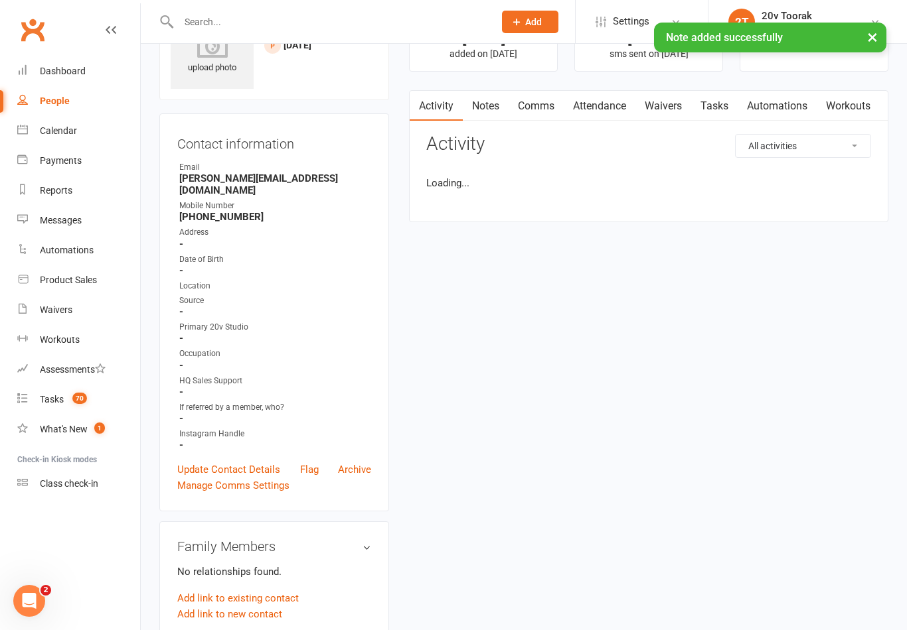
scroll to position [88, 0]
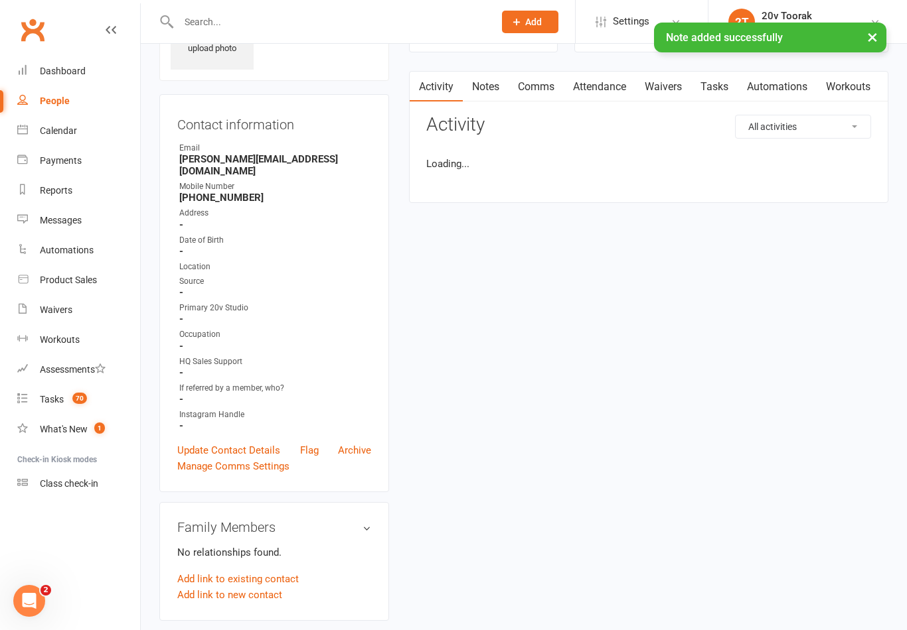
click at [543, 72] on link "Comms" at bounding box center [535, 87] width 55 height 31
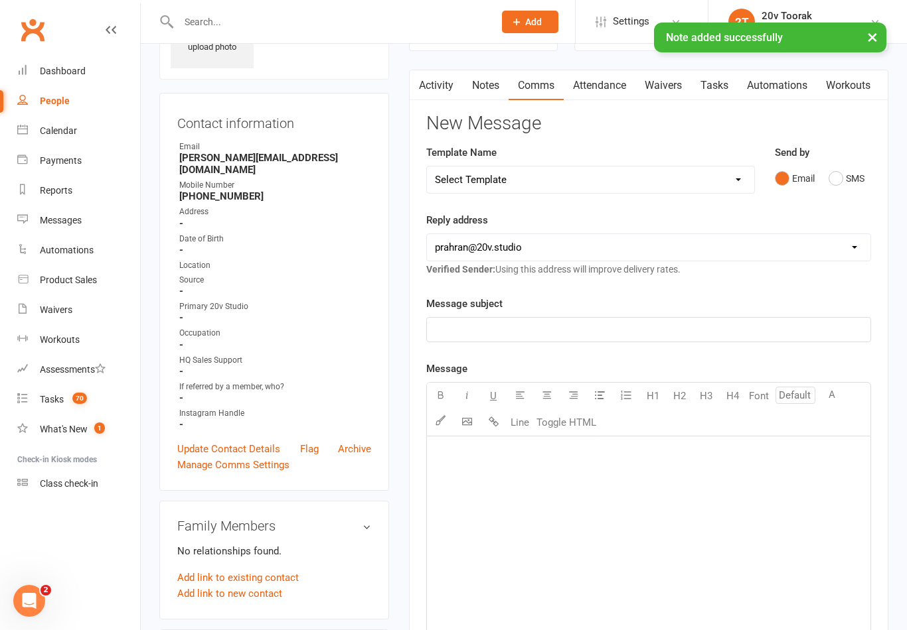
click at [544, 90] on link "Comms" at bounding box center [535, 85] width 55 height 31
click at [828, 171] on button "SMS" at bounding box center [846, 178] width 36 height 25
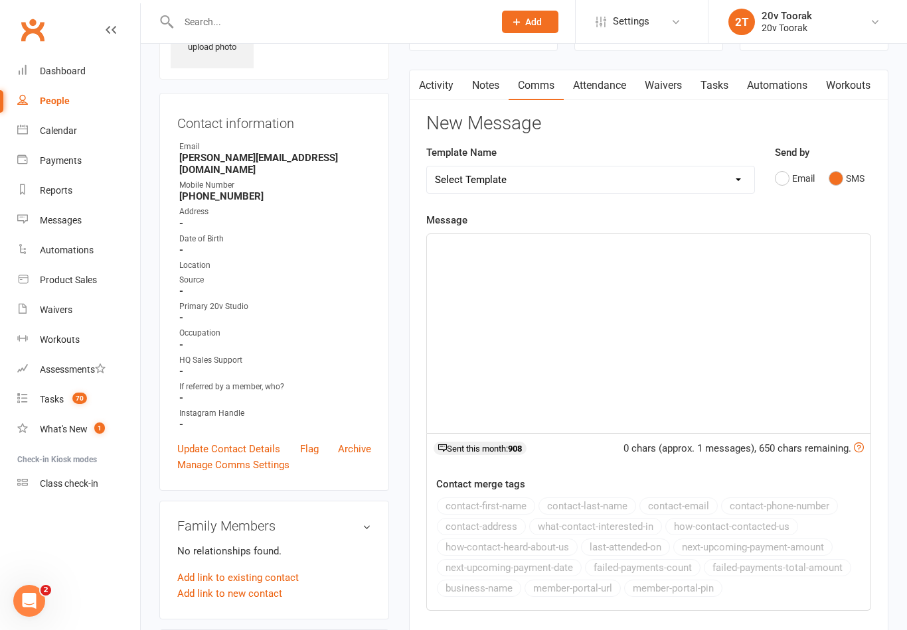
click at [432, 85] on link "Activity" at bounding box center [435, 85] width 53 height 31
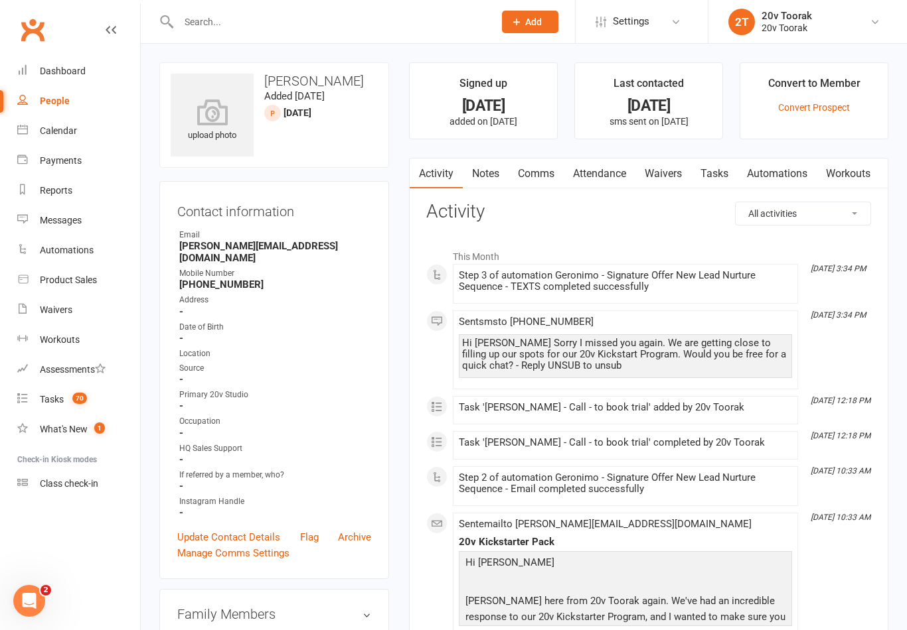
click at [551, 172] on link "Comms" at bounding box center [535, 174] width 55 height 31
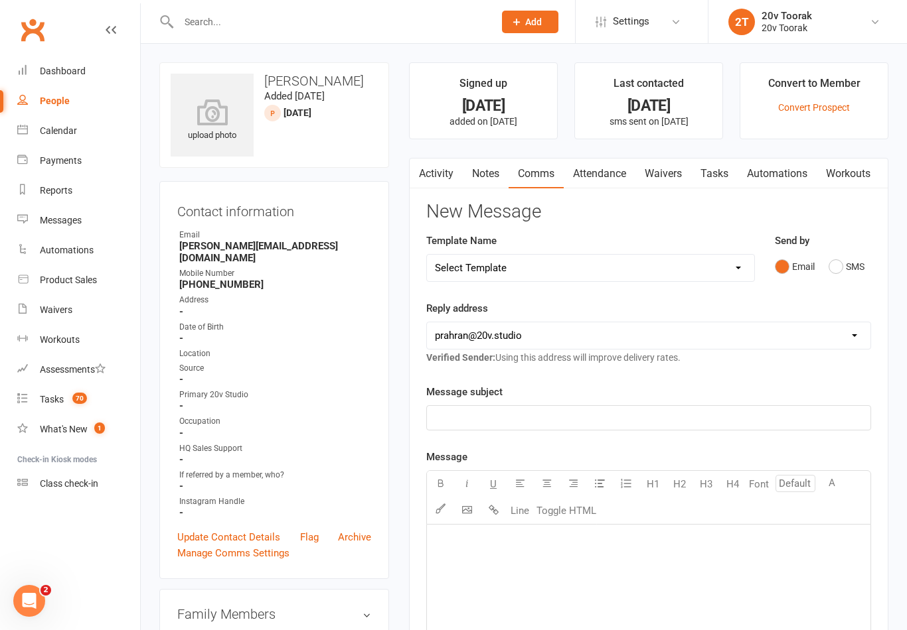
click at [853, 269] on button "SMS" at bounding box center [846, 266] width 36 height 25
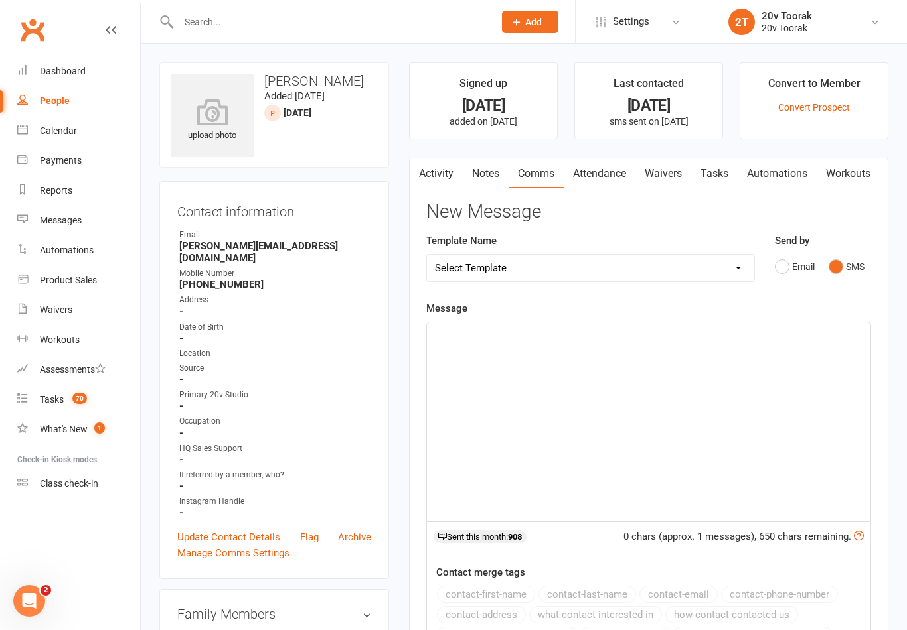
click at [650, 384] on div "﻿" at bounding box center [648, 422] width 443 height 199
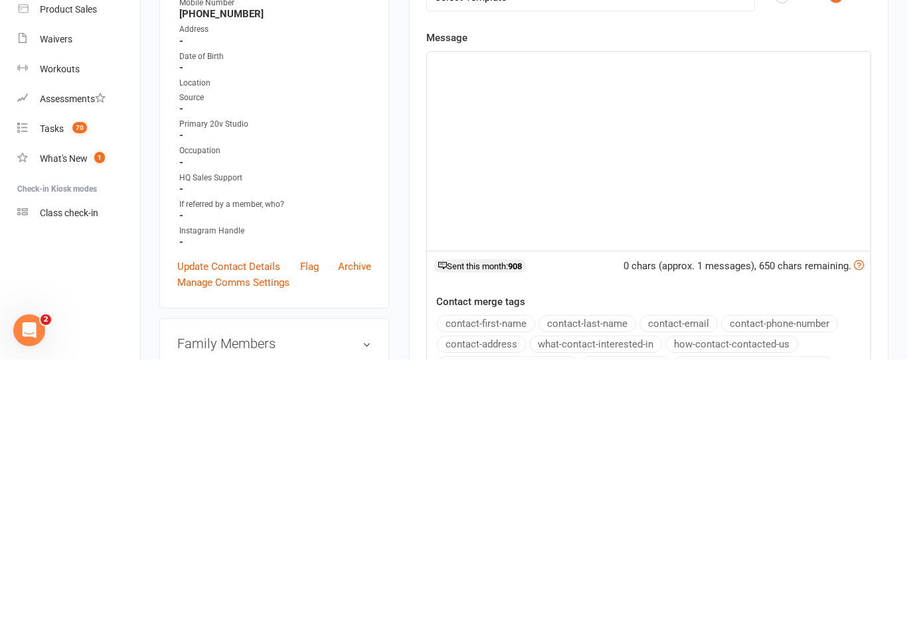
click at [592, 323] on div "﻿" at bounding box center [648, 422] width 443 height 199
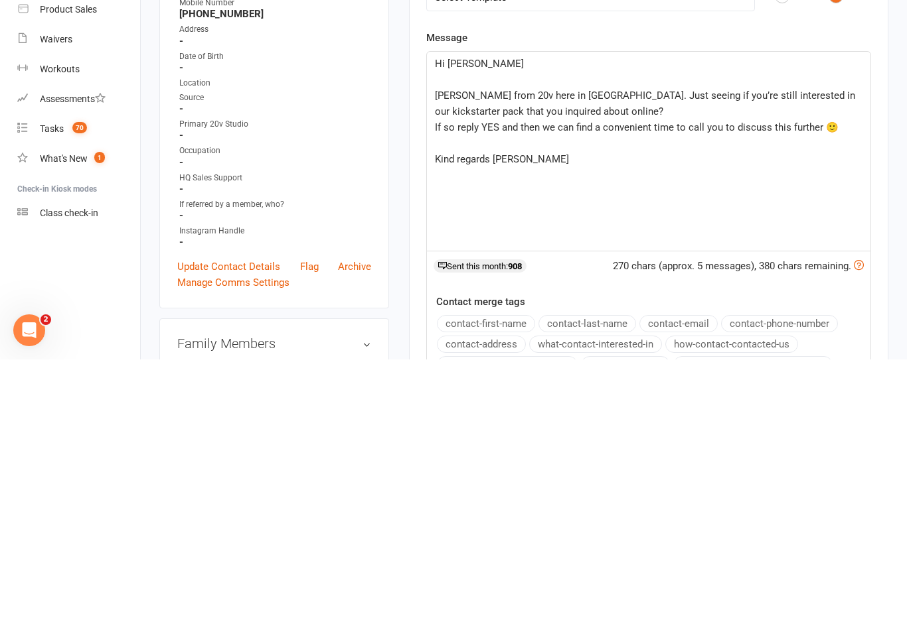
click at [488, 326] on p "Hi [PERSON_NAME]" at bounding box center [648, 334] width 427 height 16
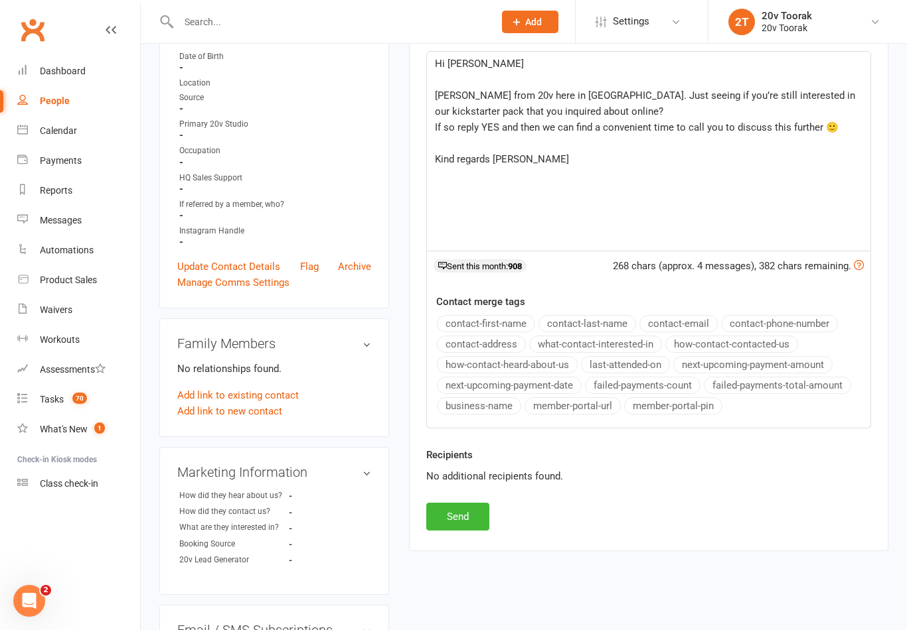
click at [466, 506] on button "Send" at bounding box center [457, 517] width 63 height 28
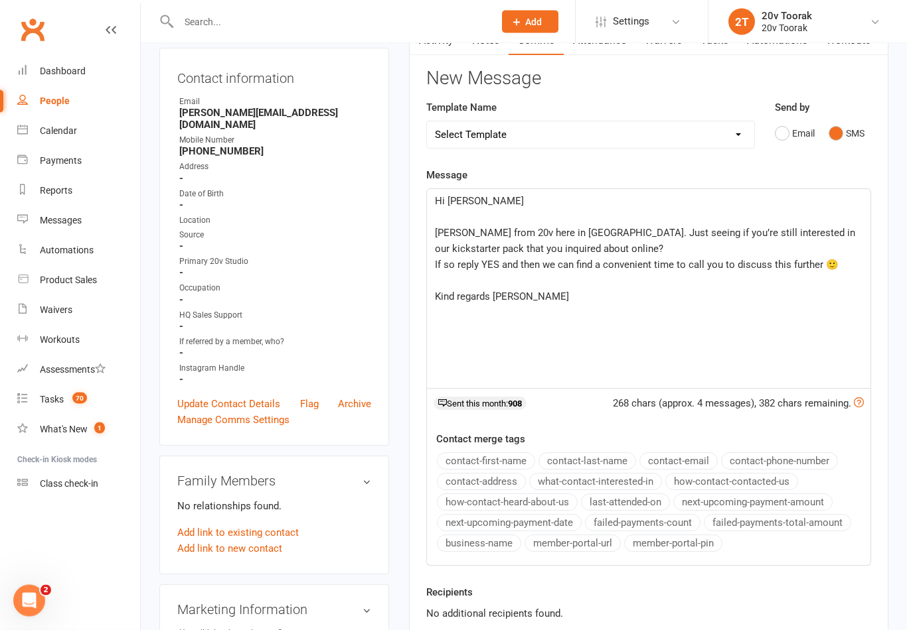
scroll to position [0, 0]
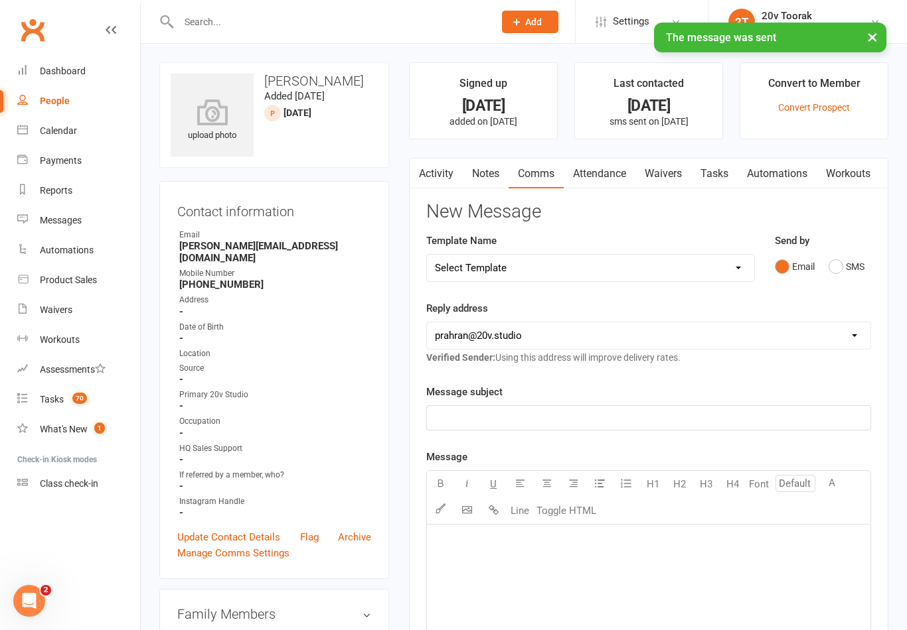
click at [723, 172] on link "Tasks" at bounding box center [714, 174] width 46 height 31
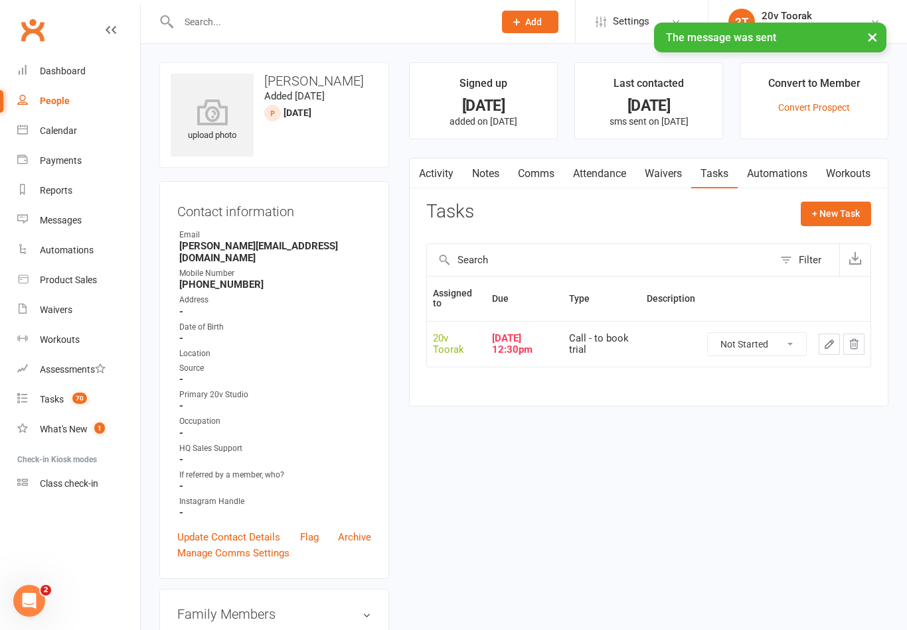
click at [830, 345] on icon "button" at bounding box center [829, 344] width 12 height 12
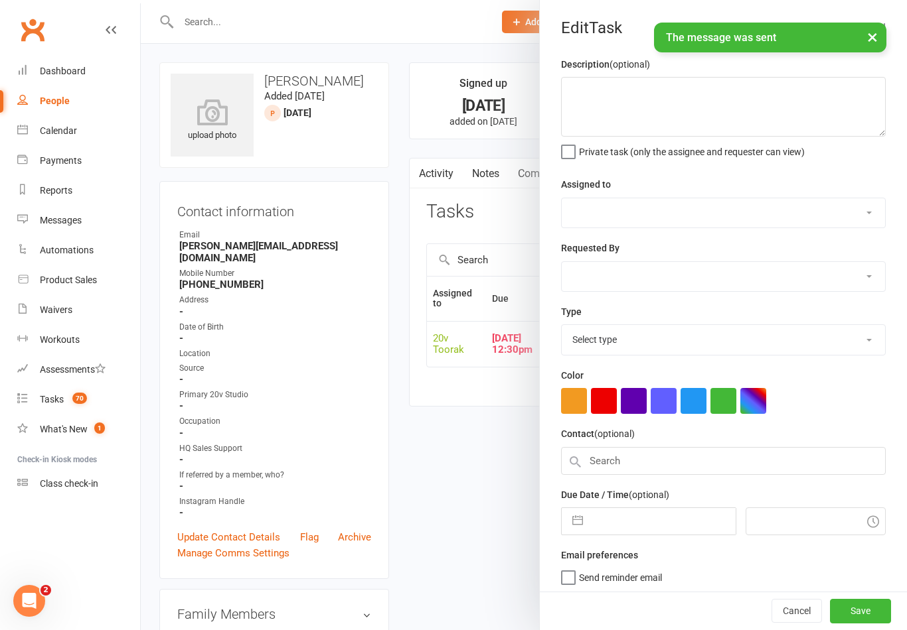
click at [613, 514] on input "text" at bounding box center [661, 521] width 145 height 27
select select "7"
select select "2025"
select select "8"
select select "2025"
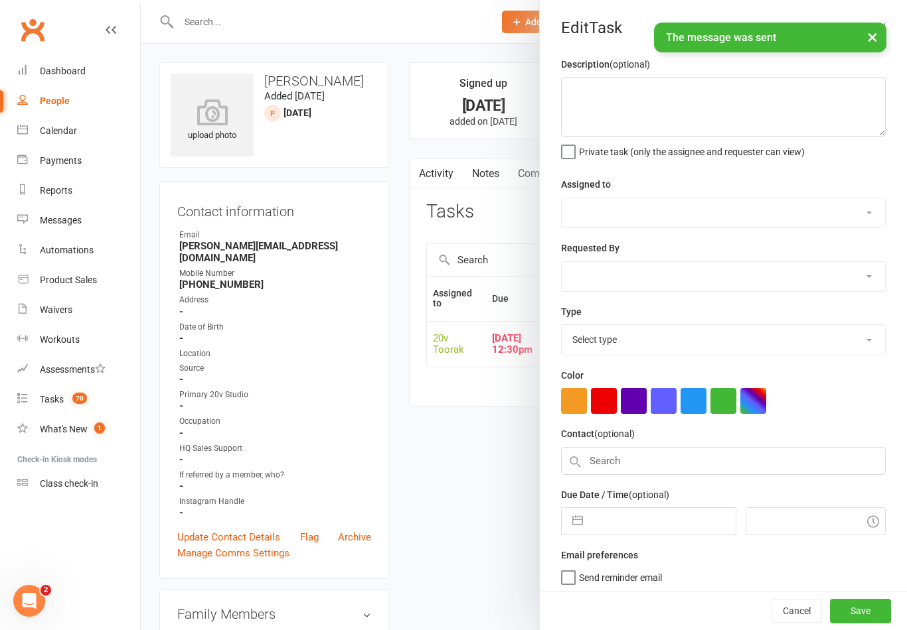
select select "9"
select select "2025"
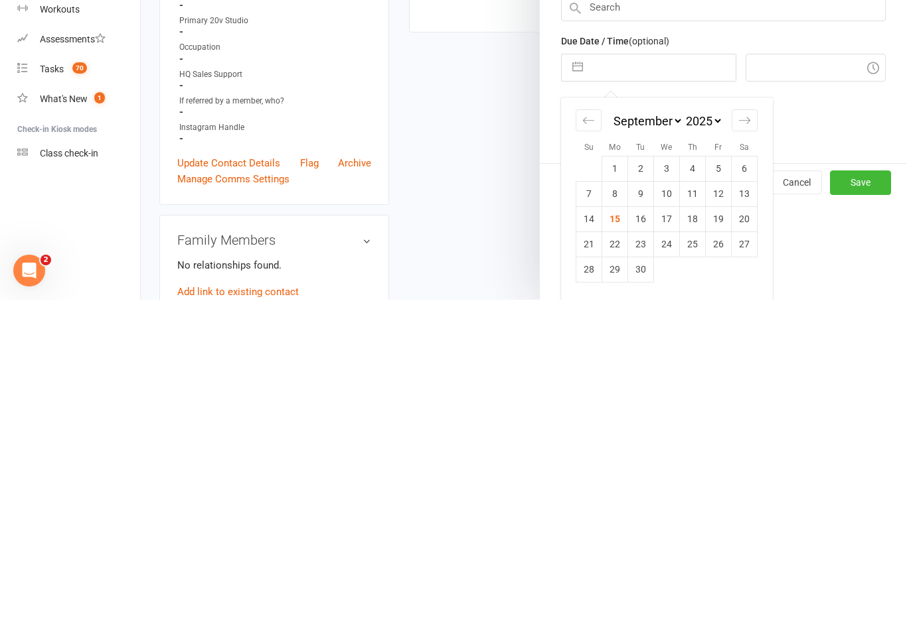
scroll to position [126, 0]
click at [645, 537] on td "16" at bounding box center [641, 549] width 26 height 25
type input "[DATE]"
type input "5:45pm"
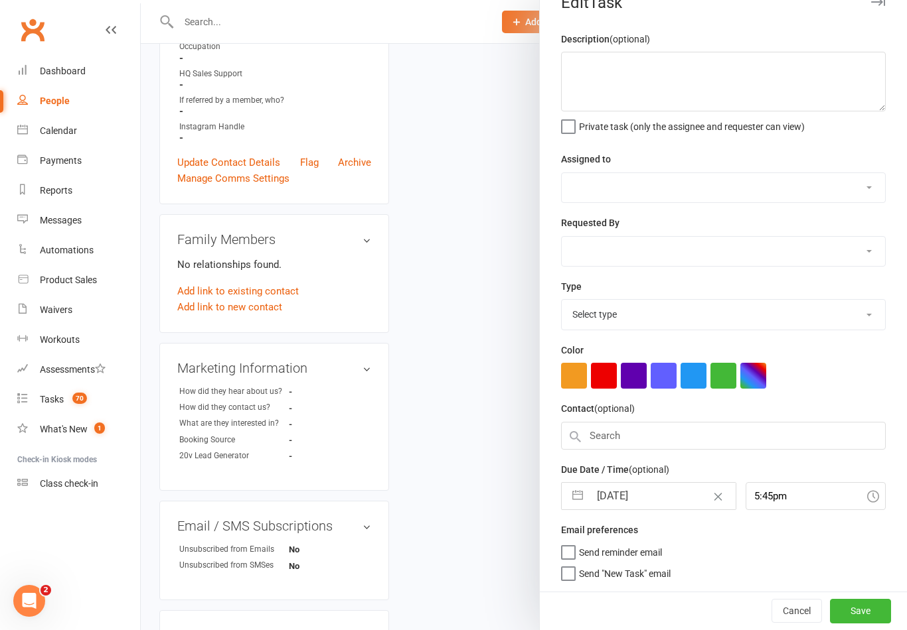
select select "45736"
type input "[DATE]"
type input "12:30pm"
select select "32301"
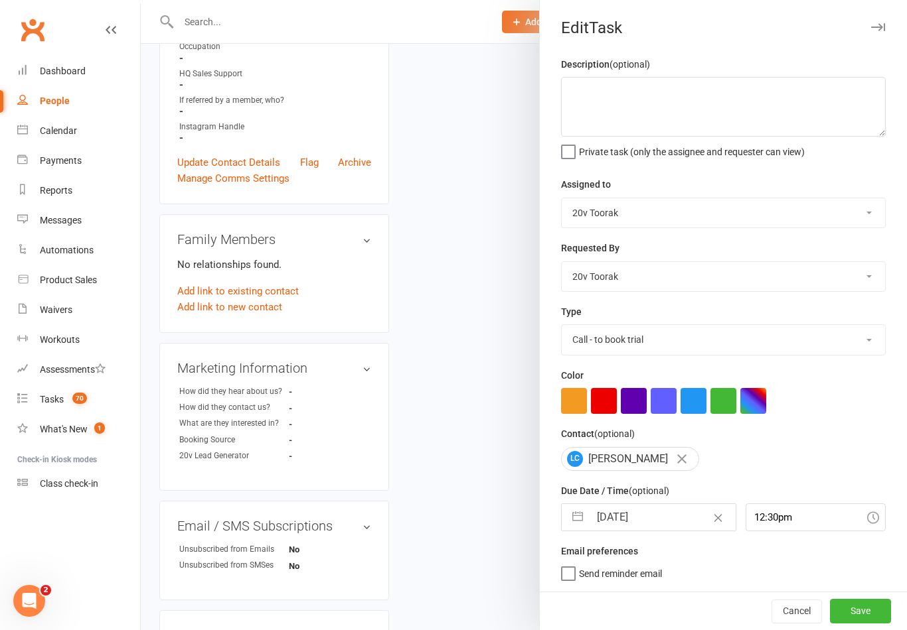
scroll to position [3, 0]
click at [866, 620] on button "Save" at bounding box center [860, 611] width 61 height 24
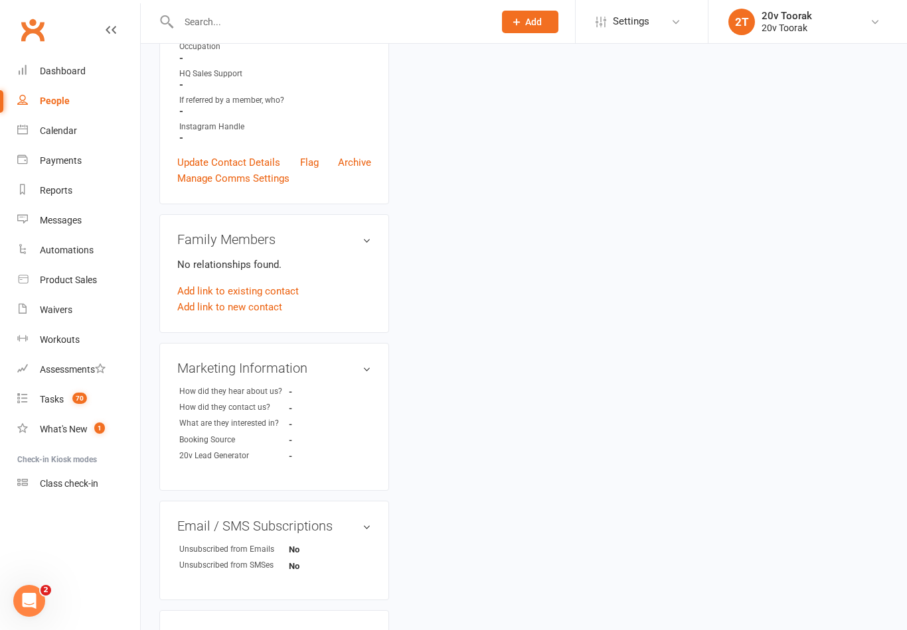
click at [44, 398] on div "Tasks" at bounding box center [52, 399] width 24 height 11
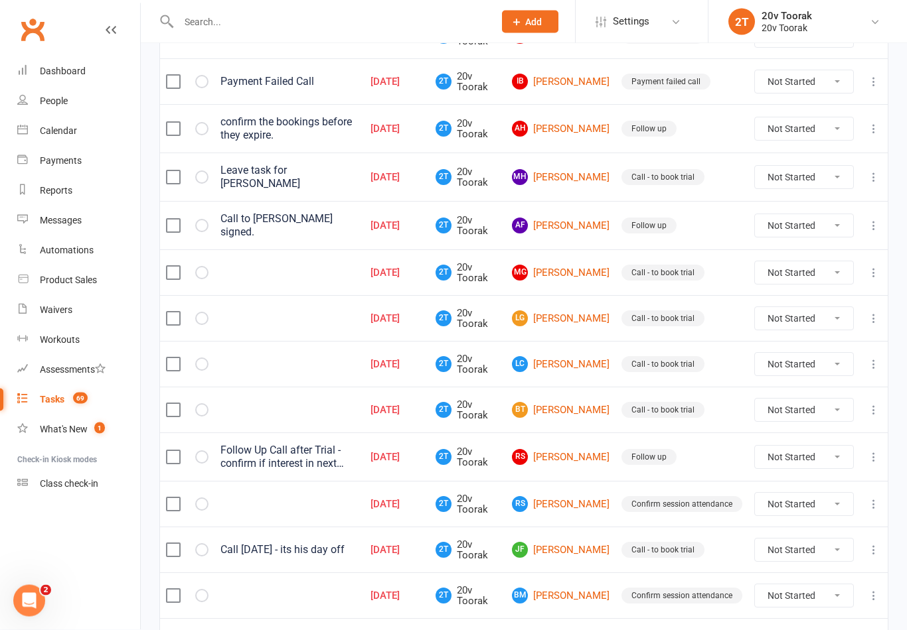
scroll to position [560, 0]
click at [577, 356] on link "LC [PERSON_NAME]" at bounding box center [561, 364] width 98 height 16
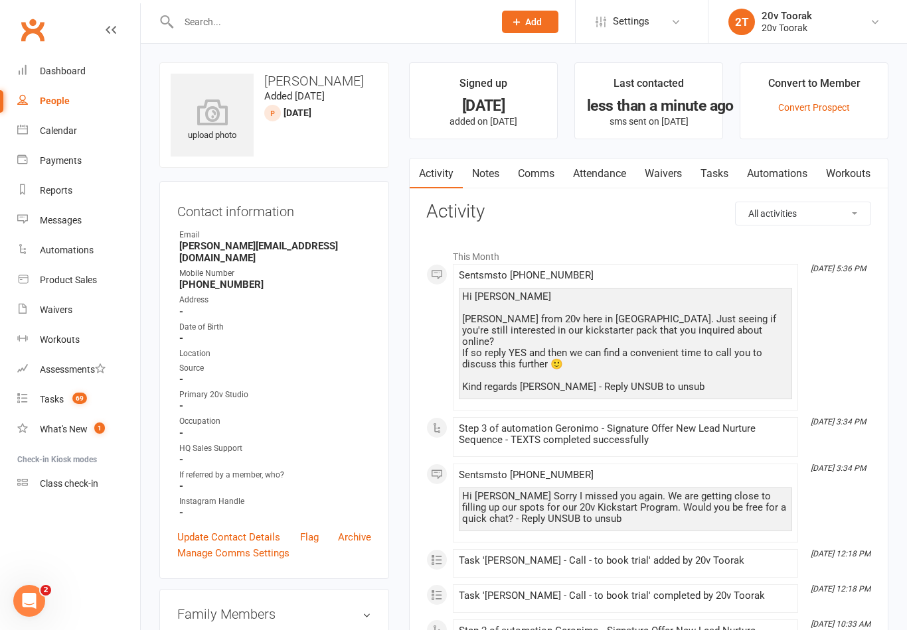
click at [723, 164] on link "Tasks" at bounding box center [714, 174] width 46 height 31
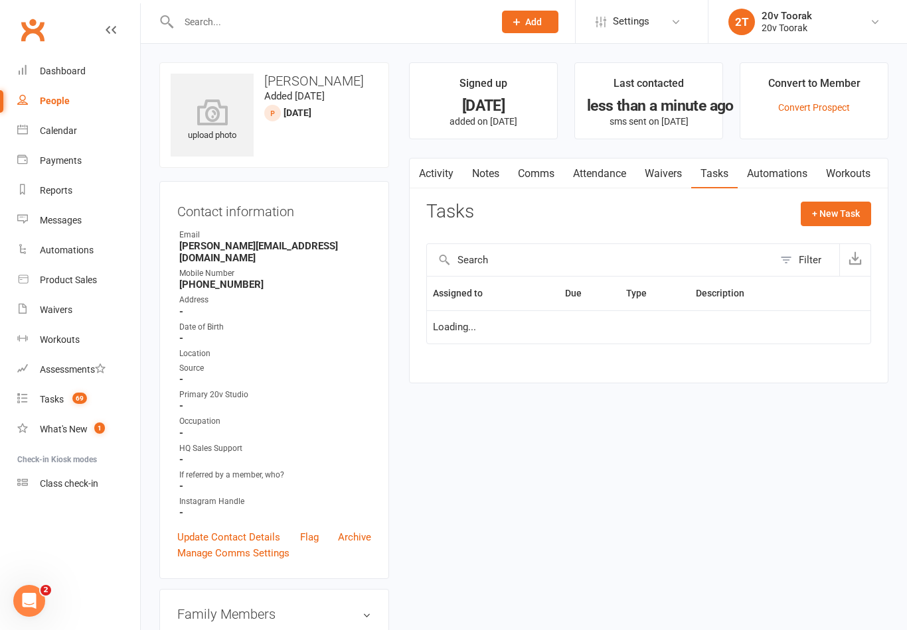
scroll to position [21, 0]
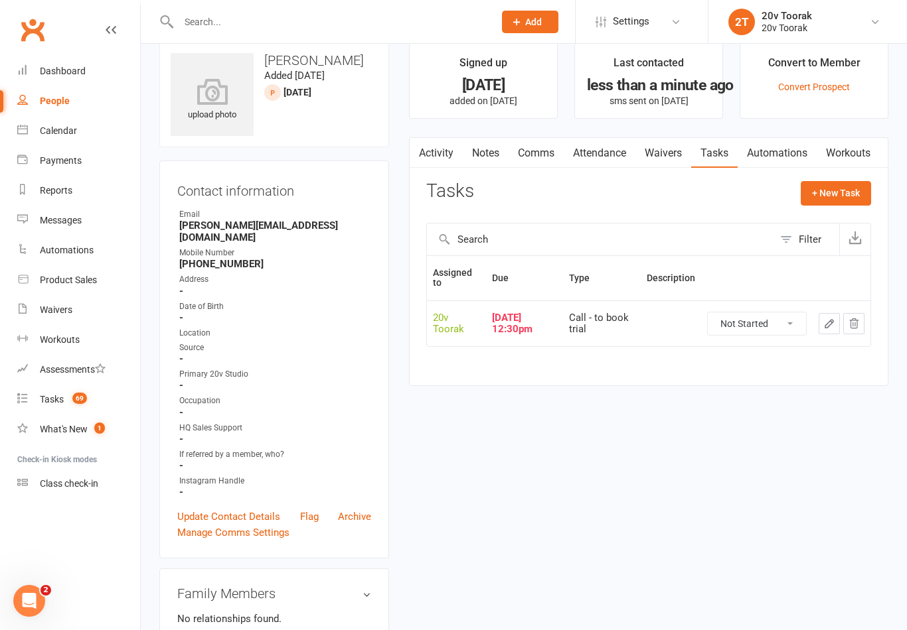
click at [826, 323] on icon "button" at bounding box center [829, 324] width 8 height 8
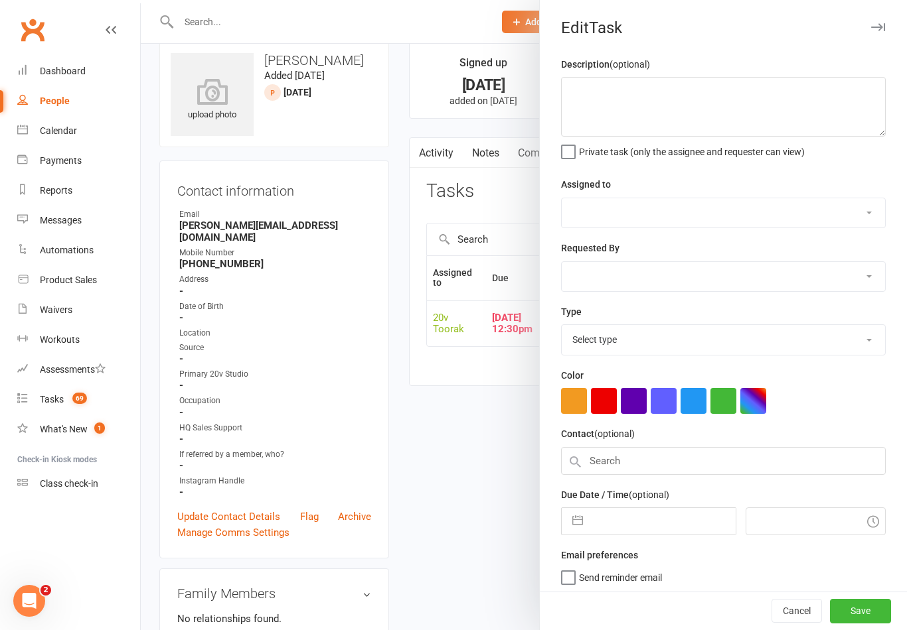
select select "45736"
type input "[DATE]"
type input "12:30pm"
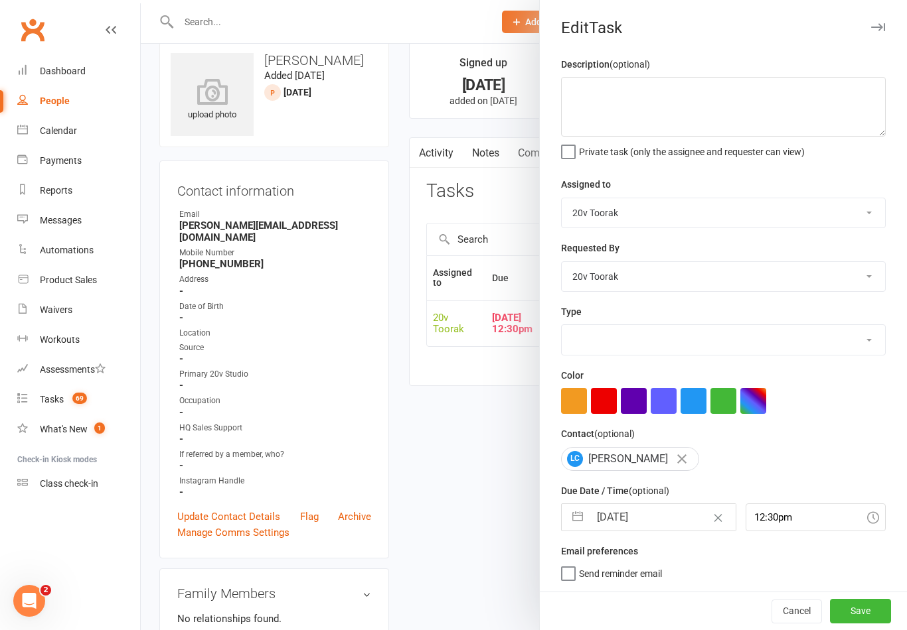
click at [654, 531] on input "[DATE]" at bounding box center [661, 517] width 145 height 27
select select "32301"
select select "7"
select select "2025"
select select "8"
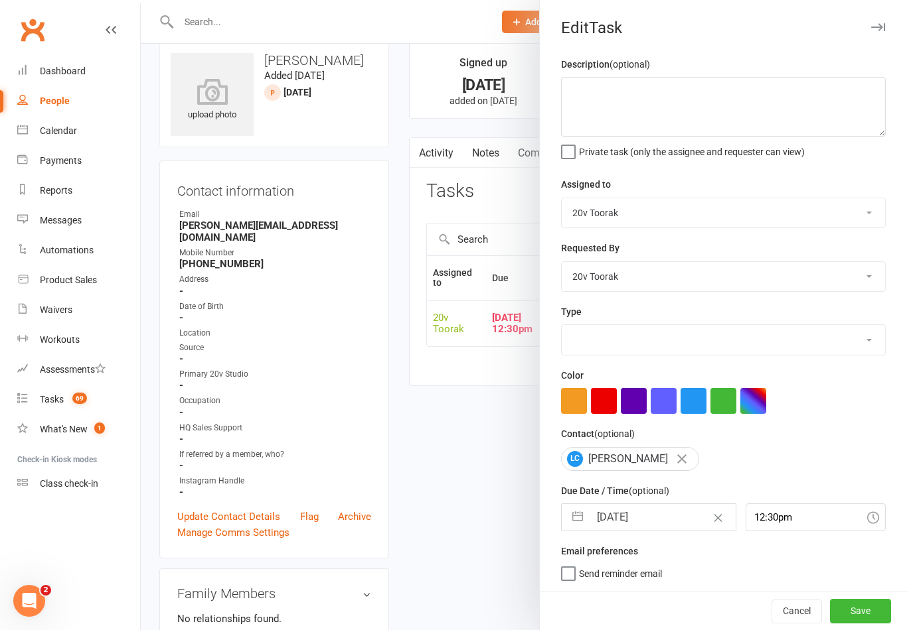
select select "2025"
select select "9"
select select "2025"
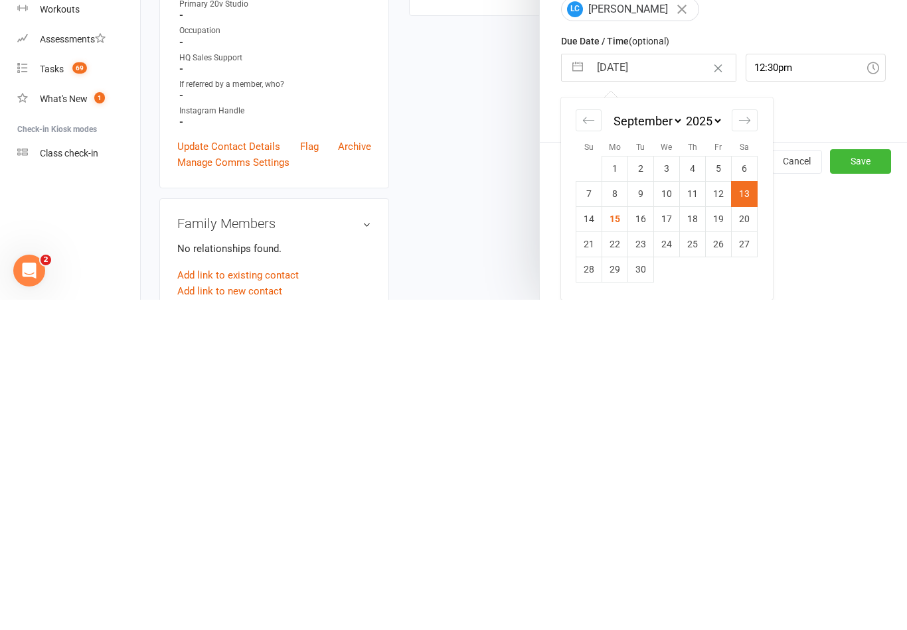
scroll to position [122, 0]
click at [646, 537] on td "16" at bounding box center [641, 549] width 26 height 25
type input "[DATE]"
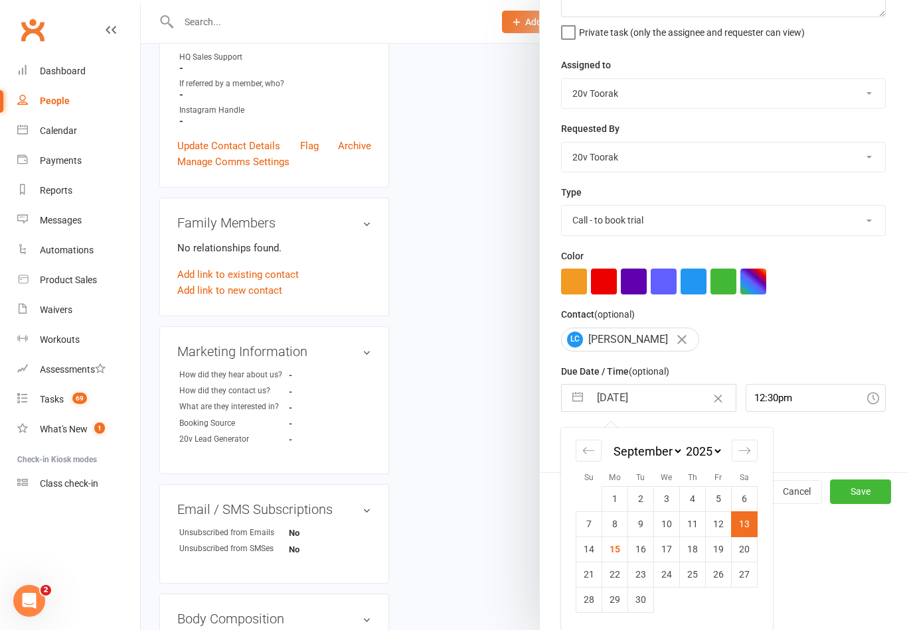
scroll to position [3, 0]
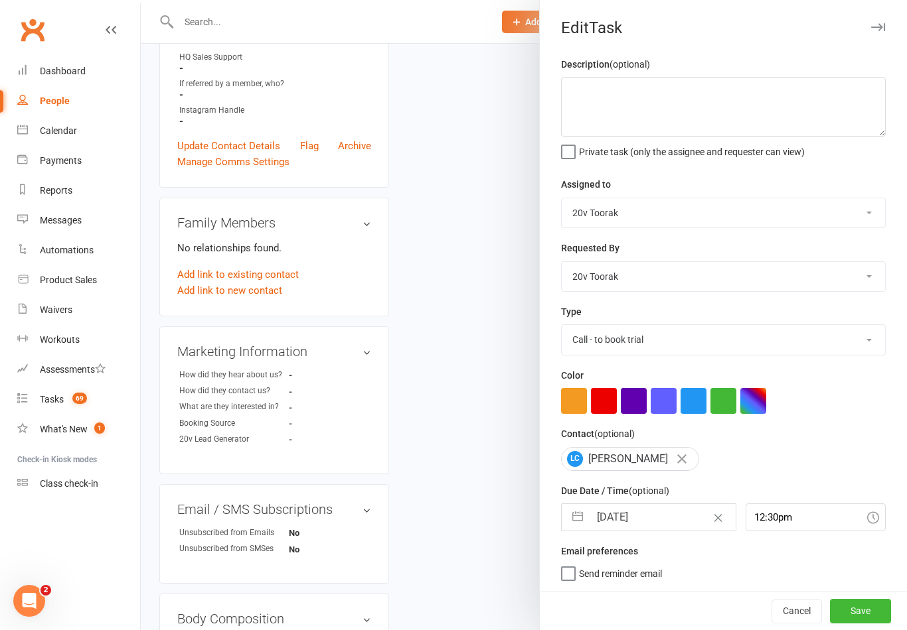
click at [852, 622] on button "Save" at bounding box center [860, 611] width 61 height 24
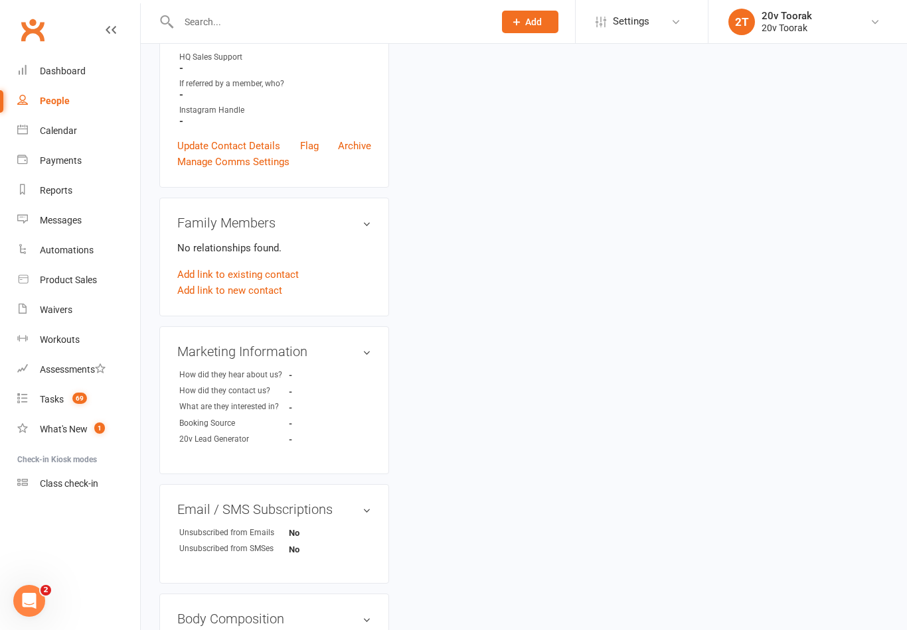
click at [36, 396] on link "Tasks 69" at bounding box center [78, 400] width 123 height 30
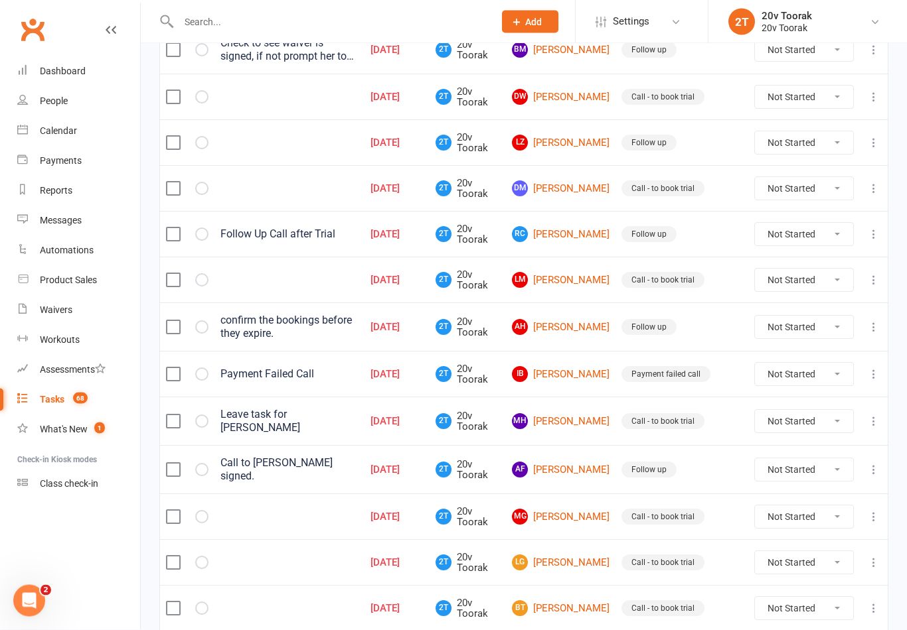
scroll to position [316, 0]
click at [566, 423] on link "MH [PERSON_NAME]" at bounding box center [561, 421] width 98 height 16
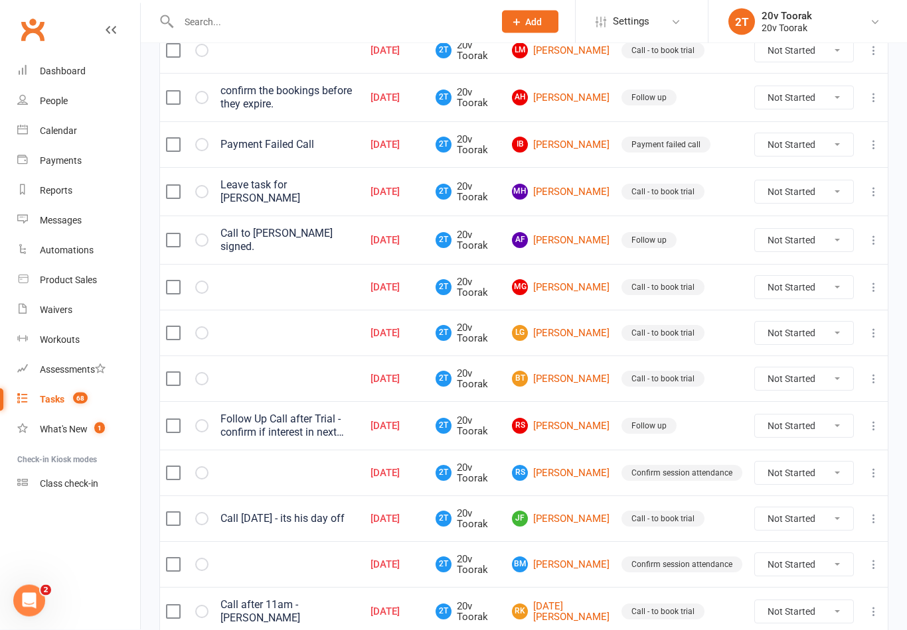
scroll to position [545, 0]
click at [579, 521] on link "[PERSON_NAME]" at bounding box center [561, 519] width 98 height 16
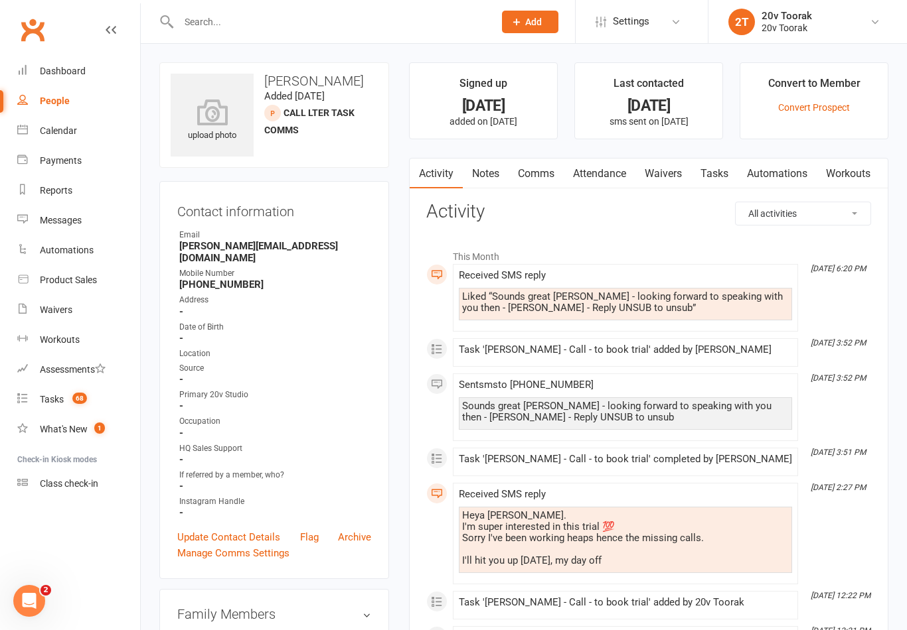
click at [498, 169] on link "Notes" at bounding box center [486, 174] width 46 height 31
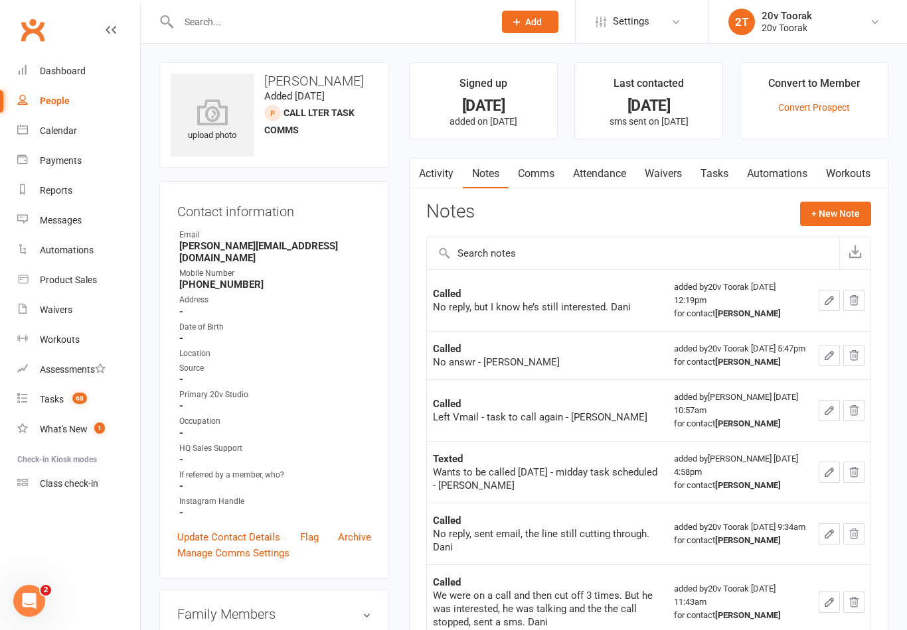
click at [444, 173] on link "Activity" at bounding box center [435, 174] width 53 height 31
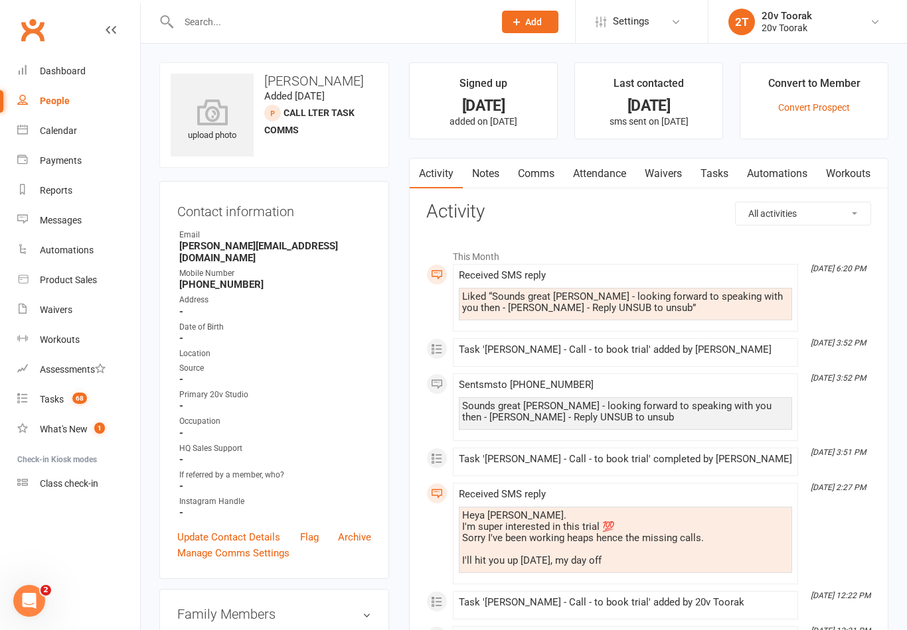
click at [546, 182] on link "Comms" at bounding box center [535, 174] width 55 height 31
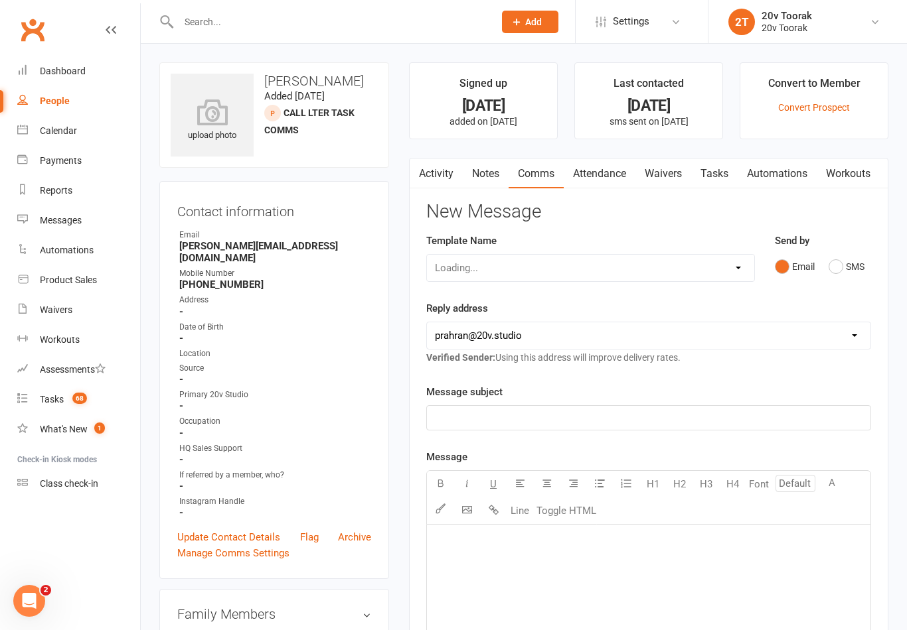
click at [840, 268] on button "SMS" at bounding box center [846, 266] width 36 height 25
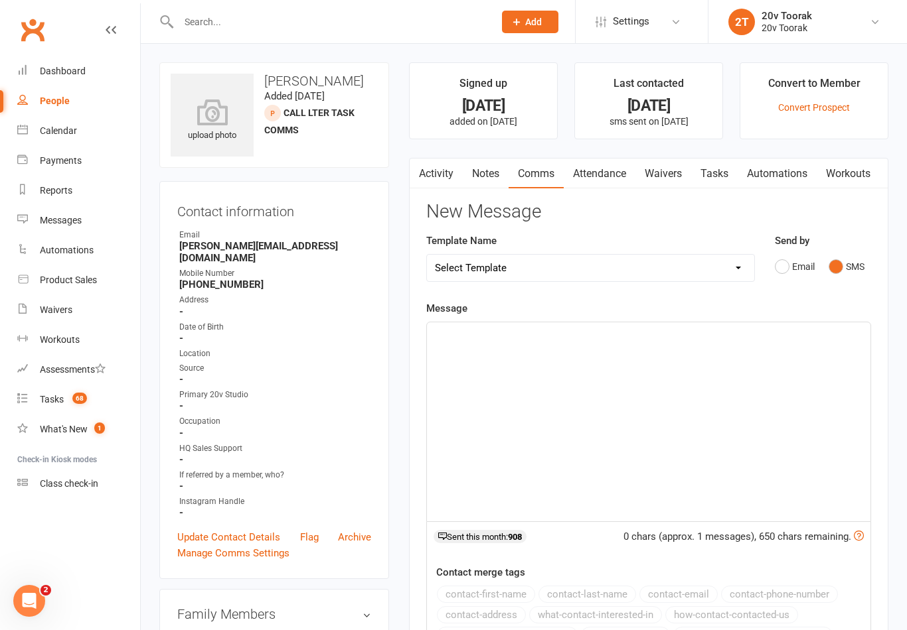
click at [636, 451] on div "﻿" at bounding box center [648, 422] width 443 height 199
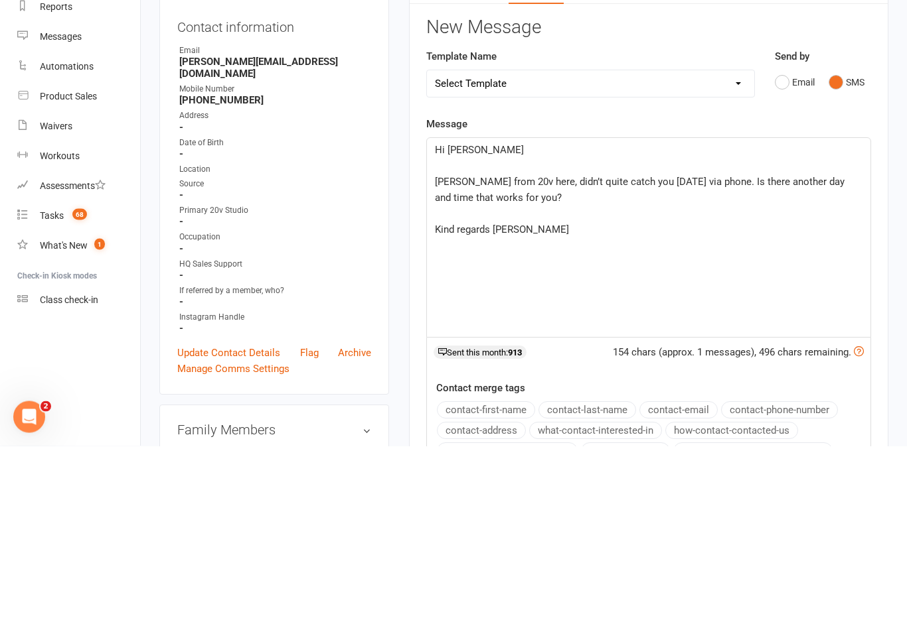
scroll to position [184, 0]
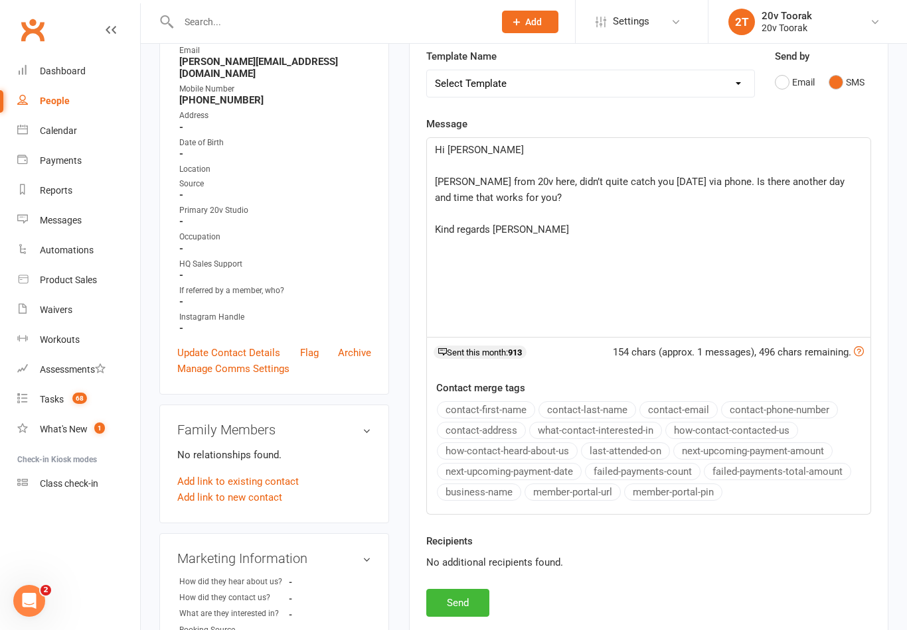
click at [486, 597] on button "Send" at bounding box center [457, 603] width 63 height 28
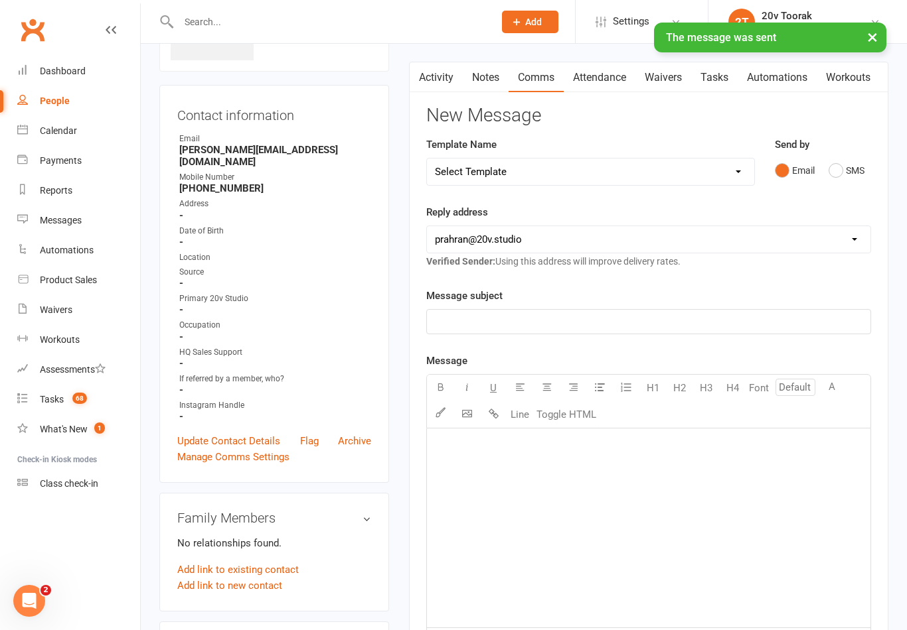
scroll to position [0, 0]
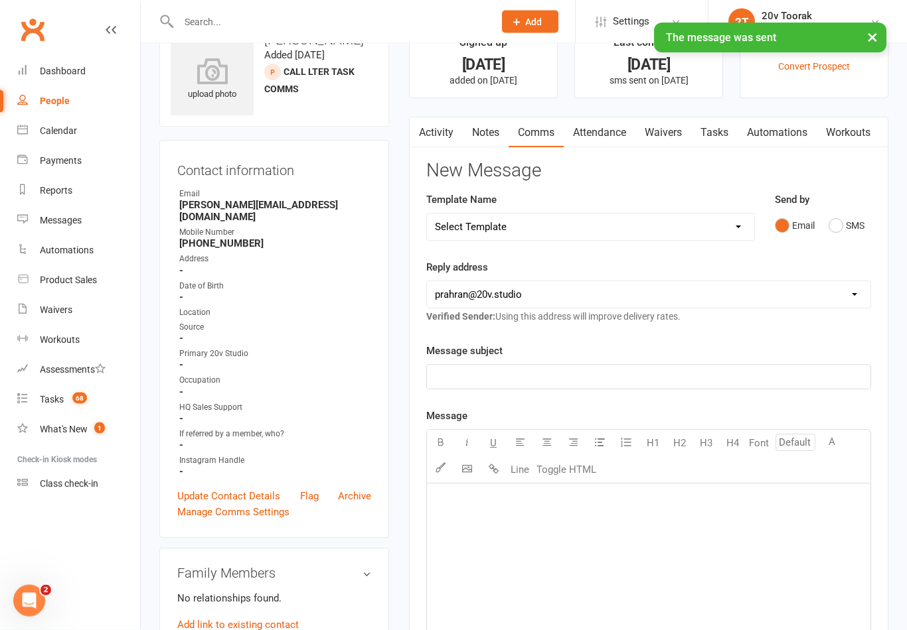
click at [729, 137] on link "Tasks" at bounding box center [714, 133] width 46 height 31
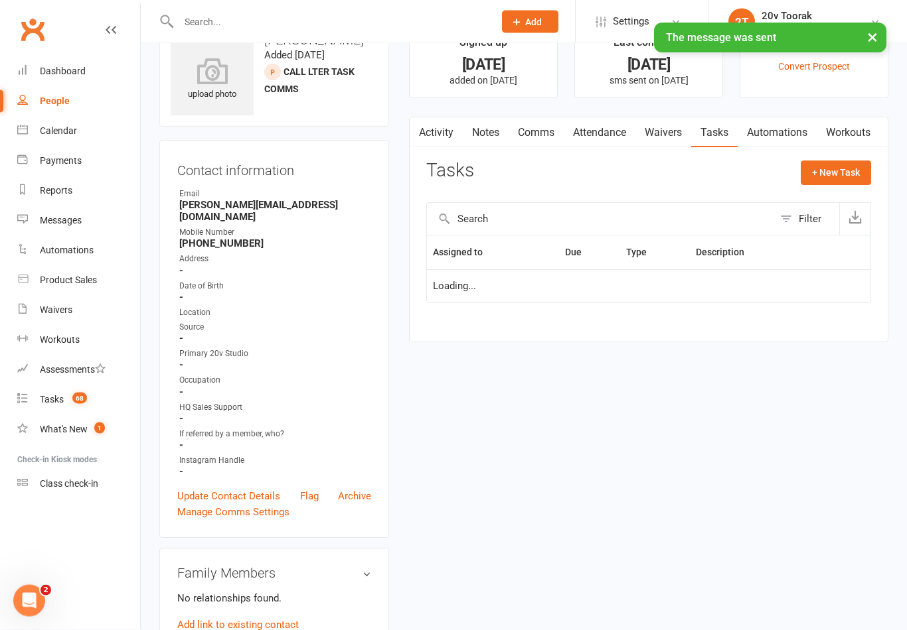
scroll to position [62, 0]
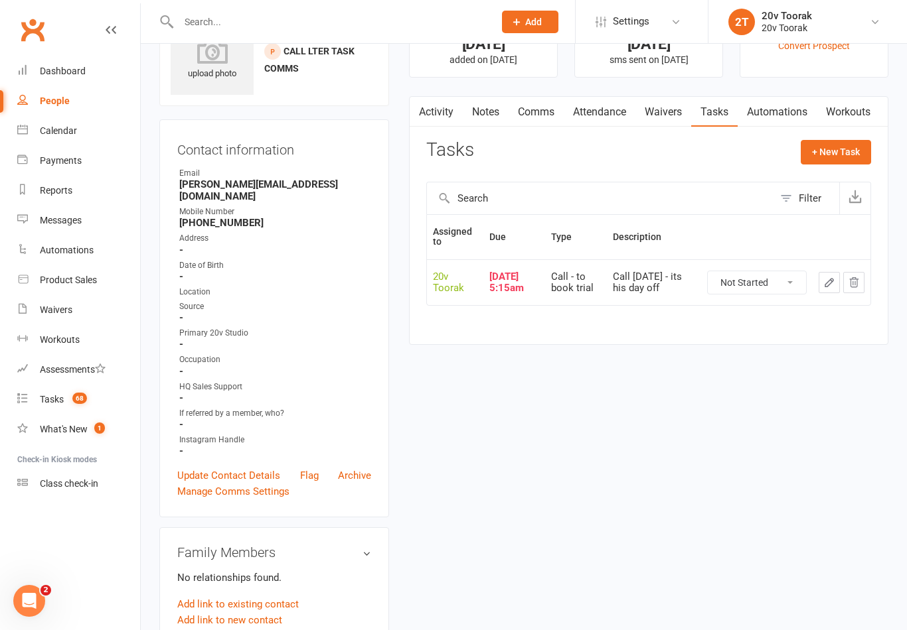
click at [830, 282] on icon "button" at bounding box center [829, 283] width 8 height 8
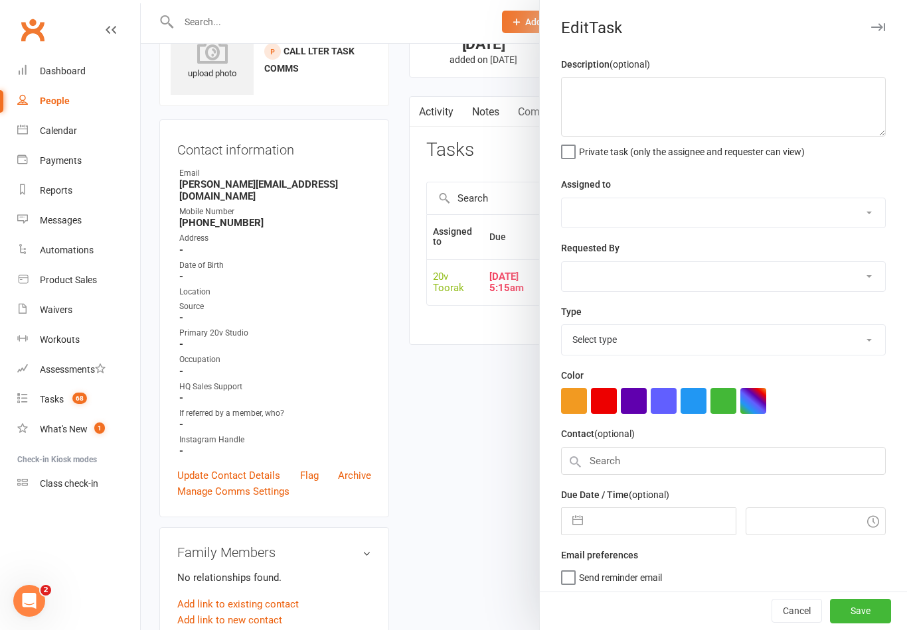
type textarea "Call [DATE] - its his day off"
select select "45736"
select select "46005"
type input "[DATE]"
type input "5:15am"
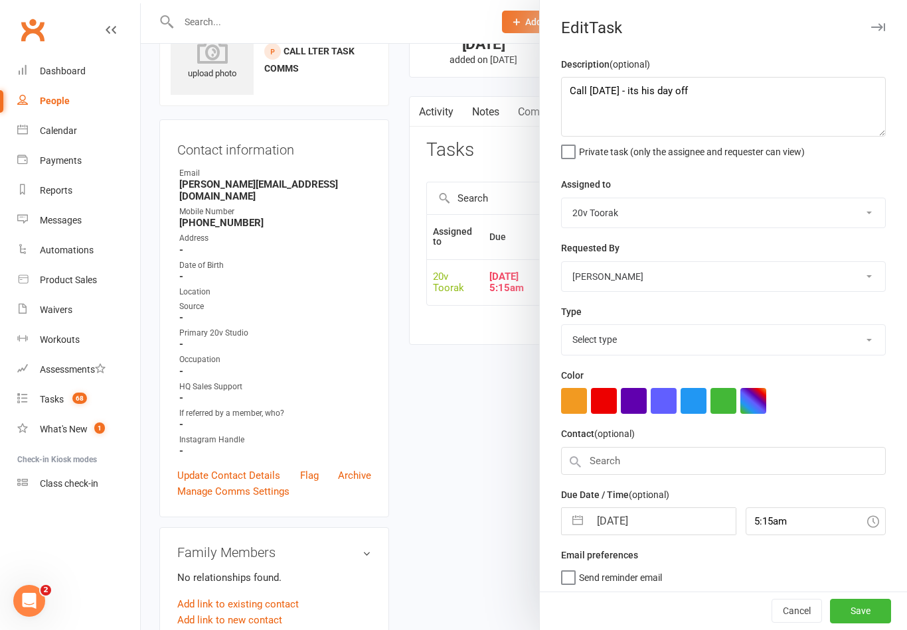
select select "32301"
click at [736, 91] on textarea "Call [DATE] - its his day off" at bounding box center [723, 107] width 325 height 60
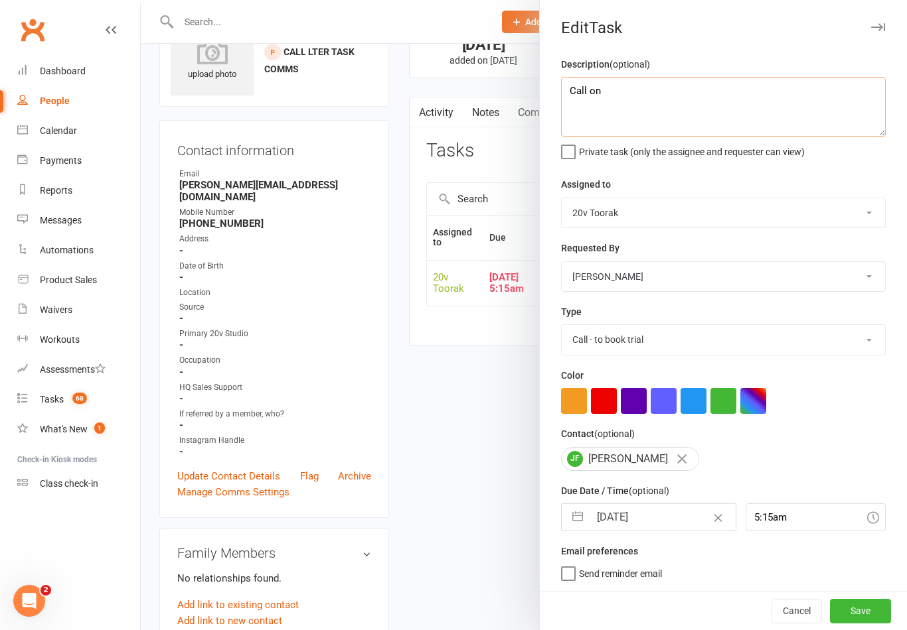
type textarea "Call"
type textarea "Check replies to see when to call him to book kickstarter"
click at [634, 519] on input "[DATE]" at bounding box center [661, 517] width 145 height 27
select select "7"
select select "2025"
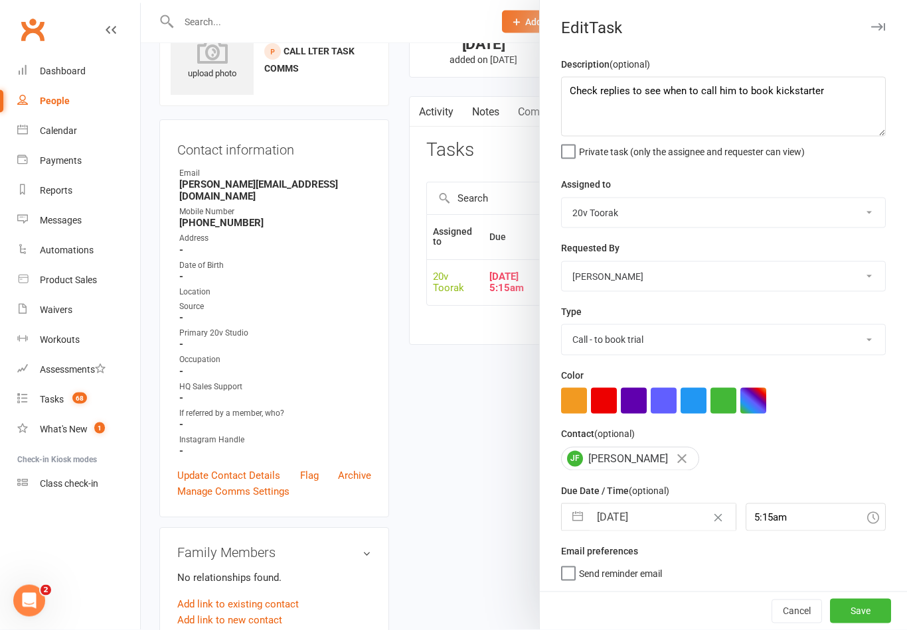
select select "8"
select select "2025"
select select "9"
select select "2025"
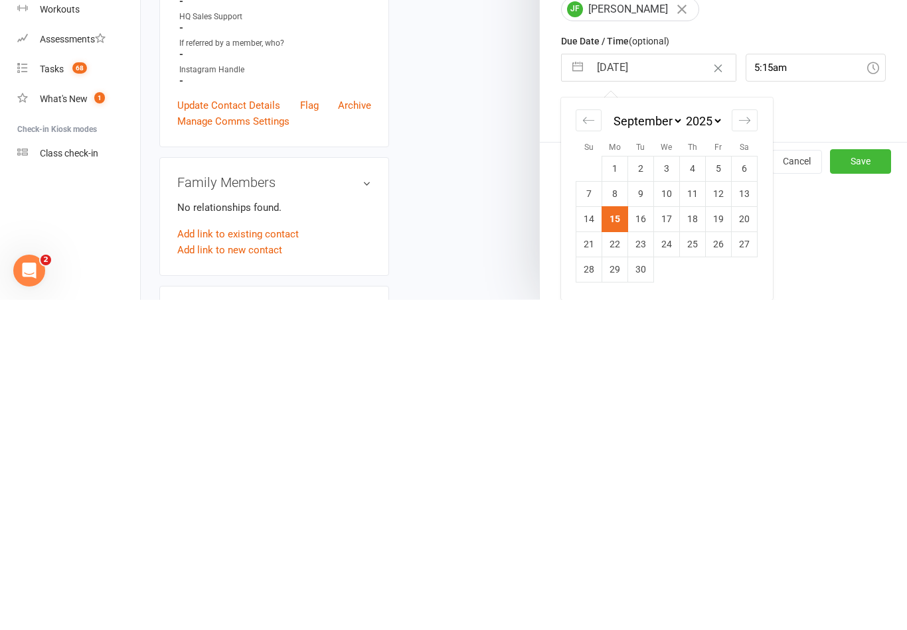
scroll to position [122, 0]
click at [647, 537] on td "16" at bounding box center [641, 549] width 26 height 25
type input "[DATE]"
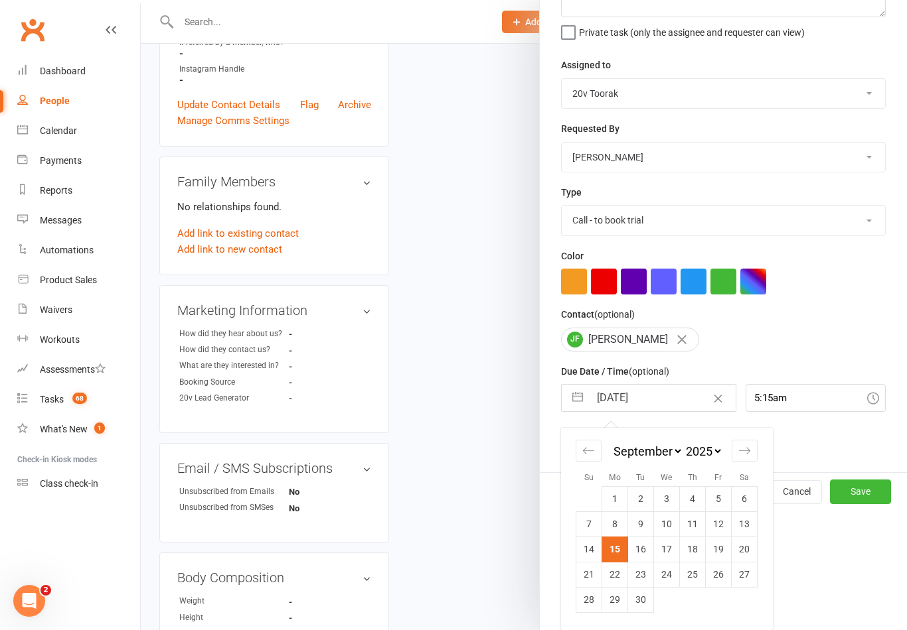
scroll to position [3, 0]
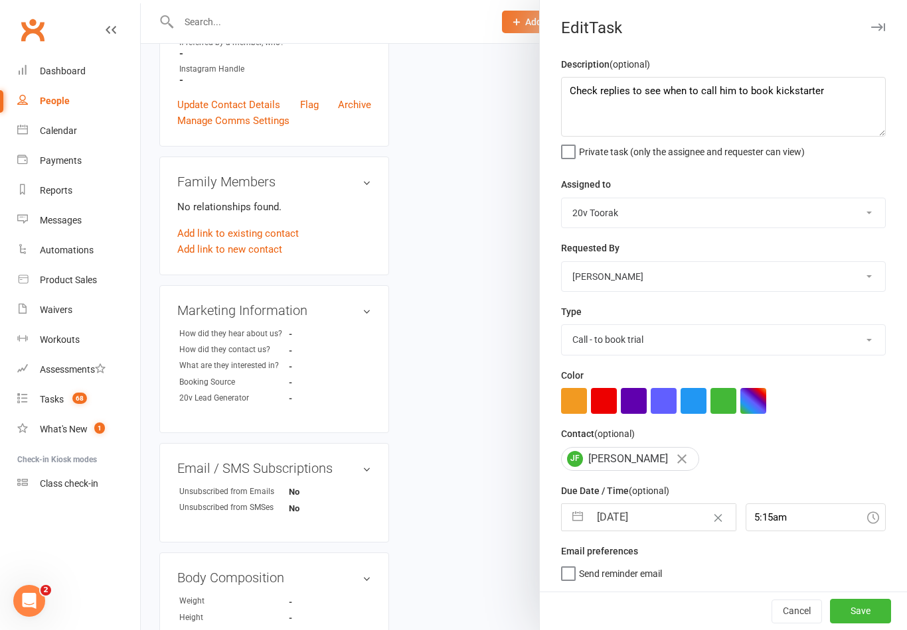
click at [863, 616] on button "Save" at bounding box center [860, 611] width 61 height 24
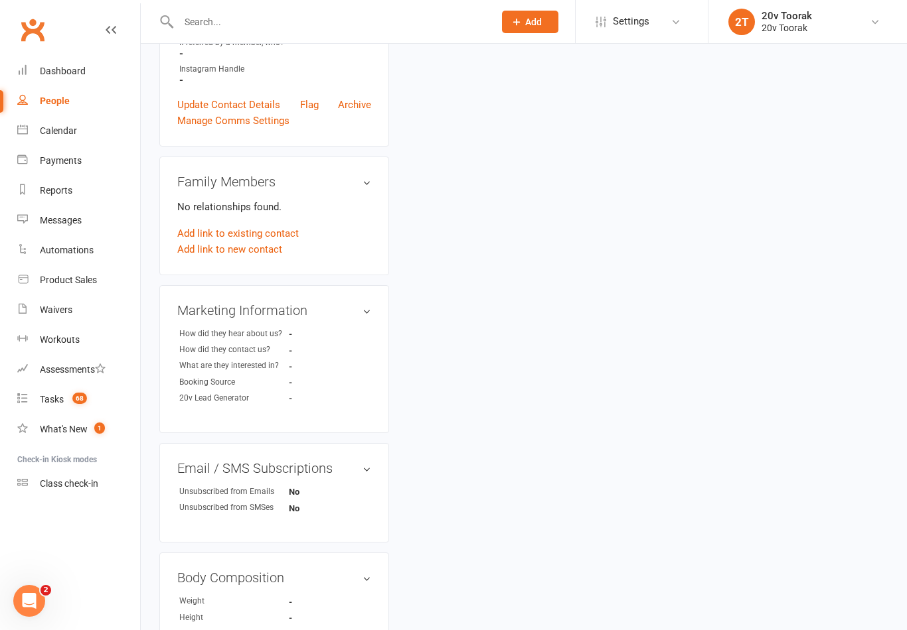
click at [44, 403] on div "Tasks" at bounding box center [52, 399] width 24 height 11
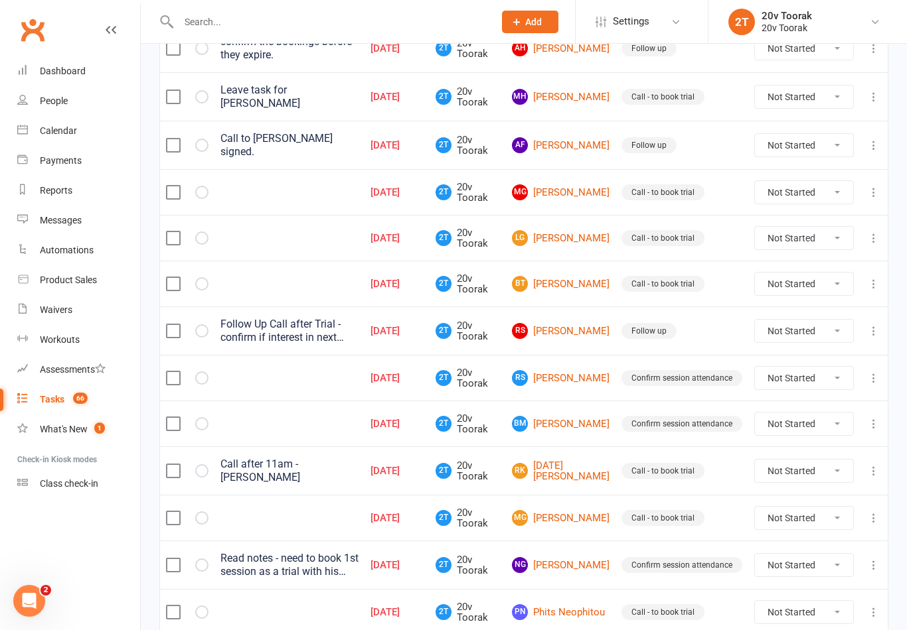
scroll to position [636, 0]
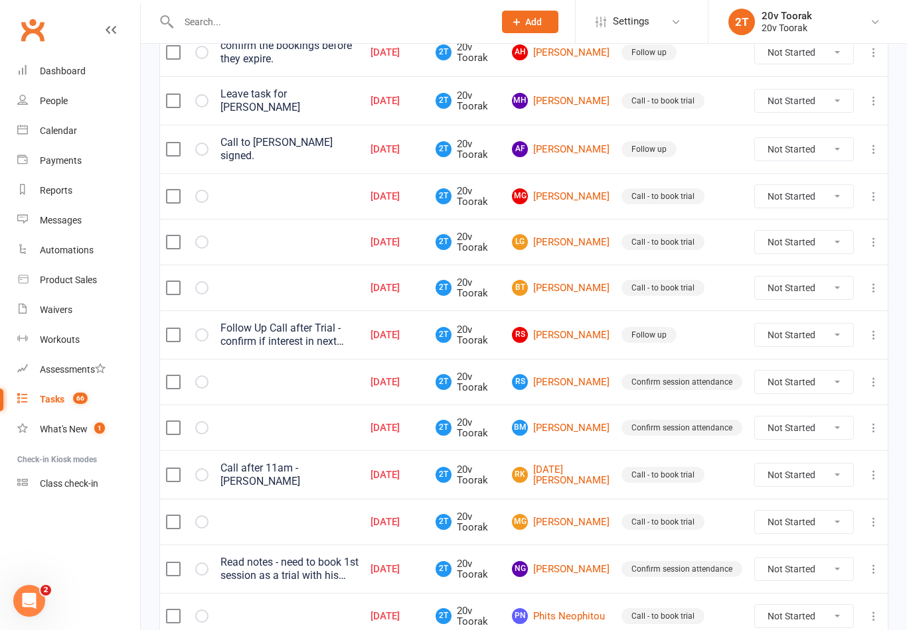
click at [570, 516] on link "MG [PERSON_NAME]" at bounding box center [561, 522] width 98 height 16
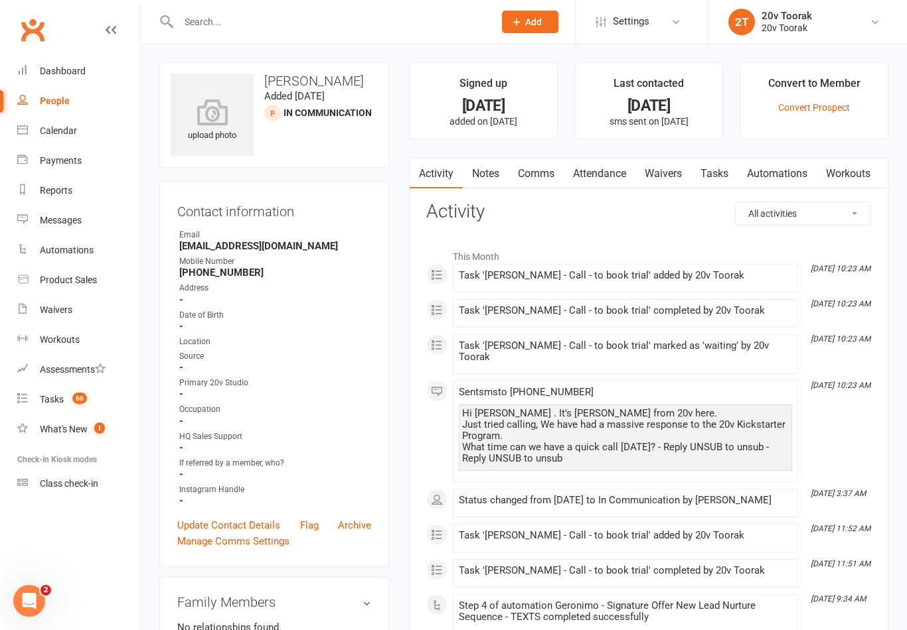
click at [497, 169] on link "Notes" at bounding box center [486, 174] width 46 height 31
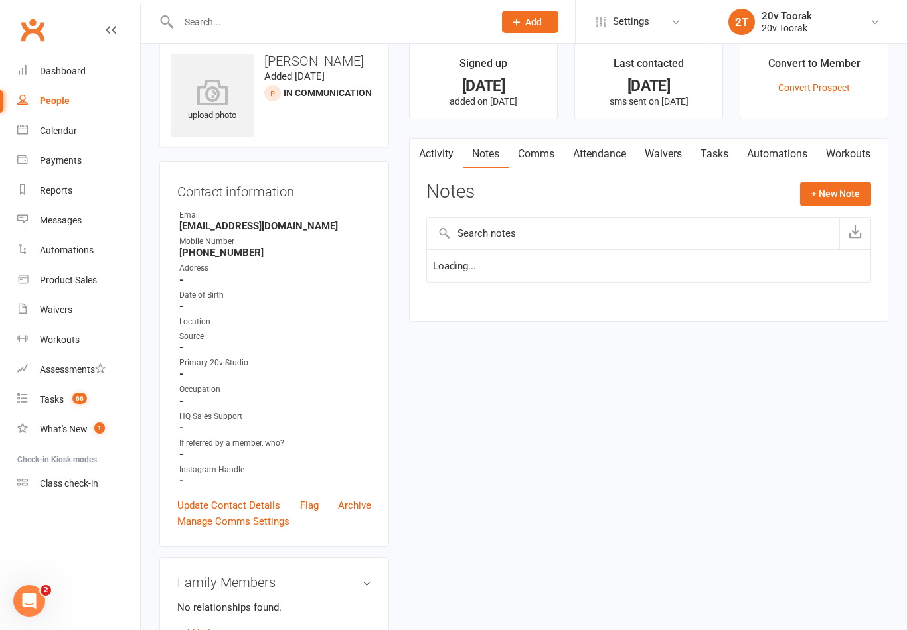
scroll to position [21, 0]
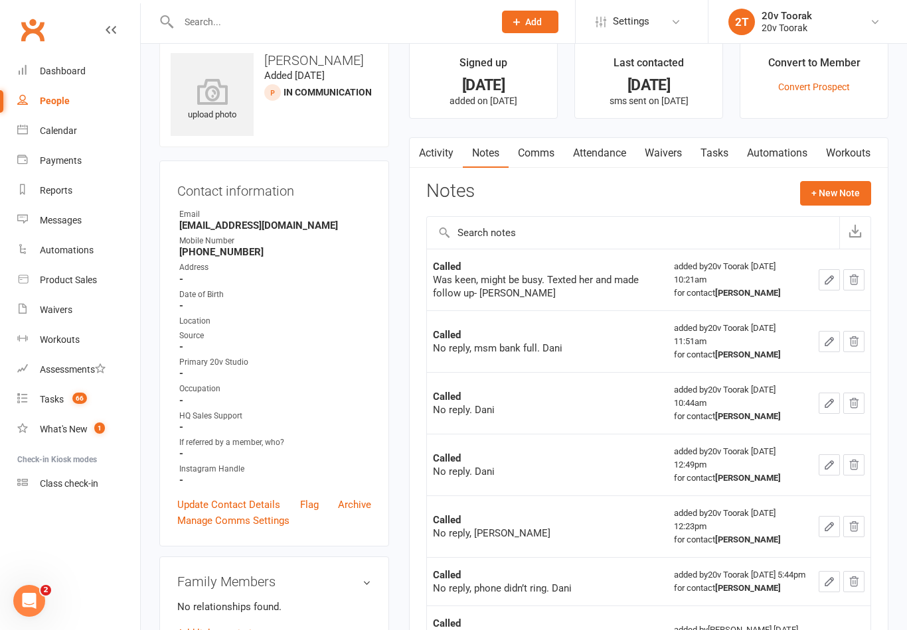
click at [839, 203] on button "+ New Note" at bounding box center [835, 193] width 71 height 24
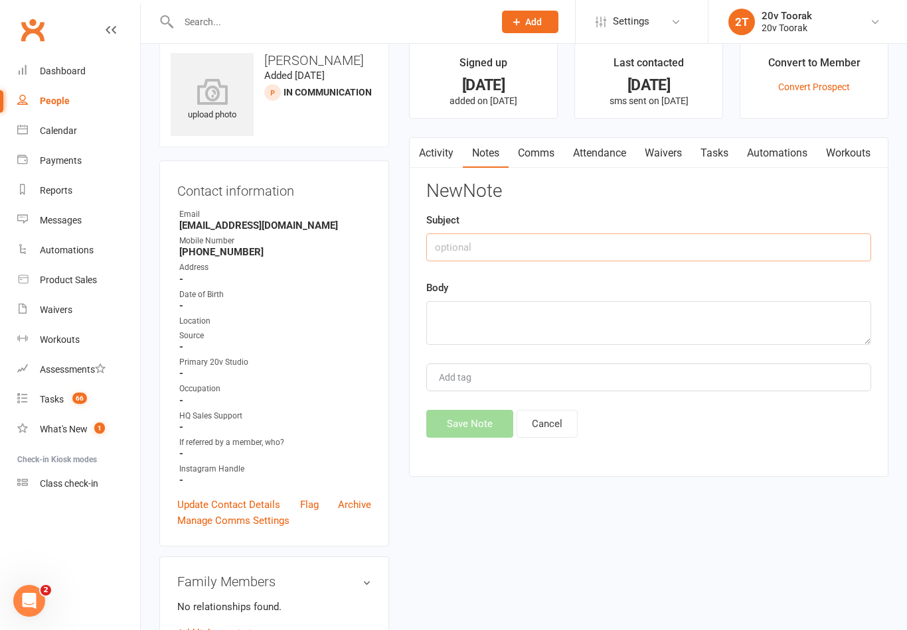
click at [624, 246] on input "text" at bounding box center [648, 248] width 445 height 28
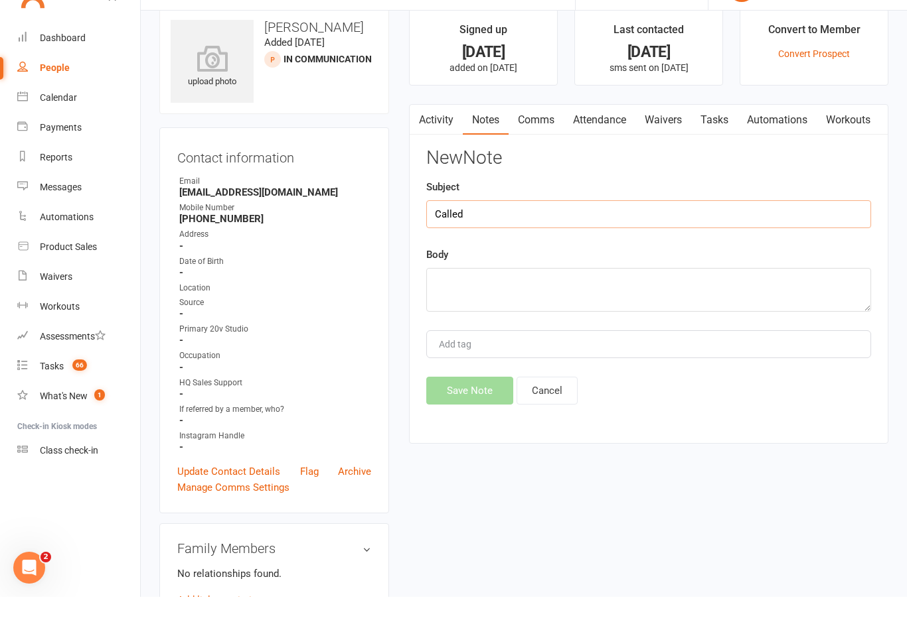
type input "Called"
click at [588, 301] on textarea at bounding box center [648, 323] width 445 height 44
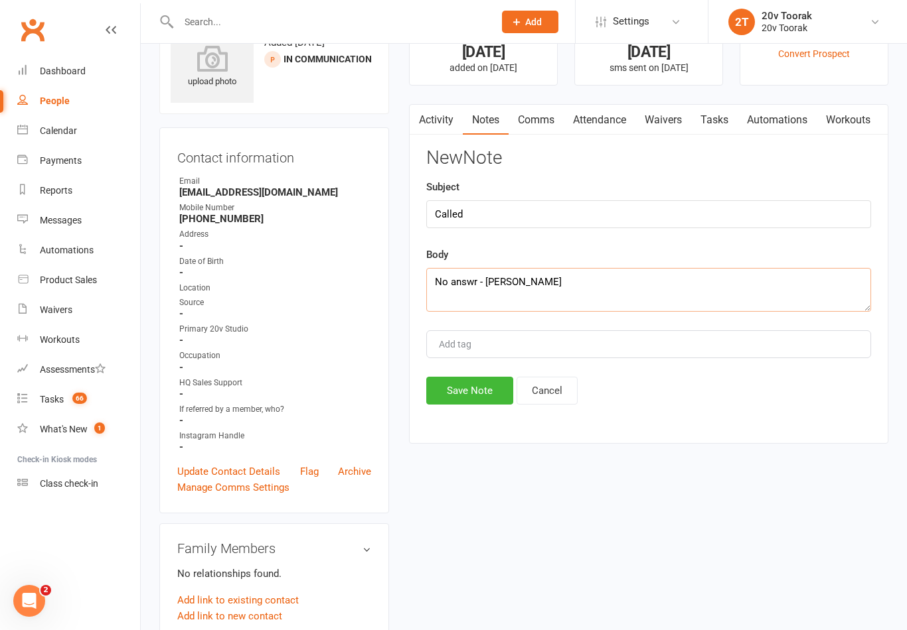
type textarea "No answr - [PERSON_NAME]"
click at [477, 390] on button "Save Note" at bounding box center [469, 391] width 87 height 28
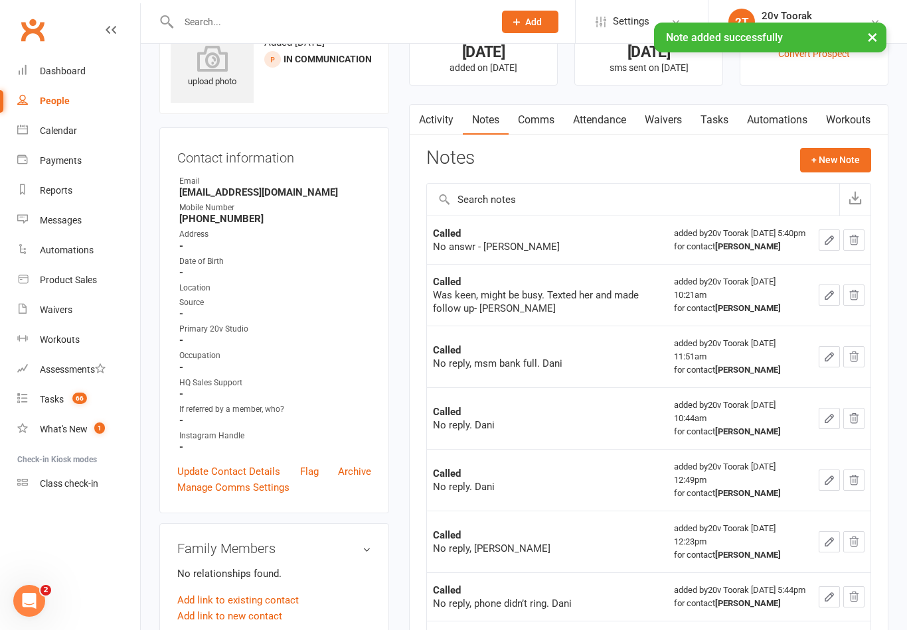
click at [449, 128] on link "Activity" at bounding box center [435, 120] width 53 height 31
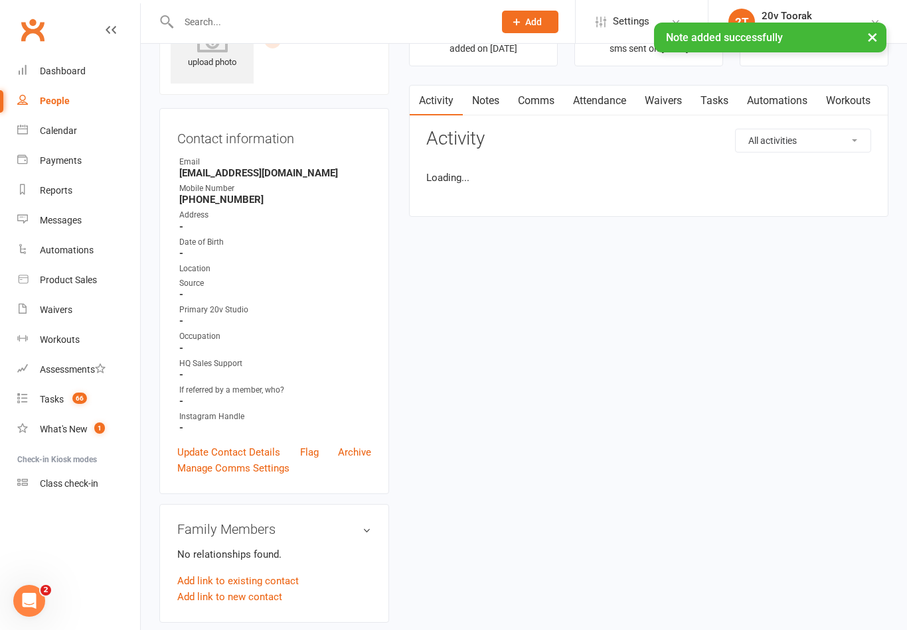
scroll to position [74, 0]
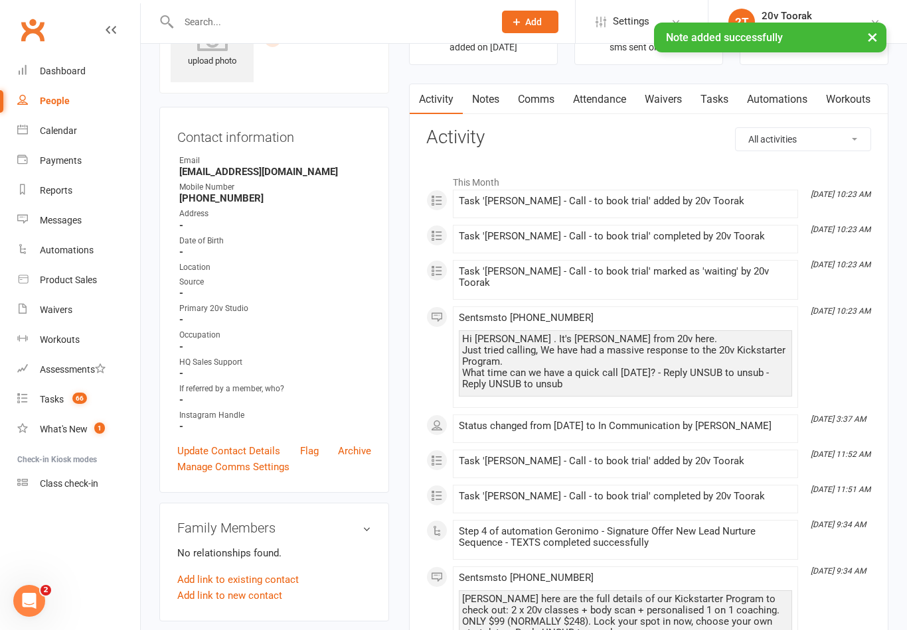
click at [718, 100] on link "Tasks" at bounding box center [714, 99] width 46 height 31
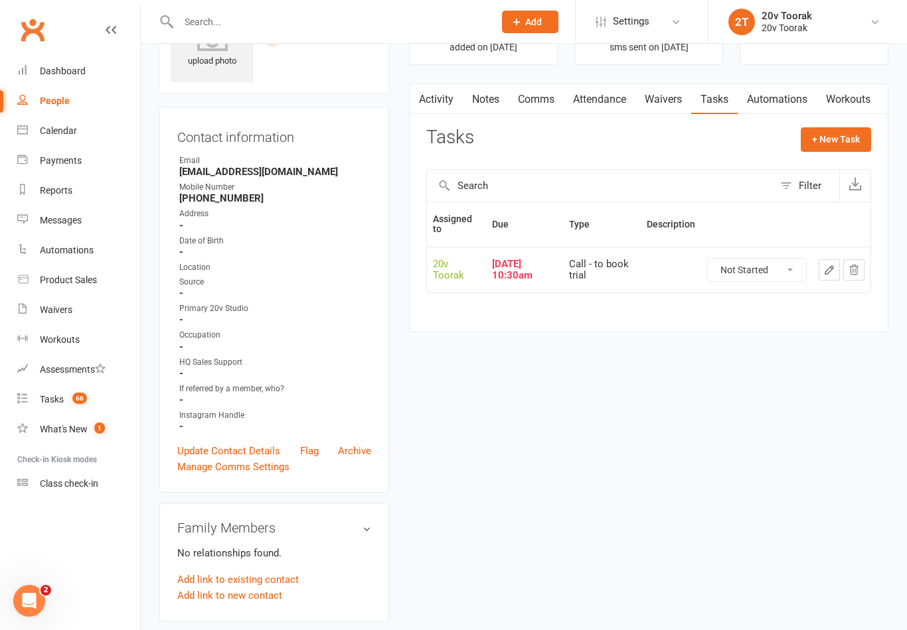
click at [833, 266] on icon "button" at bounding box center [829, 270] width 8 height 8
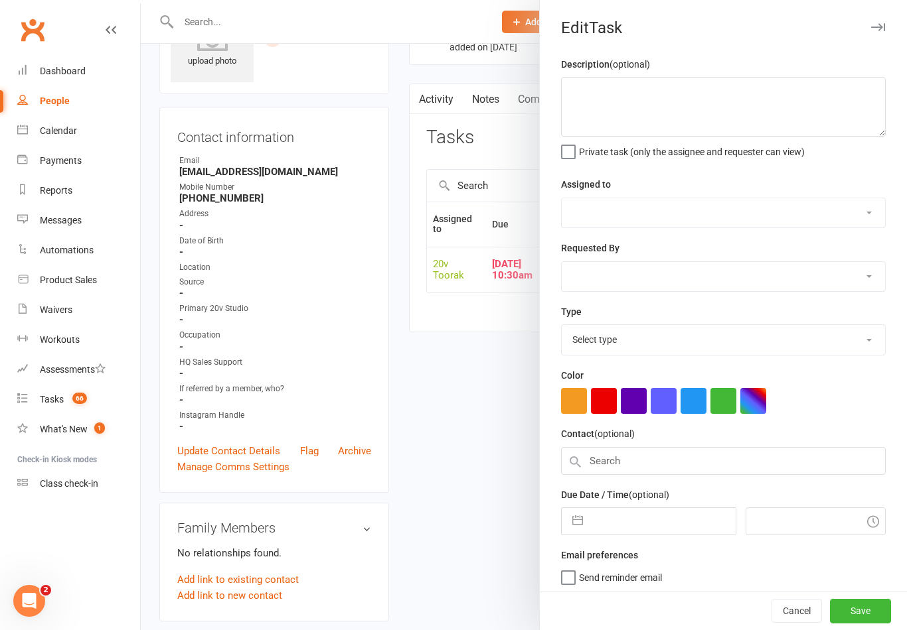
select select "45736"
type input "[DATE]"
type input "10:30am"
select select "32301"
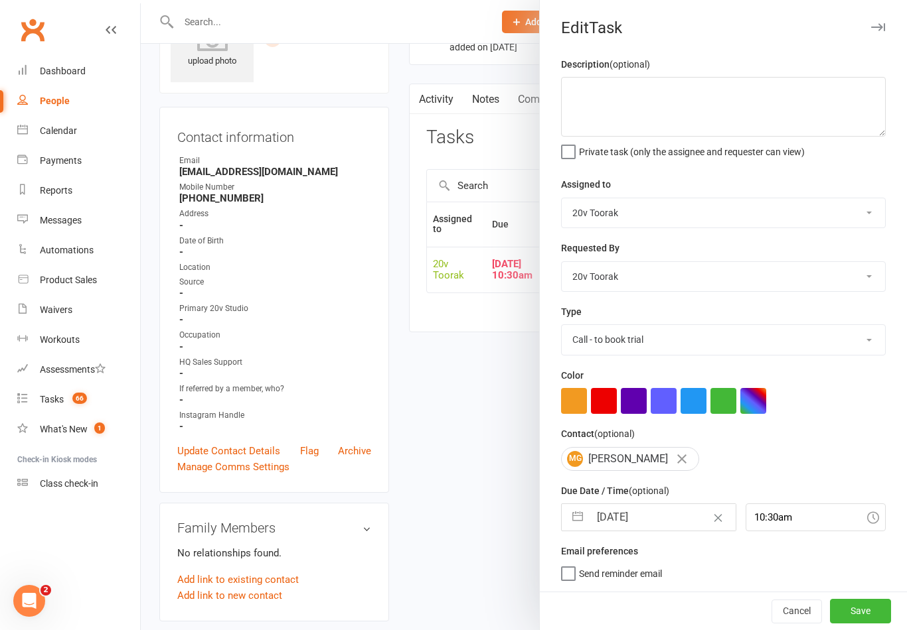
click at [640, 511] on input "[DATE]" at bounding box center [661, 517] width 145 height 27
select select "7"
select select "2025"
select select "8"
select select "2025"
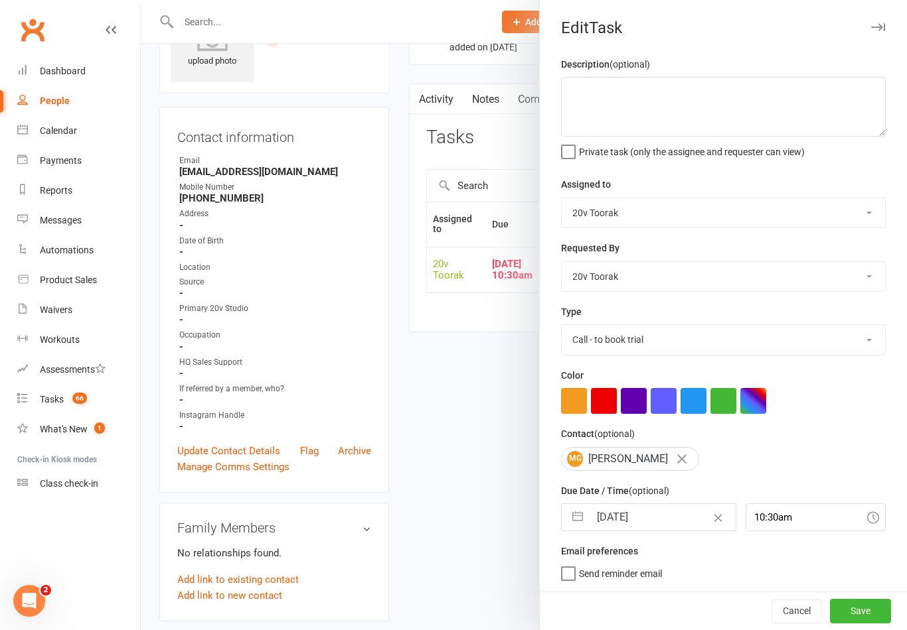
select select "9"
select select "2025"
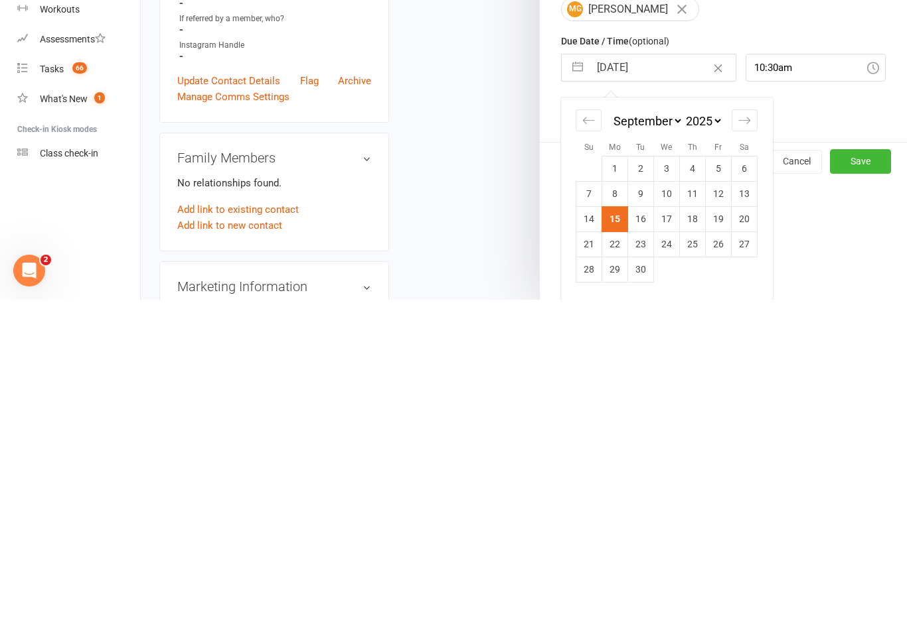
click at [642, 537] on td "16" at bounding box center [641, 549] width 26 height 25
type input "[DATE]"
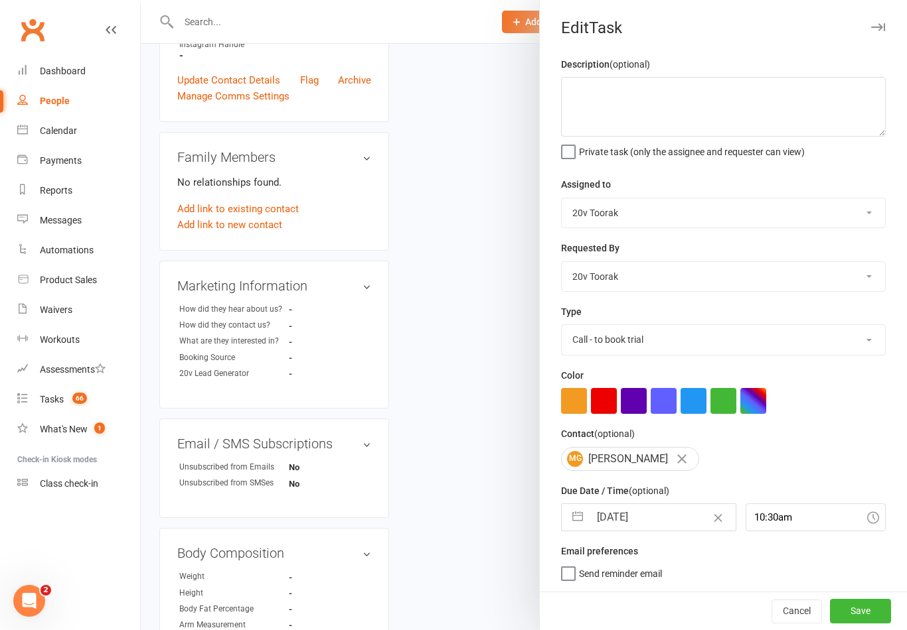
click at [865, 608] on button "Save" at bounding box center [860, 611] width 61 height 24
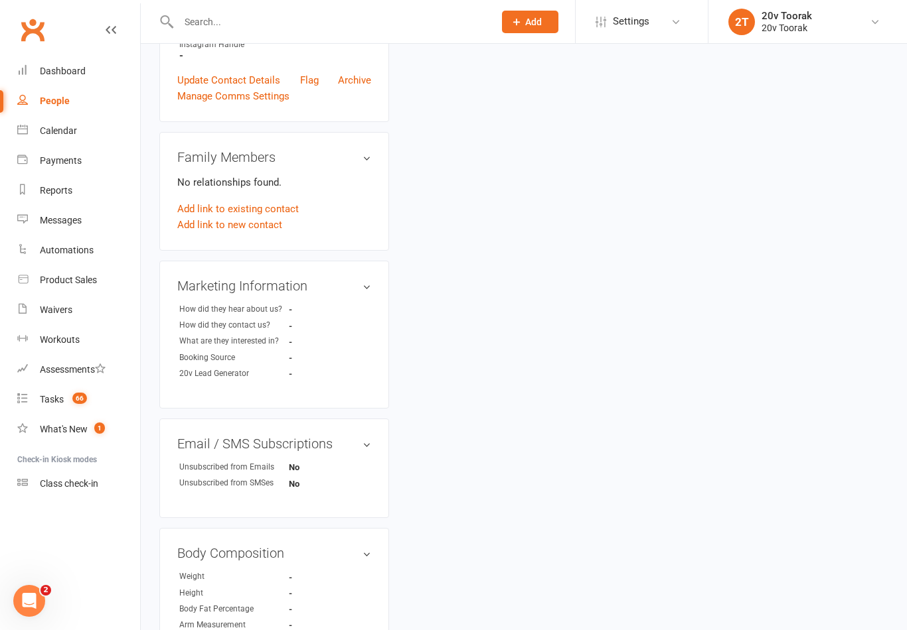
click at [38, 405] on link "Tasks 66" at bounding box center [78, 400] width 123 height 30
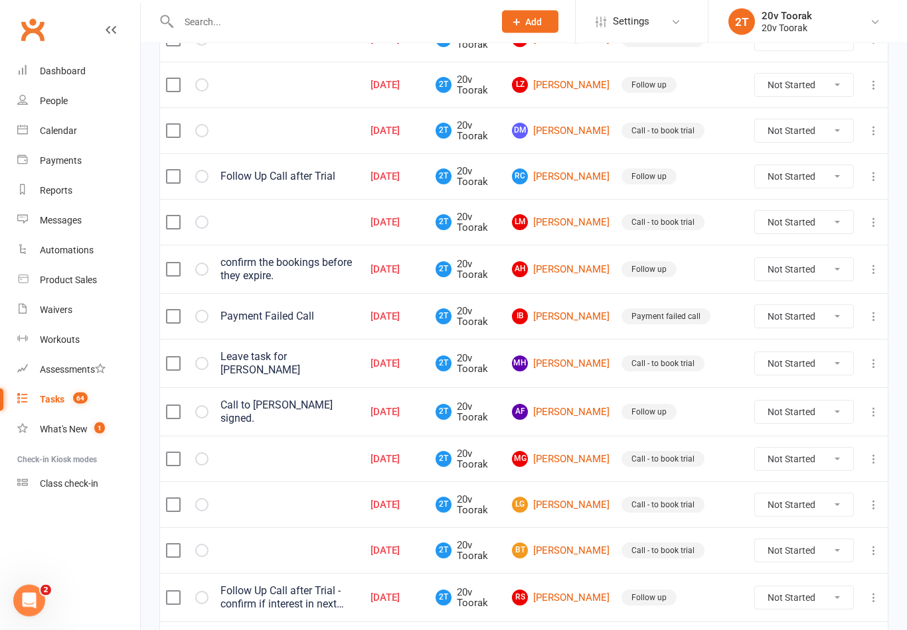
scroll to position [374, 0]
click at [581, 543] on link "[PERSON_NAME]" at bounding box center [561, 551] width 98 height 16
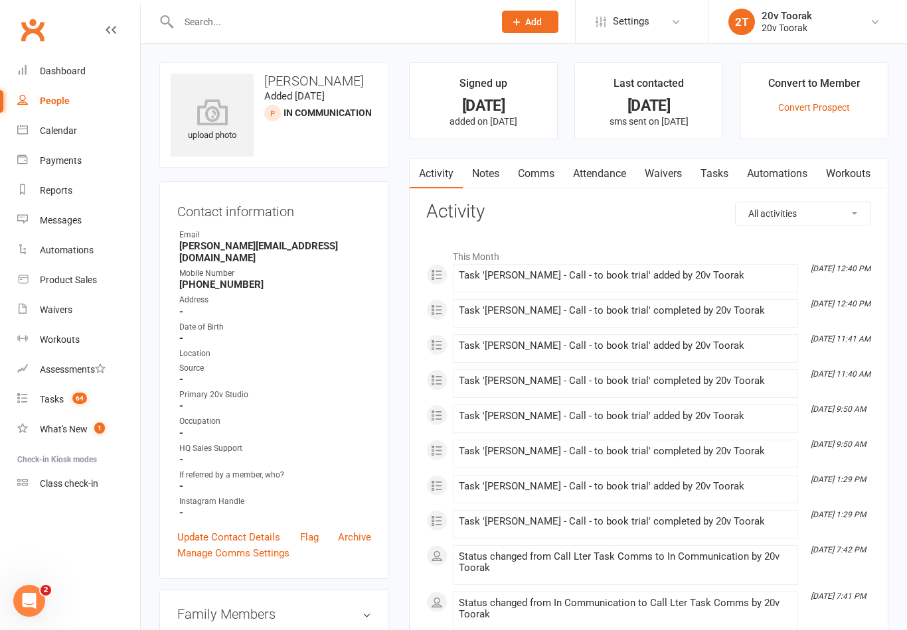
click at [498, 168] on link "Notes" at bounding box center [486, 174] width 46 height 31
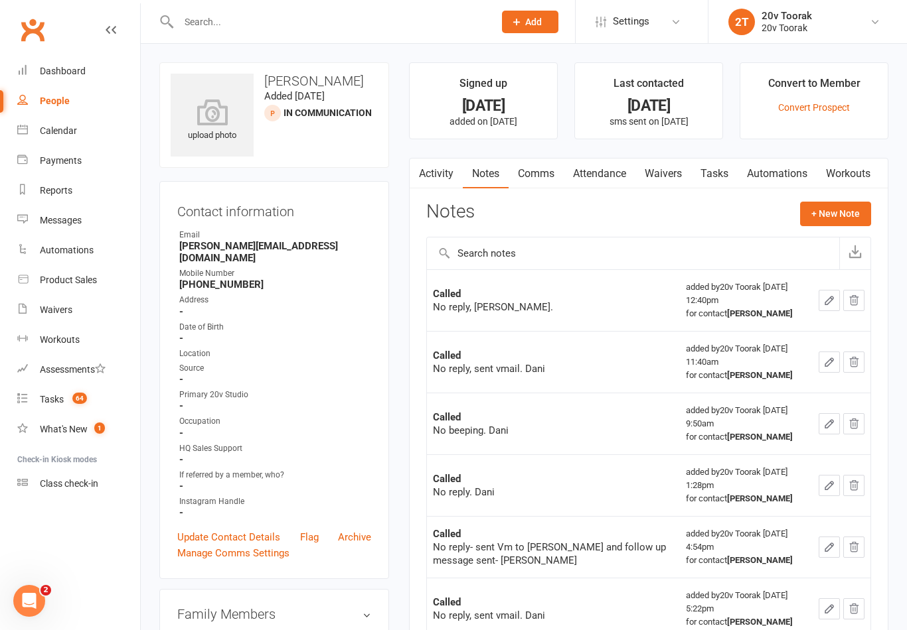
click at [545, 182] on link "Comms" at bounding box center [535, 174] width 55 height 31
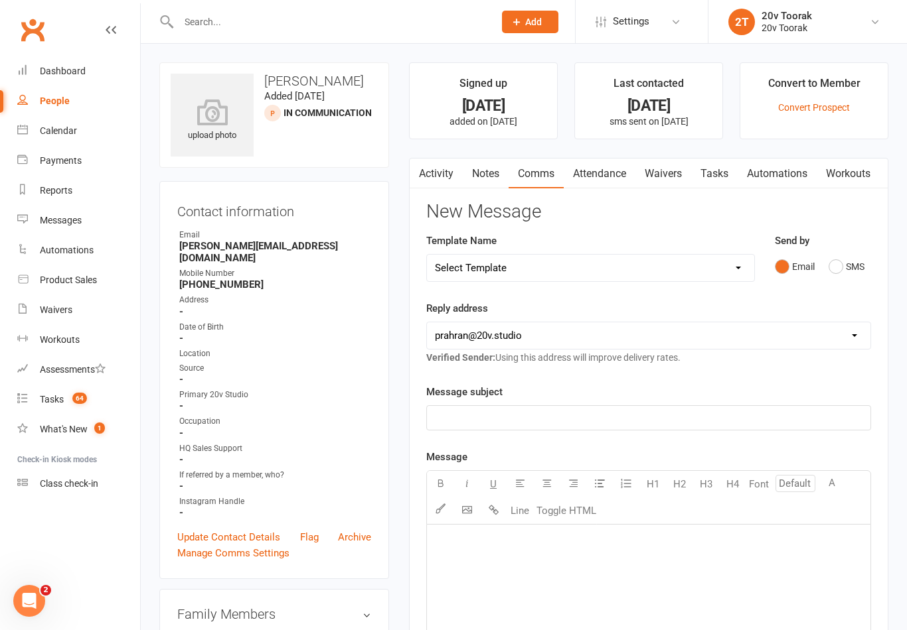
click at [835, 266] on button "SMS" at bounding box center [846, 266] width 36 height 25
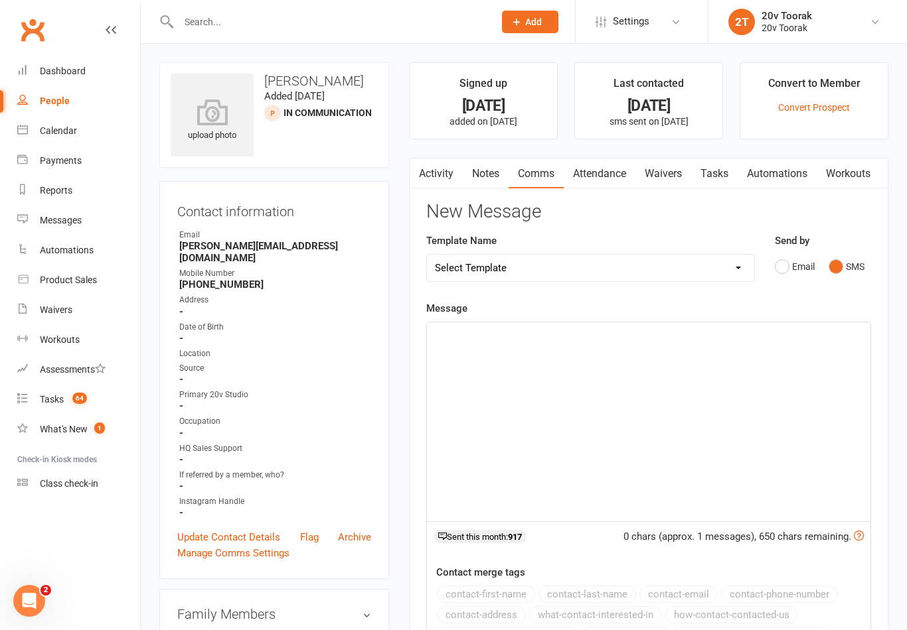
click at [573, 375] on div "﻿" at bounding box center [648, 422] width 443 height 199
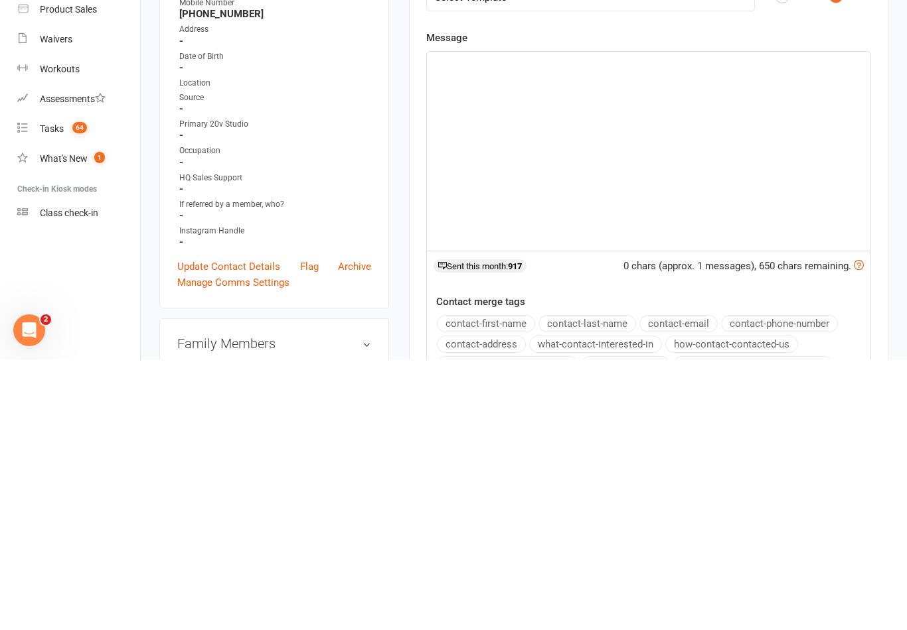
click at [554, 323] on div "﻿" at bounding box center [648, 422] width 443 height 199
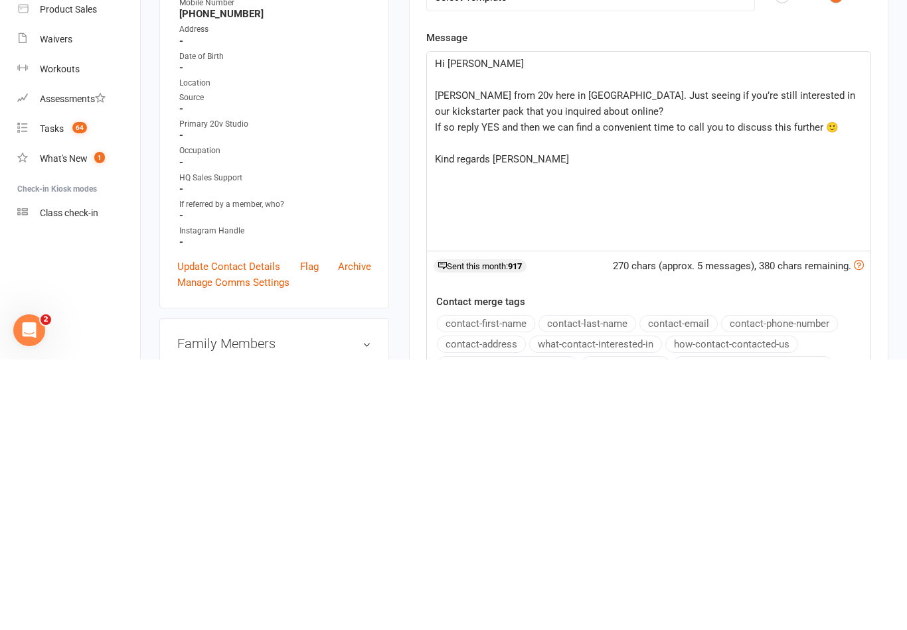
click at [484, 326] on p "Hi [PERSON_NAME]" at bounding box center [648, 334] width 427 height 16
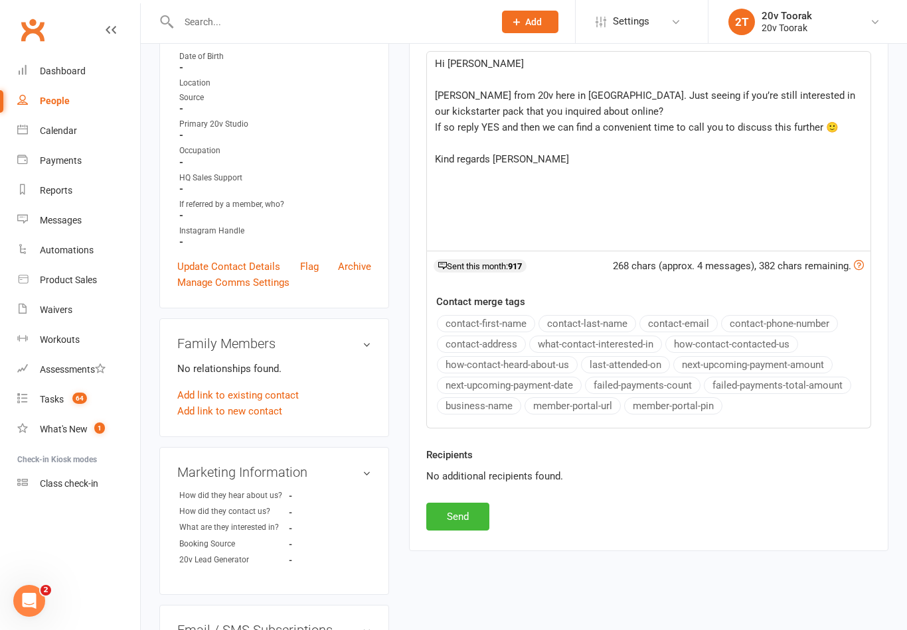
click at [483, 522] on button "Send" at bounding box center [457, 517] width 63 height 28
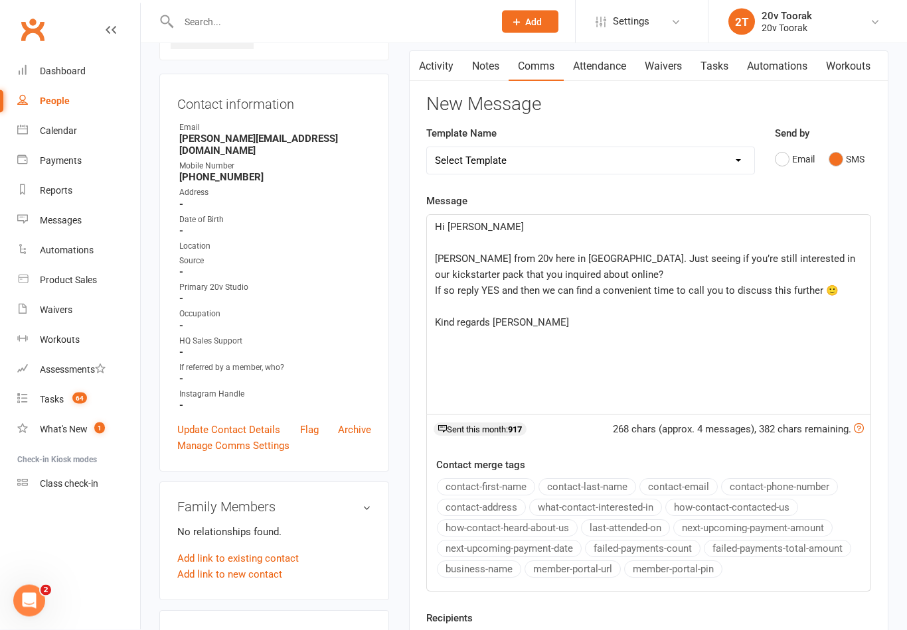
scroll to position [0, 0]
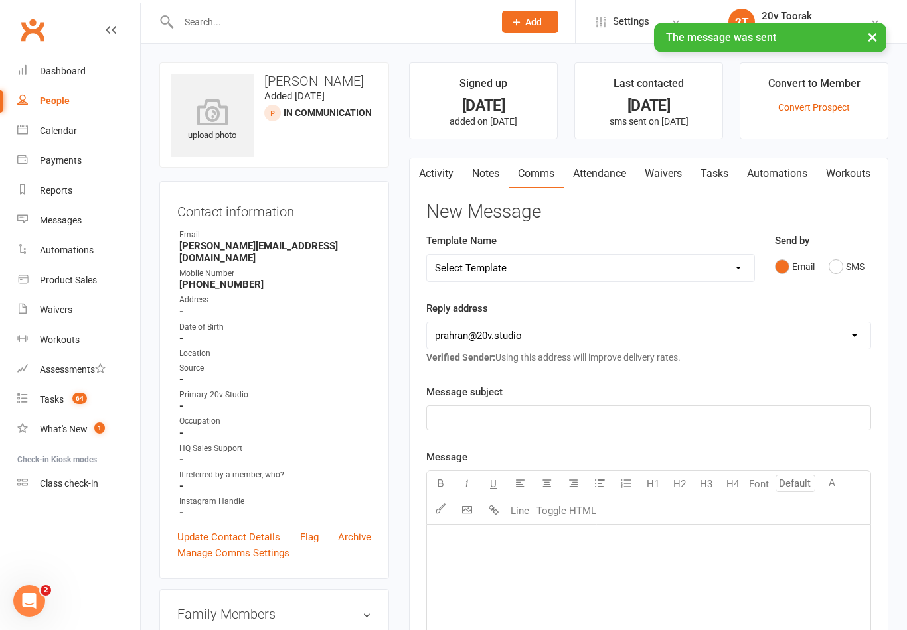
click at [712, 171] on link "Tasks" at bounding box center [714, 174] width 46 height 31
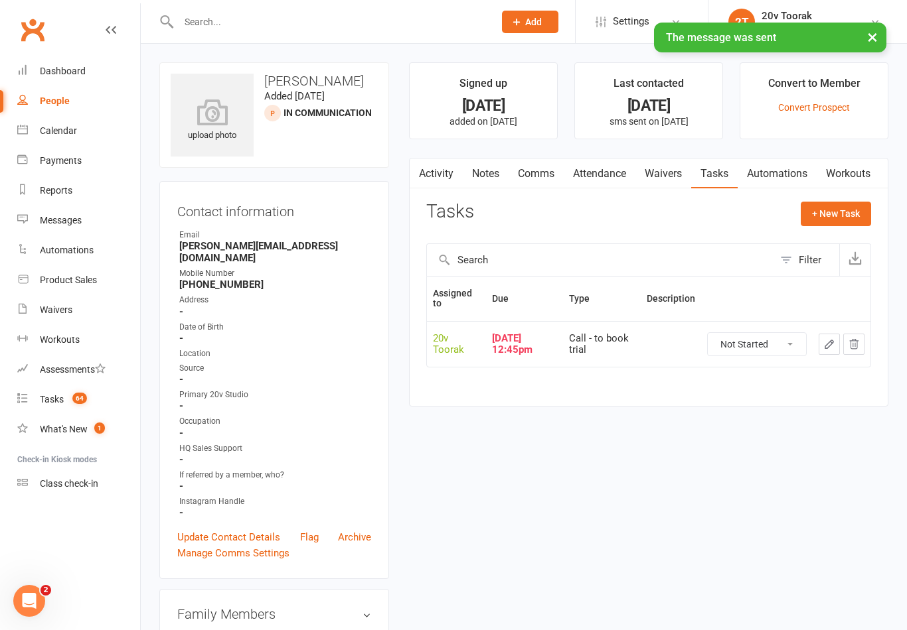
click at [830, 341] on icon "button" at bounding box center [829, 344] width 12 height 12
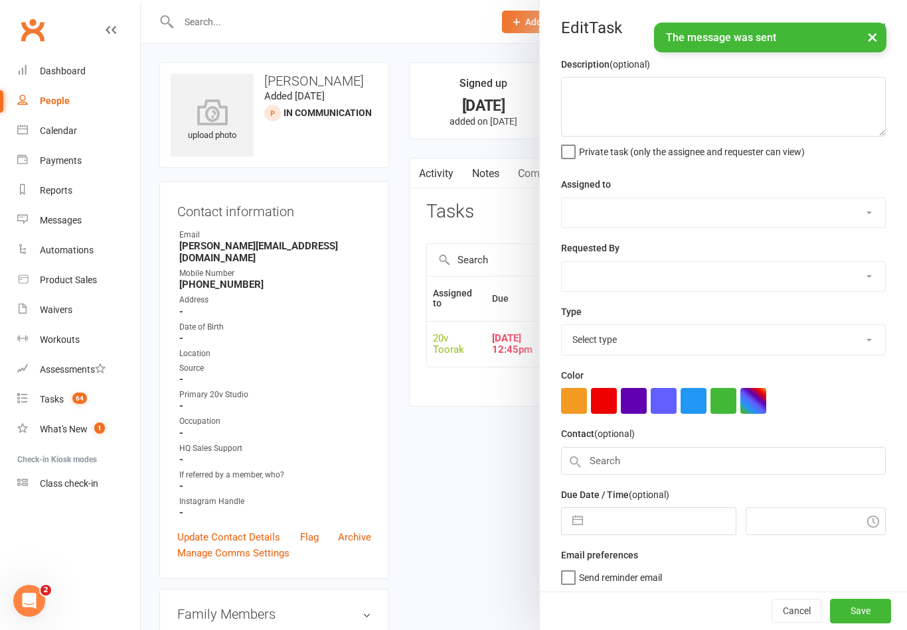
select select "45736"
type input "[DATE]"
type input "12:45pm"
select select "32301"
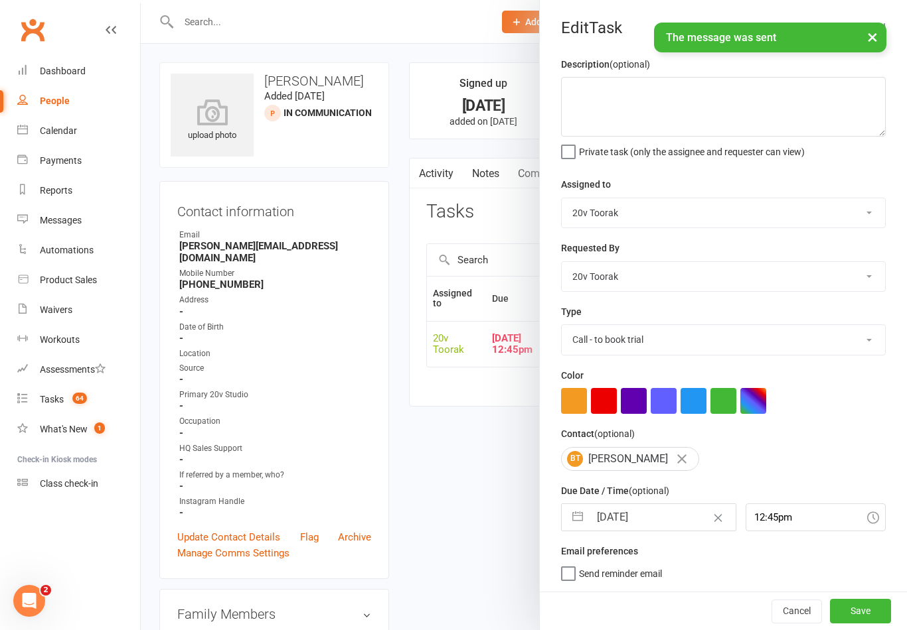
click at [650, 519] on input "[DATE]" at bounding box center [661, 517] width 145 height 27
select select "7"
select select "2025"
select select "8"
select select "2025"
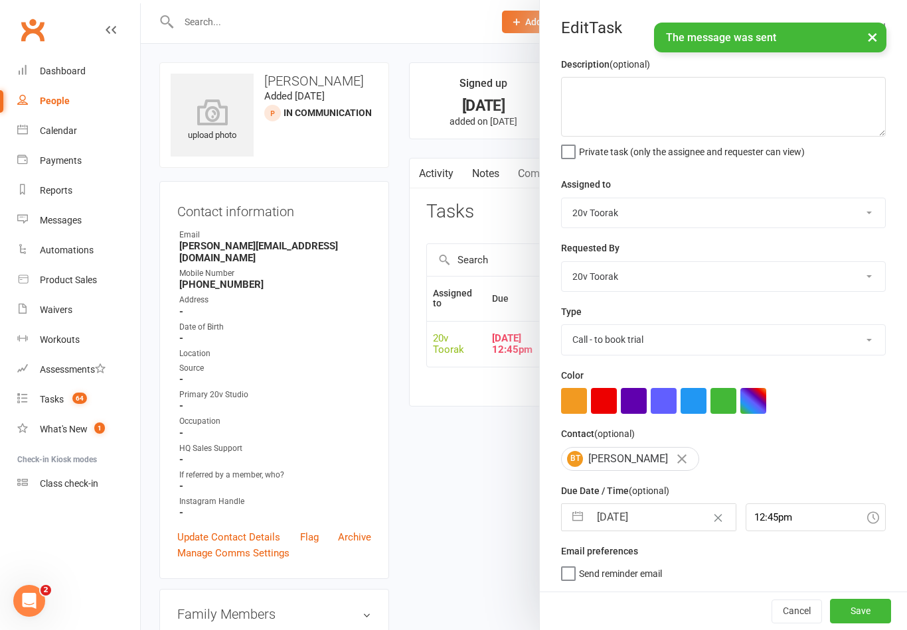
select select "9"
select select "2025"
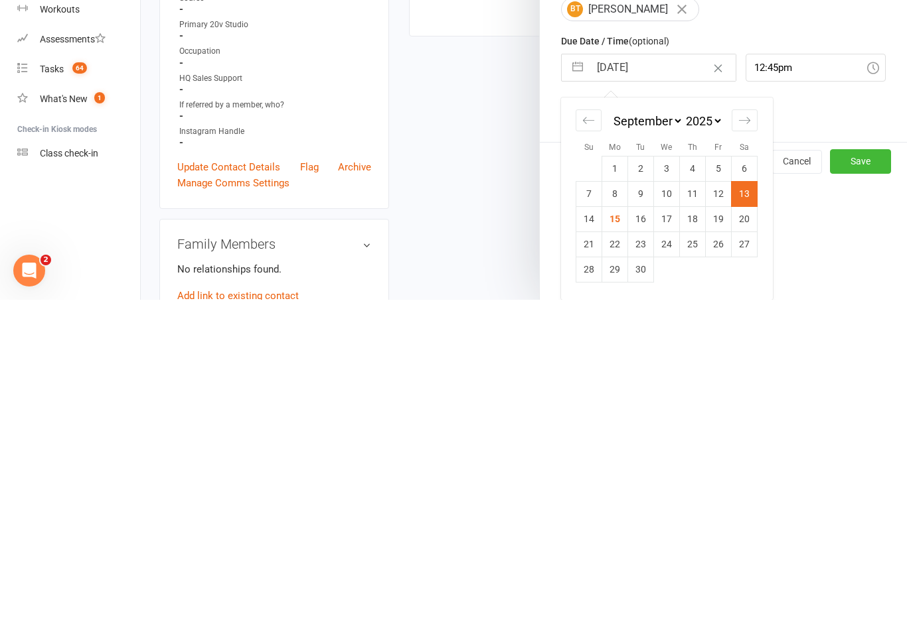
scroll to position [122, 0]
click at [665, 537] on td "17" at bounding box center [667, 549] width 26 height 25
type input "[DATE]"
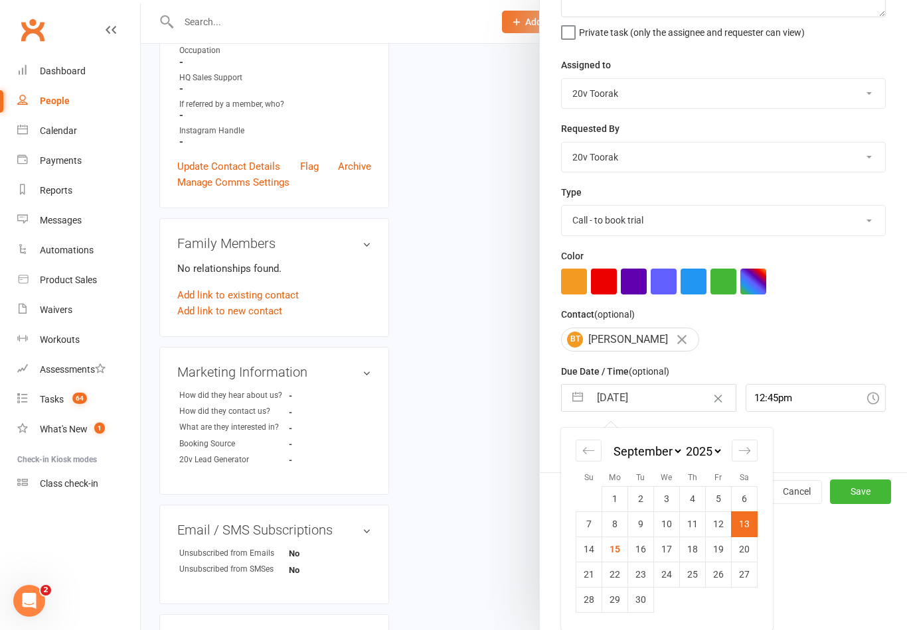
scroll to position [3, 0]
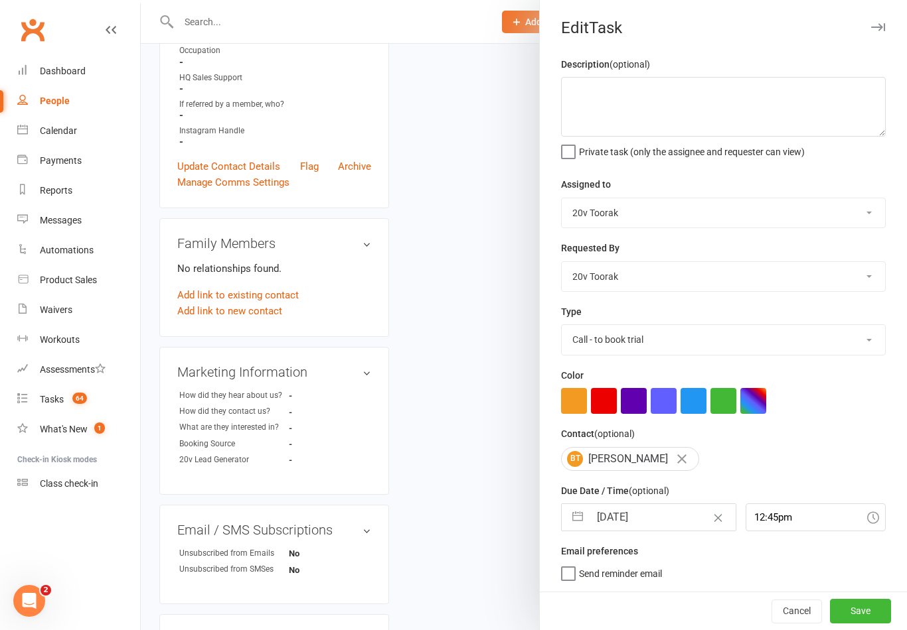
click at [859, 617] on button "Save" at bounding box center [860, 611] width 61 height 24
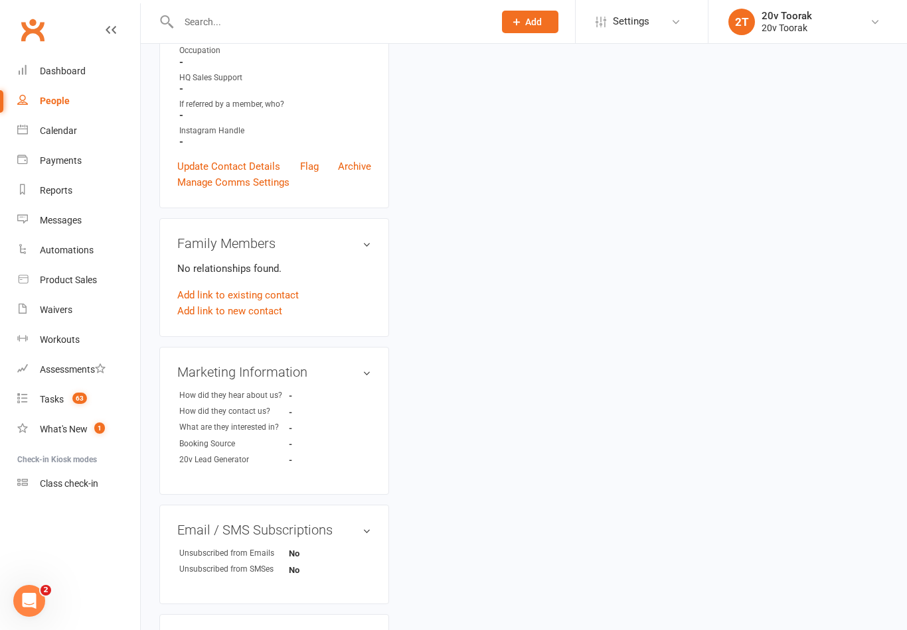
click at [44, 396] on div "Tasks" at bounding box center [52, 399] width 24 height 11
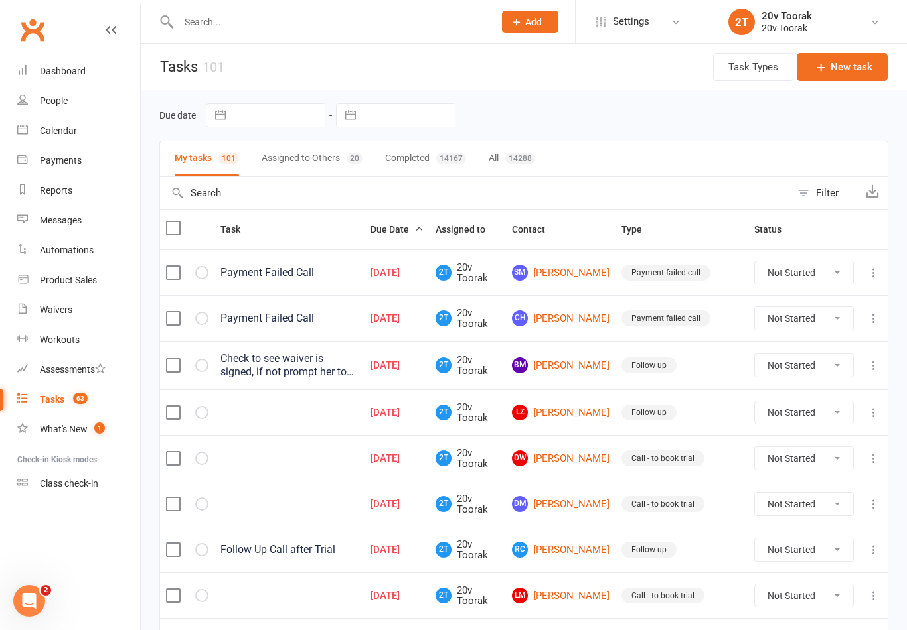
click at [583, 374] on link "BM [PERSON_NAME]" at bounding box center [561, 366] width 98 height 16
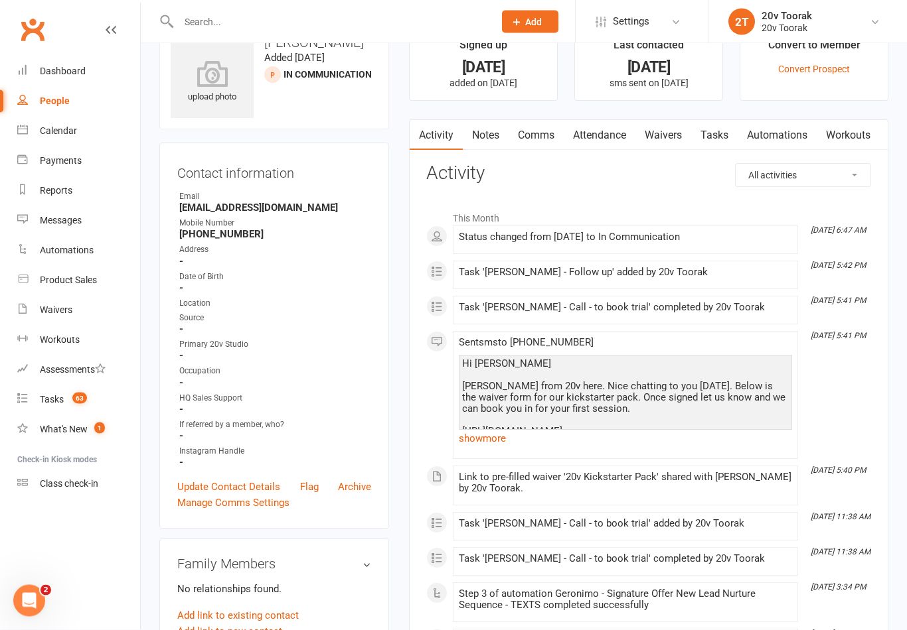
scroll to position [76, 0]
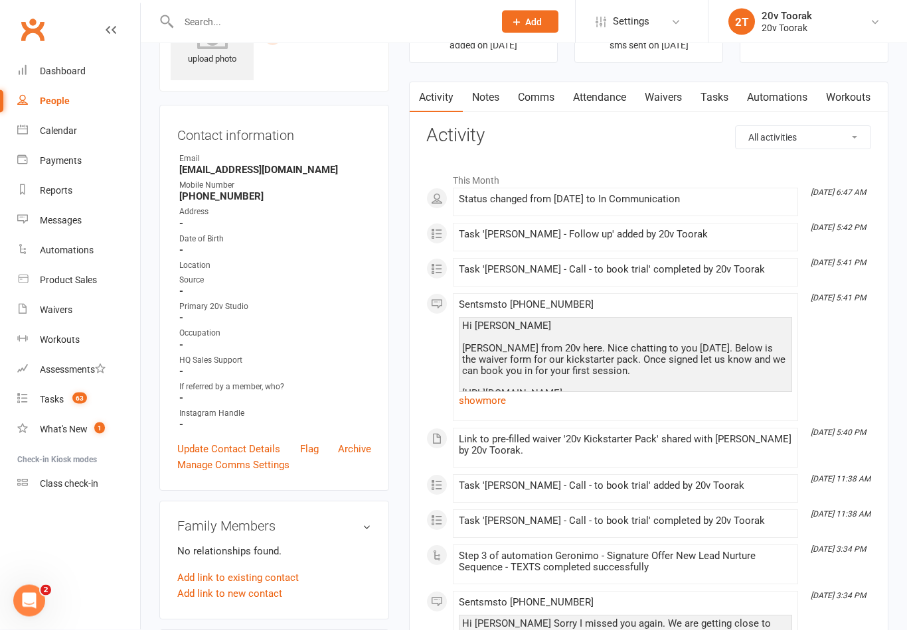
click at [468, 415] on li "[DATE] 5:41 PM Sent sms to [PHONE_NUMBER] Hi [PERSON_NAME] [PERSON_NAME] from 2…" at bounding box center [625, 358] width 345 height 128
click at [471, 407] on link "show more" at bounding box center [625, 401] width 333 height 19
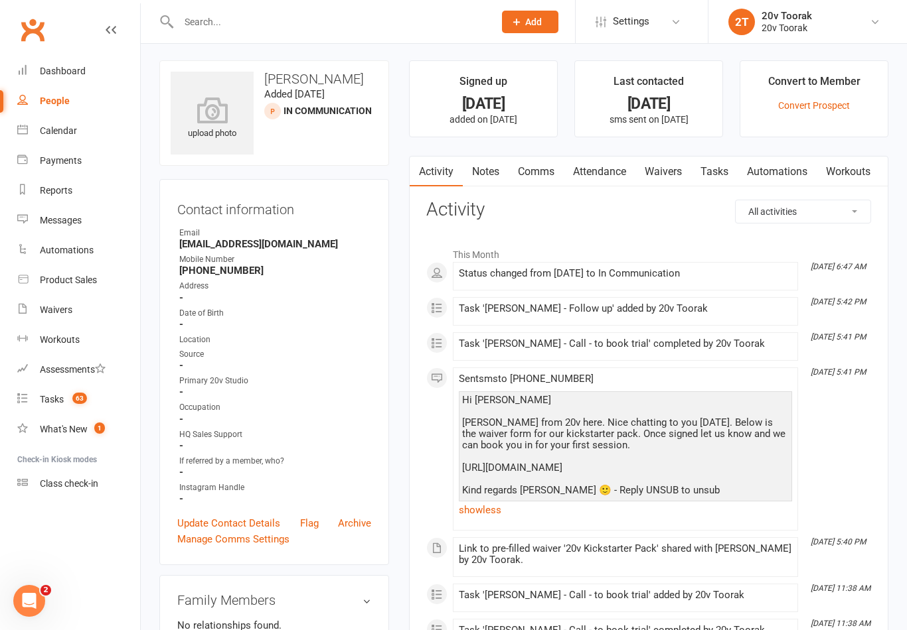
scroll to position [0, 0]
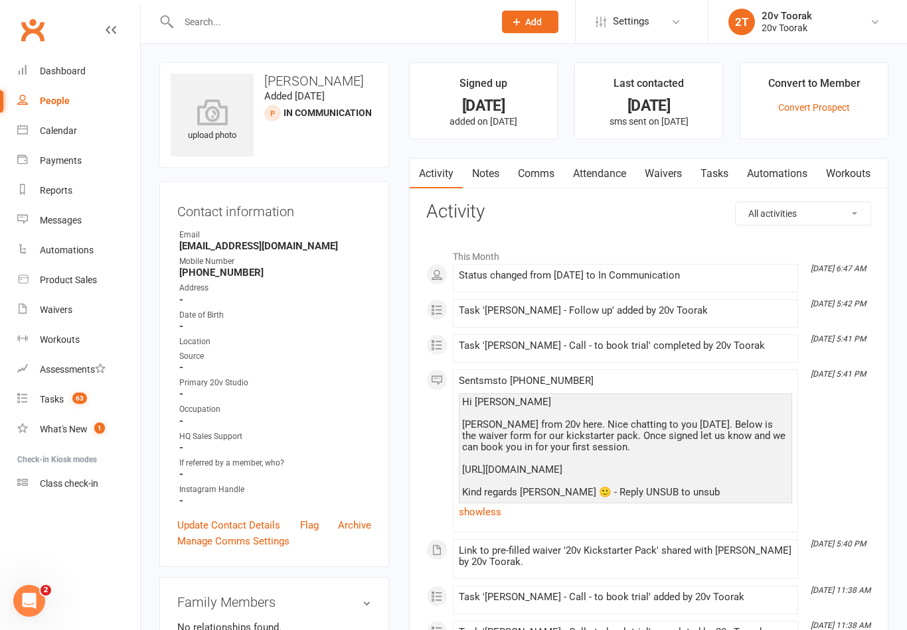
click at [530, 182] on link "Comms" at bounding box center [535, 174] width 55 height 31
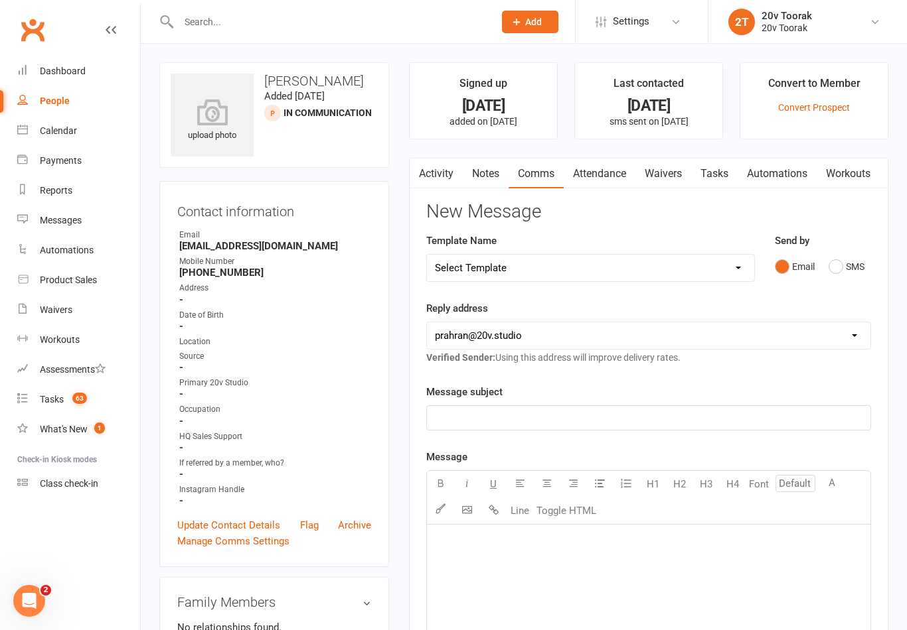
click at [856, 269] on button "SMS" at bounding box center [846, 266] width 36 height 25
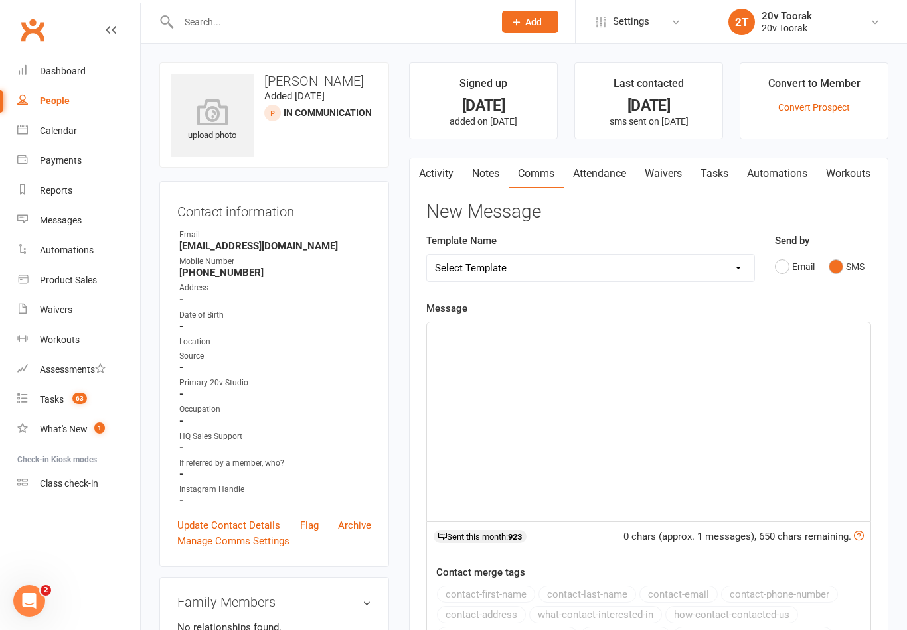
click at [702, 384] on div "﻿" at bounding box center [648, 422] width 443 height 199
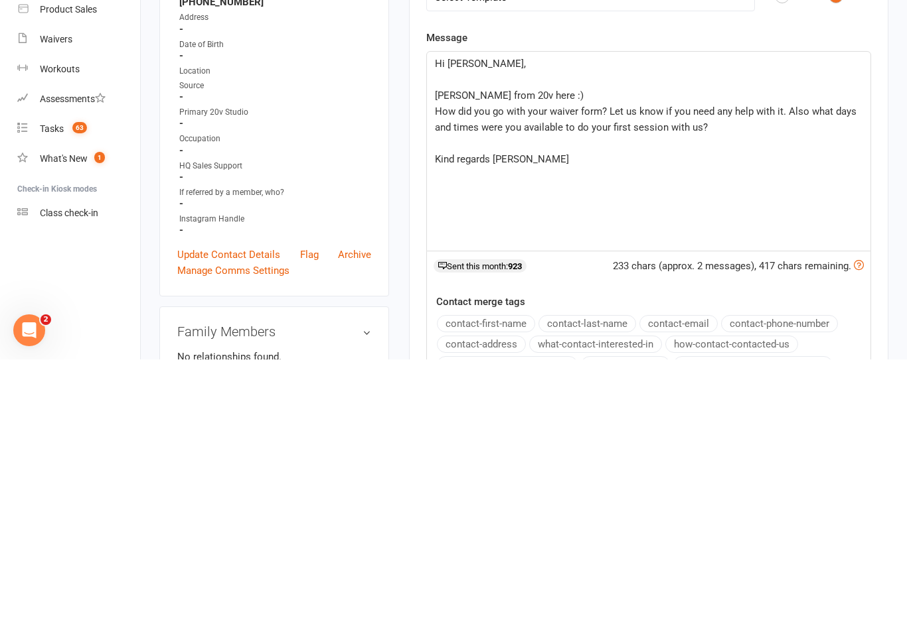
scroll to position [271, 0]
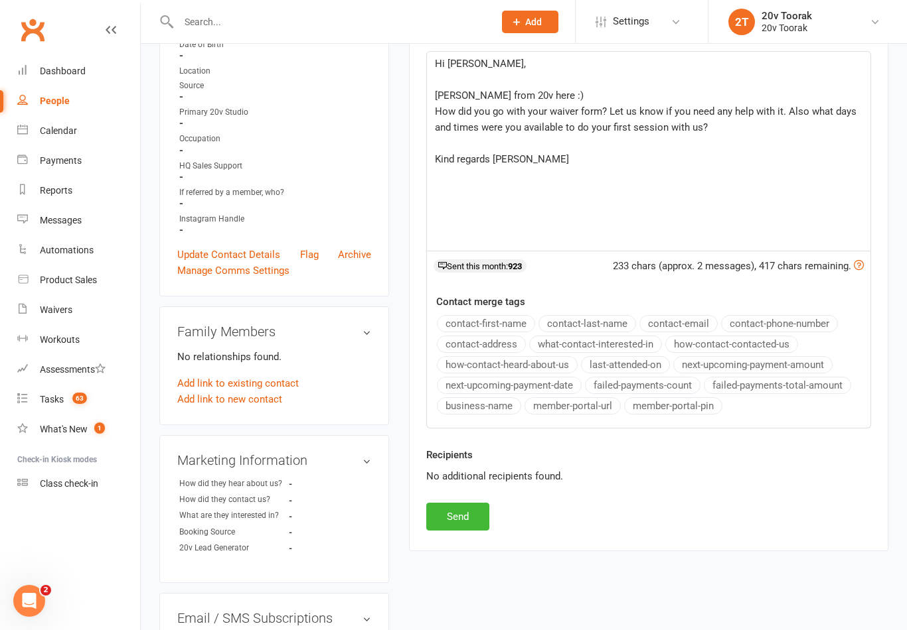
click at [463, 516] on button "Send" at bounding box center [457, 517] width 63 height 28
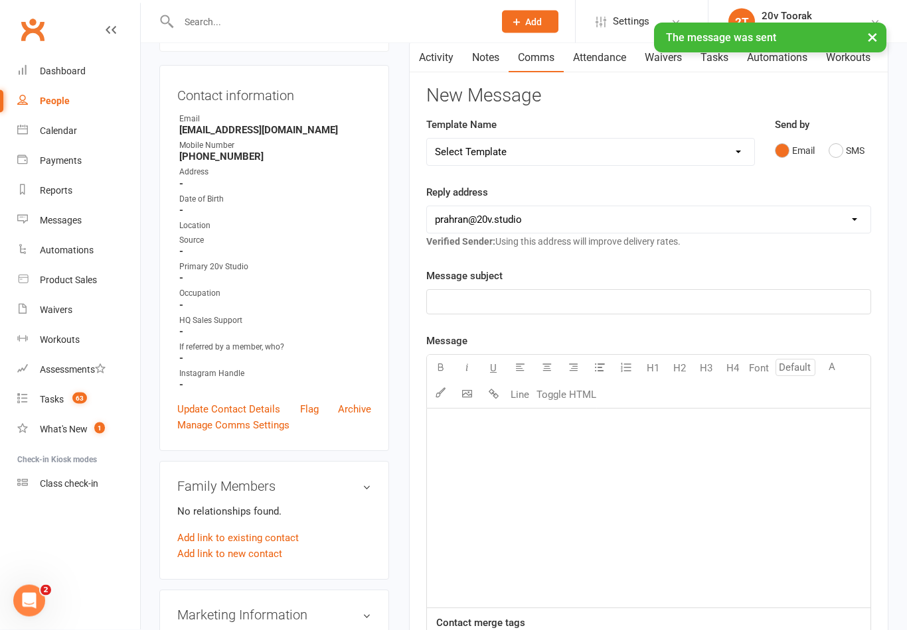
scroll to position [0, 0]
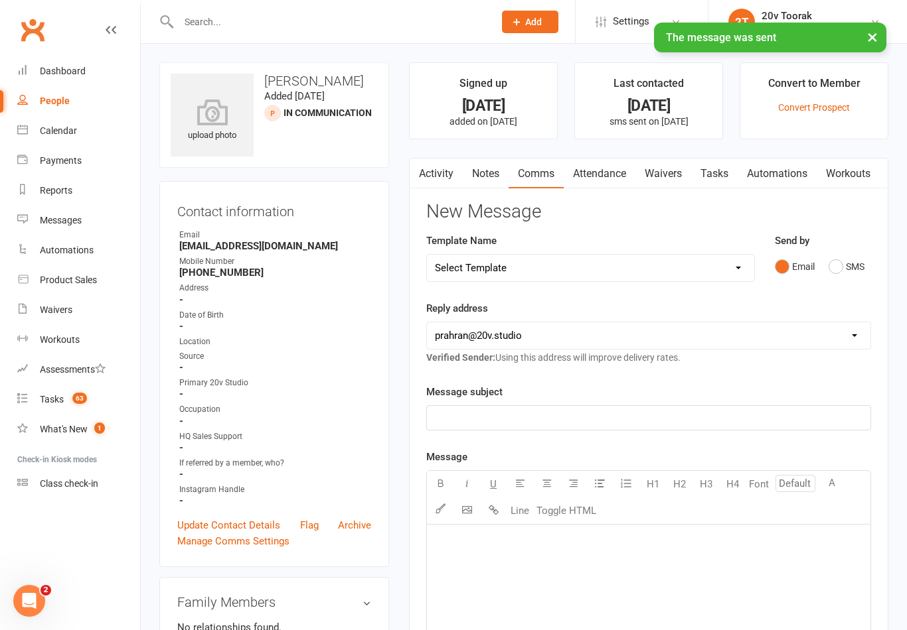
click at [701, 160] on link "Tasks" at bounding box center [714, 174] width 46 height 31
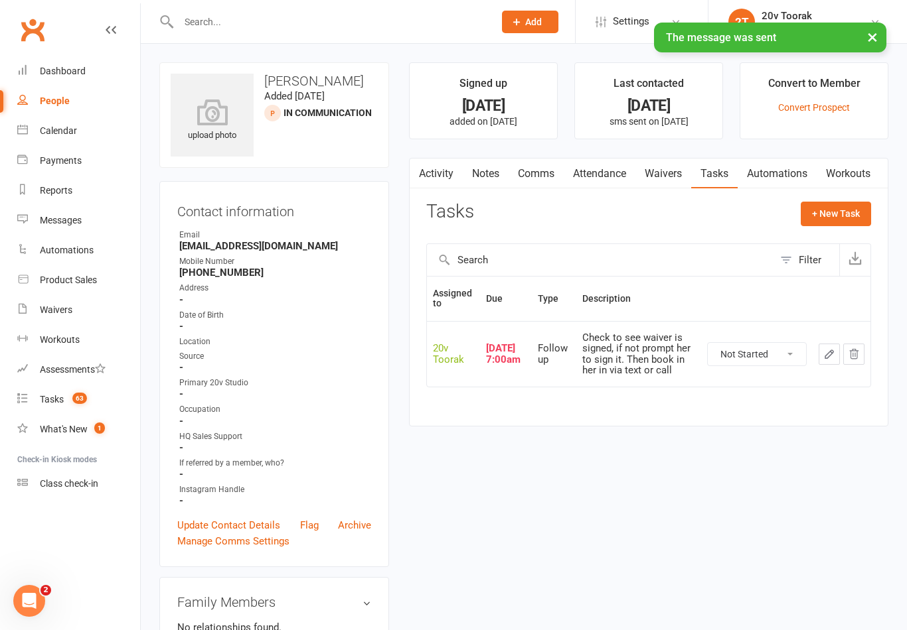
click at [829, 358] on button "button" at bounding box center [828, 354] width 21 height 21
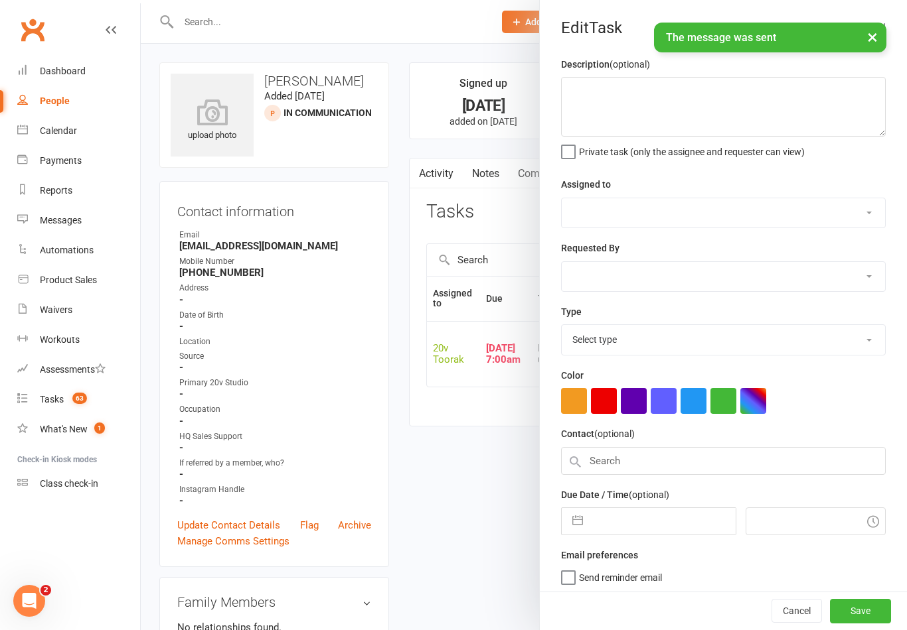
type textarea "Check to see waiver is signed, if not prompt her to sign it. Then book in her i…"
select select "45736"
type input "[DATE]"
type input "7:00am"
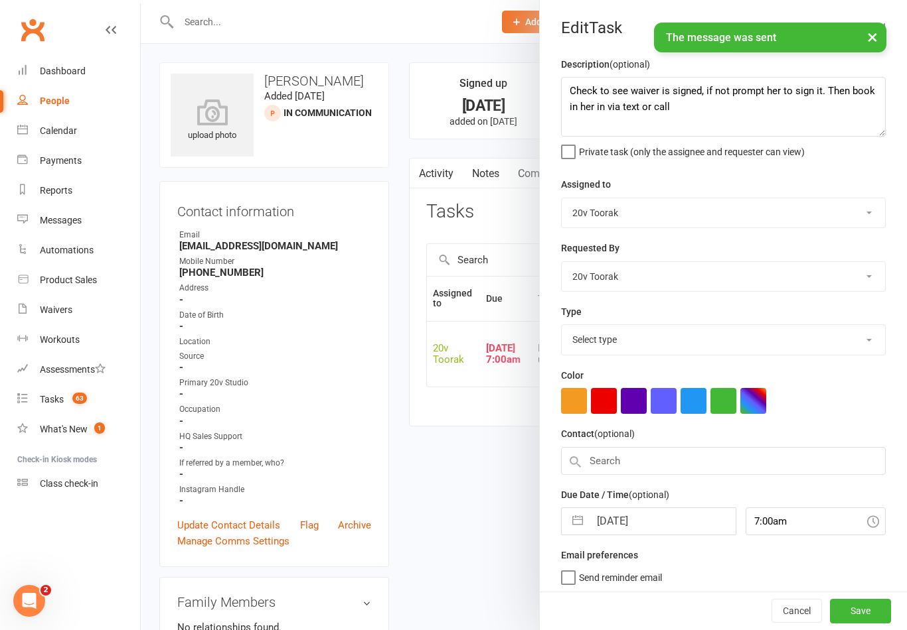
click at [634, 522] on input "[DATE]" at bounding box center [661, 521] width 145 height 27
select select "23277"
select select "7"
select select "2025"
select select "8"
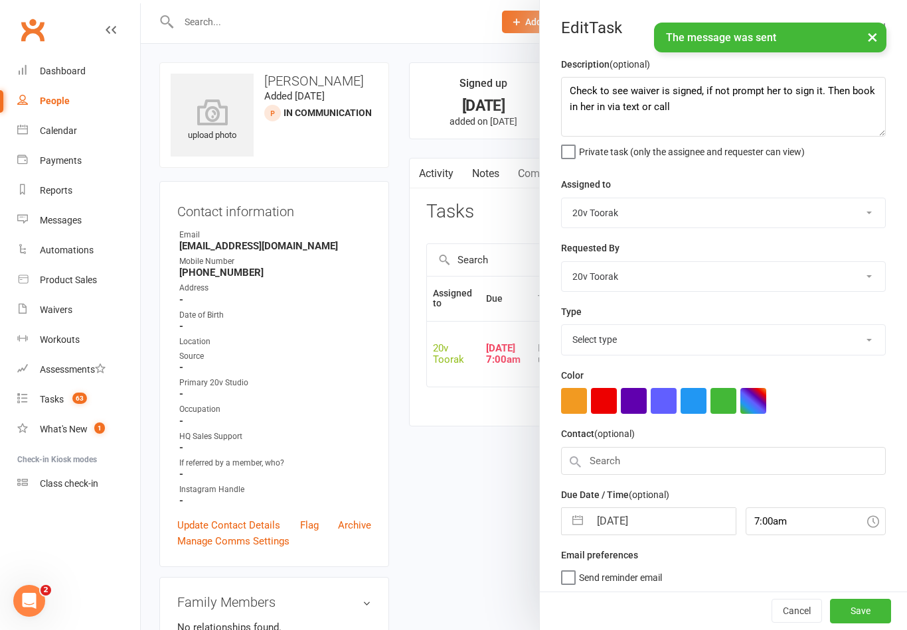
select select "2025"
select select "9"
select select "2025"
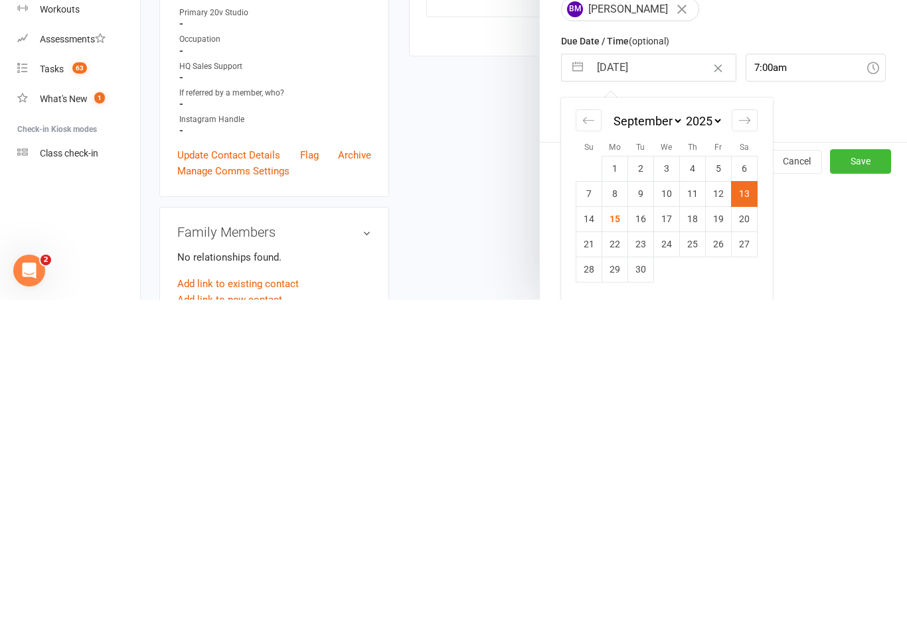
scroll to position [122, 0]
click at [646, 537] on td "16" at bounding box center [641, 549] width 26 height 25
type input "[DATE]"
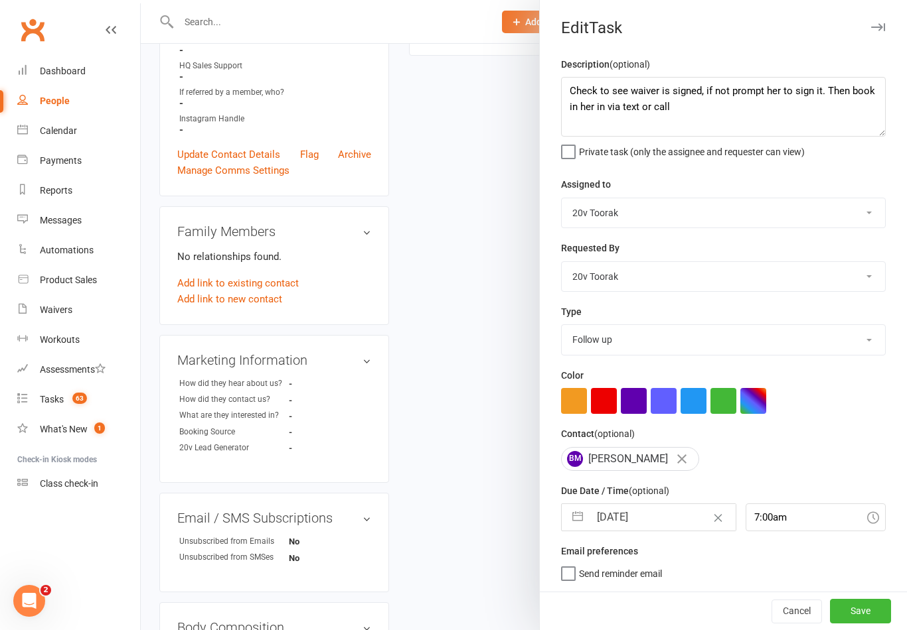
scroll to position [3, 0]
click at [856, 607] on button "Save" at bounding box center [860, 611] width 61 height 24
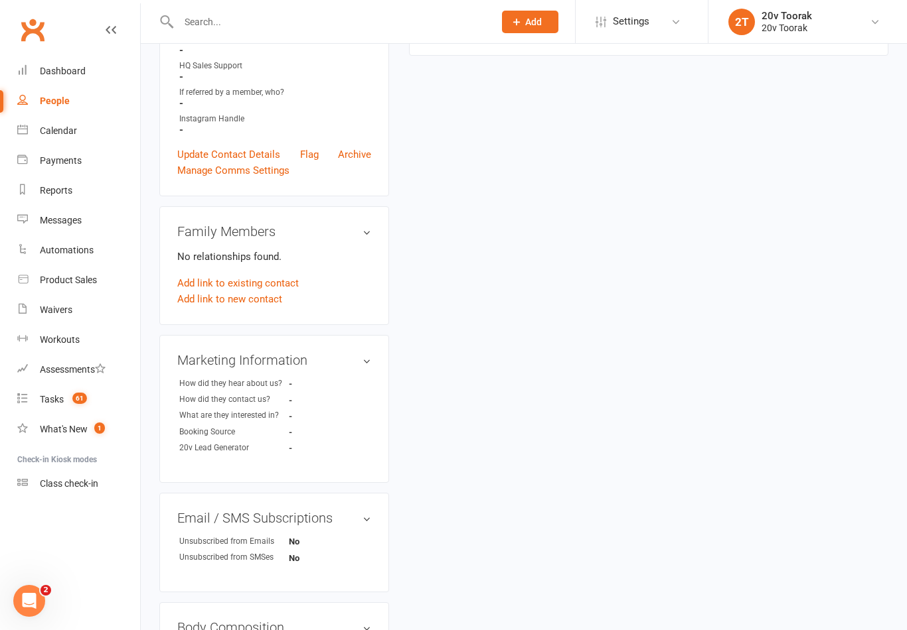
click at [43, 117] on link "Calendar" at bounding box center [78, 131] width 123 height 30
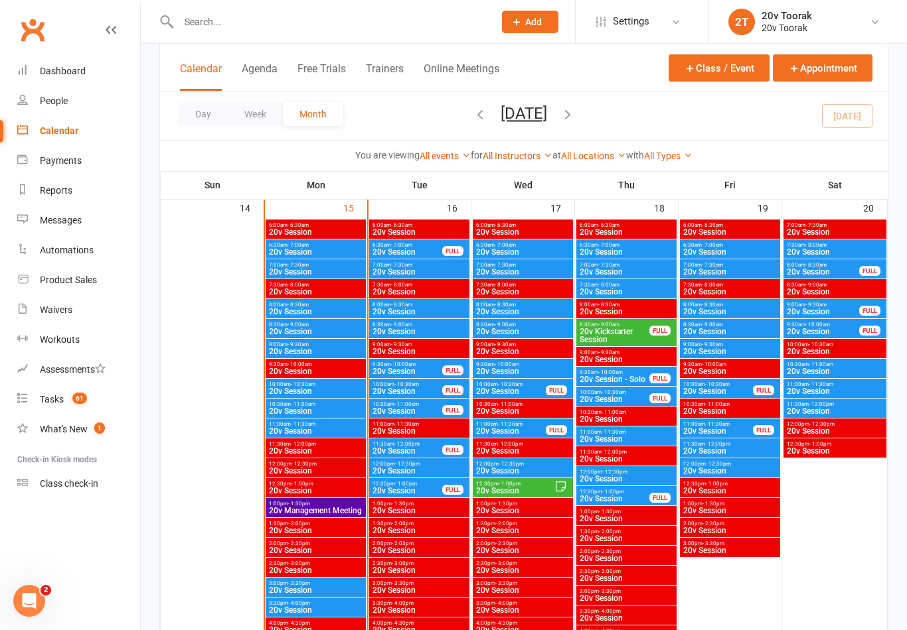
scroll to position [1114, 0]
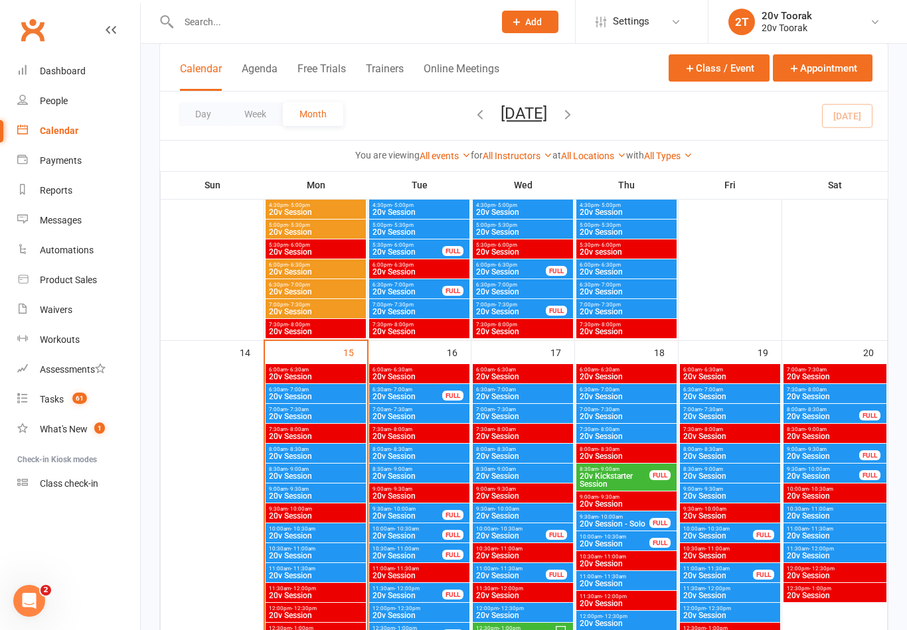
click at [437, 397] on span "20v Session" at bounding box center [407, 397] width 71 height 8
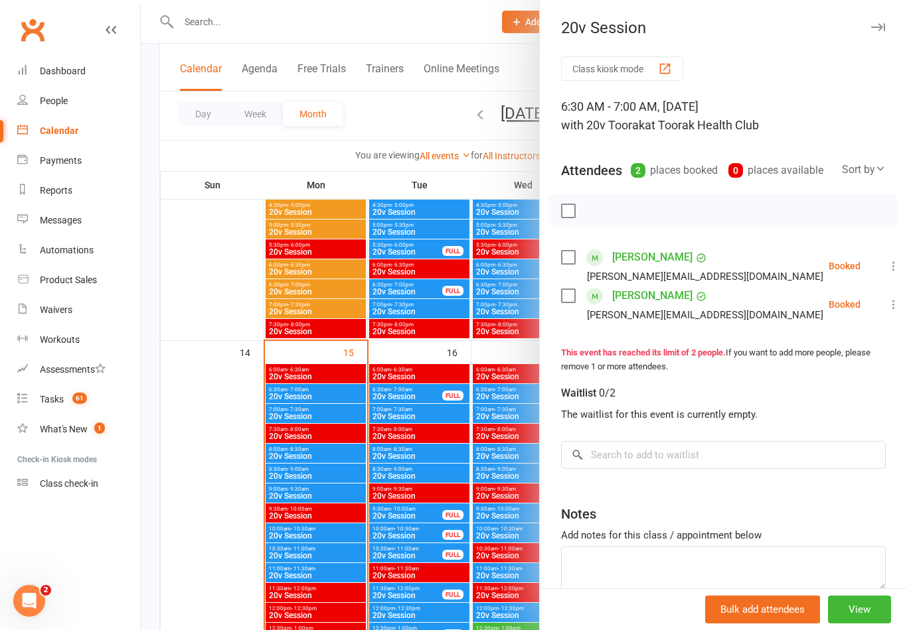
click at [330, 507] on div at bounding box center [524, 315] width 766 height 630
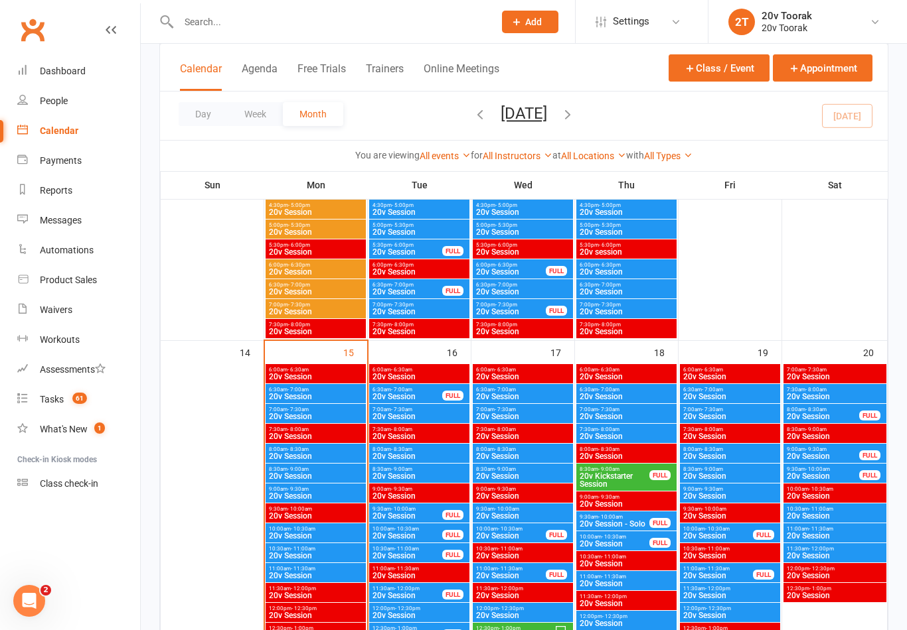
click at [423, 415] on span "20v Session" at bounding box center [419, 417] width 95 height 8
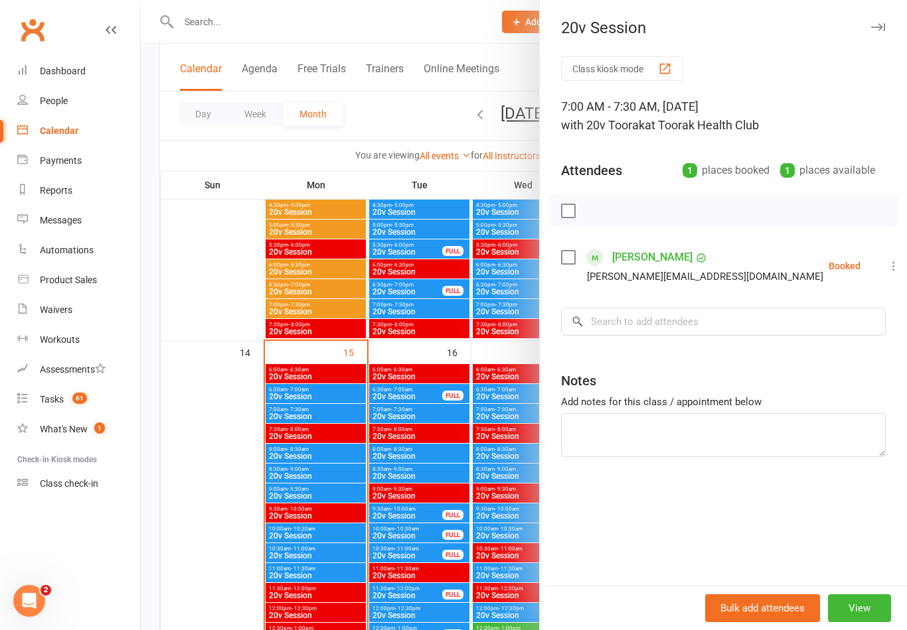
click at [256, 577] on div at bounding box center [524, 315] width 766 height 630
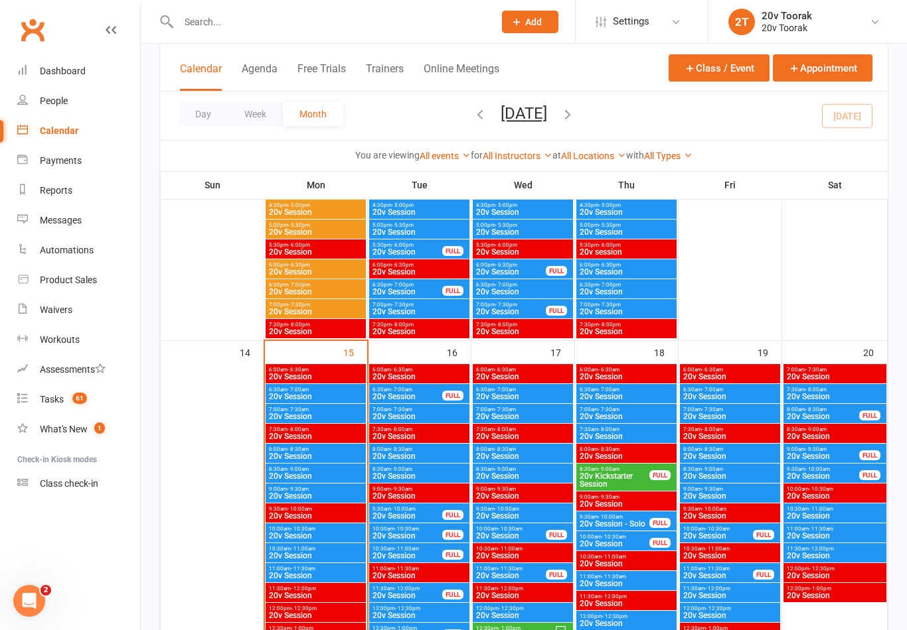
click at [396, 454] on span "20v Session" at bounding box center [419, 457] width 95 height 8
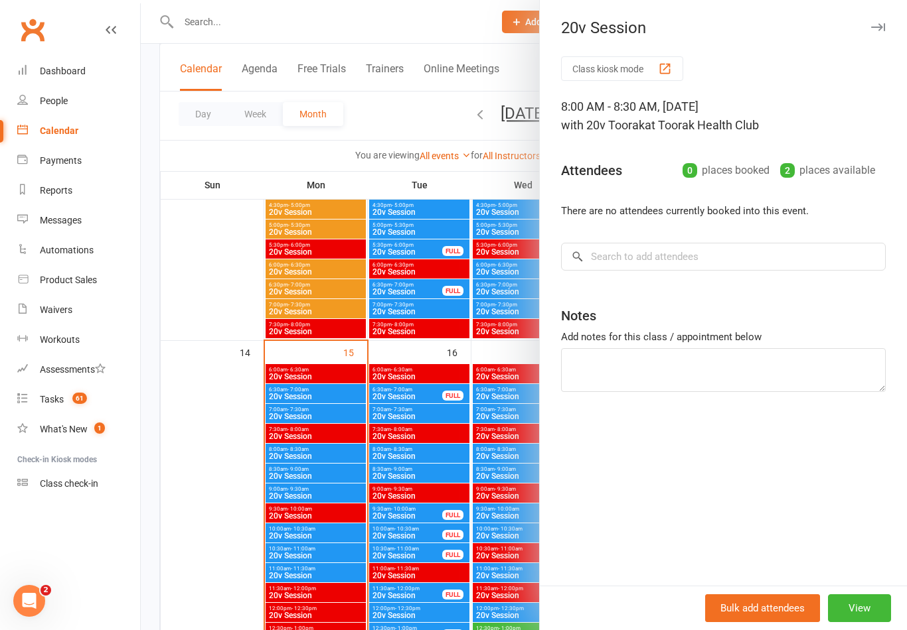
click at [388, 476] on div at bounding box center [524, 315] width 766 height 630
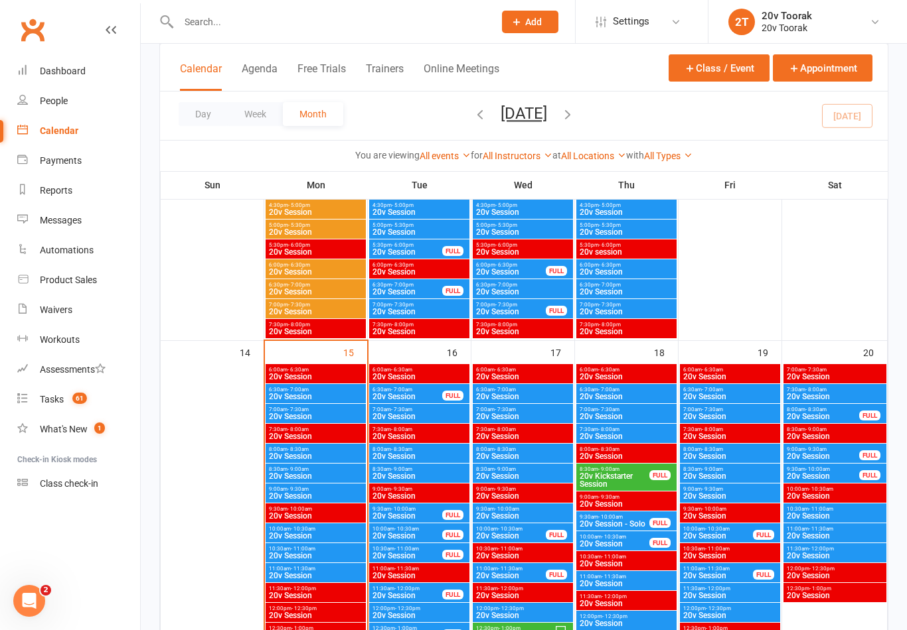
click at [398, 476] on span "20v Session" at bounding box center [419, 476] width 95 height 8
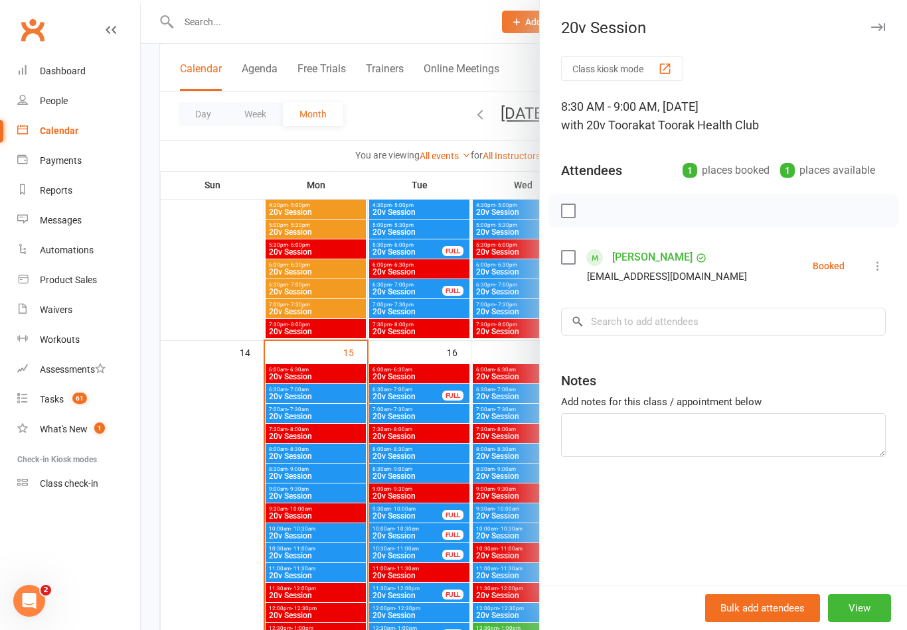
click at [368, 489] on div at bounding box center [524, 315] width 766 height 630
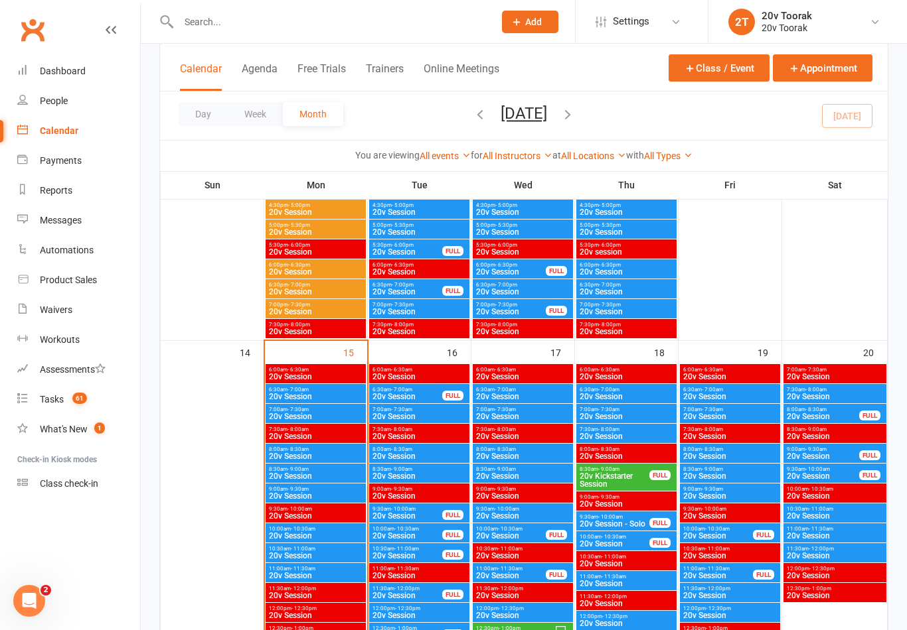
click at [398, 513] on span "20v Session" at bounding box center [407, 516] width 71 height 8
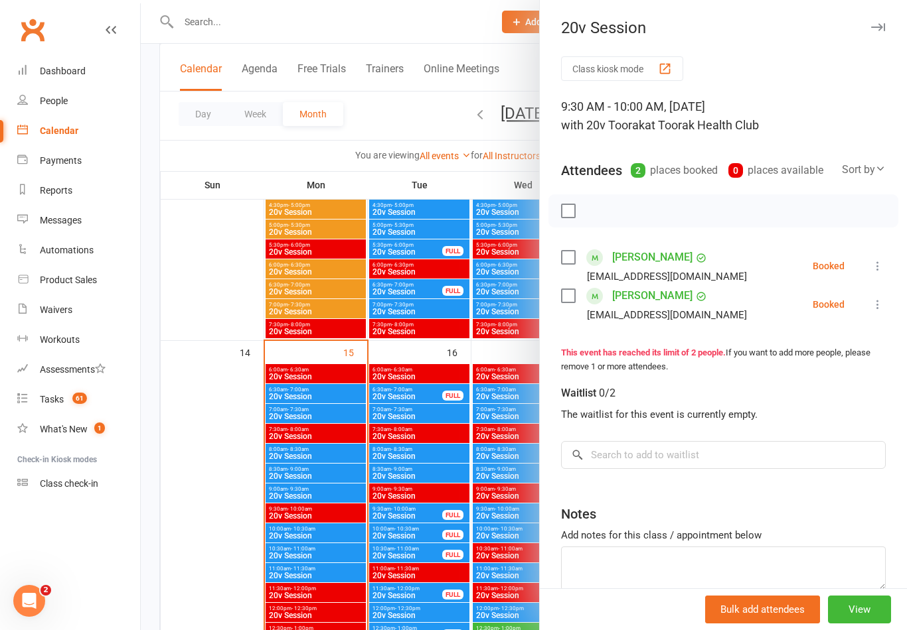
click at [368, 492] on div at bounding box center [524, 315] width 766 height 630
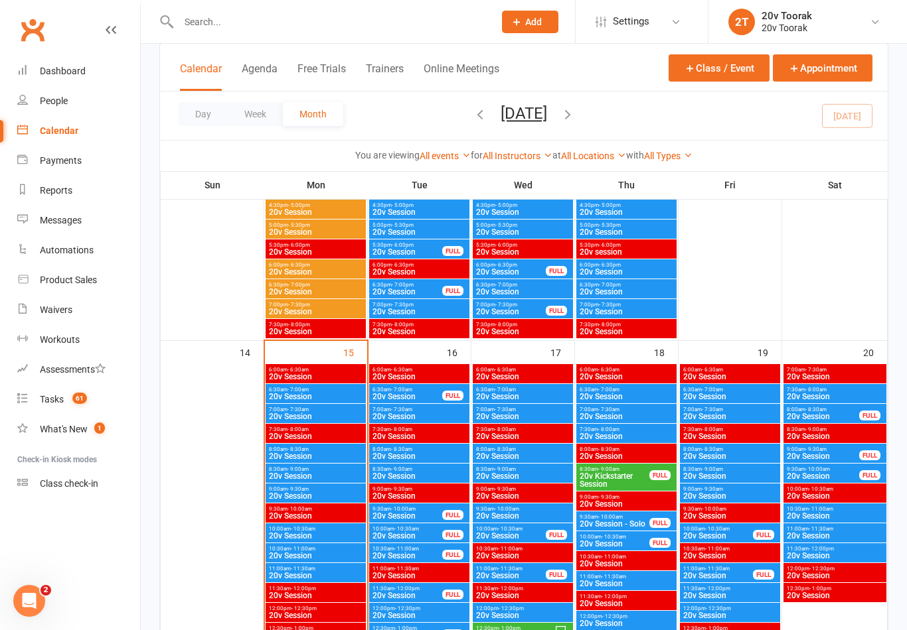
click at [427, 534] on span "20v Session" at bounding box center [407, 536] width 71 height 8
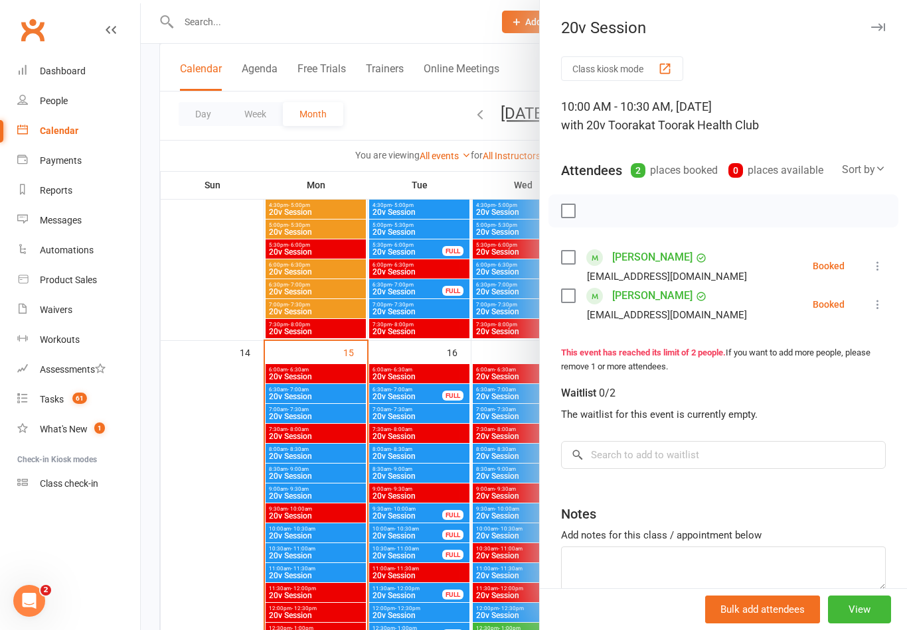
click at [75, 221] on div "Messages" at bounding box center [61, 220] width 42 height 11
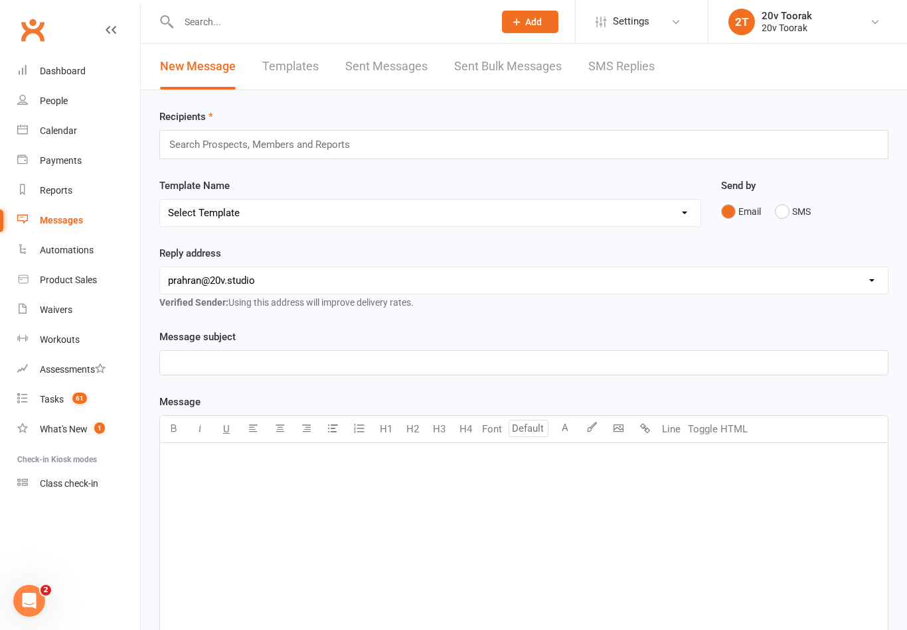
click at [652, 62] on link "SMS Replies" at bounding box center [621, 67] width 66 height 46
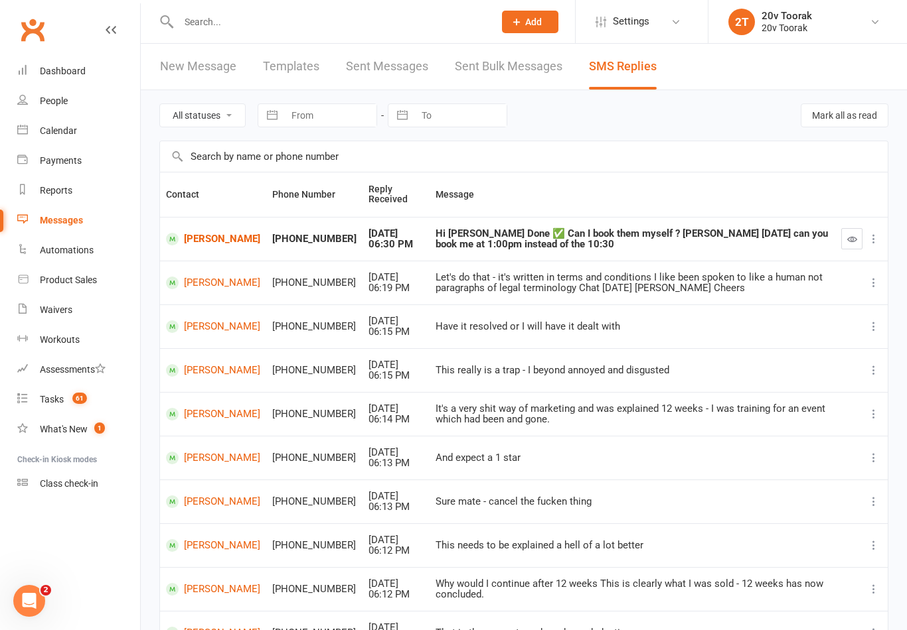
click at [223, 233] on link "[PERSON_NAME]" at bounding box center [213, 239] width 94 height 13
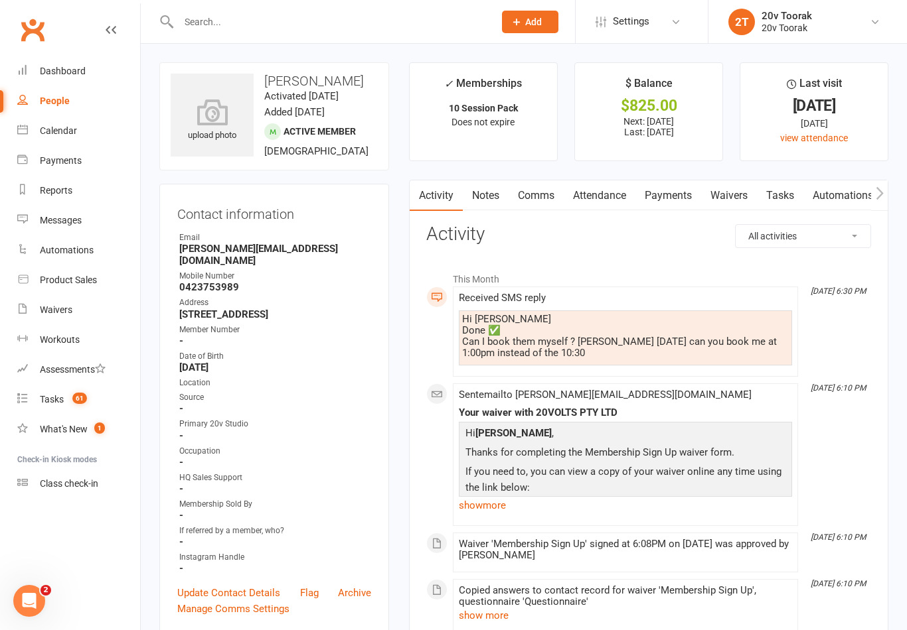
click at [29, 125] on link "Calendar" at bounding box center [78, 131] width 123 height 30
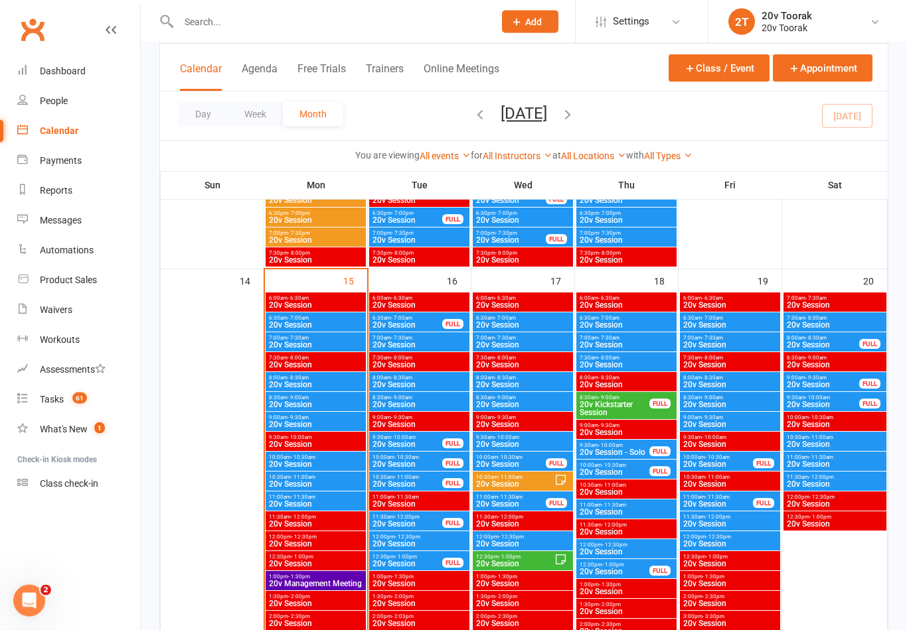
scroll to position [1185, 0]
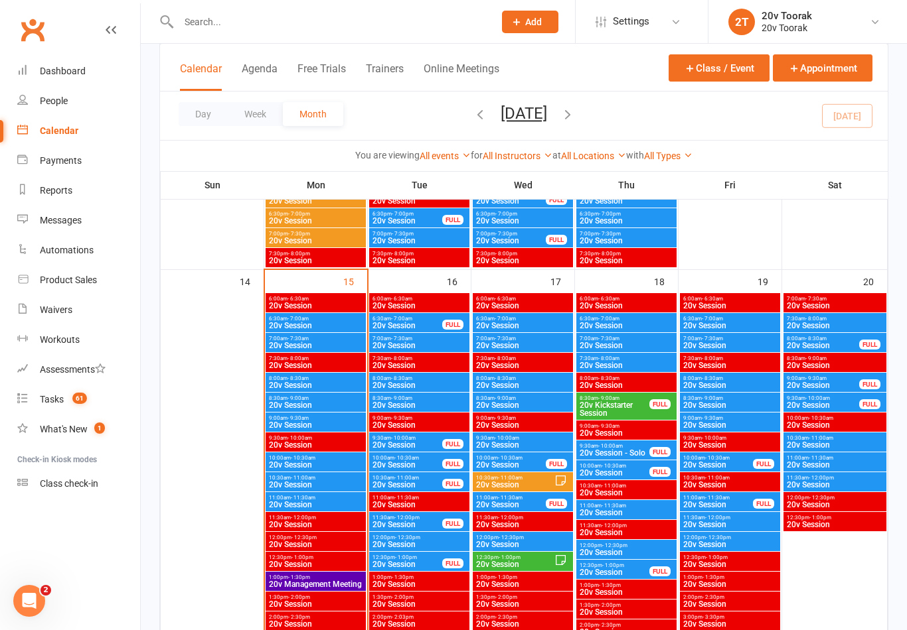
click at [541, 563] on span "20v Session" at bounding box center [514, 565] width 79 height 8
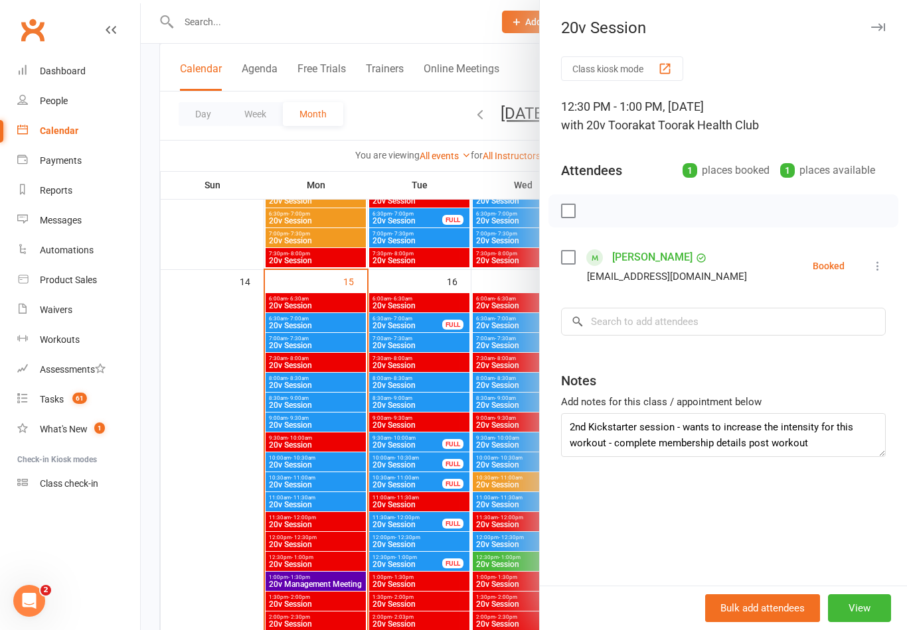
click at [503, 593] on div at bounding box center [524, 315] width 766 height 630
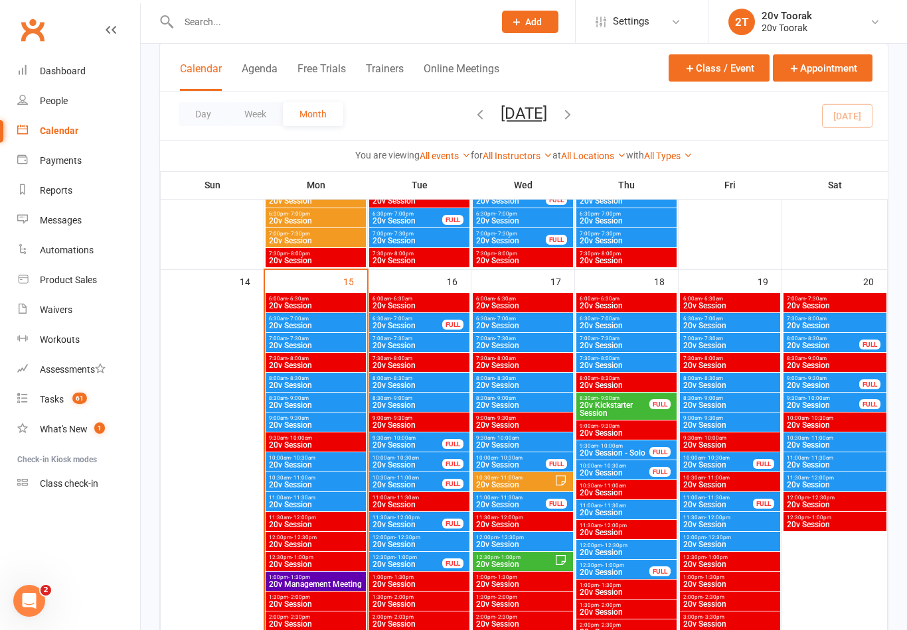
click at [516, 544] on span "20v Session" at bounding box center [522, 545] width 95 height 8
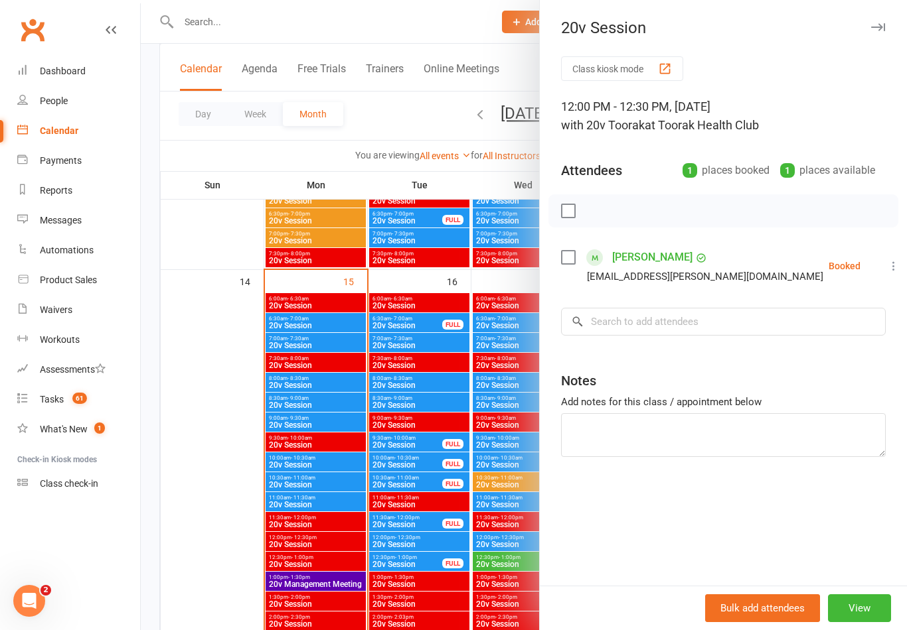
click at [501, 587] on div at bounding box center [524, 315] width 766 height 630
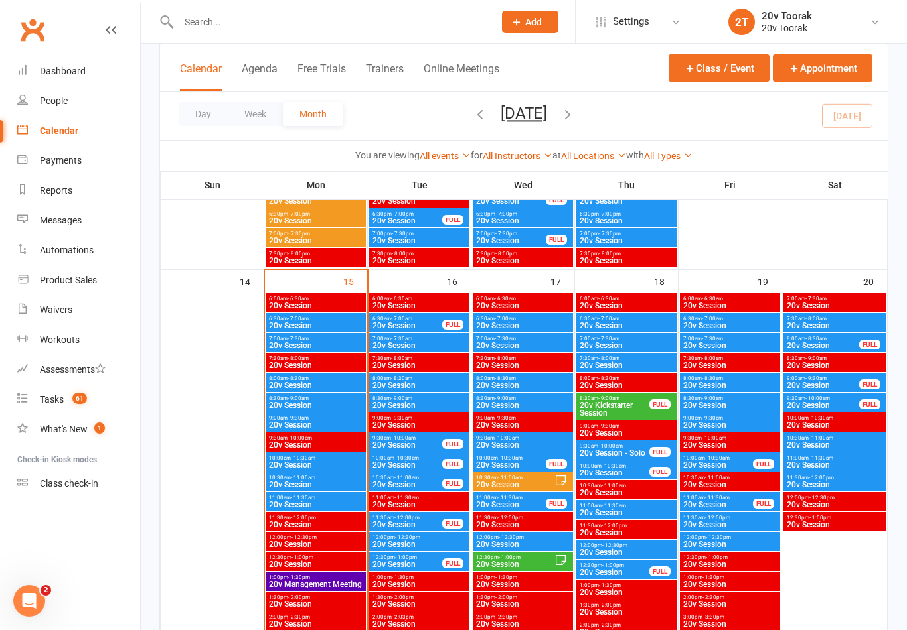
click at [545, 502] on div "FULL" at bounding box center [555, 504] width 21 height 10
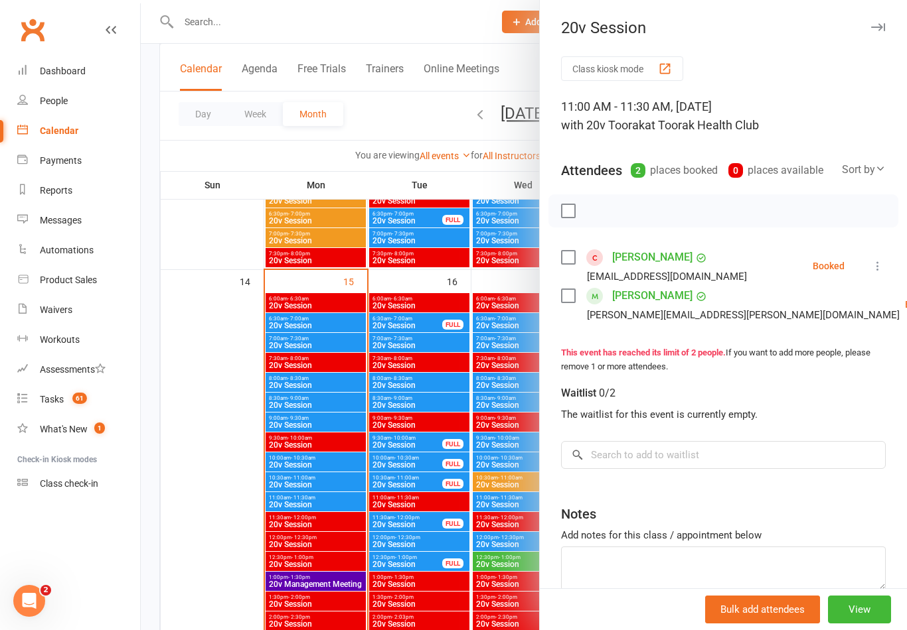
click at [527, 520] on div at bounding box center [524, 315] width 766 height 630
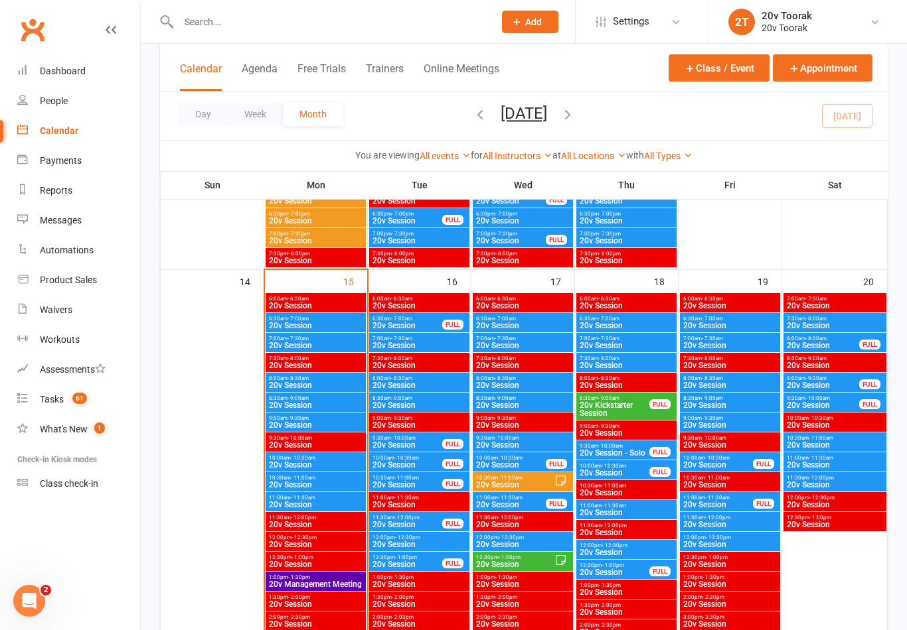
click at [514, 552] on div "12:30pm - 1:00pm 20v Session" at bounding box center [522, 561] width 100 height 19
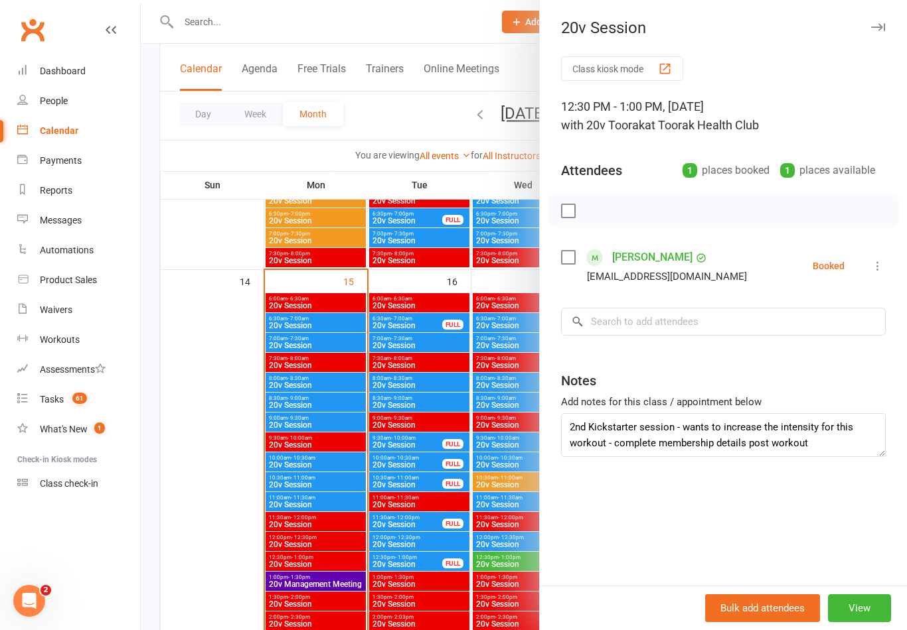
click at [511, 611] on div at bounding box center [524, 315] width 766 height 630
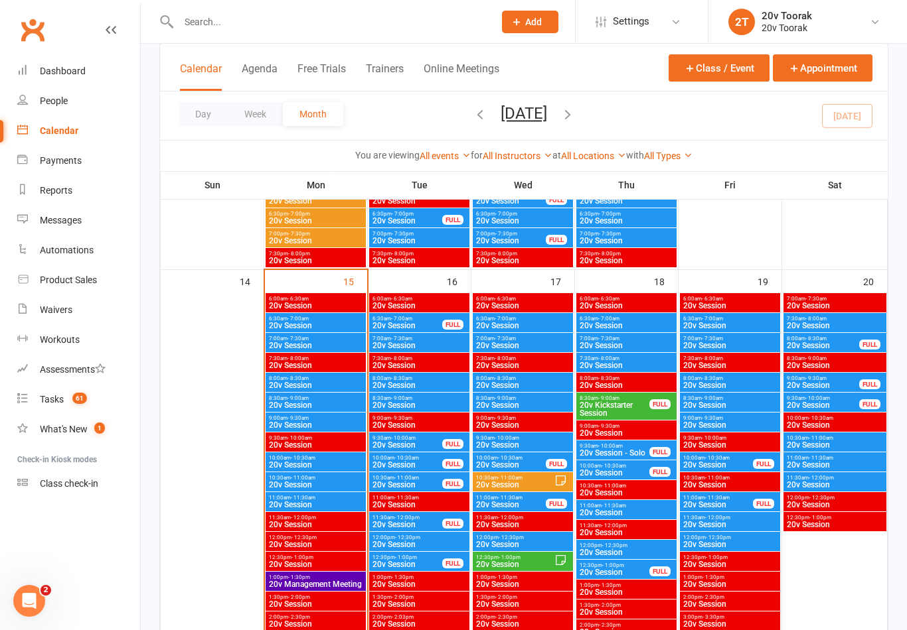
click at [538, 567] on span "20v Session" at bounding box center [514, 565] width 79 height 8
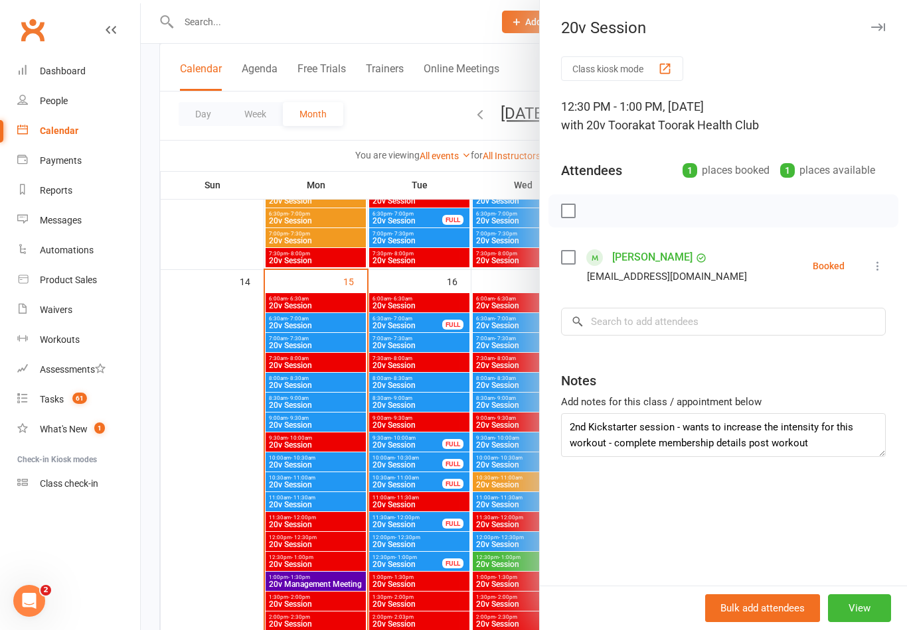
click at [504, 597] on div at bounding box center [524, 315] width 766 height 630
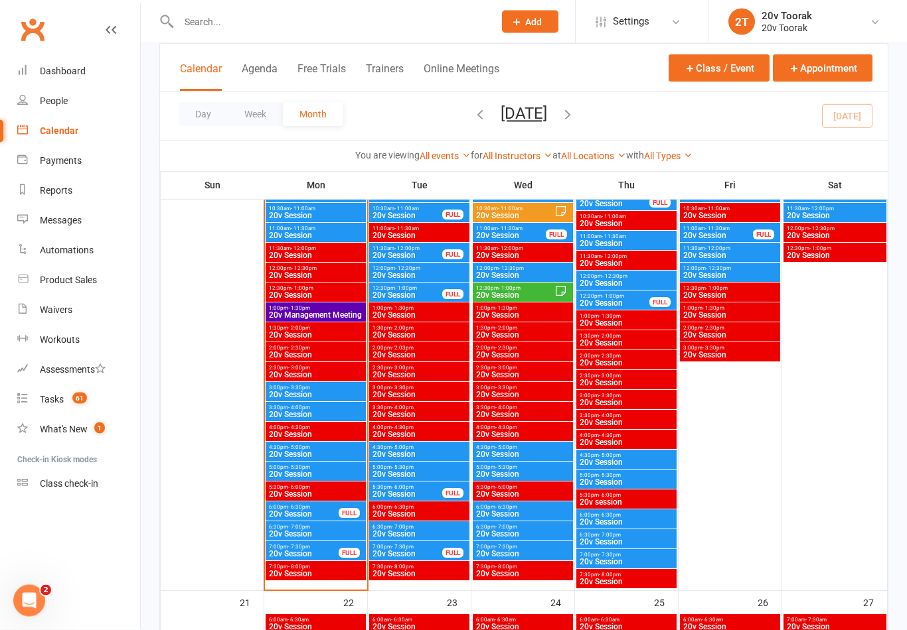
scroll to position [1512, 0]
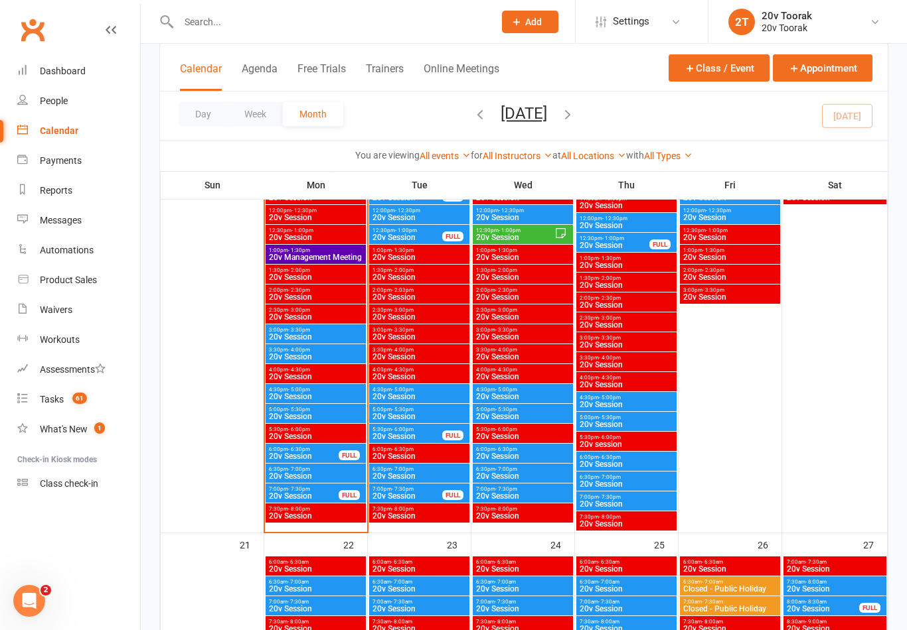
click at [526, 398] on span "20v Session" at bounding box center [522, 397] width 95 height 8
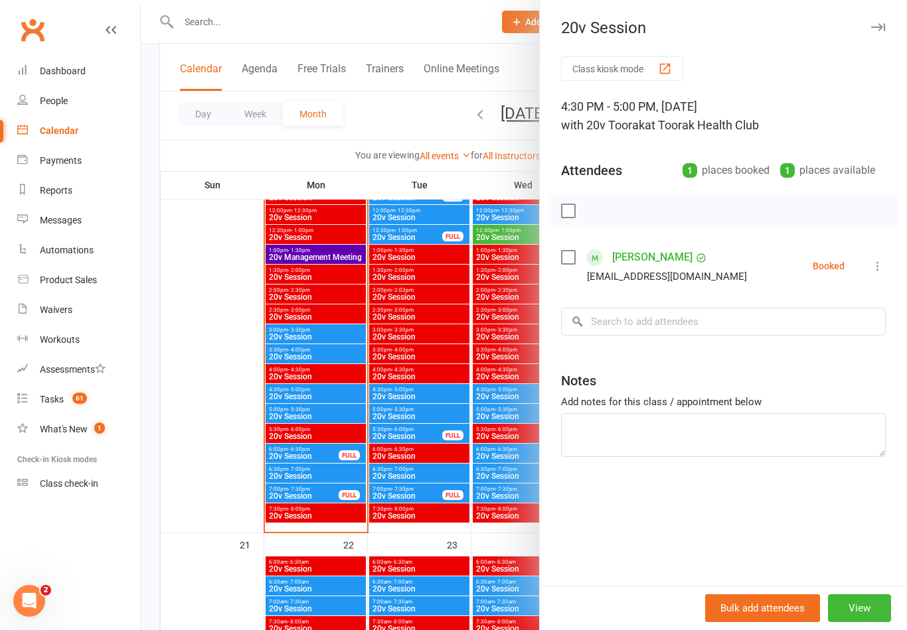
click at [394, 510] on div at bounding box center [524, 315] width 766 height 630
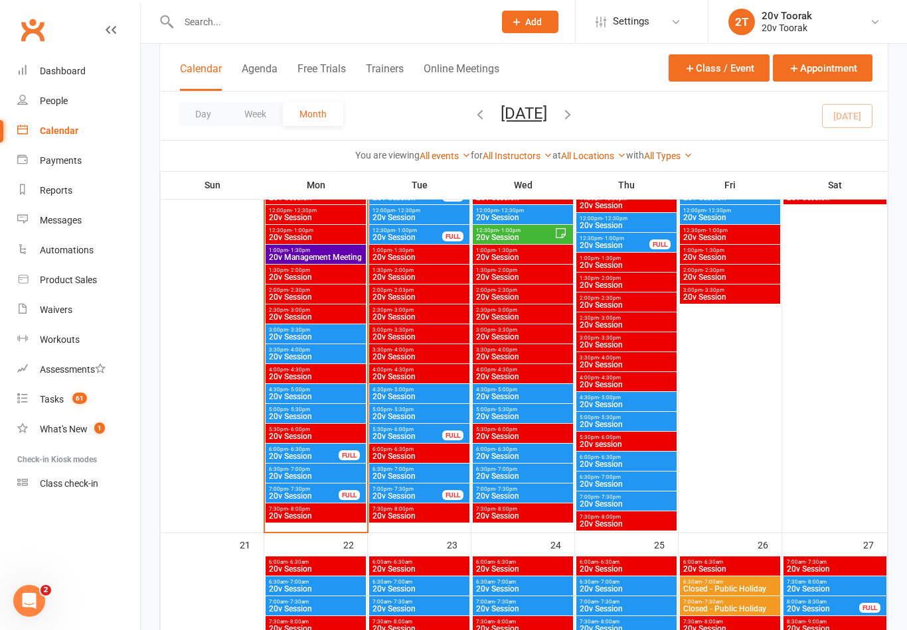
click at [516, 403] on div "4:30pm - 5:00pm 20v Session" at bounding box center [522, 393] width 100 height 19
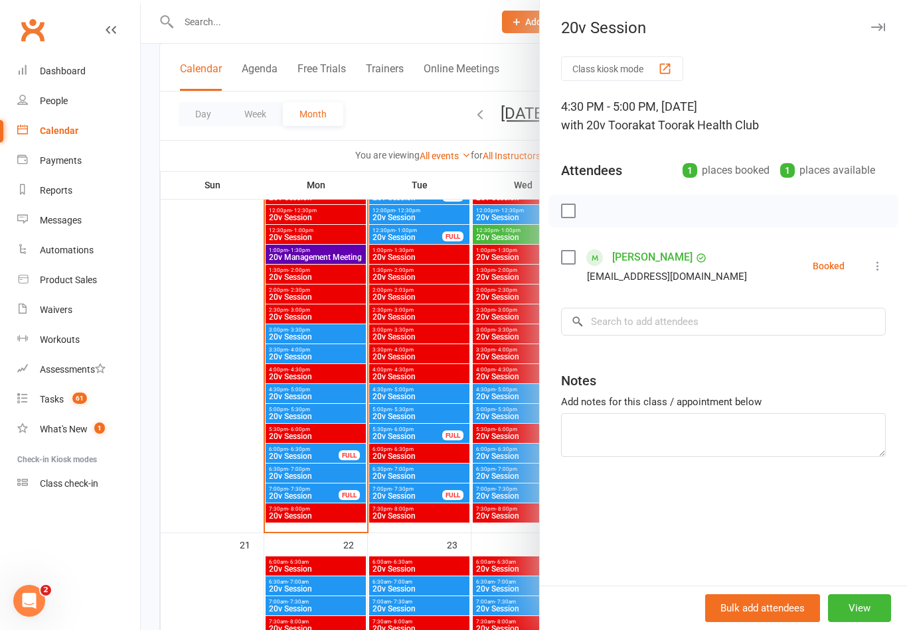
click at [499, 416] on div at bounding box center [524, 315] width 766 height 630
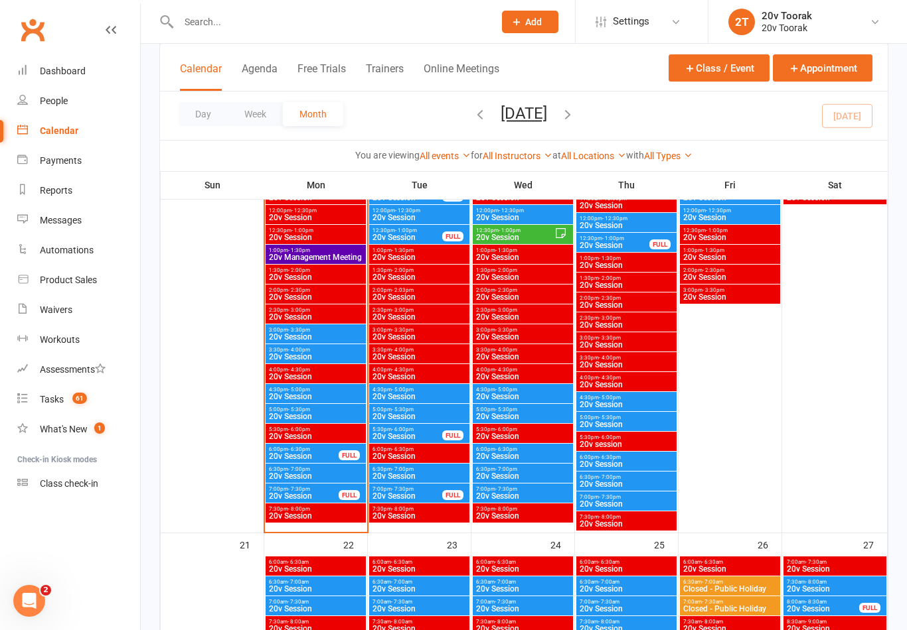
click at [507, 416] on span "20v Session" at bounding box center [522, 417] width 95 height 8
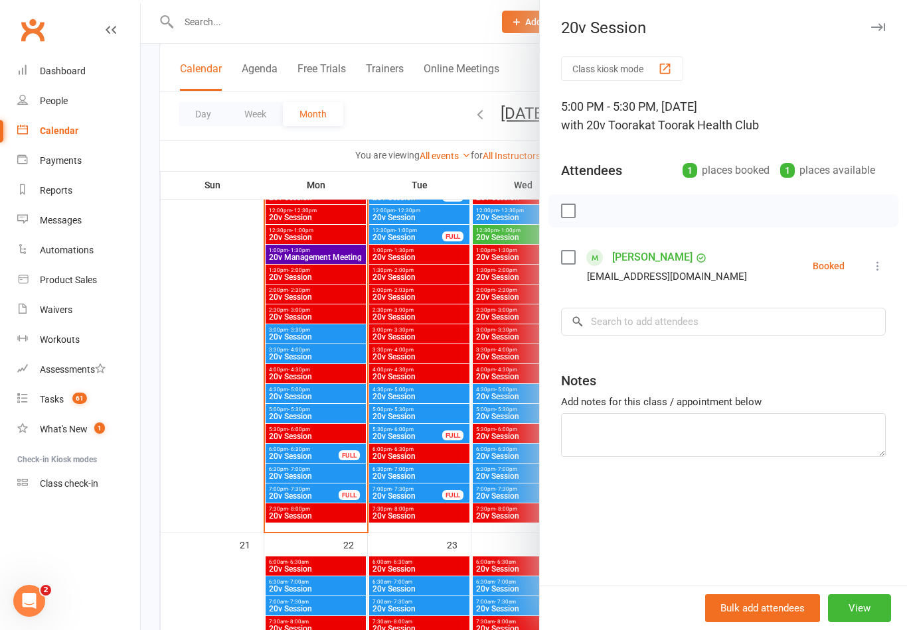
click at [500, 430] on div at bounding box center [524, 315] width 766 height 630
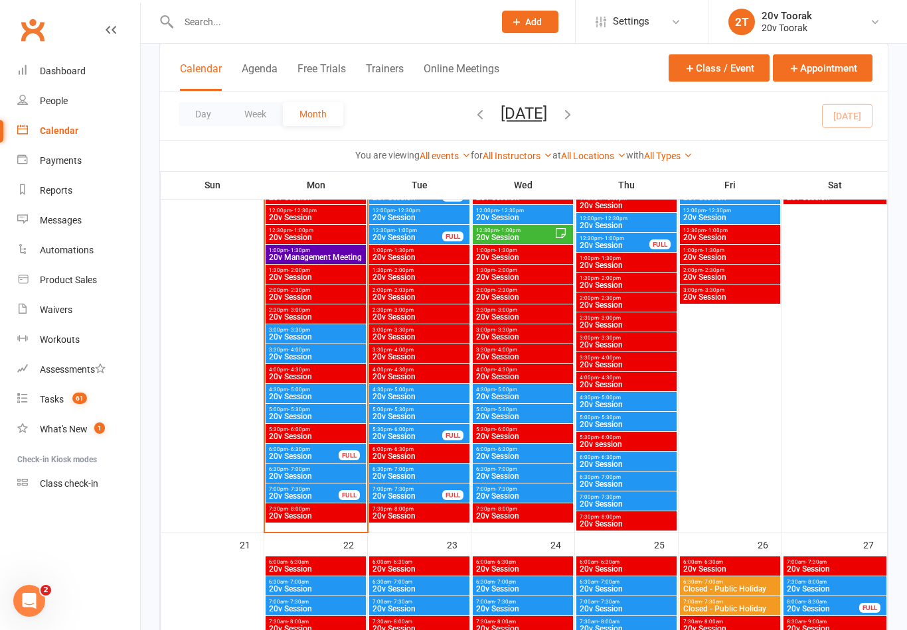
click at [509, 454] on span "20v Session" at bounding box center [522, 457] width 95 height 8
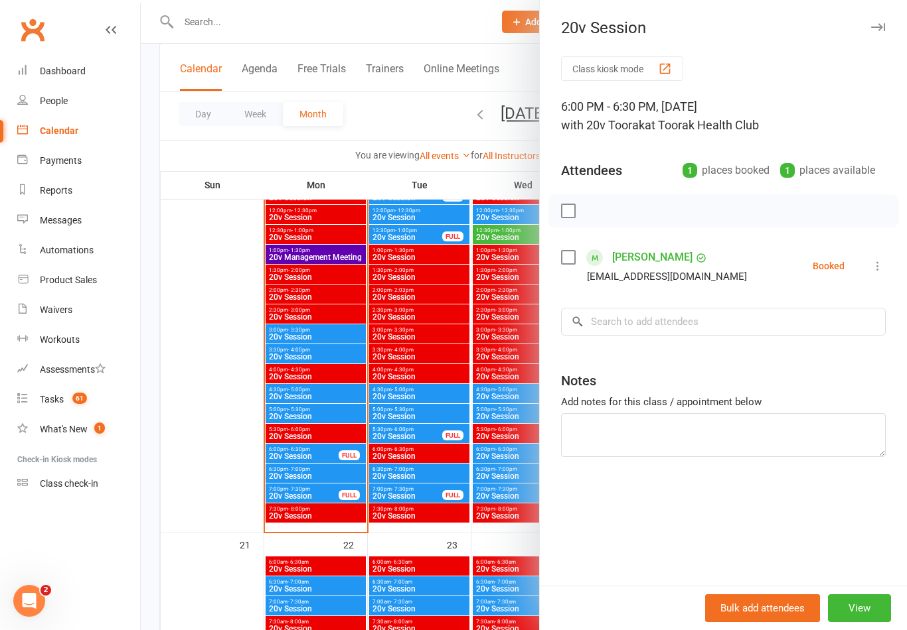
click at [490, 466] on div at bounding box center [524, 315] width 766 height 630
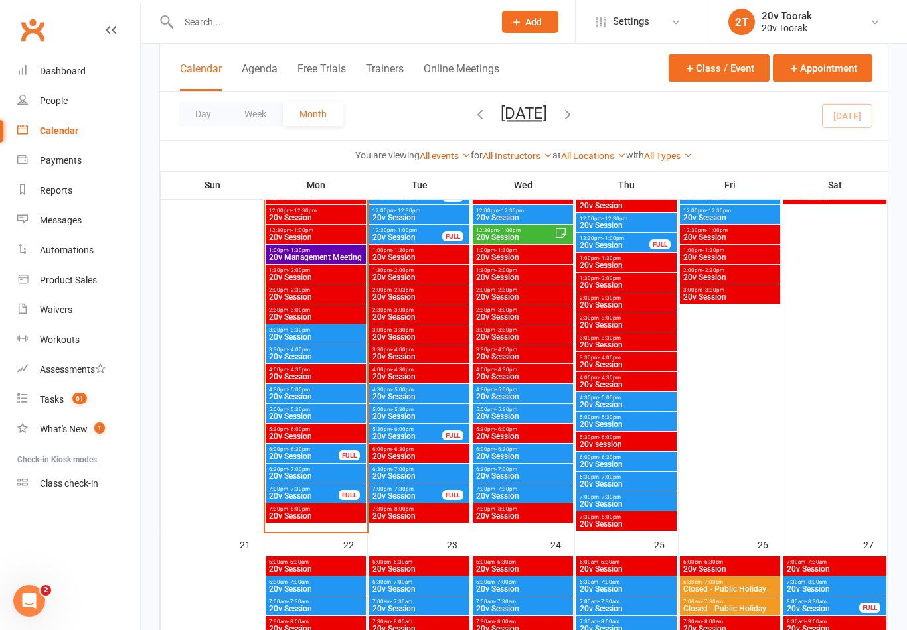
click at [512, 472] on span "20v Session" at bounding box center [522, 476] width 95 height 8
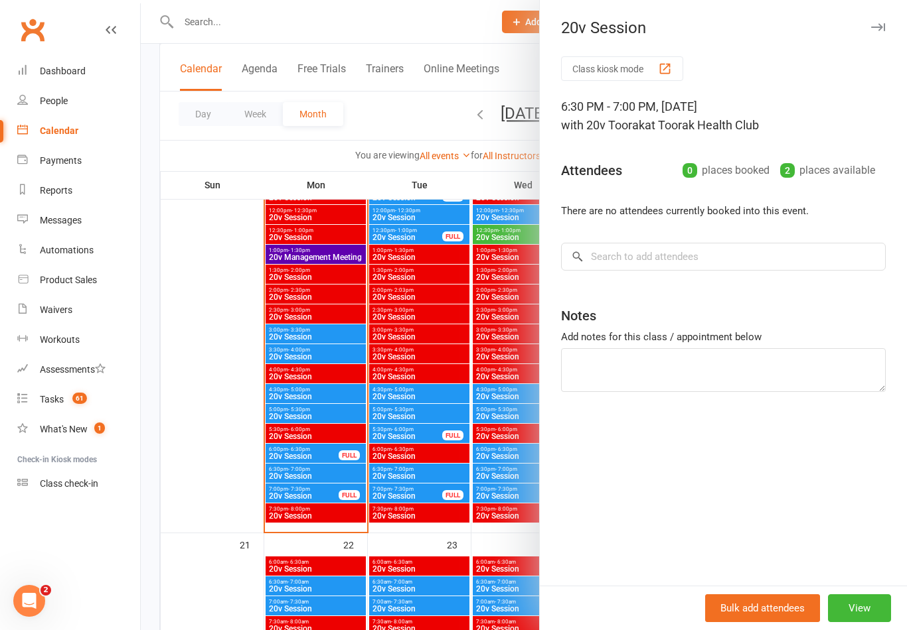
click at [508, 482] on div at bounding box center [524, 315] width 766 height 630
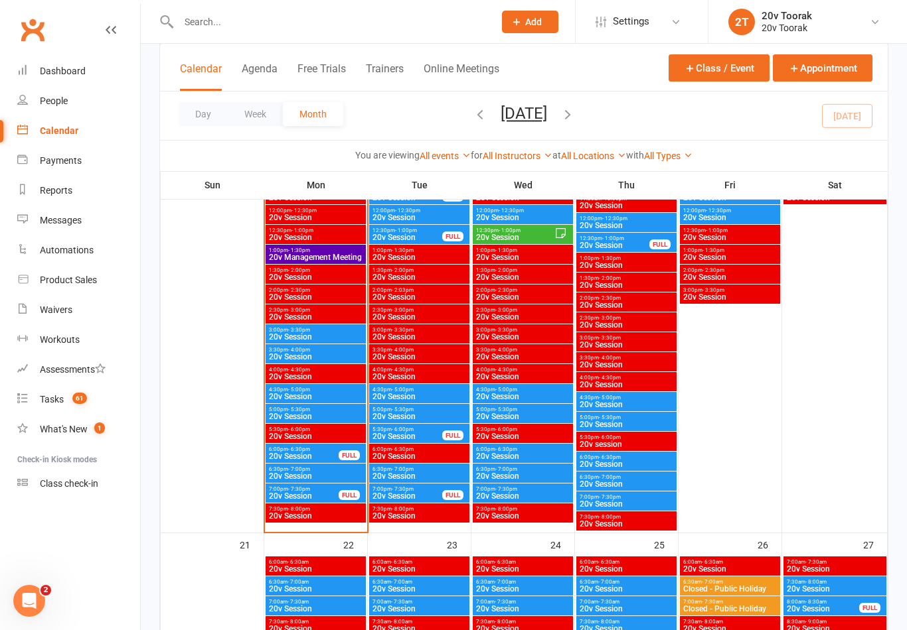
click at [507, 492] on span "20v Session" at bounding box center [522, 496] width 95 height 8
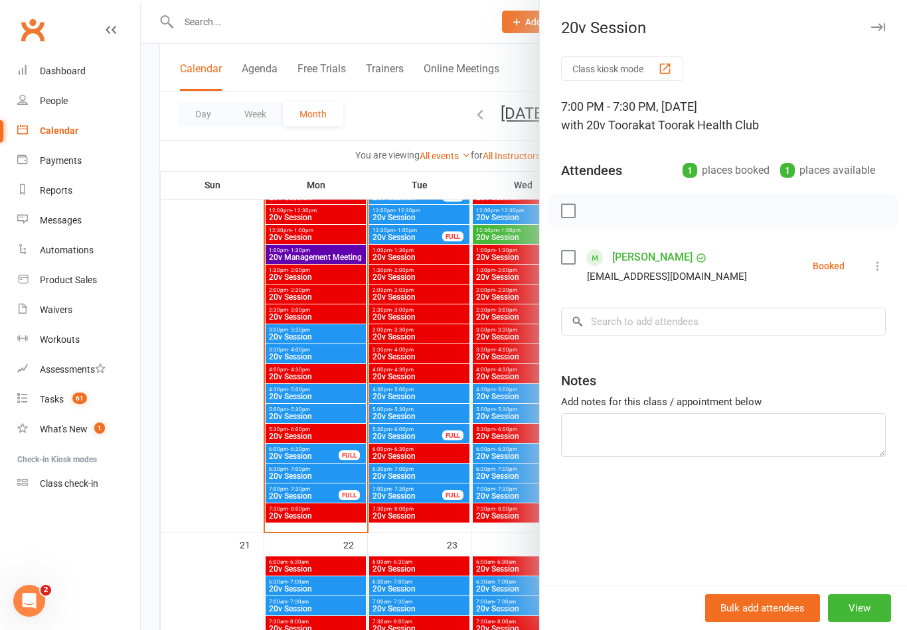
click at [491, 489] on div at bounding box center [524, 315] width 766 height 630
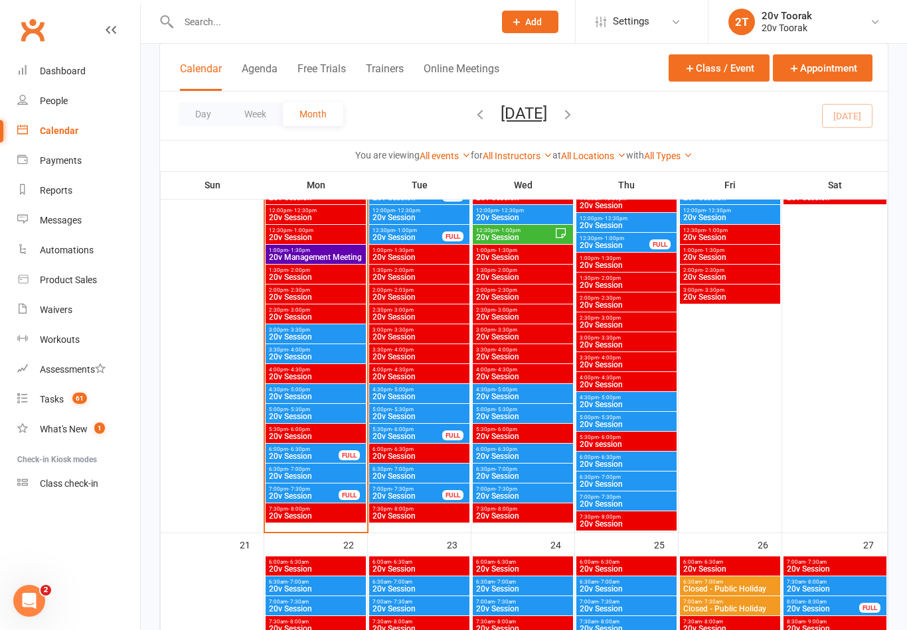
click at [611, 405] on span "20v Session" at bounding box center [626, 405] width 95 height 8
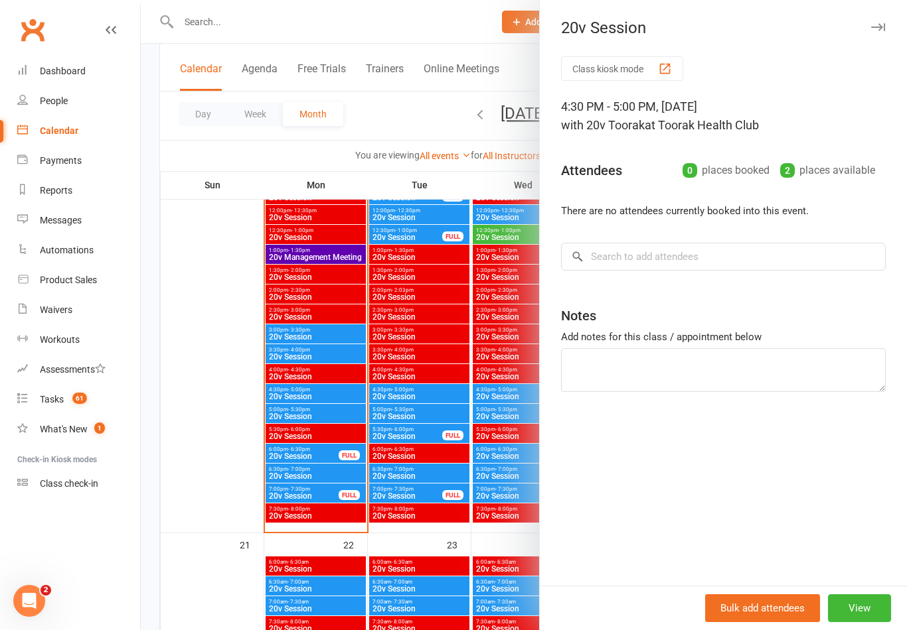
click at [472, 467] on div at bounding box center [524, 315] width 766 height 630
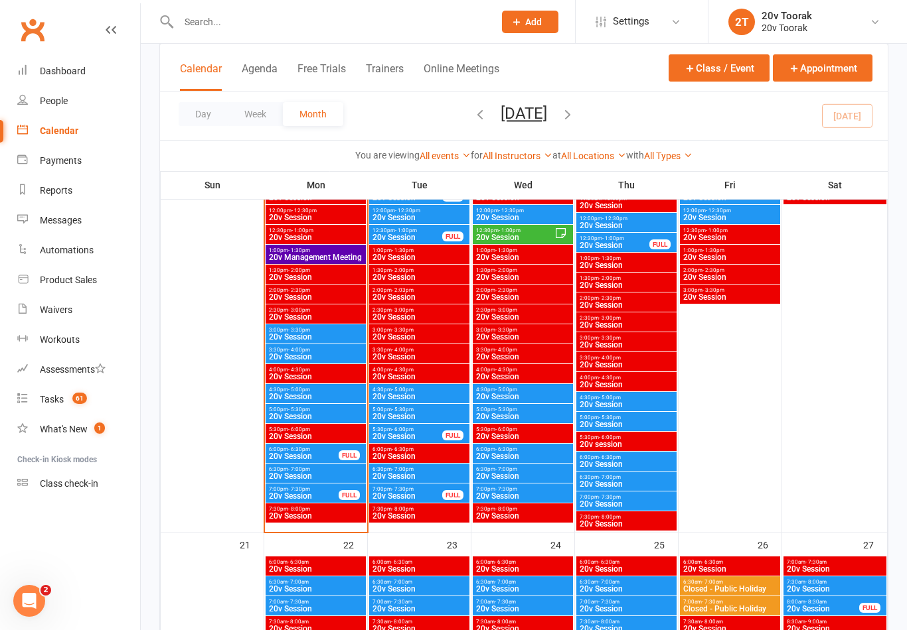
click at [605, 425] on span "20v Session" at bounding box center [626, 425] width 95 height 8
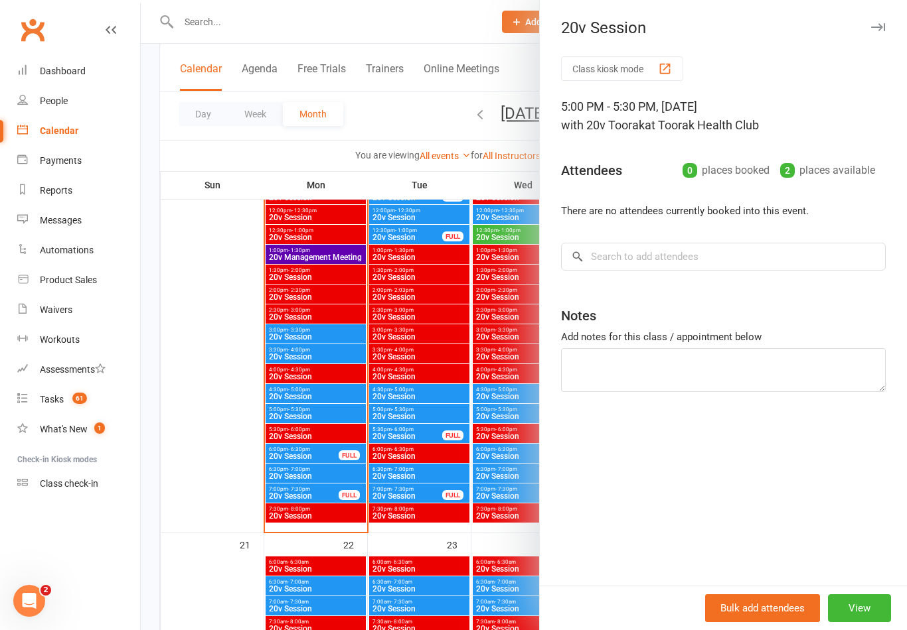
click at [474, 471] on div at bounding box center [524, 315] width 766 height 630
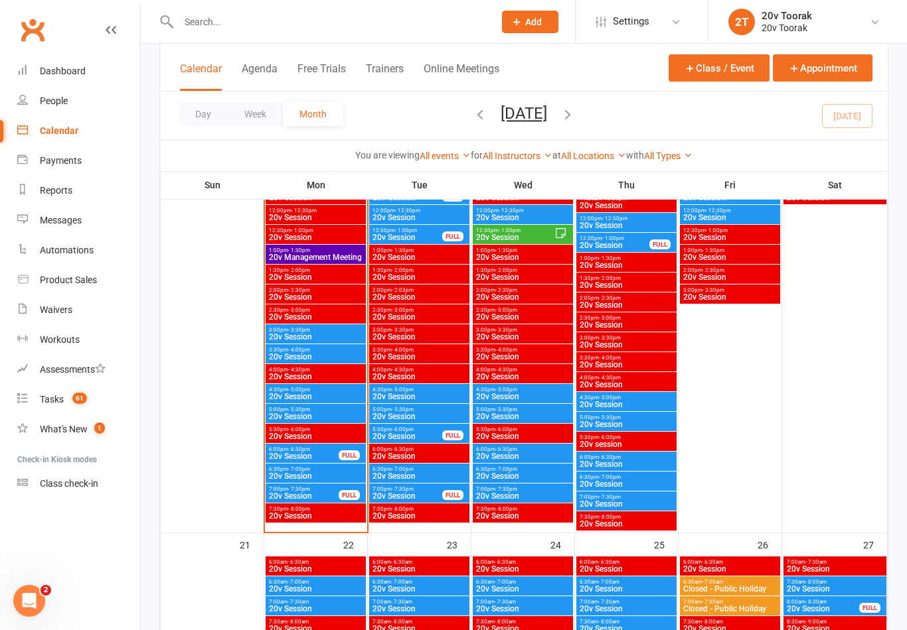
click at [610, 465] on span "20v Session" at bounding box center [626, 465] width 95 height 8
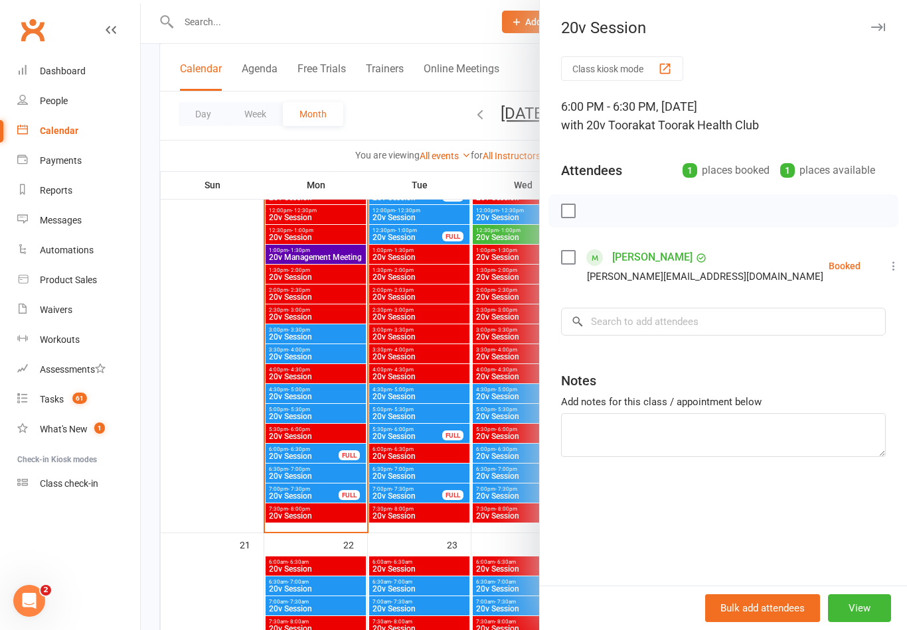
click at [496, 482] on div at bounding box center [524, 315] width 766 height 630
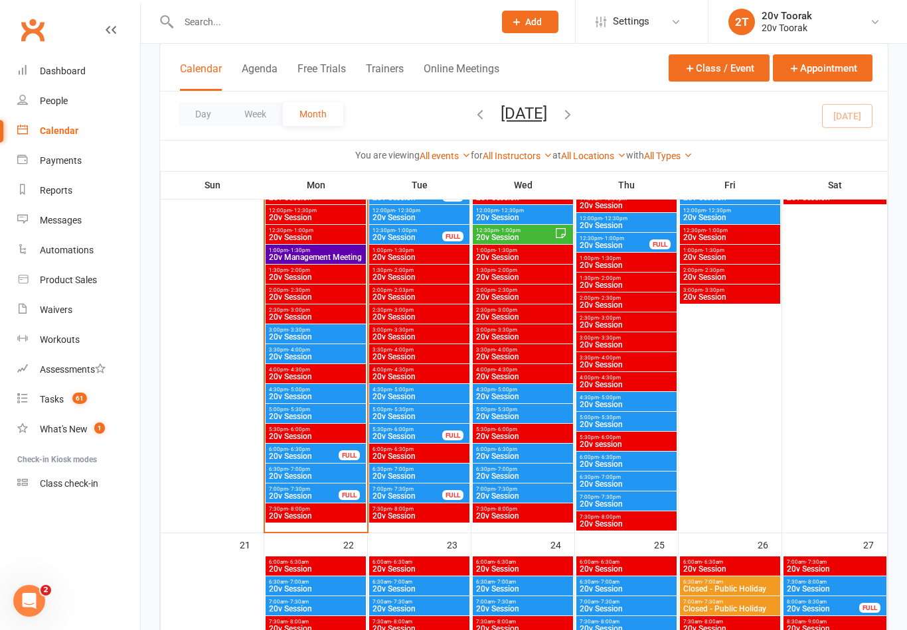
click at [595, 486] on span "20v Session" at bounding box center [626, 484] width 95 height 8
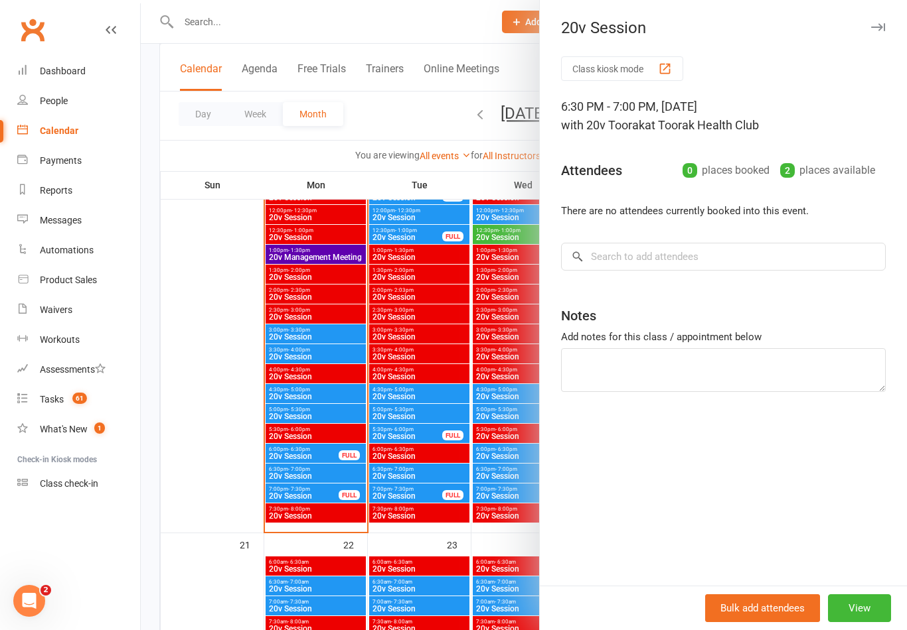
click at [488, 476] on div at bounding box center [524, 315] width 766 height 630
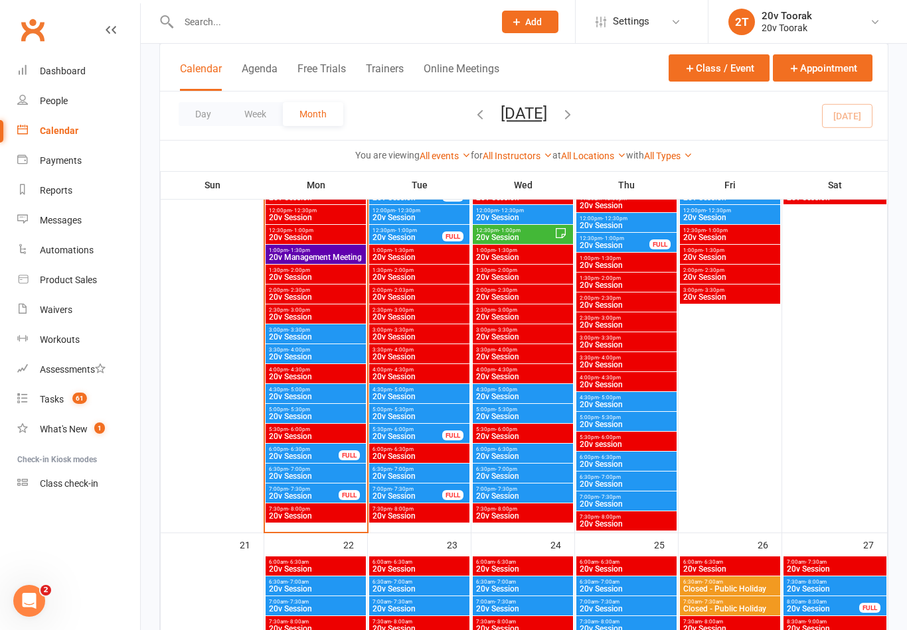
click at [617, 507] on span "20v Session" at bounding box center [626, 504] width 95 height 8
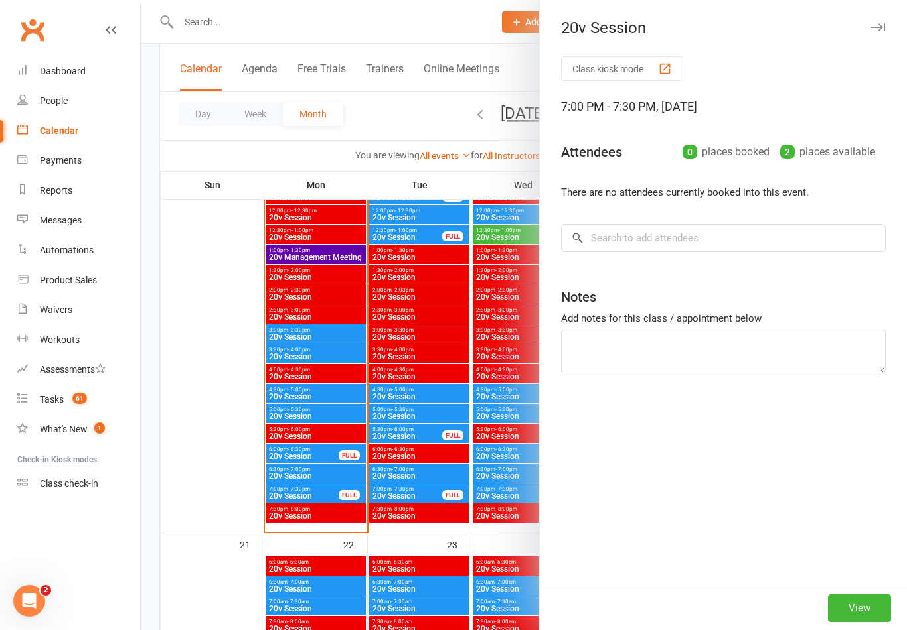
click at [498, 521] on div at bounding box center [524, 315] width 766 height 630
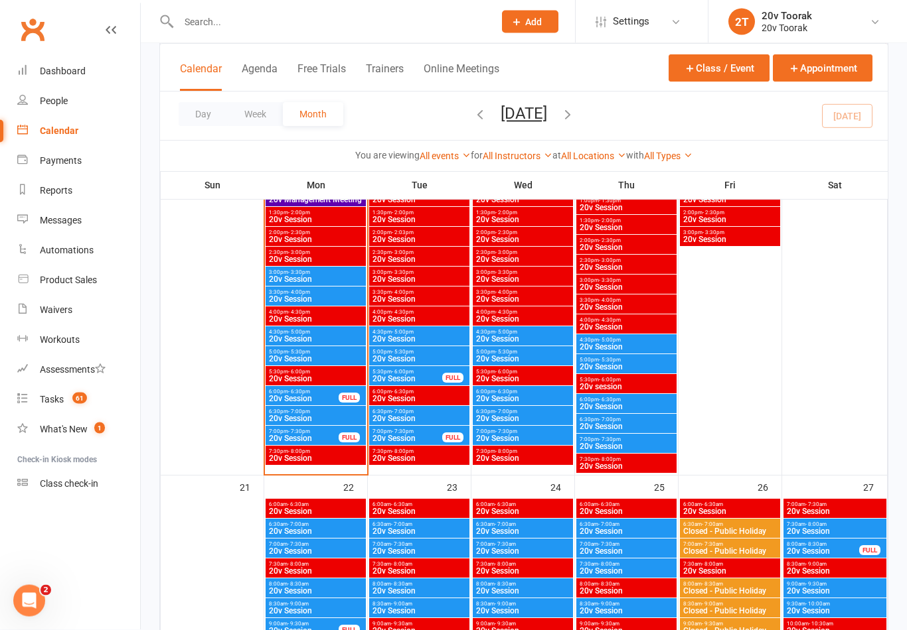
scroll to position [1569, 0]
